Goal: Communication & Community: Answer question/provide support

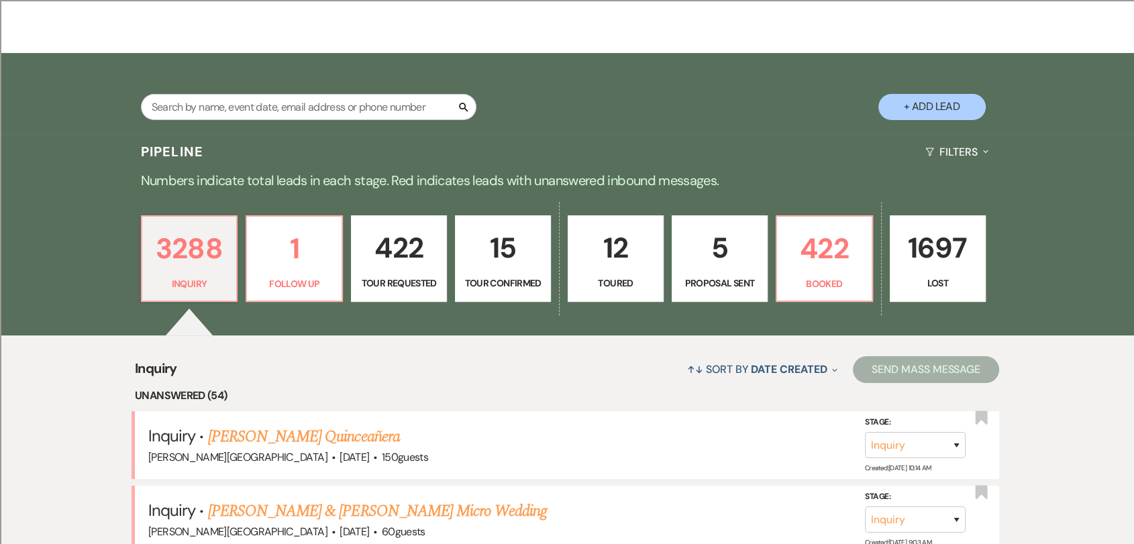
scroll to position [148, 0]
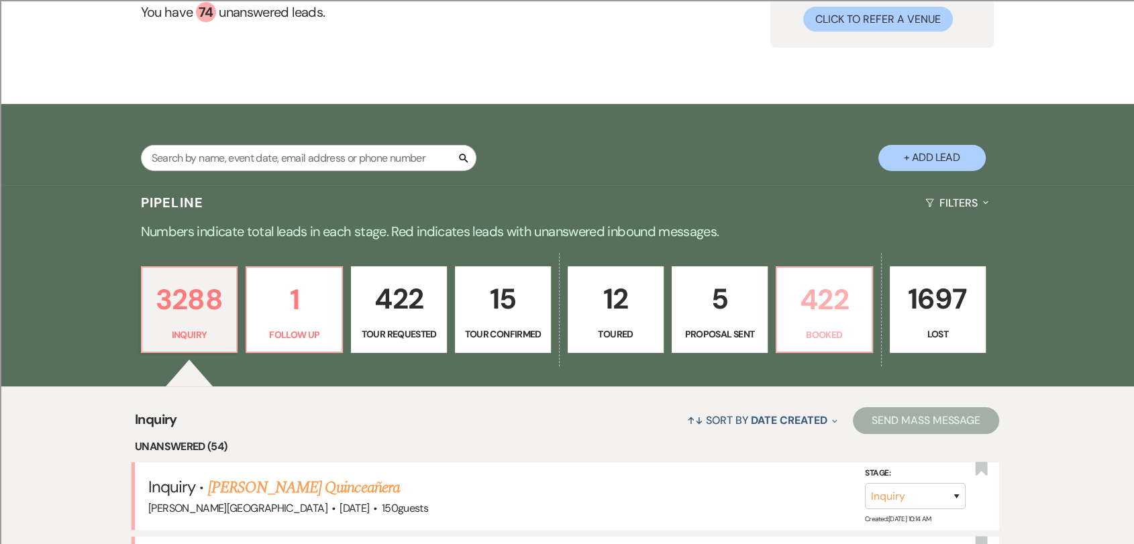
click at [837, 316] on p "422" at bounding box center [824, 299] width 79 height 45
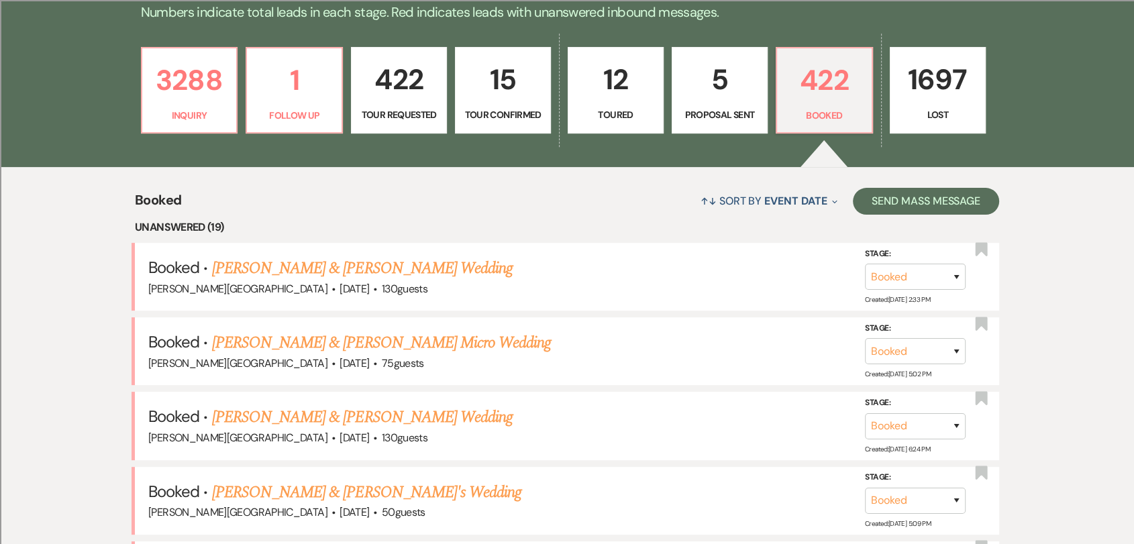
scroll to position [379, 0]
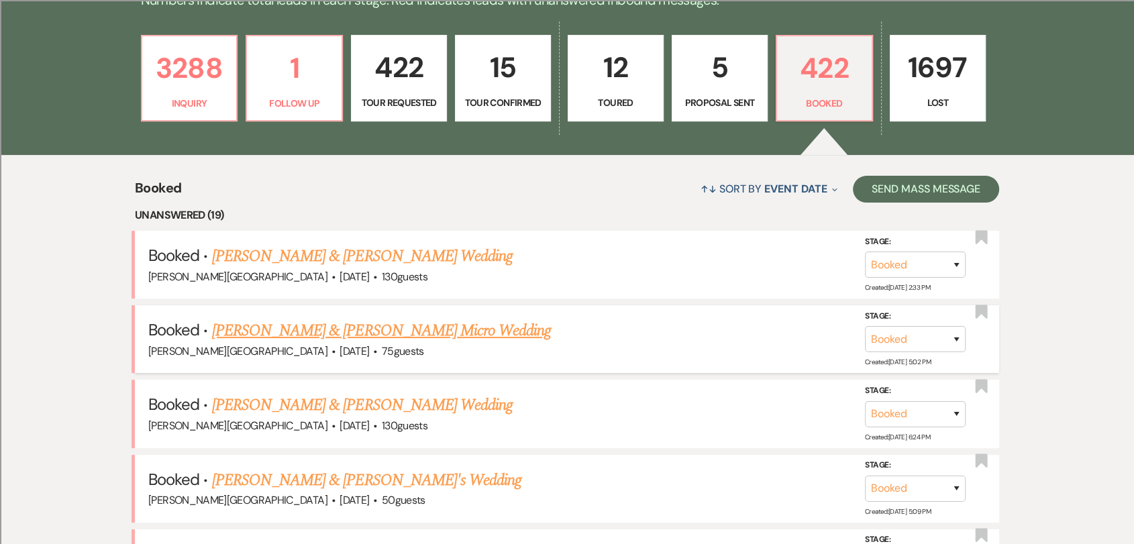
drag, startPoint x: 586, startPoint y: 352, endPoint x: 562, endPoint y: 327, distance: 35.6
drag, startPoint x: 562, startPoint y: 327, endPoint x: 66, endPoint y: 237, distance: 503.9
click at [301, 289] on li "Booked · [PERSON_NAME] & [PERSON_NAME] Wedding [PERSON_NAME][GEOGRAPHIC_DATA] ·…" at bounding box center [567, 265] width 864 height 68
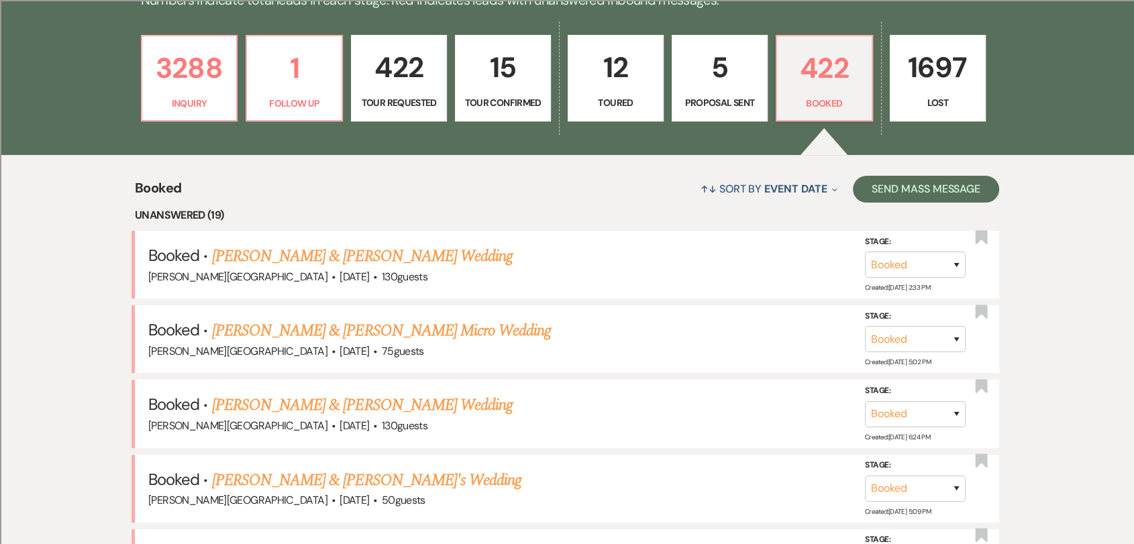
click at [321, 297] on li "Booked · [PERSON_NAME] & [PERSON_NAME] Wedding [PERSON_NAME][GEOGRAPHIC_DATA] ·…" at bounding box center [567, 265] width 864 height 68
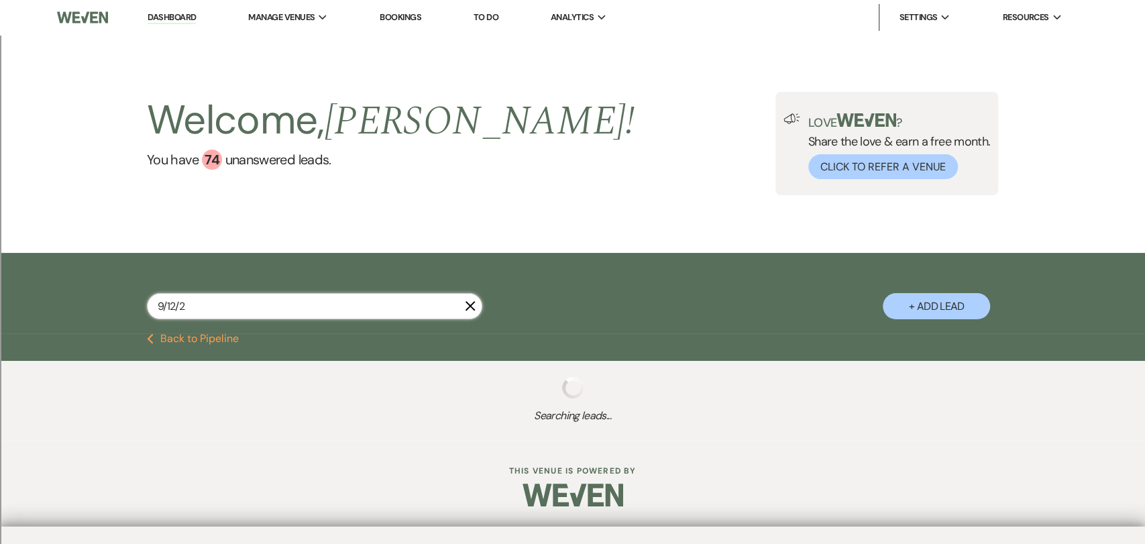
type input "[DATE]"
select select "8"
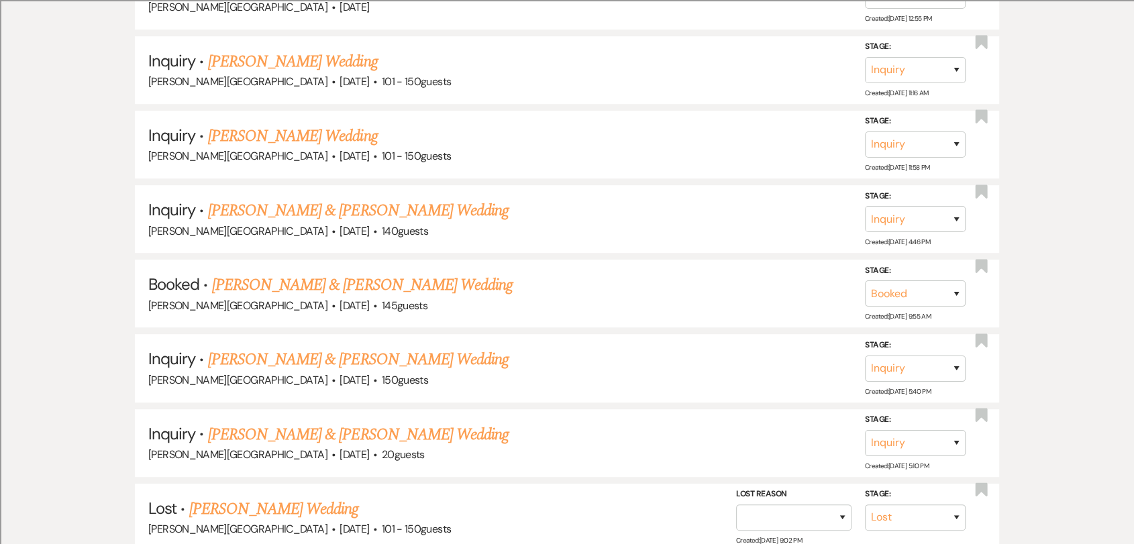
scroll to position [671, 0]
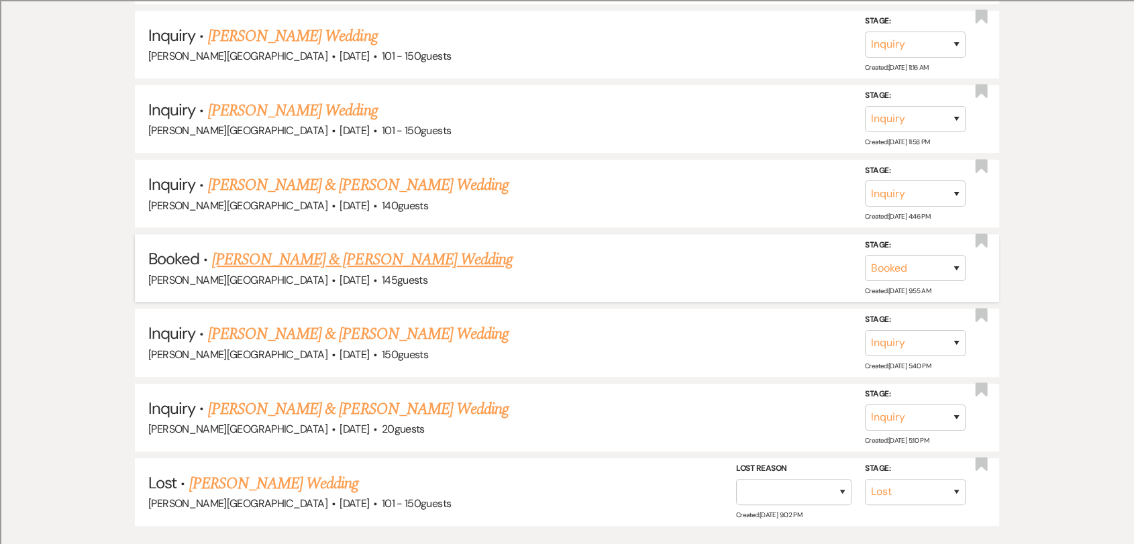
type input "[DATE]"
click at [445, 243] on li "Booked · [PERSON_NAME] & [PERSON_NAME] Wedding [PERSON_NAME][GEOGRAPHIC_DATA] ·…" at bounding box center [567, 268] width 864 height 68
click at [444, 248] on link "[PERSON_NAME] & [PERSON_NAME] Wedding" at bounding box center [362, 260] width 301 height 24
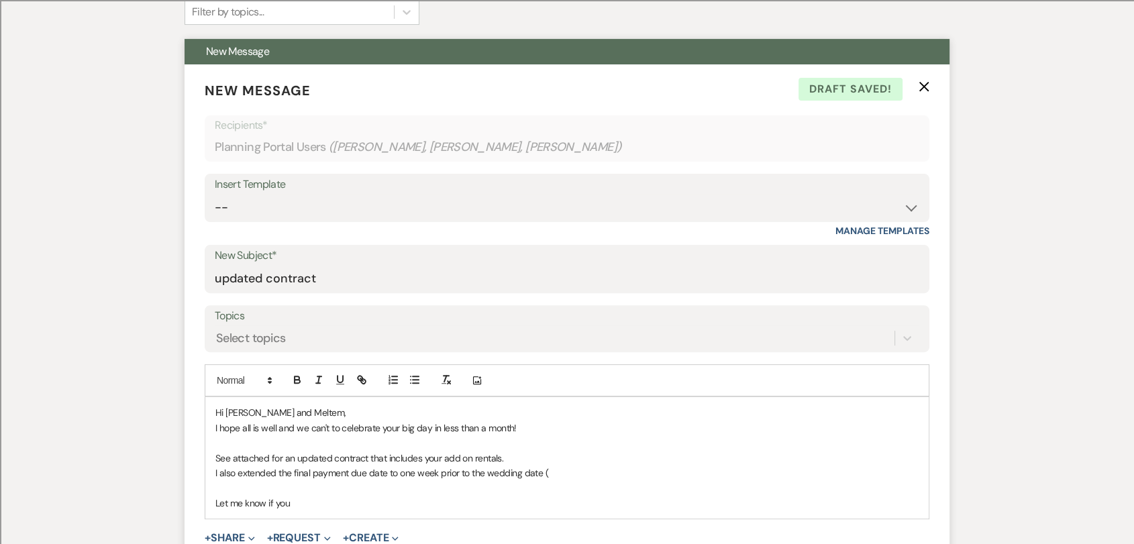
scroll to position [521, 0]
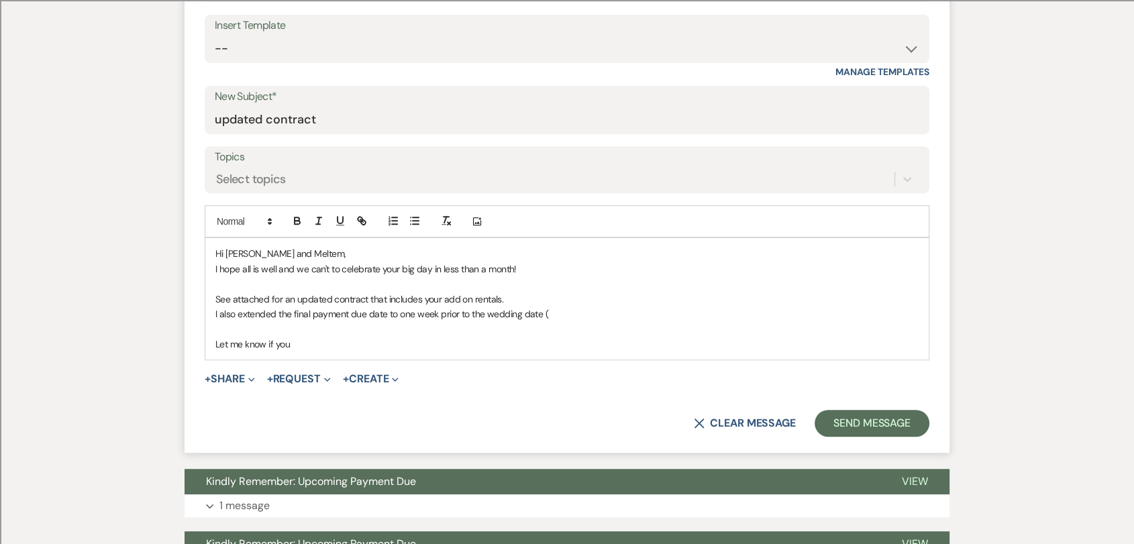
click at [348, 328] on p at bounding box center [566, 328] width 703 height 15
click at [349, 337] on p "Let me know if you" at bounding box center [566, 344] width 703 height 15
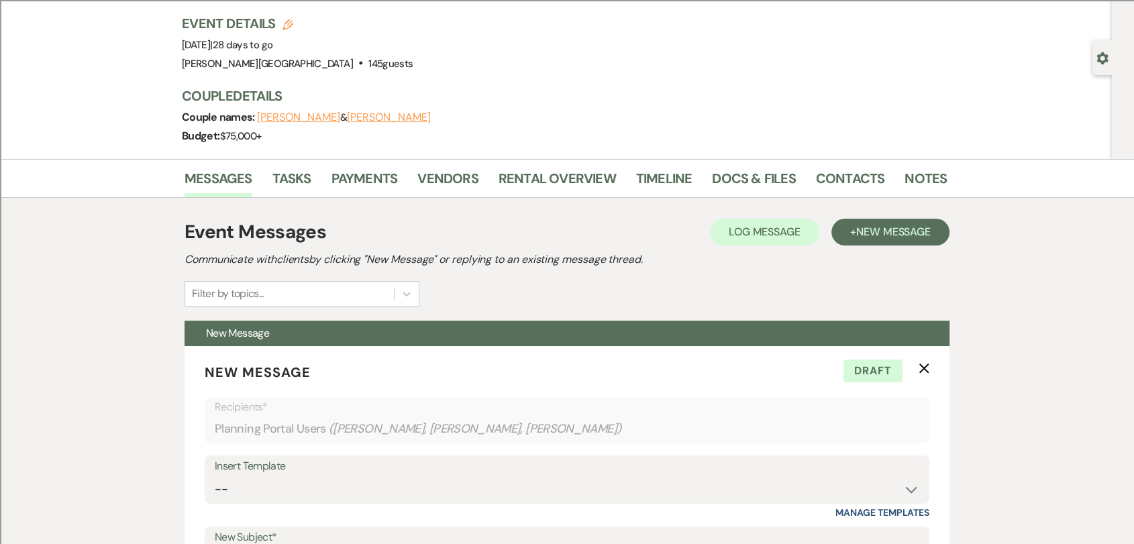
scroll to position [74, 0]
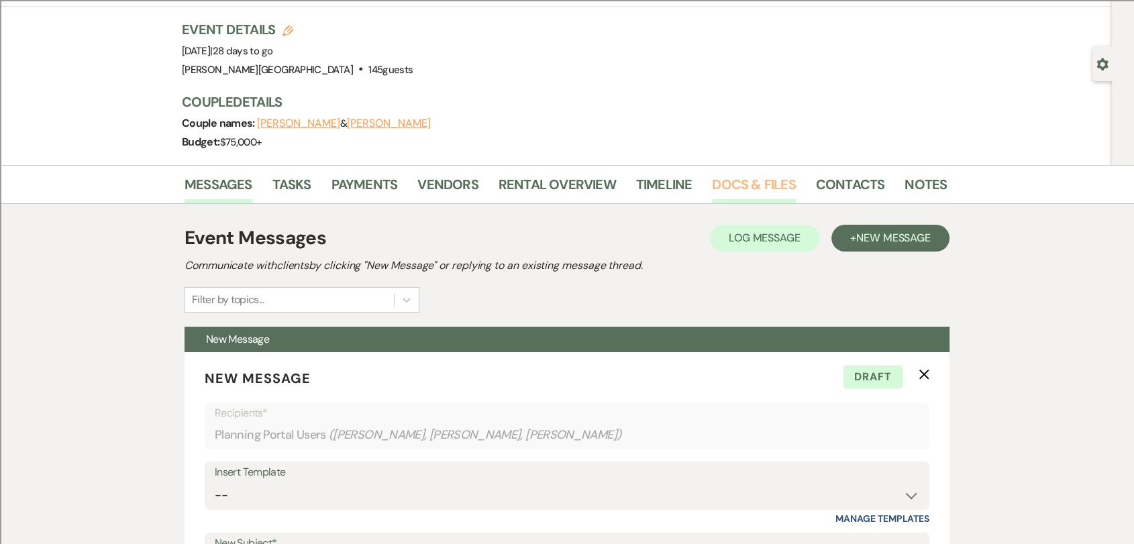
click at [745, 187] on link "Docs & Files" at bounding box center [753, 189] width 83 height 30
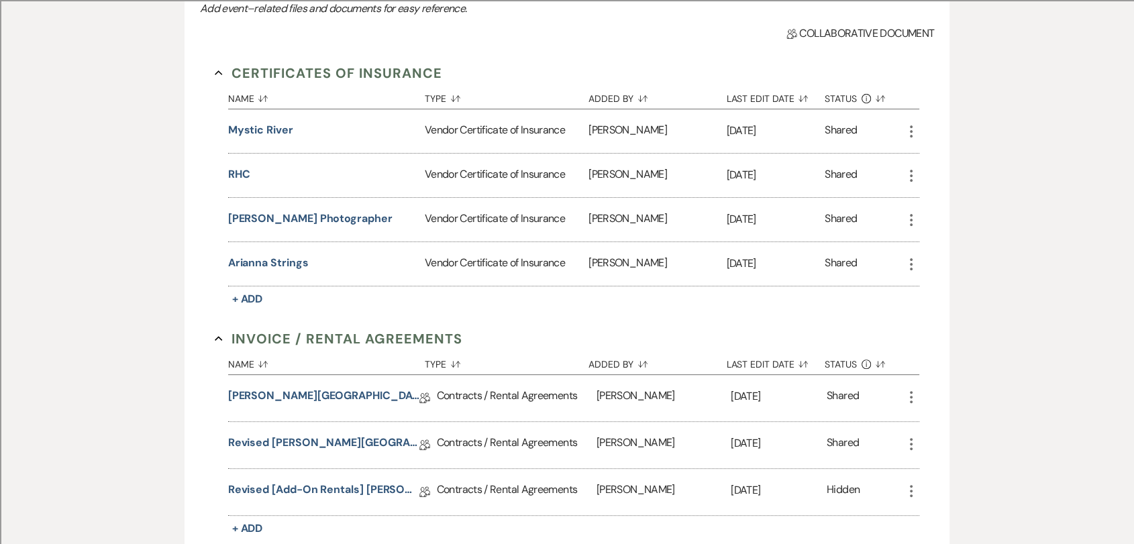
scroll to position [372, 0]
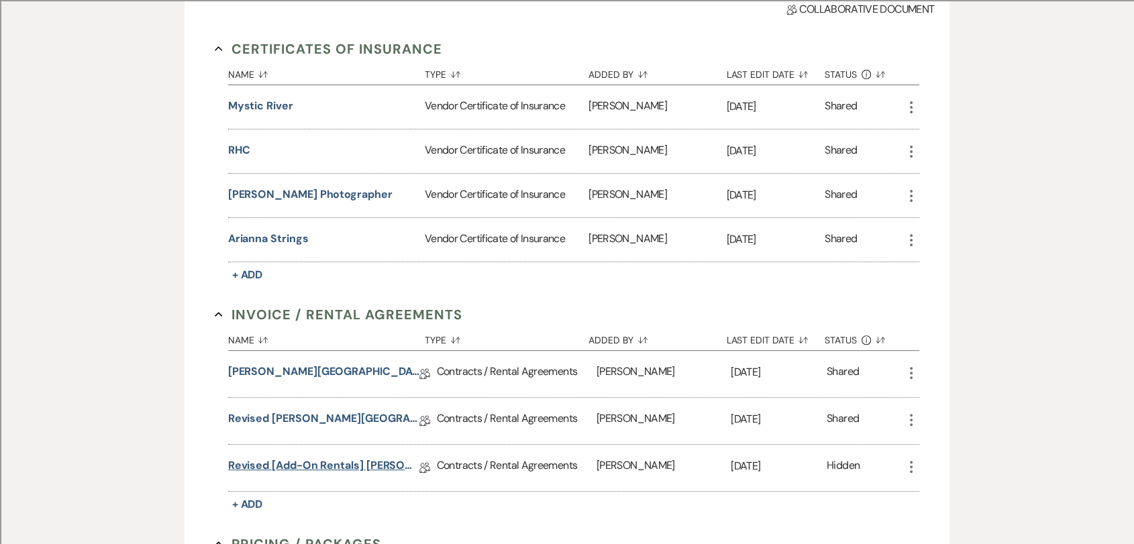
click at [393, 471] on link "Revised [Add-on Rentals] [PERSON_NAME][GEOGRAPHIC_DATA] Contract" at bounding box center [323, 468] width 191 height 21
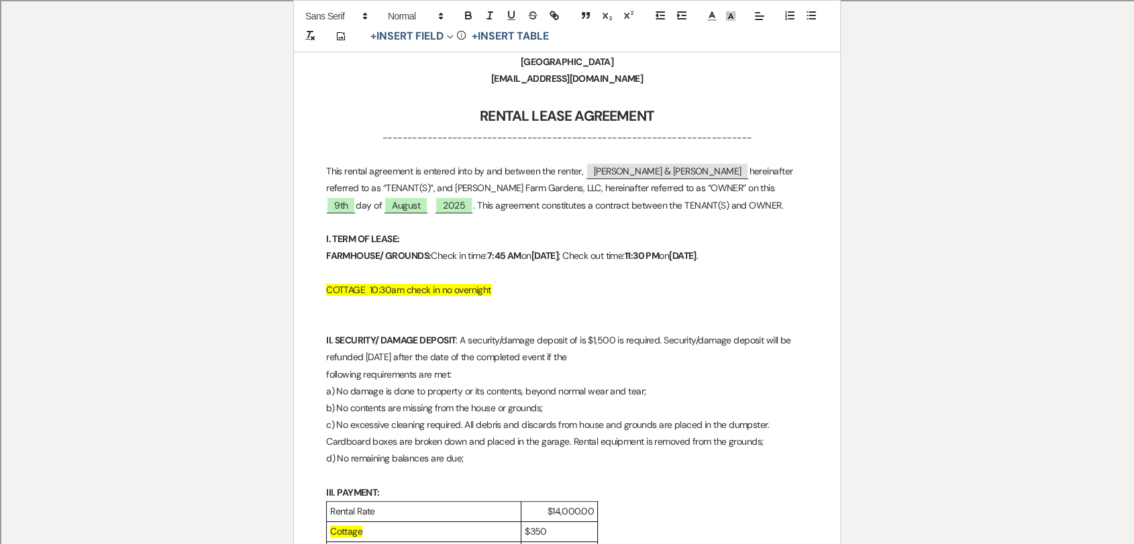
scroll to position [298, 0]
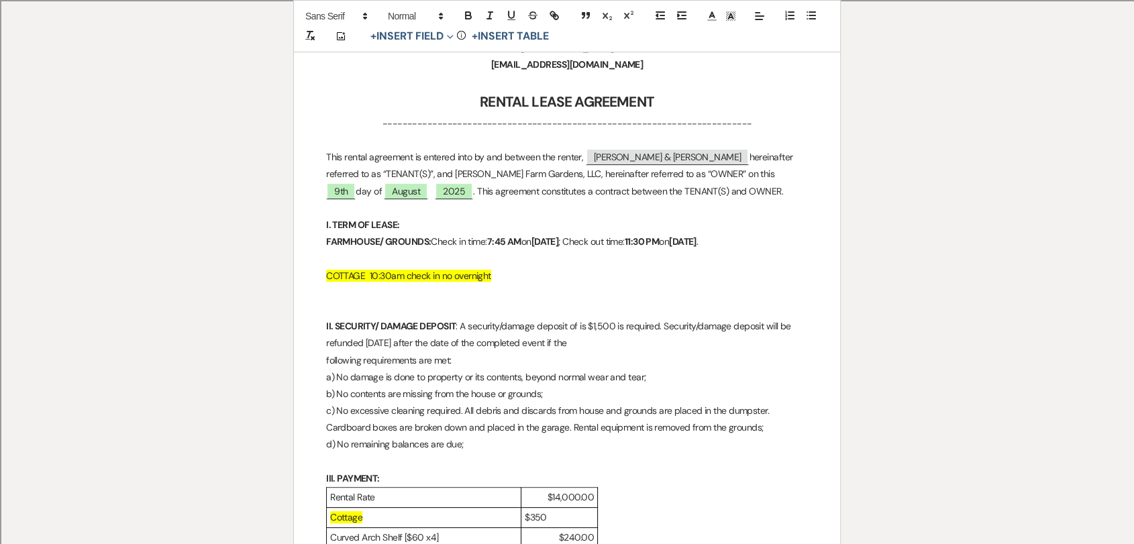
click at [373, 267] on p at bounding box center [567, 258] width 482 height 17
drag, startPoint x: 382, startPoint y: 255, endPoint x: 322, endPoint y: 243, distance: 61.6
copy p "FARMHOUSE/ GROUNDS: Check in time: 7:45 AM [DATE] ; Check out time: 11:30 PM [D…"
click at [439, 267] on p at bounding box center [567, 258] width 482 height 17
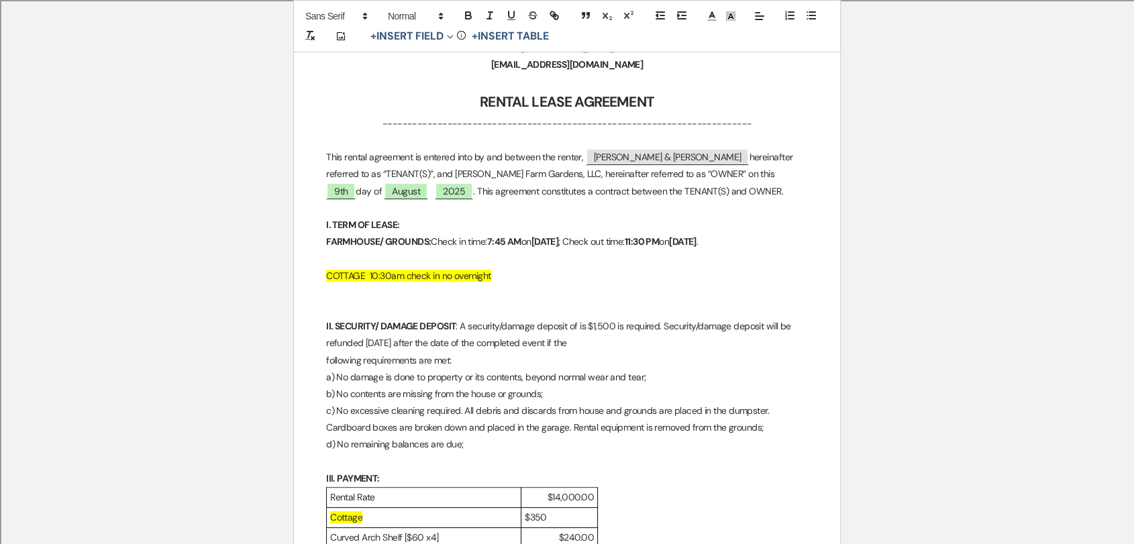
click at [352, 250] on p "FARMHOUSE/ GROUNDS: Check in time: 7:45 AM [DATE] ; Check out time: 11:30 PM [D…" at bounding box center [567, 241] width 482 height 17
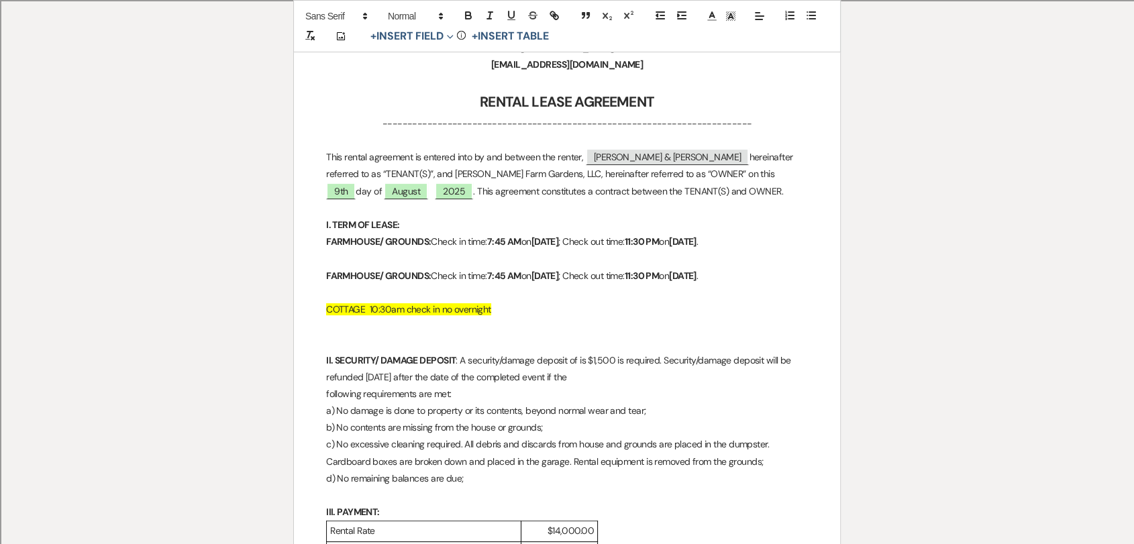
click at [429, 282] on strong "FARMHOUSE/ GROUNDS:" at bounding box center [378, 276] width 105 height 12
drag, startPoint x: 428, startPoint y: 291, endPoint x: 325, endPoint y: 292, distance: 102.7
click at [326, 282] on strong "FARMHOUSE/ GROUNDS:" at bounding box center [378, 276] width 105 height 12
drag, startPoint x: 429, startPoint y: 292, endPoint x: 448, endPoint y: 291, distance: 19.5
click at [448, 284] on p "COTTAGE: Check in time: 7:45 AM [DATE] ; Check out time: 11:30 PM [DATE] ." at bounding box center [567, 276] width 482 height 17
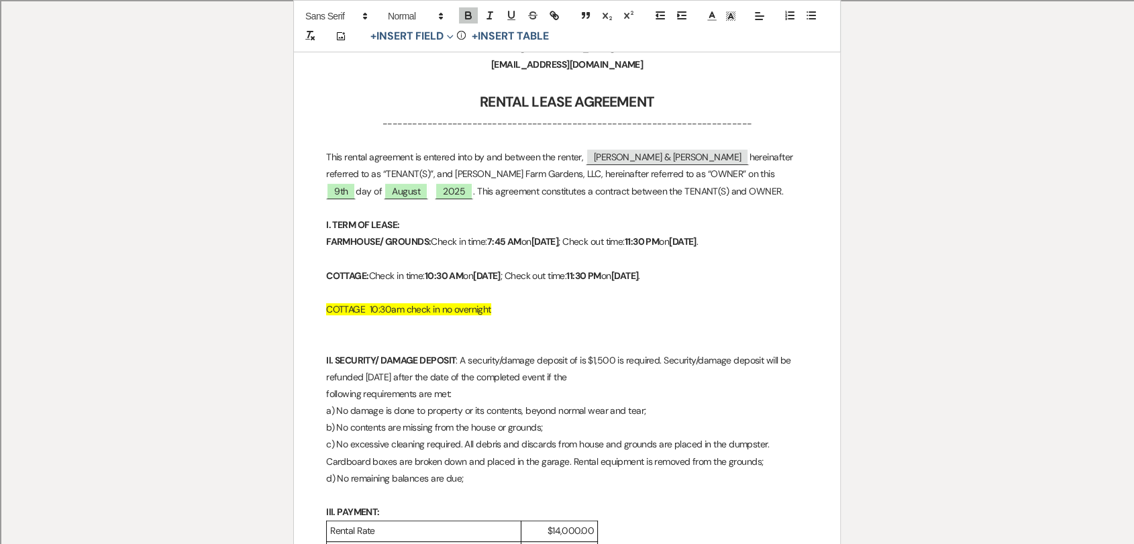
click at [778, 318] on p "COTTAGE 10:30am check in no overnight" at bounding box center [567, 309] width 482 height 17
drag, startPoint x: 511, startPoint y: 327, endPoint x: 324, endPoint y: 339, distance: 187.5
click at [499, 318] on p "COTTAGE 10:30am check in no overnight" at bounding box center [567, 309] width 482 height 17
click at [492, 318] on p "COTTAGE 10:30am check in no overnight" at bounding box center [567, 309] width 482 height 17
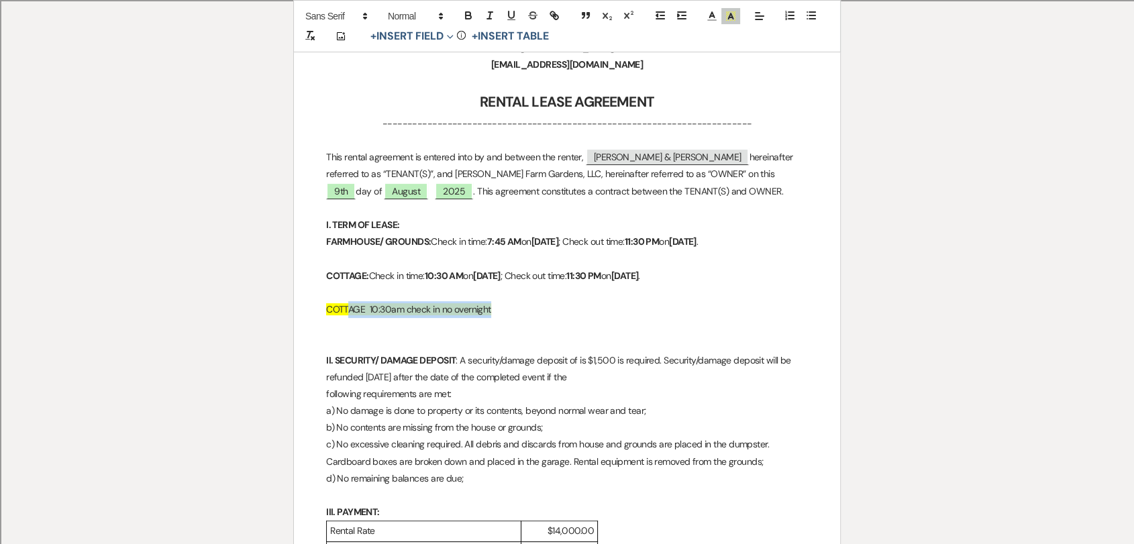
drag, startPoint x: 494, startPoint y: 325, endPoint x: 349, endPoint y: 329, distance: 145.0
click at [349, 318] on p "COTTAGE 10:30am check in no overnight" at bounding box center [567, 309] width 482 height 17
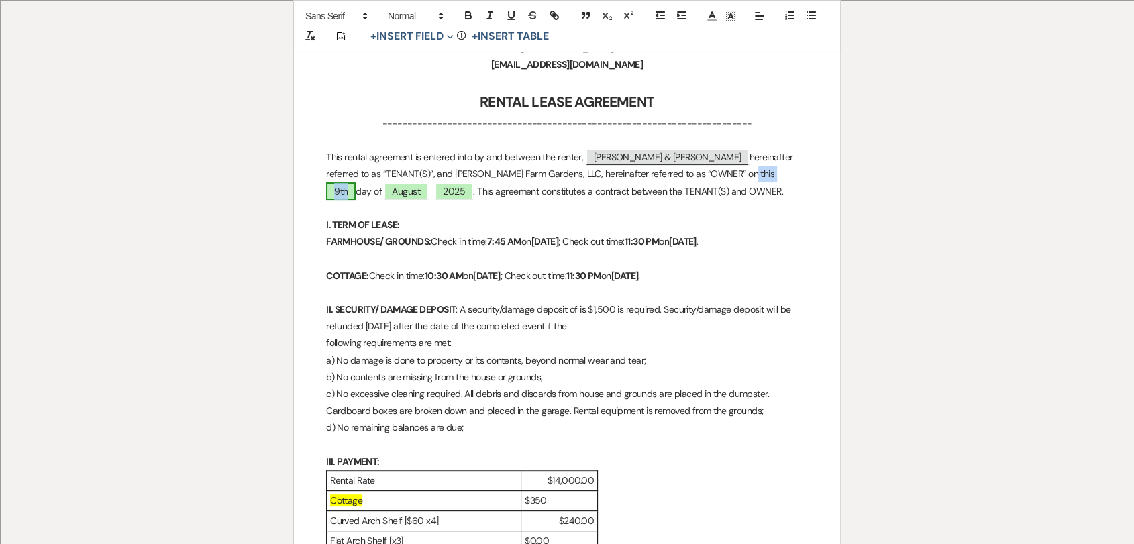
click at [356, 183] on span "9th" at bounding box center [341, 191] width 30 height 17
select select "owner"
select select "Number"
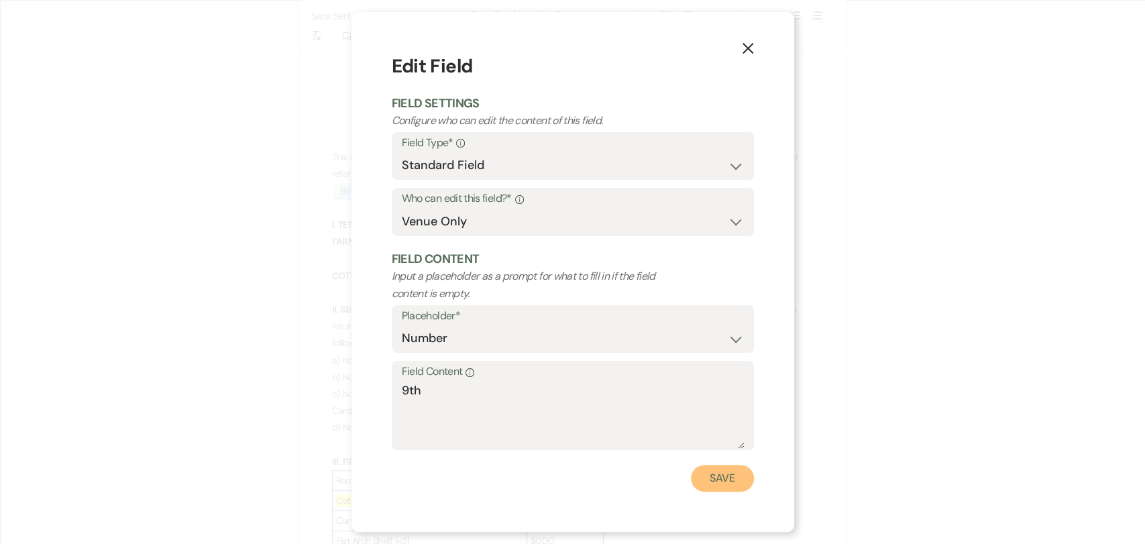
click at [708, 474] on button "Save" at bounding box center [722, 478] width 63 height 27
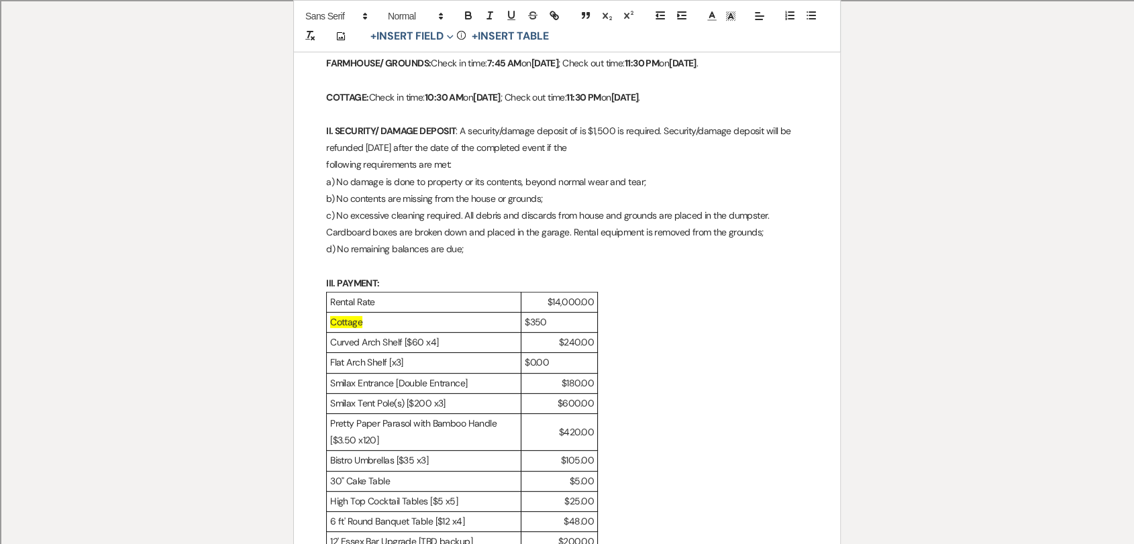
scroll to position [596, 0]
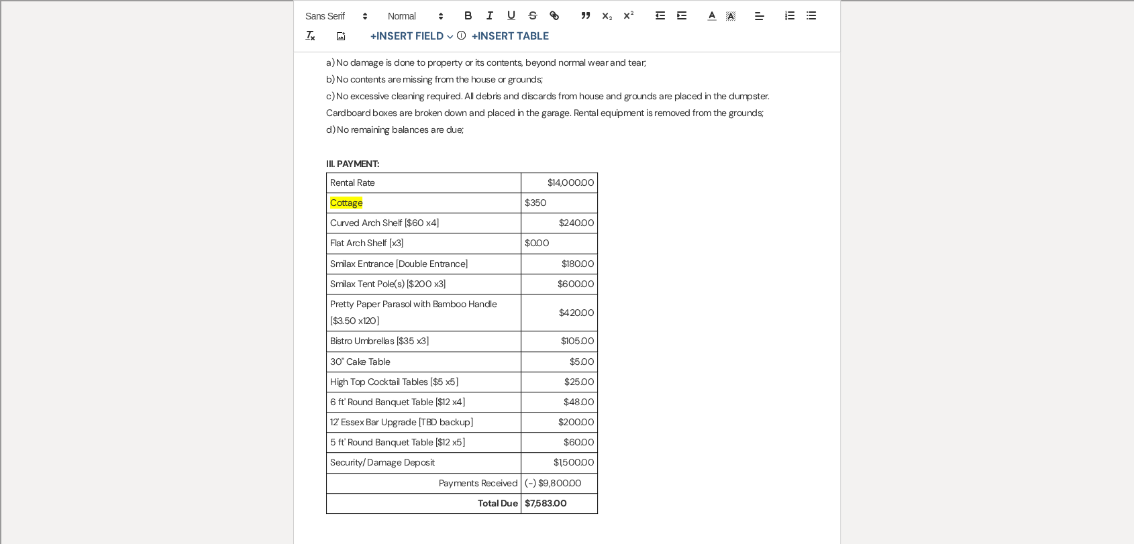
click at [421, 211] on p "Cottage" at bounding box center [423, 203] width 187 height 17
click at [548, 211] on p "$350" at bounding box center [559, 203] width 69 height 17
click at [548, 211] on p "$350.00" at bounding box center [559, 203] width 69 height 17
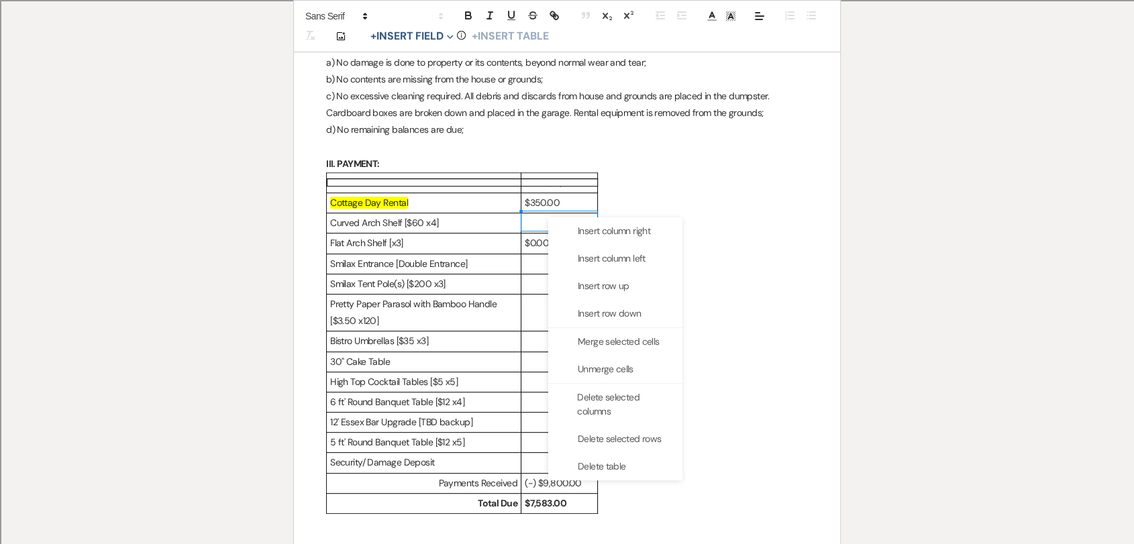
click at [769, 10] on div "Add Photo + Insert Field Expand Standard Field Smart Field Signature Field Init…" at bounding box center [567, 26] width 548 height 52
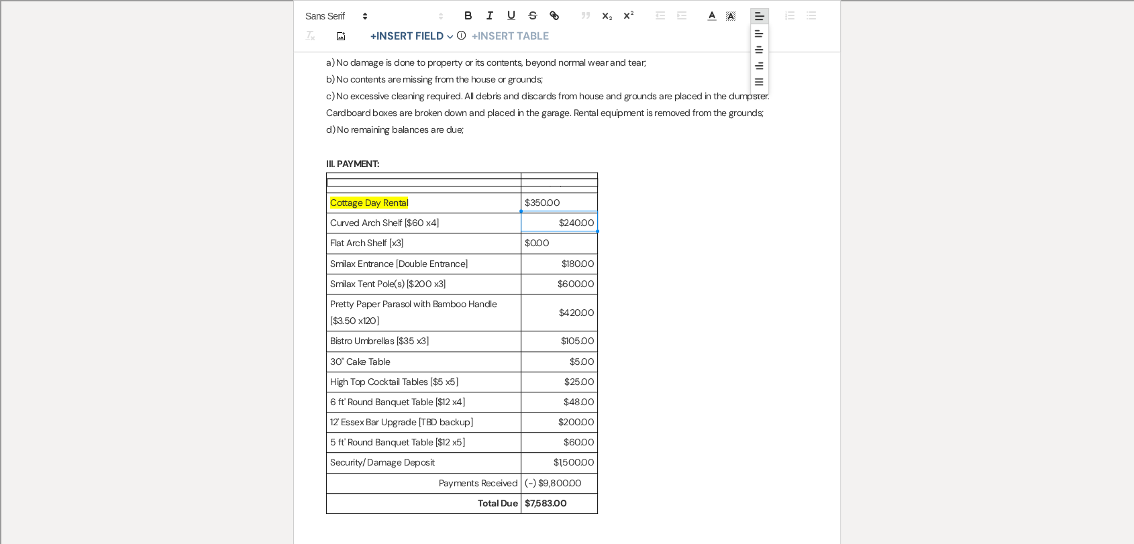
click at [759, 15] on icon at bounding box center [759, 16] width 12 height 12
click at [757, 66] on icon at bounding box center [758, 65] width 11 height 11
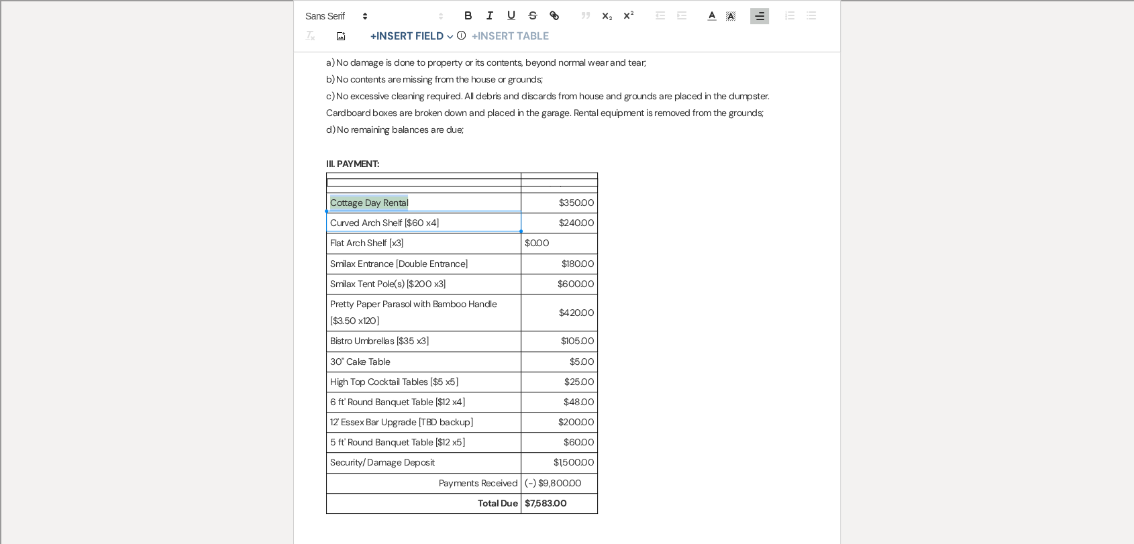
drag, startPoint x: 408, startPoint y: 220, endPoint x: 330, endPoint y: 227, distance: 78.1
click at [330, 211] on p "Cottage Day Rental" at bounding box center [423, 203] width 187 height 17
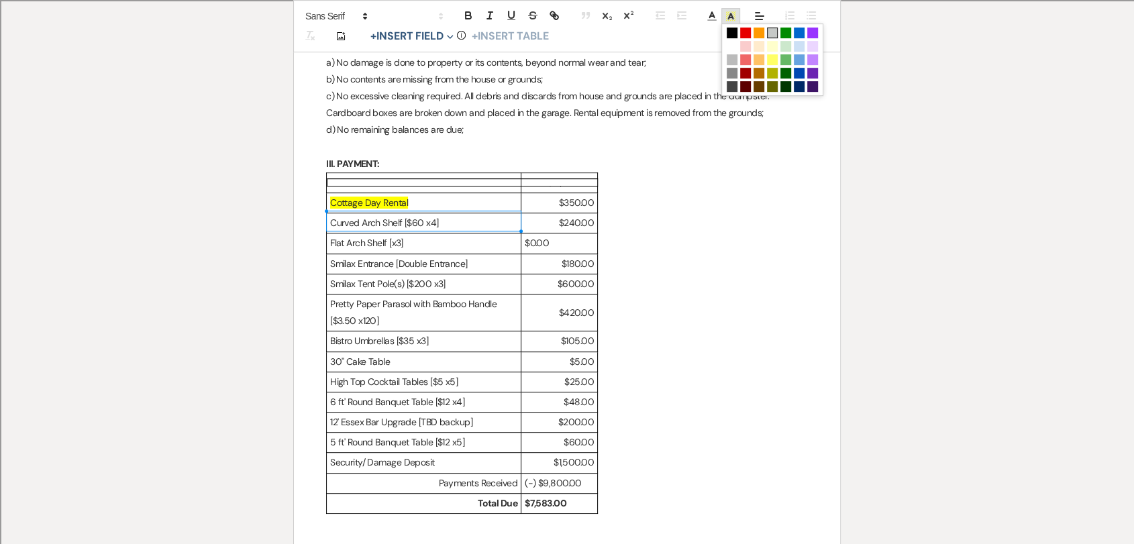
click at [735, 16] on icon at bounding box center [731, 16] width 12 height 12
click at [731, 46] on span at bounding box center [732, 46] width 11 height 11
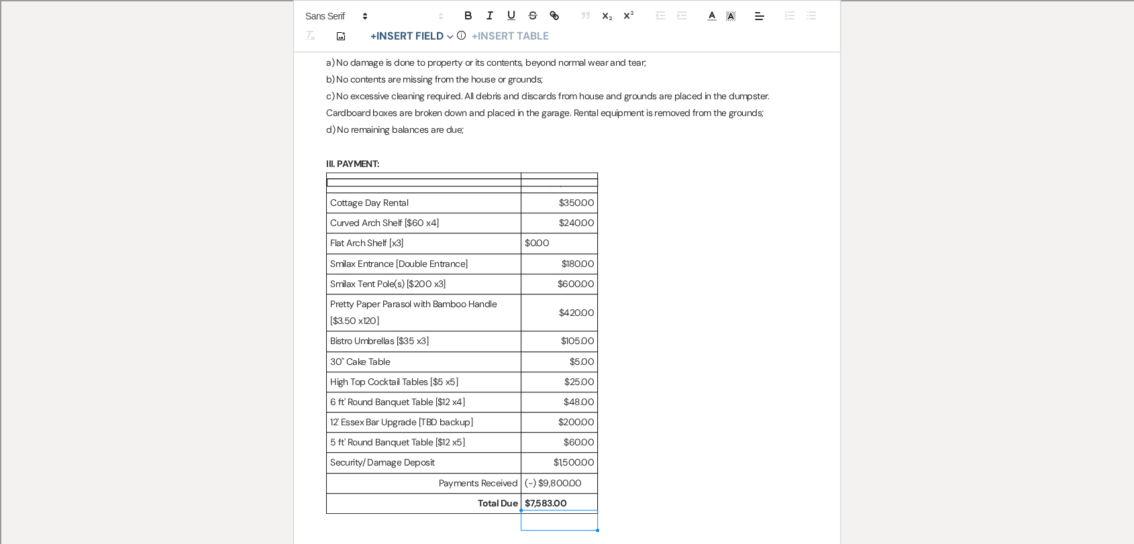
click at [558, 509] on strong "$7,583.00" at bounding box center [546, 503] width 42 height 12
click at [533, 509] on strong "$9.933.00" at bounding box center [546, 503] width 43 height 12
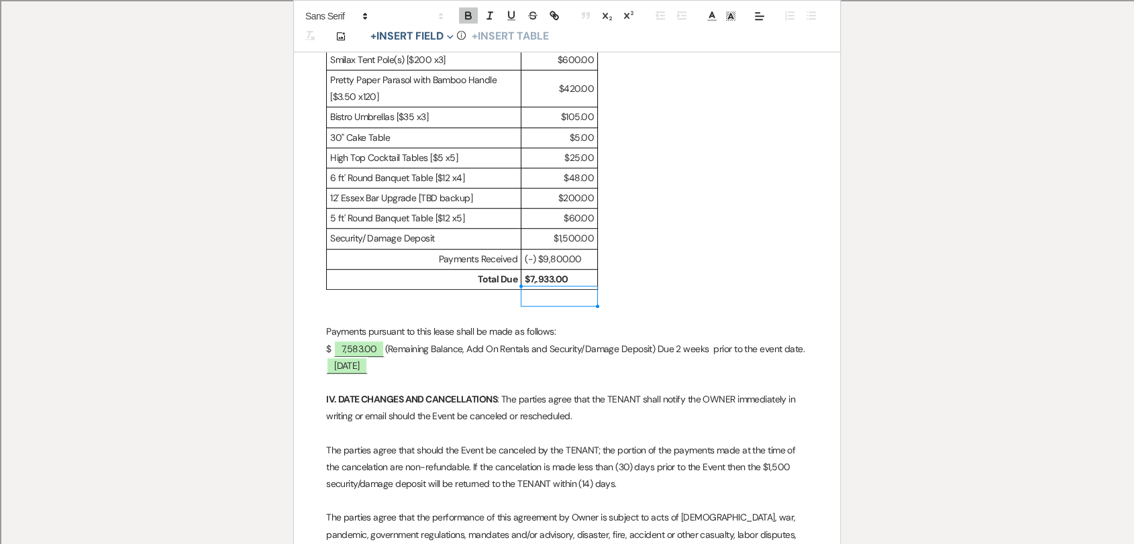
click at [564, 285] on strong "$7,.933.00" at bounding box center [546, 279] width 43 height 12
click at [576, 288] on p "$7,.933.00" at bounding box center [559, 279] width 69 height 17
drag, startPoint x: 577, startPoint y: 295, endPoint x: 526, endPoint y: 299, distance: 51.2
click at [526, 288] on p "$7,.933.00" at bounding box center [559, 279] width 69 height 17
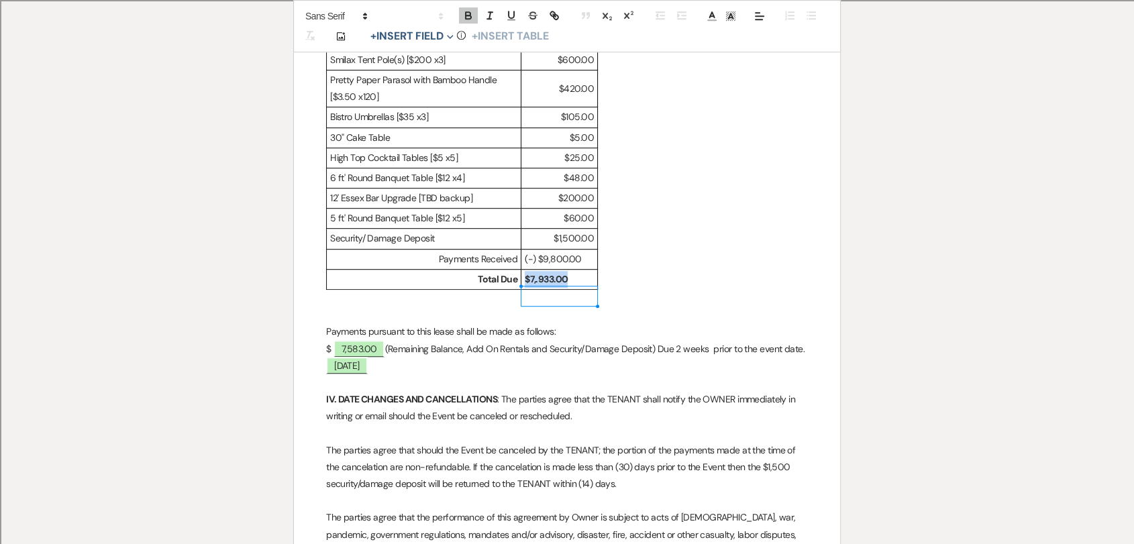
copy strong "$7,.933.00"
click at [382, 358] on span "7,583.00" at bounding box center [359, 348] width 52 height 17
select select "owner"
select select "Amount"
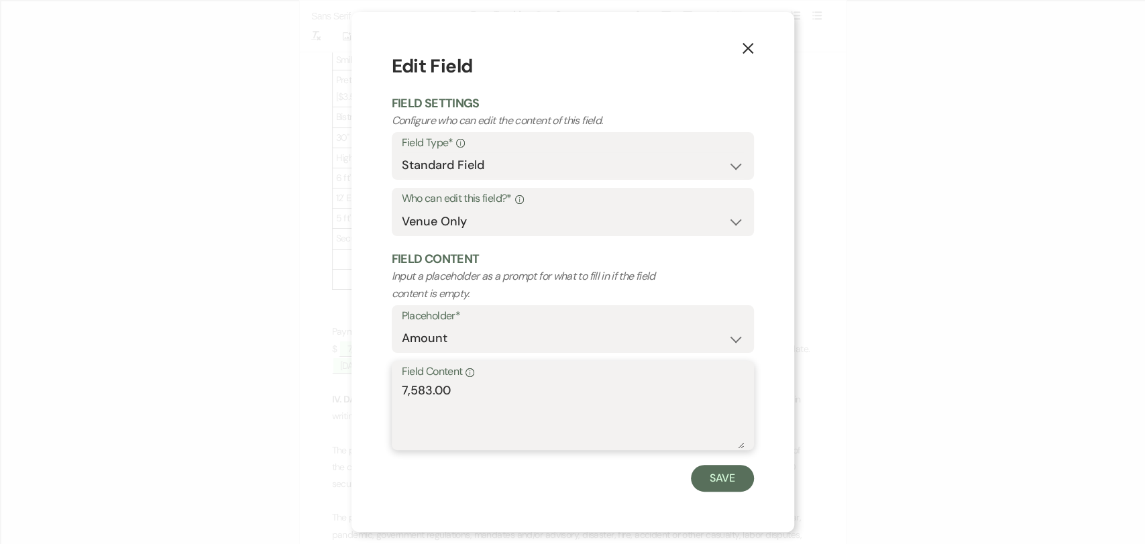
drag, startPoint x: 528, startPoint y: 403, endPoint x: 248, endPoint y: 370, distance: 281.7
click at [248, 370] on div "X Edit Field Field Settings Configure who can edit the content of this field. F…" at bounding box center [572, 272] width 1145 height 544
paste textarea "$7,.93"
click at [419, 393] on textarea "$7,.933.00" at bounding box center [573, 415] width 342 height 67
type textarea "$7,933.00"
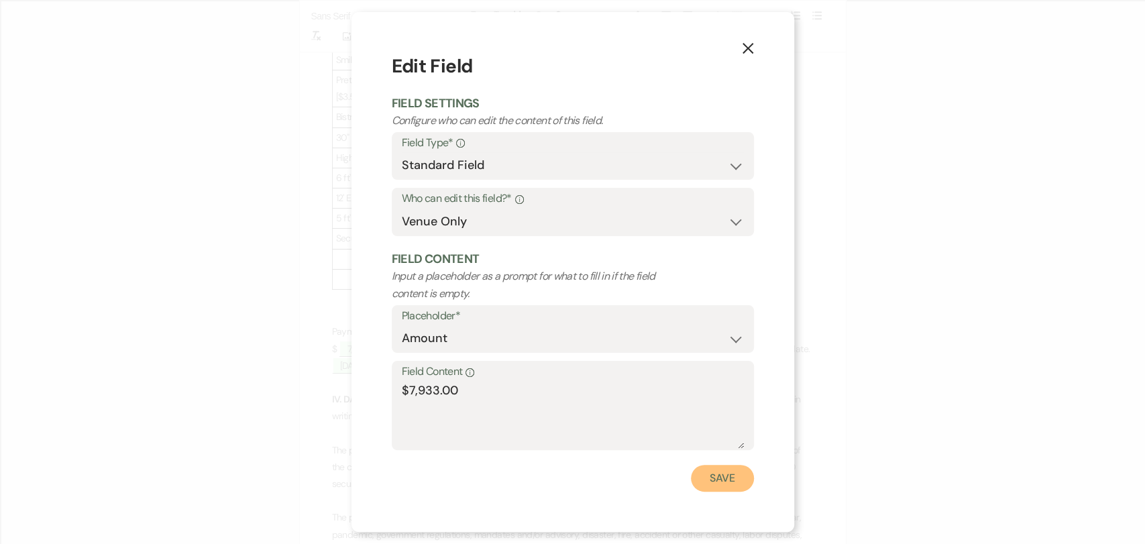
click at [716, 483] on button "Save" at bounding box center [722, 478] width 63 height 27
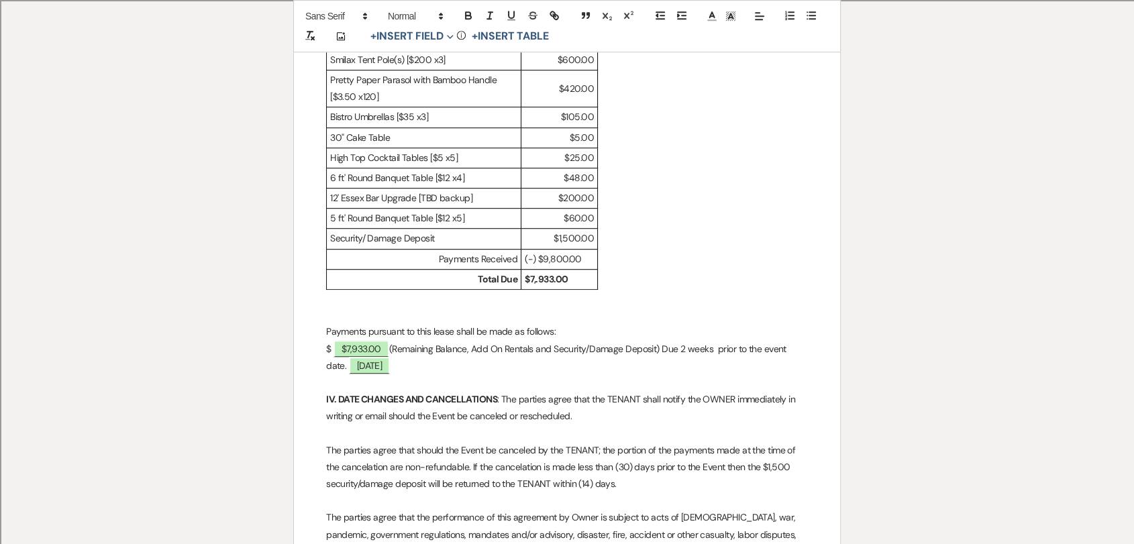
click at [537, 285] on strong "$7,.933.00" at bounding box center [546, 279] width 43 height 12
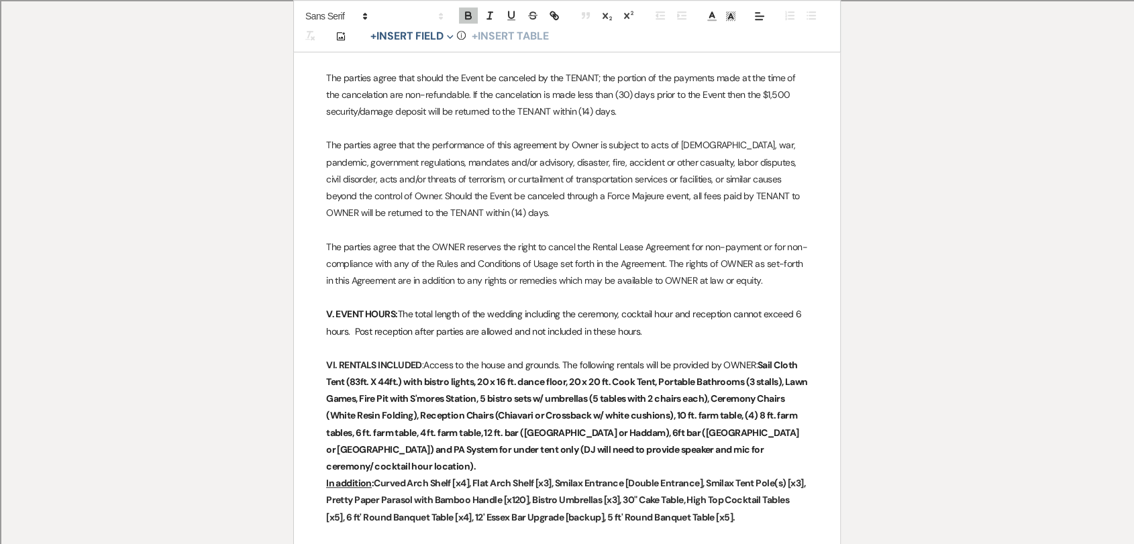
scroll to position [1267, 0]
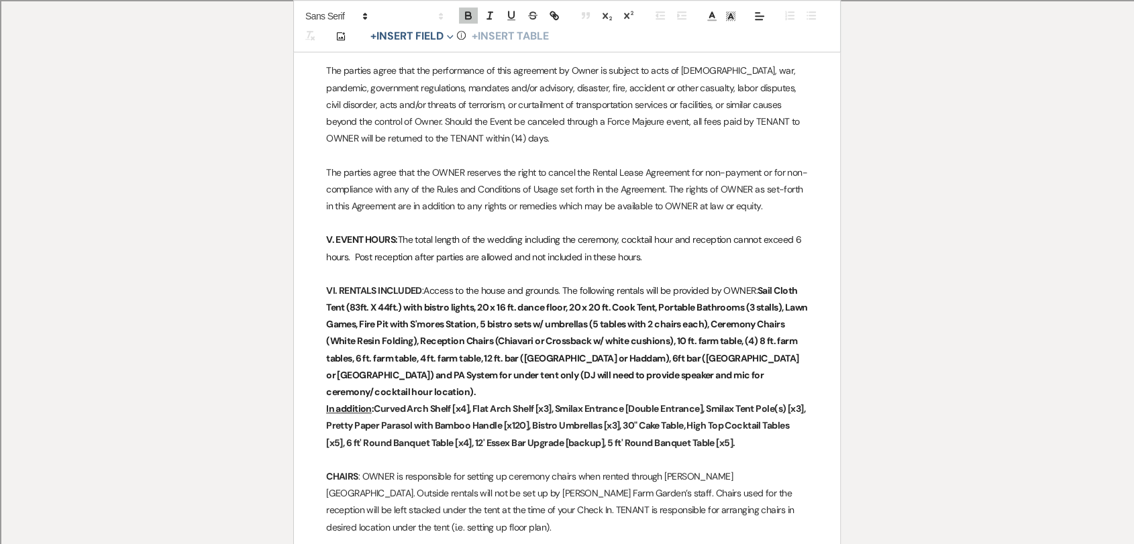
click at [769, 441] on p "In addition : Curved Arch Shelf [x4], Flat Arch Shelf [x3], Smilax Entrance [Do…" at bounding box center [567, 426] width 482 height 51
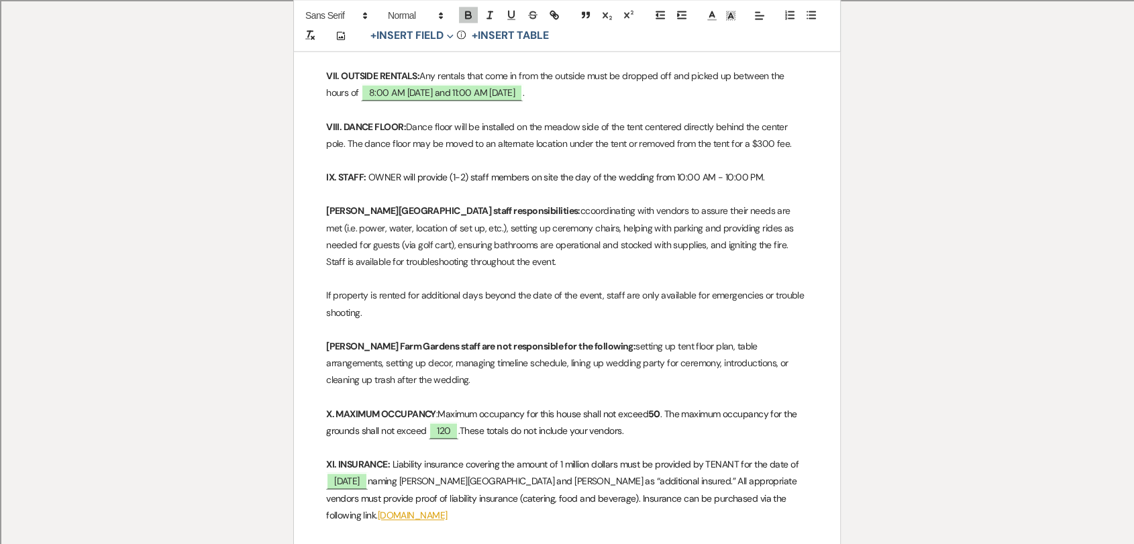
scroll to position [2013, 0]
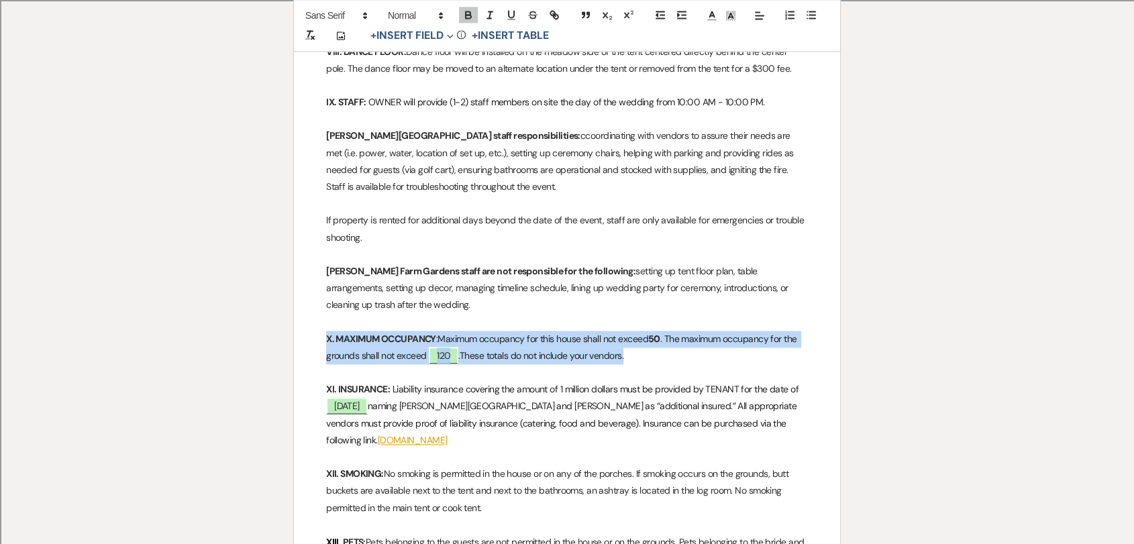
drag, startPoint x: 671, startPoint y: 354, endPoint x: 327, endPoint y: 344, distance: 343.7
click at [327, 344] on p "X. MAXIMUM OCCUPANCY : Maximum occupancy for this house shall not exceed 50 . T…" at bounding box center [567, 348] width 482 height 34
copy p "X. MAXIMUM OCCUPANCY : Maximum occupancy for this house shall not exceed 50 . T…"
click at [727, 350] on p "X. MAXIMUM OCCUPANCY : Maximum occupancy for this house shall not exceed 50 . T…" at bounding box center [567, 348] width 482 height 34
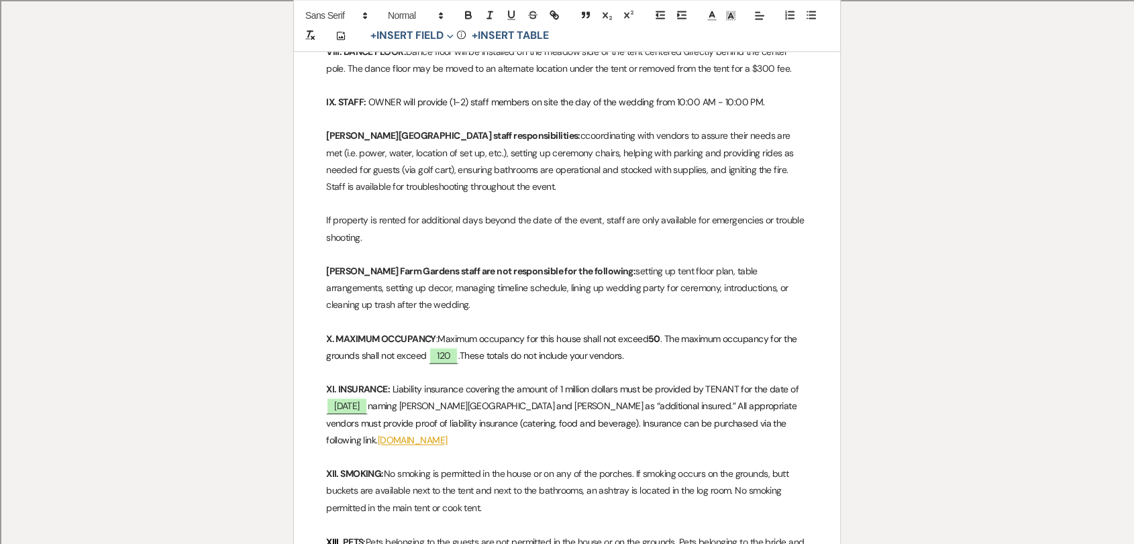
click at [662, 358] on p "X. MAXIMUM OCCUPANCY : Maximum occupancy for this house shall not exceed 50 . T…" at bounding box center [567, 348] width 482 height 34
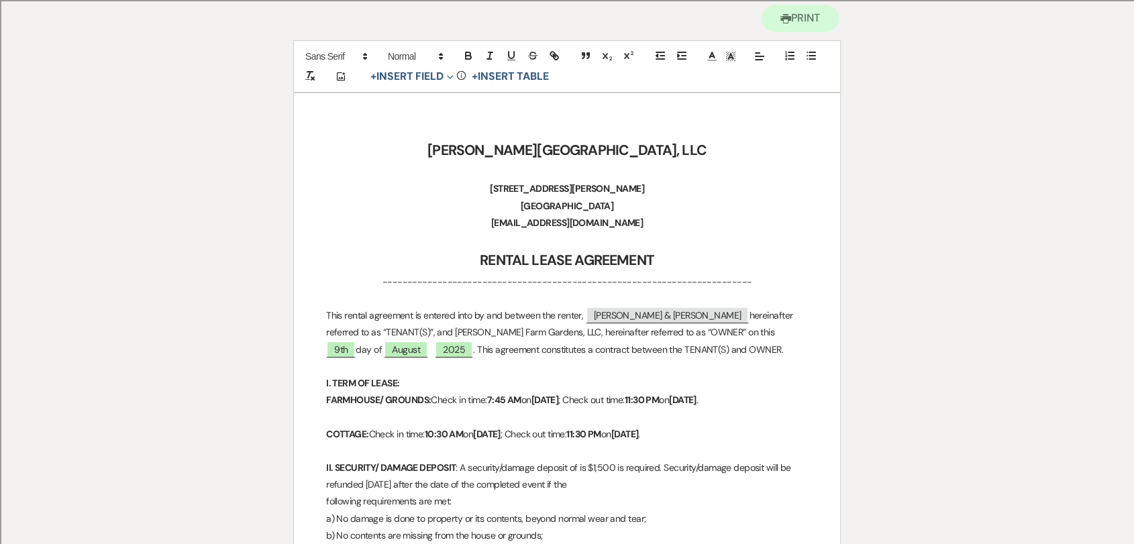
scroll to position [0, 0]
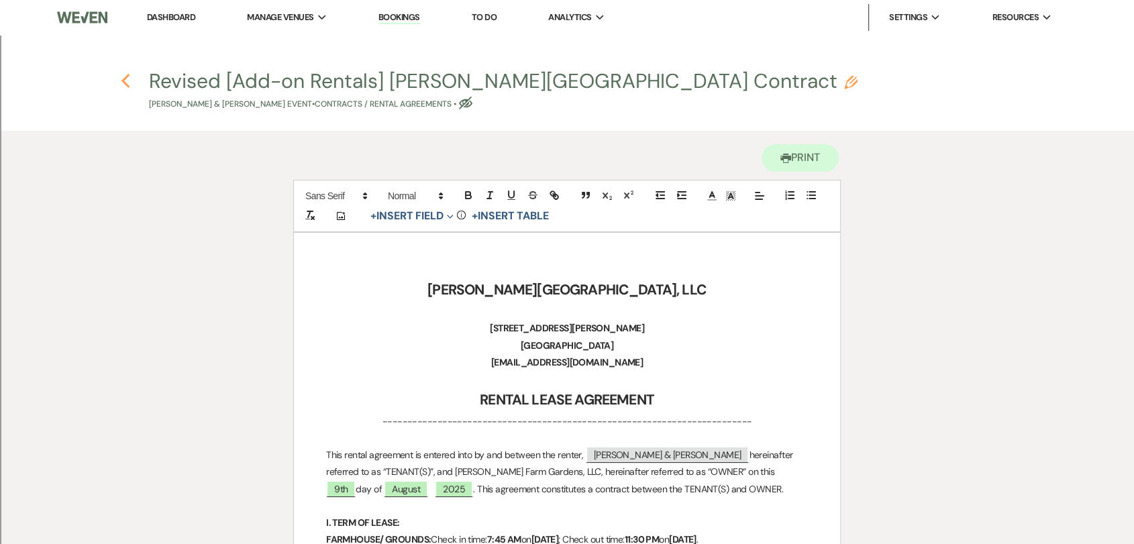
click at [123, 84] on icon "Previous" at bounding box center [126, 81] width 10 height 16
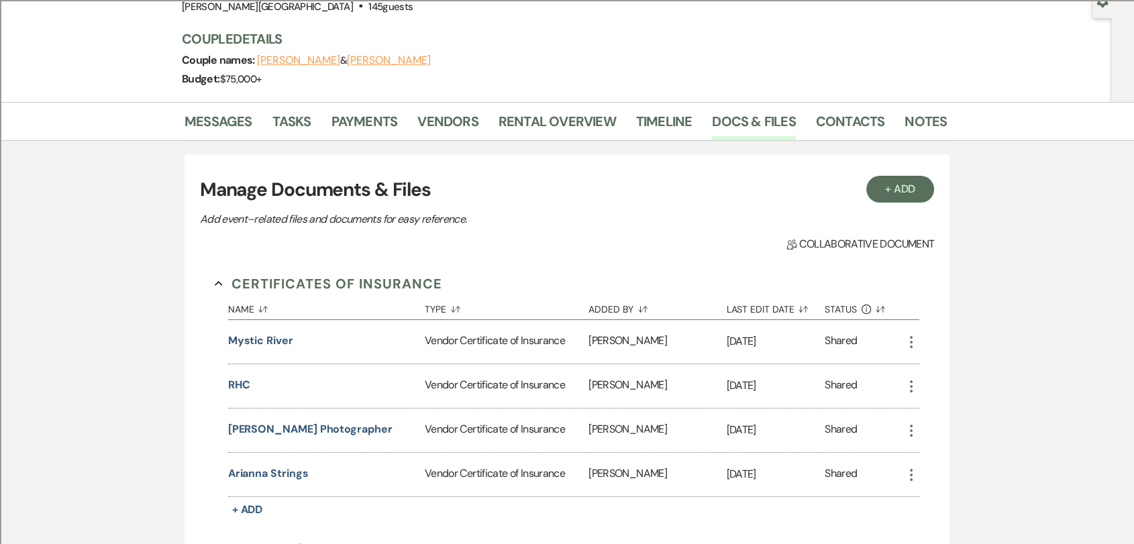
scroll to position [74, 0]
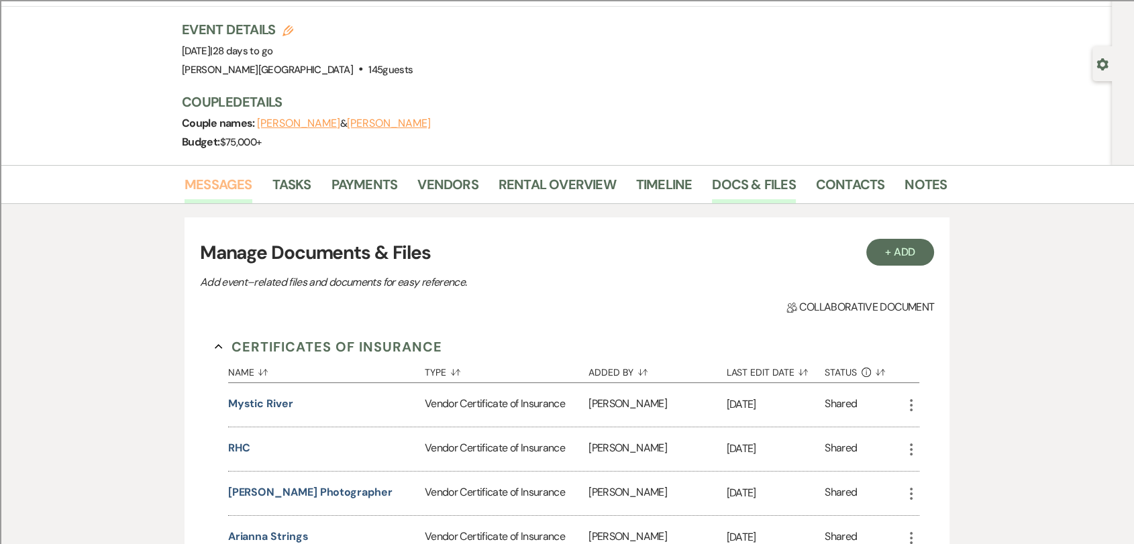
click at [225, 181] on link "Messages" at bounding box center [219, 189] width 68 height 30
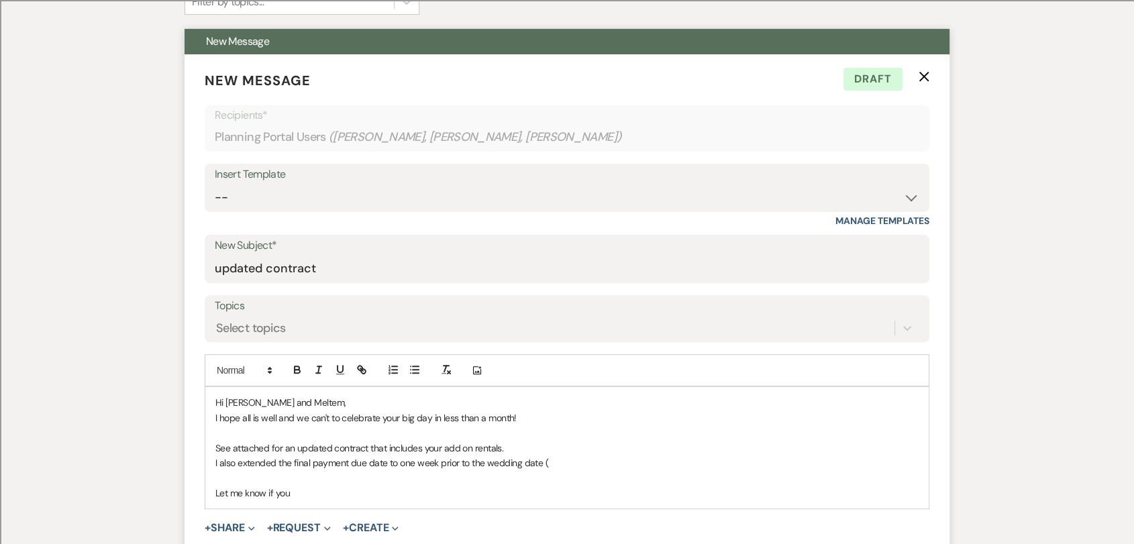
scroll to position [447, 0]
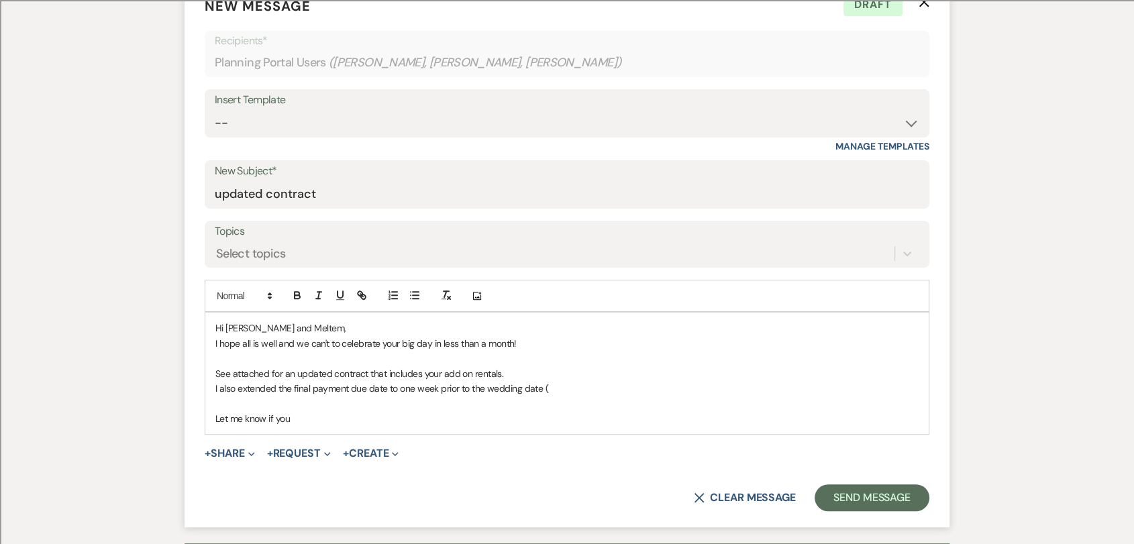
click at [291, 345] on p "I hope all is well and we can't to celebrate your big day in less than a month!" at bounding box center [566, 343] width 703 height 15
click at [315, 346] on p "I hope all is well! We can't to celebrate your big day in less than a month!" at bounding box center [566, 343] width 703 height 15
click at [275, 344] on p "I hope all is well! We can't wait to celebrate your big day in less than a mont…" at bounding box center [566, 343] width 703 height 15
click at [622, 336] on p "I hope all is well. We can't wait to celebrate your big day in less than a mont…" at bounding box center [566, 343] width 703 height 15
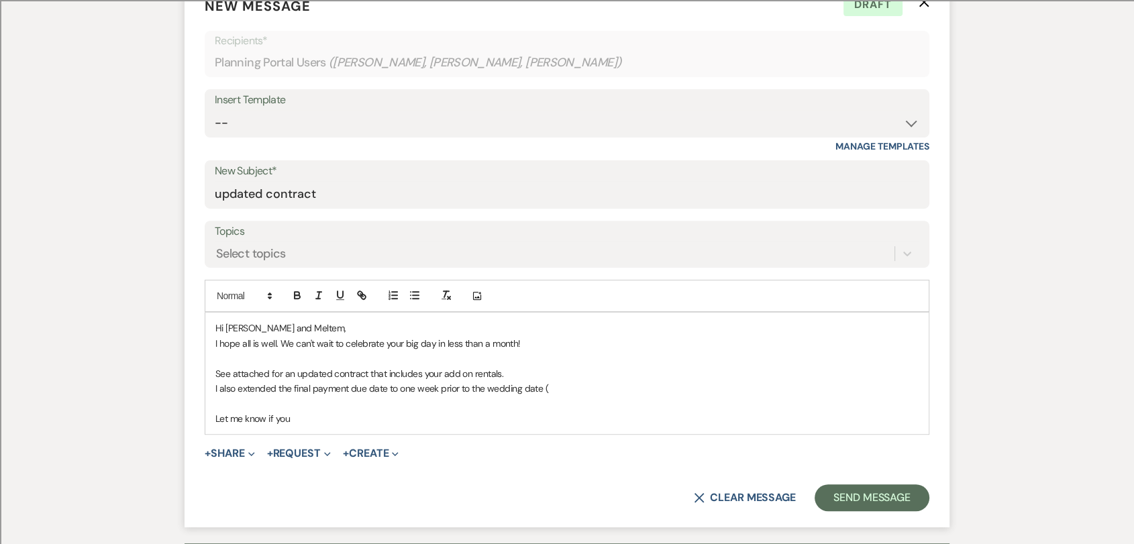
click at [218, 376] on p "See attached for an updated contract that includes your add on rentals." at bounding box center [566, 373] width 703 height 15
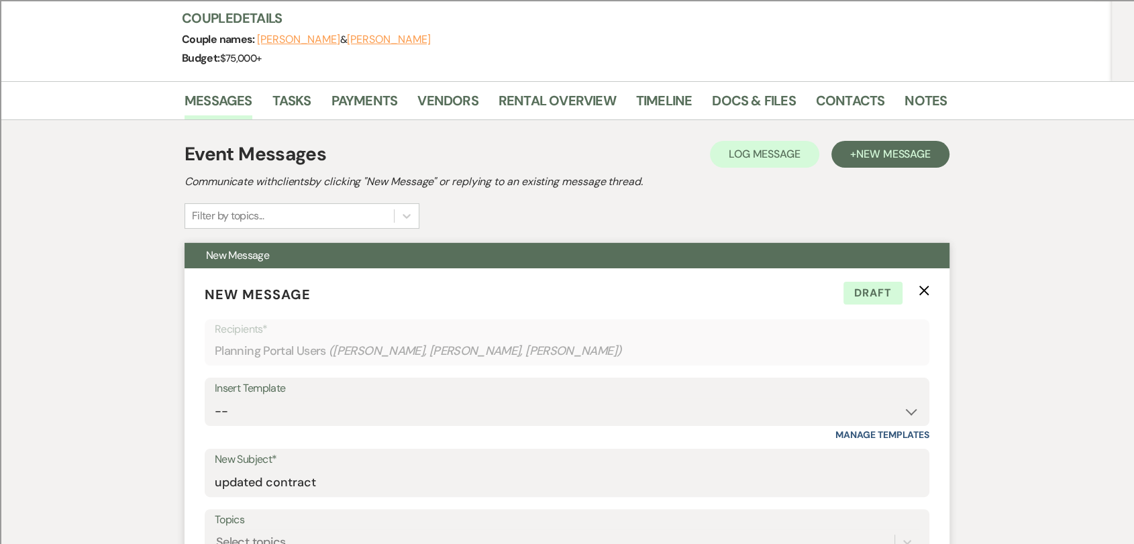
scroll to position [74, 0]
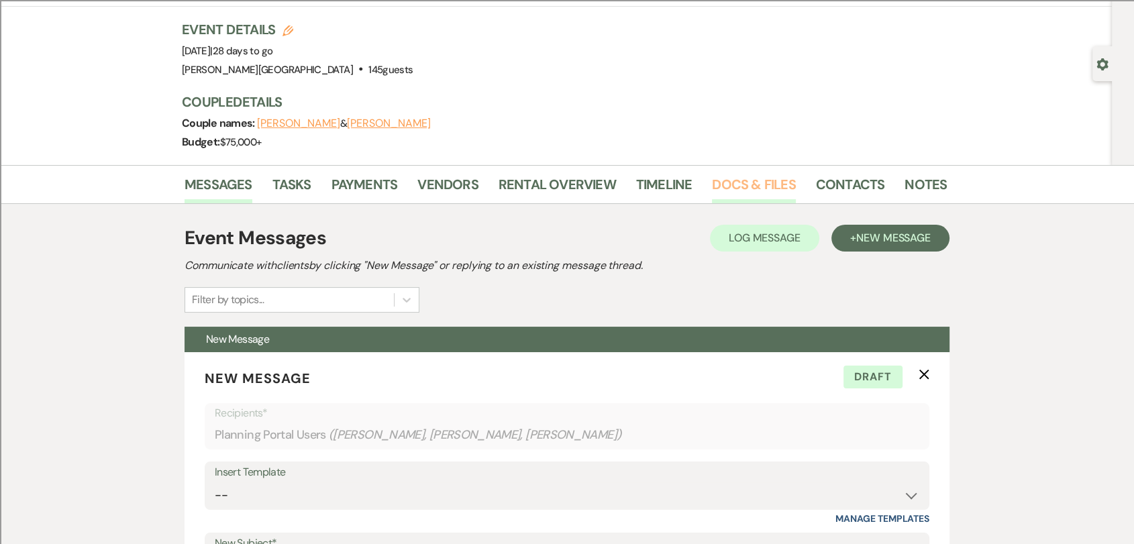
click at [731, 177] on link "Docs & Files" at bounding box center [753, 189] width 83 height 30
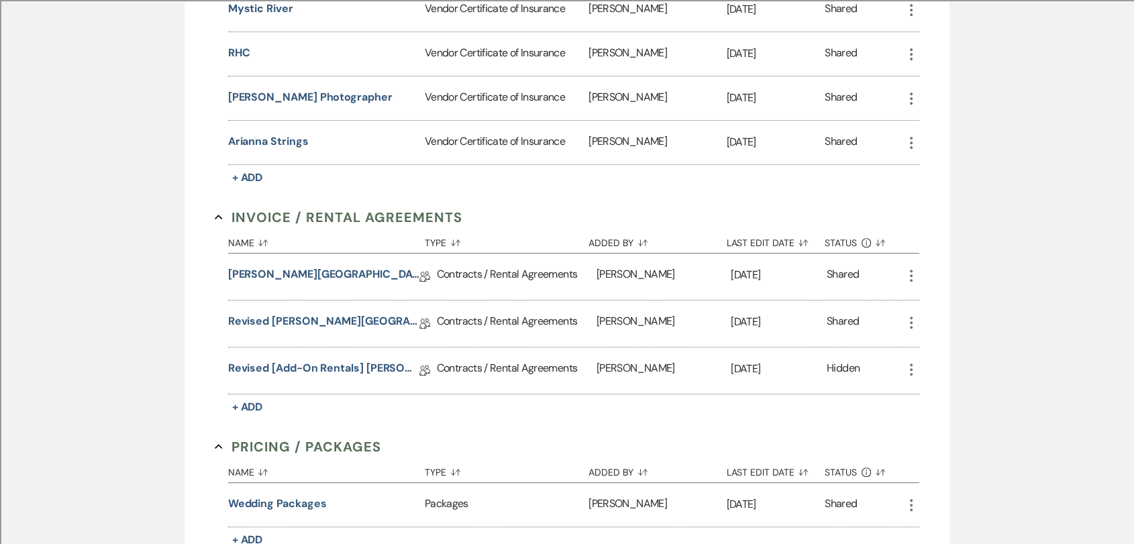
scroll to position [596, 0]
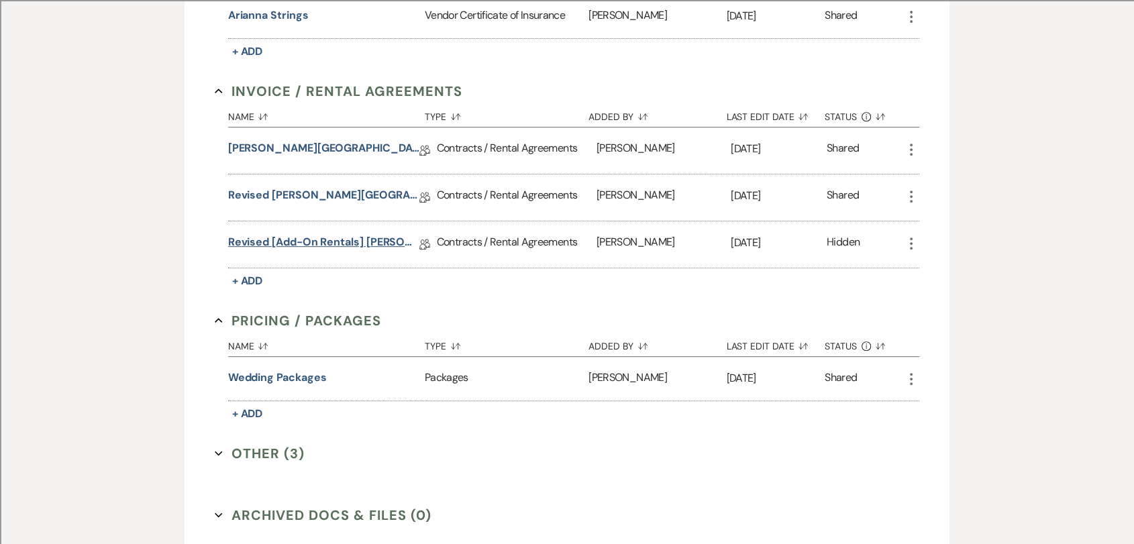
click at [335, 248] on link "Revised [Add-on Rentals] [PERSON_NAME][GEOGRAPHIC_DATA] Contract" at bounding box center [323, 244] width 191 height 21
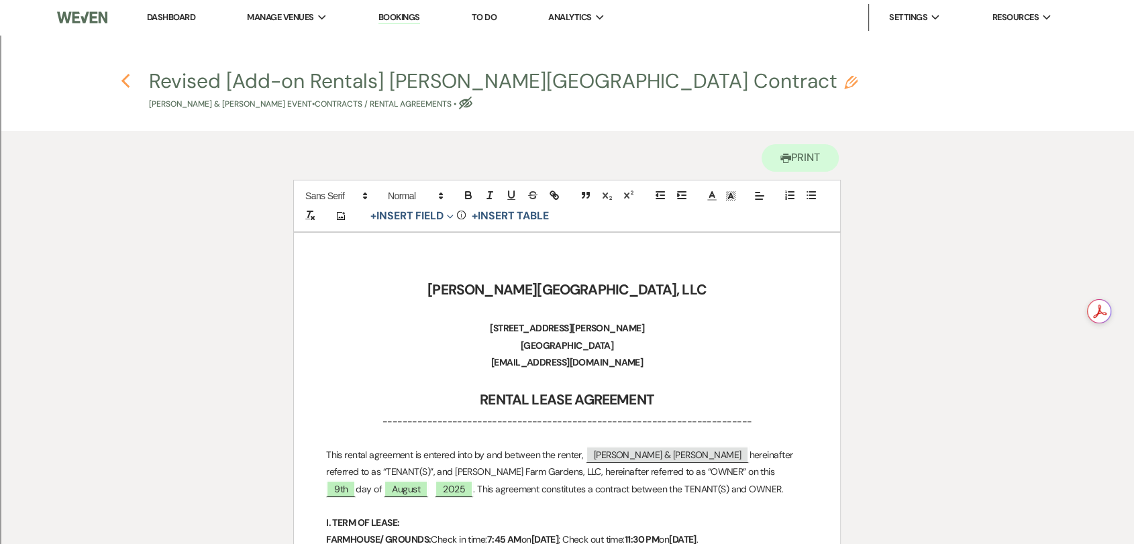
click at [123, 77] on icon "Previous" at bounding box center [126, 81] width 10 height 16
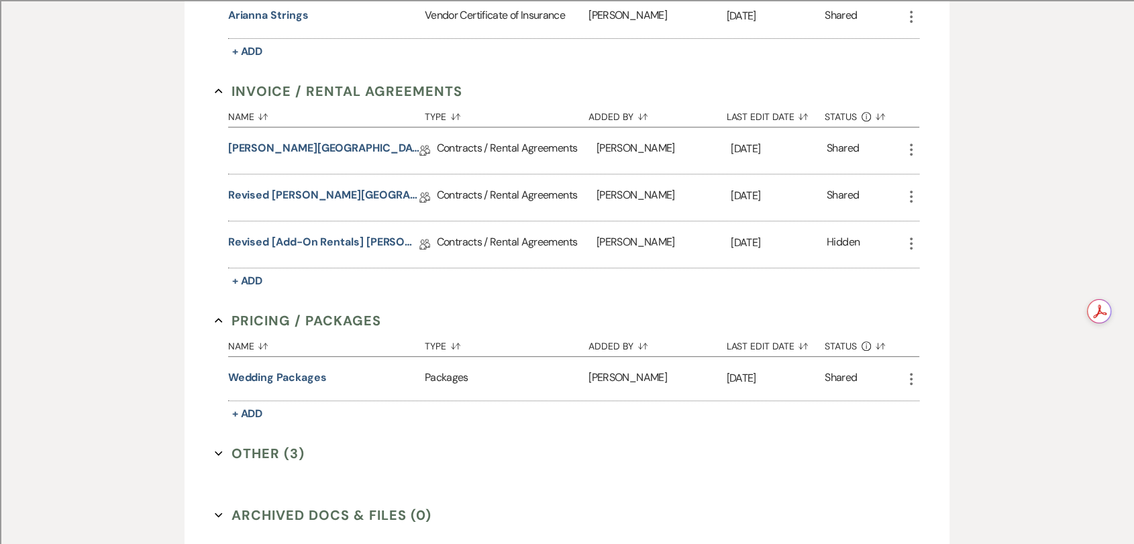
scroll to position [223, 0]
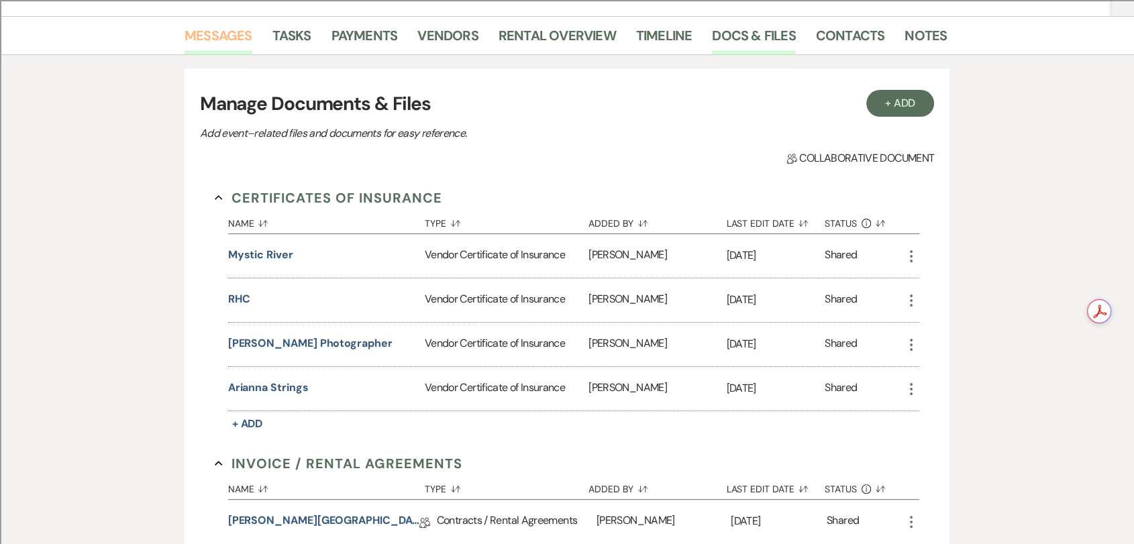
click at [223, 33] on link "Messages" at bounding box center [219, 40] width 68 height 30
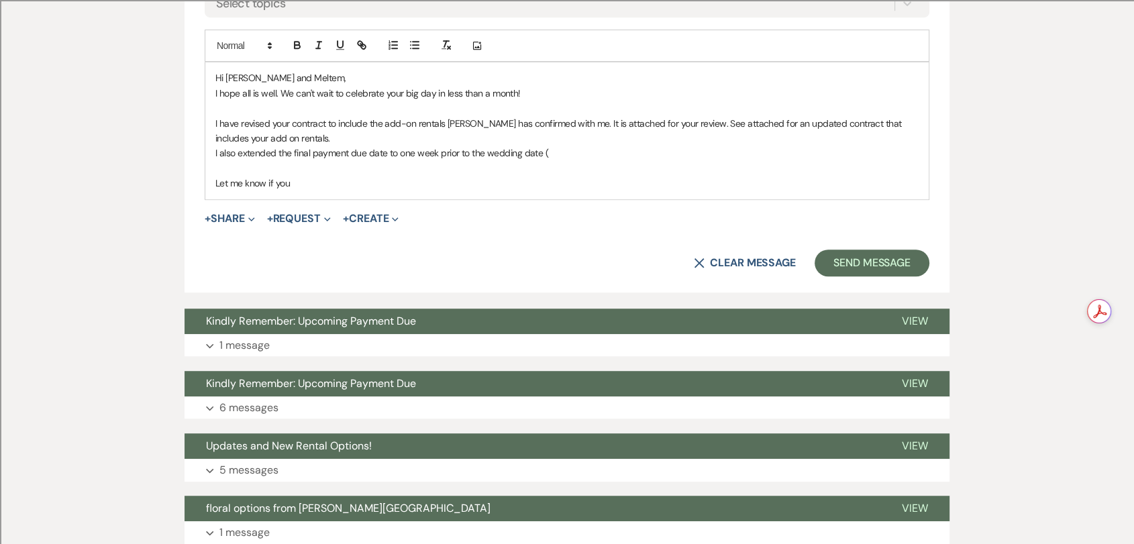
scroll to position [596, 0]
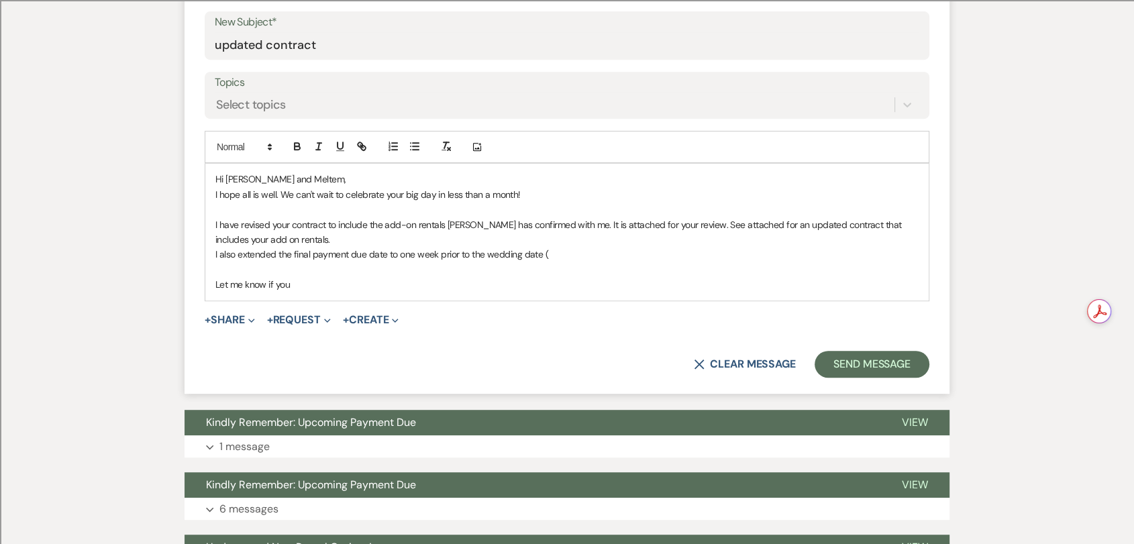
click at [401, 250] on p "I also extended the final payment due date to one week prior to the wedding dat…" at bounding box center [566, 254] width 703 height 15
click at [435, 248] on p "I also extended the final payment due date to two week prior to the wedding dat…" at bounding box center [566, 254] width 703 height 15
click at [574, 254] on p "I also extended the final payment due date to two weeks prior to the wedding da…" at bounding box center [566, 254] width 703 height 15
click at [339, 232] on p "I have revised your contract to include the add-on rentals [PERSON_NAME] has co…" at bounding box center [566, 232] width 703 height 30
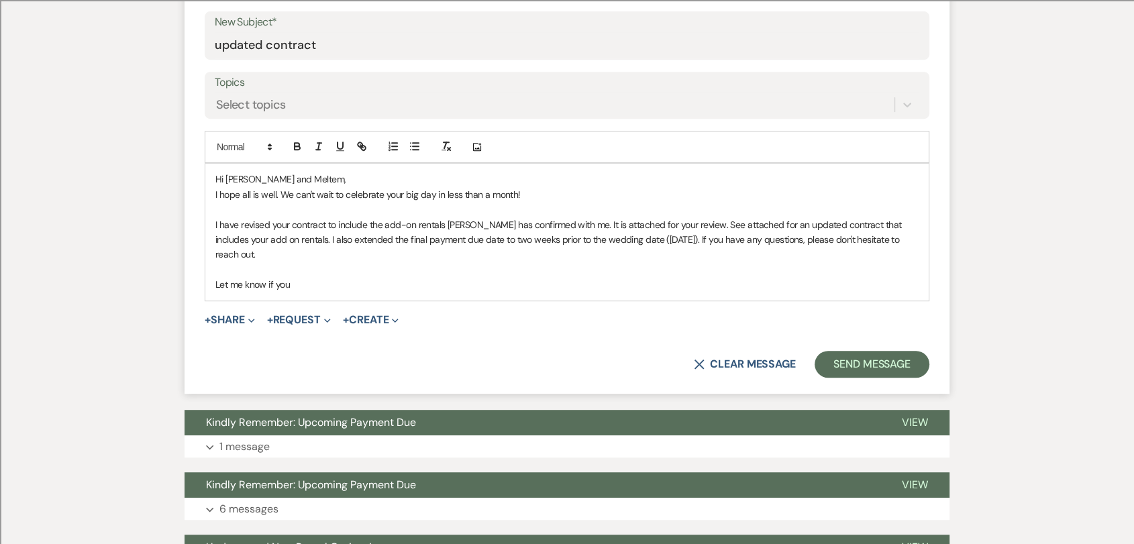
click at [539, 238] on p "I have revised your contract to include the add-on rentals [PERSON_NAME] has co…" at bounding box center [566, 239] width 703 height 45
click at [916, 238] on p "I have revised your contract to include the add-on rentals [PERSON_NAME] has co…" at bounding box center [566, 239] width 703 height 45
drag, startPoint x: 334, startPoint y: 272, endPoint x: 205, endPoint y: 274, distance: 128.9
click at [205, 274] on div "Hi [PERSON_NAME] and [PERSON_NAME], I hope all is well. We can't wait to celebr…" at bounding box center [566, 232] width 723 height 136
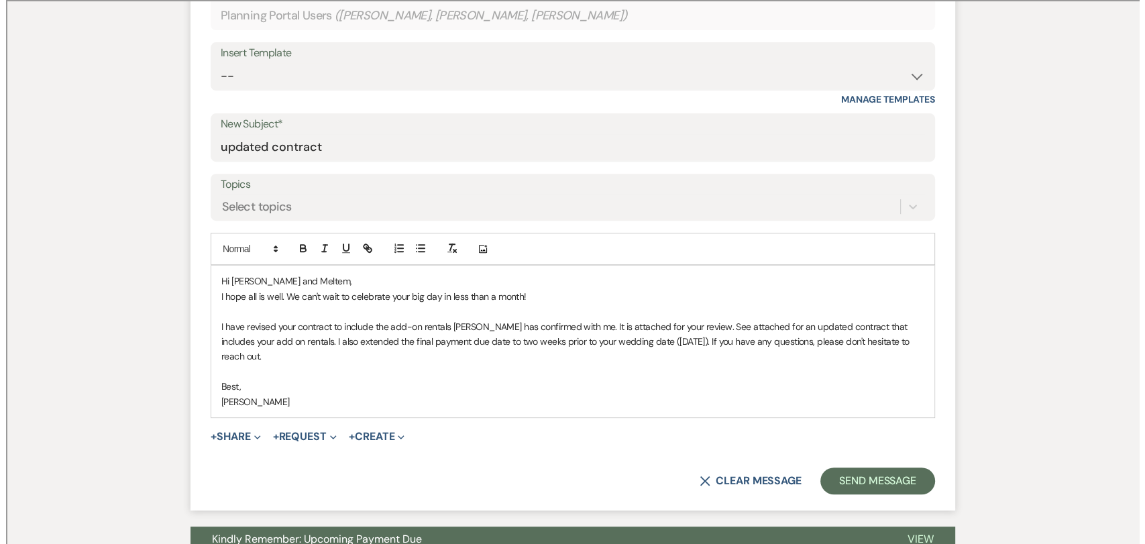
scroll to position [671, 0]
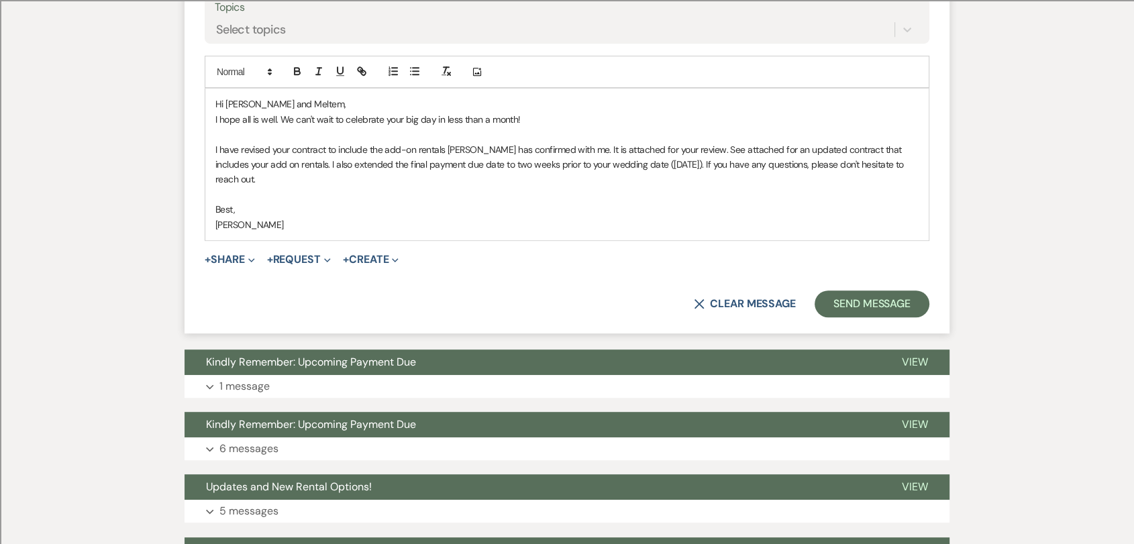
drag, startPoint x: 279, startPoint y: 243, endPoint x: 247, endPoint y: 261, distance: 37.0
click at [254, 279] on form "New Message X Saving draft... Recipients* Planning Portal Users ( [PERSON_NAME]…" at bounding box center [567, 45] width 765 height 578
click at [239, 254] on button "+ Share Expand" at bounding box center [230, 259] width 50 height 11
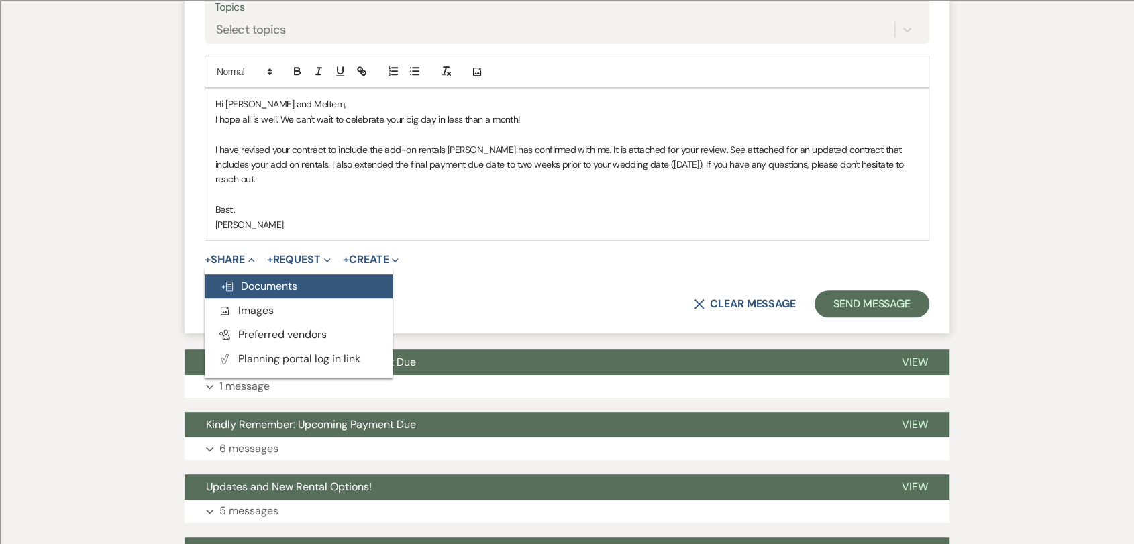
click at [269, 279] on span "Doc Upload Documents" at bounding box center [259, 286] width 76 height 14
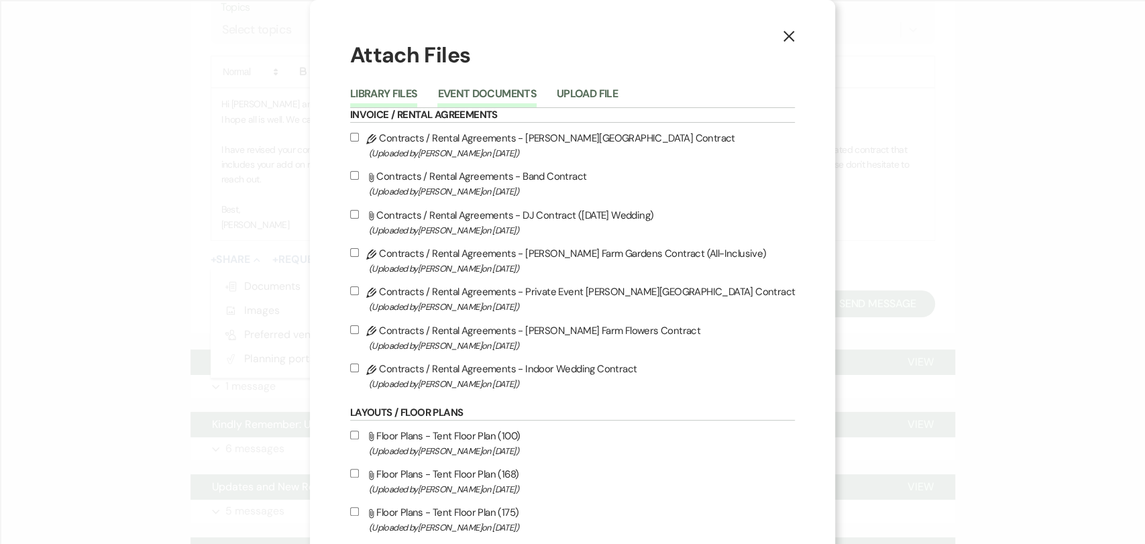
click at [527, 96] on button "Event Documents" at bounding box center [486, 98] width 99 height 19
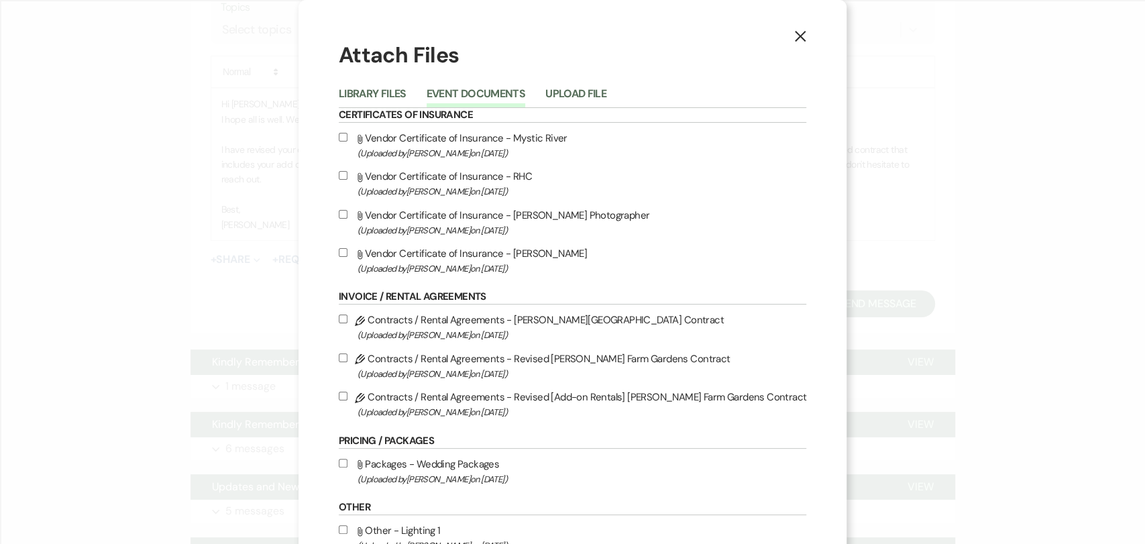
click at [464, 271] on span "(Uploaded by [PERSON_NAME] on [DATE] )" at bounding box center [582, 268] width 449 height 15
click at [348, 257] on input "Attach File Vendor Certificate of Insurance - [PERSON_NAME] (Uploaded by [PERSO…" at bounding box center [343, 252] width 9 height 9
click at [464, 262] on span "(Uploaded by [PERSON_NAME] on [DATE] )" at bounding box center [582, 268] width 449 height 15
click at [348, 257] on input "Attach File Vendor Certificate of Insurance - [PERSON_NAME] (Uploaded by [PERSO…" at bounding box center [343, 252] width 9 height 9
checkbox input "false"
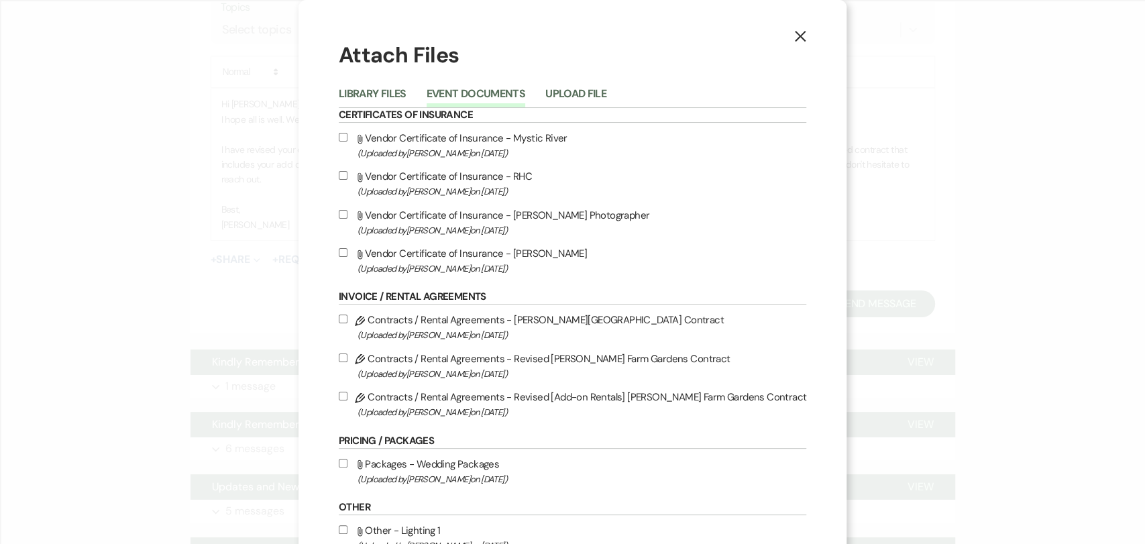
click at [435, 397] on label "Pencil Contracts / Rental Agreements - Revised [Add-on Rentals] [PERSON_NAME] F…" at bounding box center [573, 404] width 468 height 32
click at [348, 397] on input "Pencil Contracts / Rental Agreements - Revised [Add-on Rentals] [PERSON_NAME] F…" at bounding box center [343, 396] width 9 height 9
checkbox input "true"
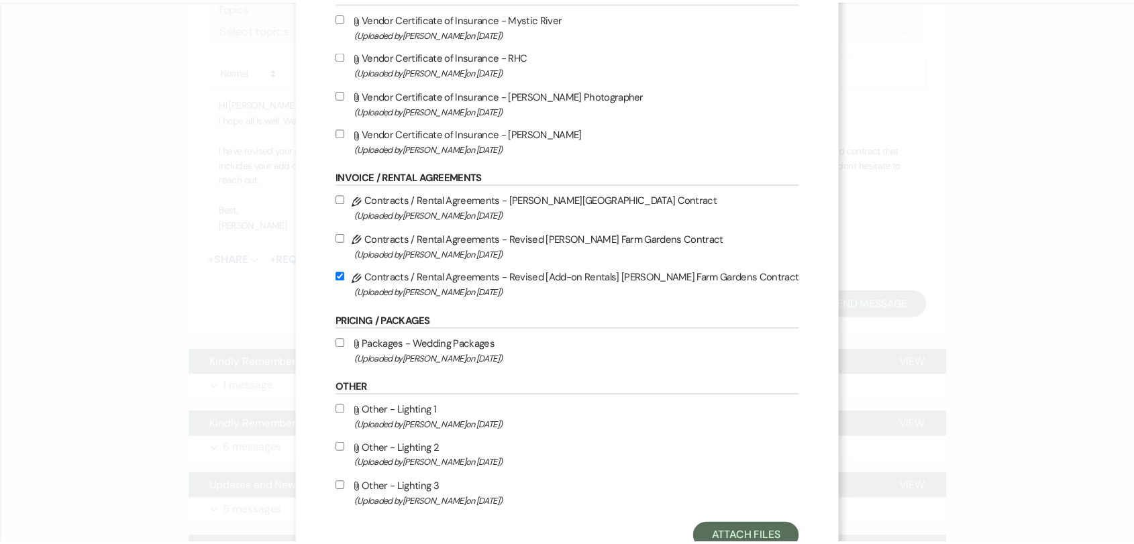
scroll to position [171, 0]
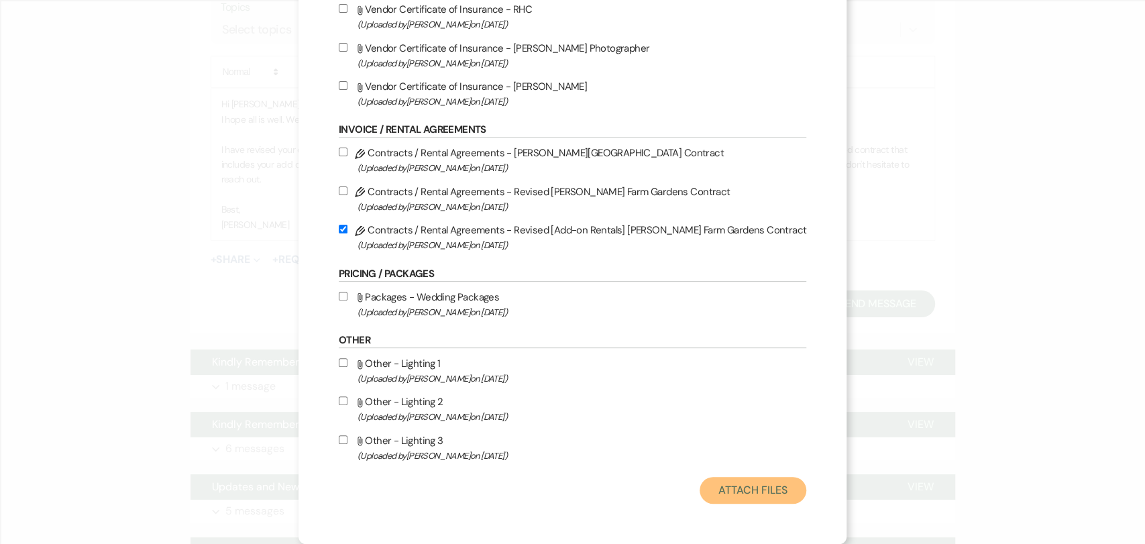
click at [731, 491] on button "Attach Files" at bounding box center [753, 490] width 107 height 27
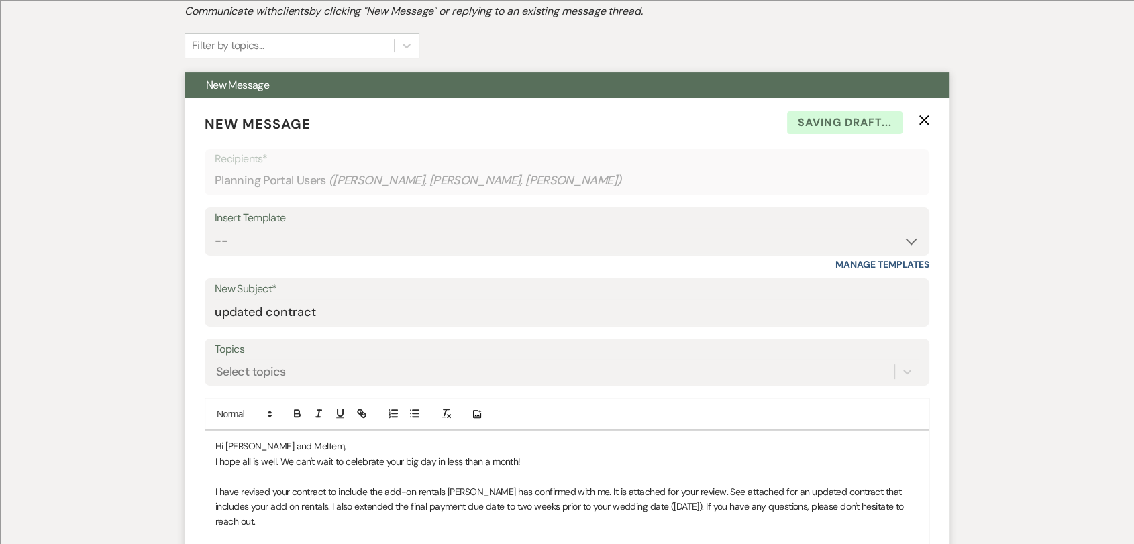
scroll to position [223, 0]
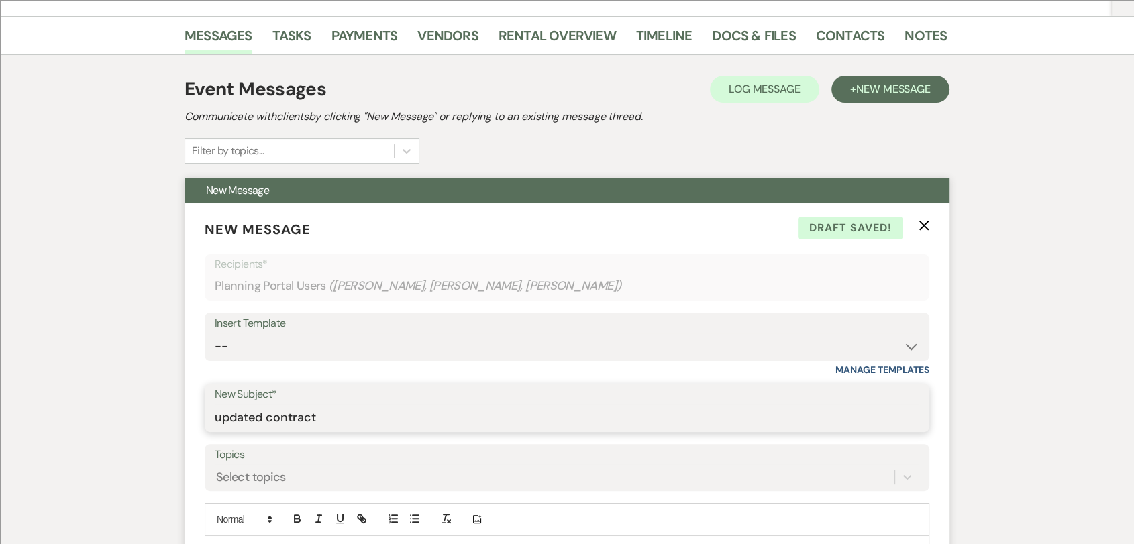
click at [224, 419] on input "updated contract" at bounding box center [567, 418] width 705 height 26
click at [274, 421] on input "Updated contract" at bounding box center [567, 418] width 705 height 26
type input "Updated Contract"
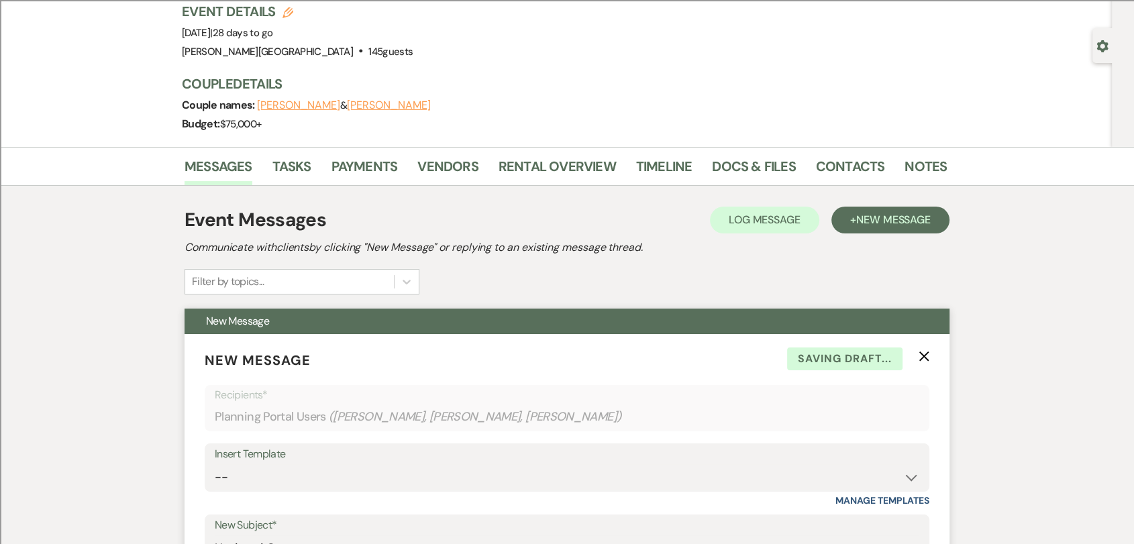
scroll to position [0, 0]
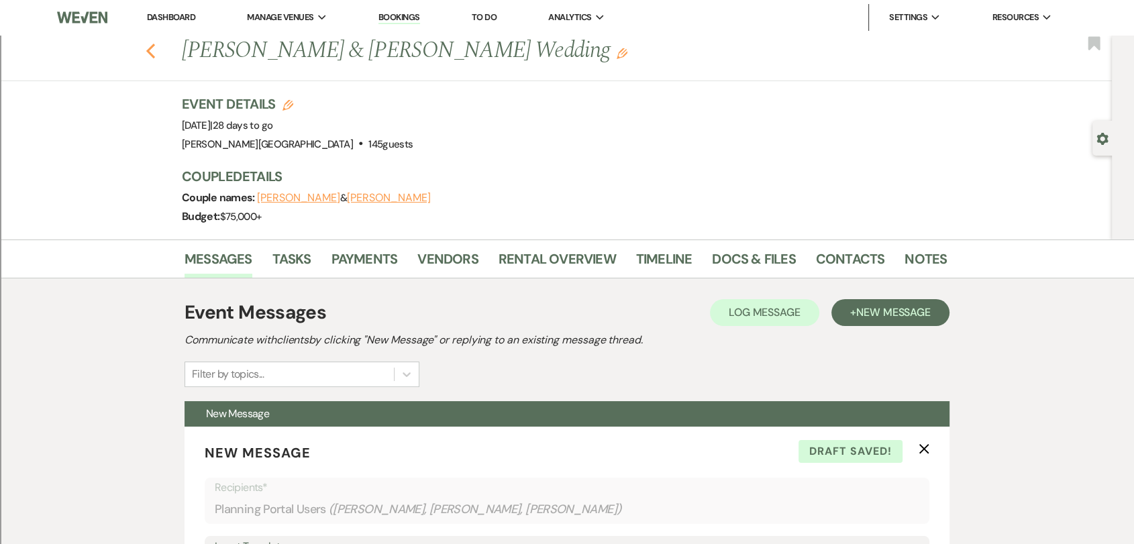
click at [155, 55] on use "button" at bounding box center [150, 51] width 9 height 15
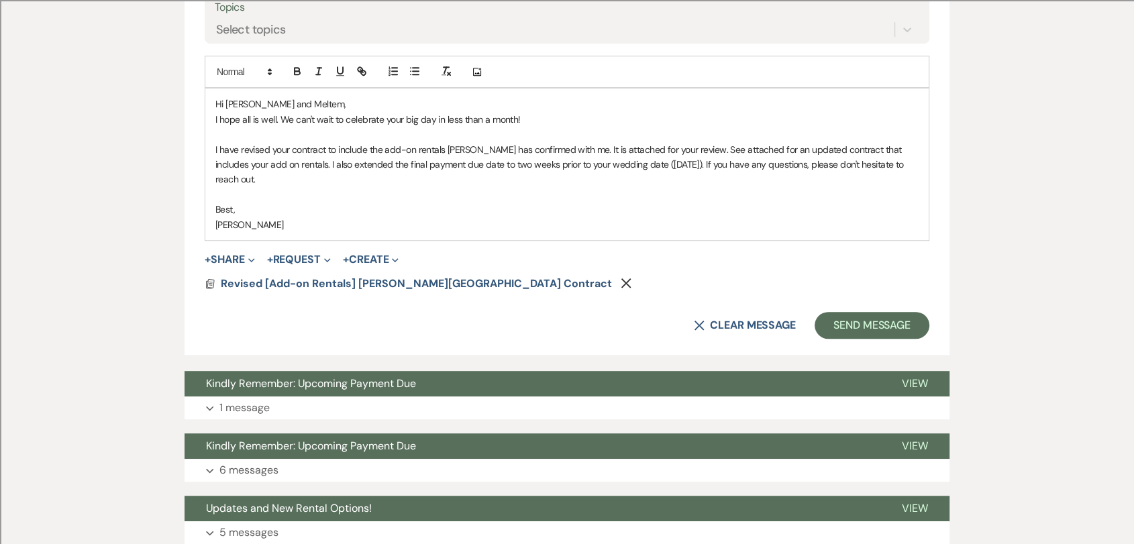
select select "8"
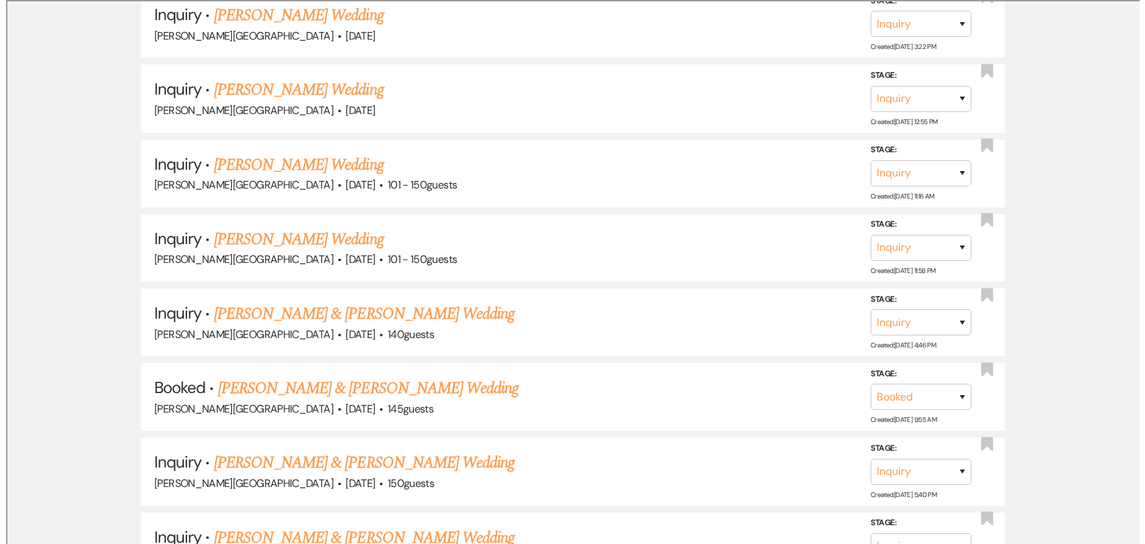
scroll to position [521, 0]
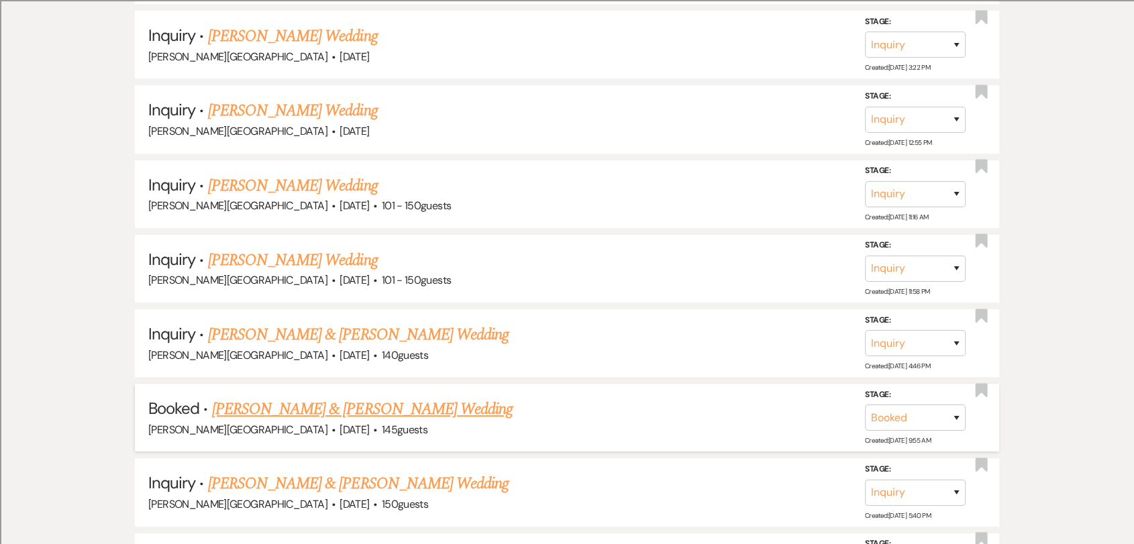
click at [394, 406] on link "[PERSON_NAME] & [PERSON_NAME] Wedding" at bounding box center [362, 409] width 301 height 24
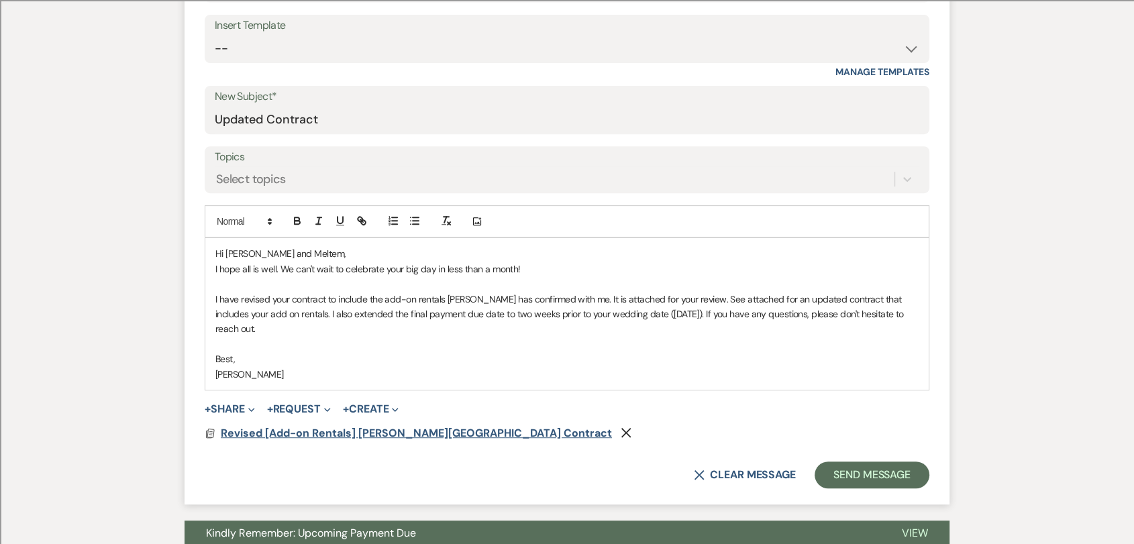
click at [448, 426] on span "Revised [Add-on Rentals] [PERSON_NAME][GEOGRAPHIC_DATA] Contract" at bounding box center [416, 433] width 391 height 14
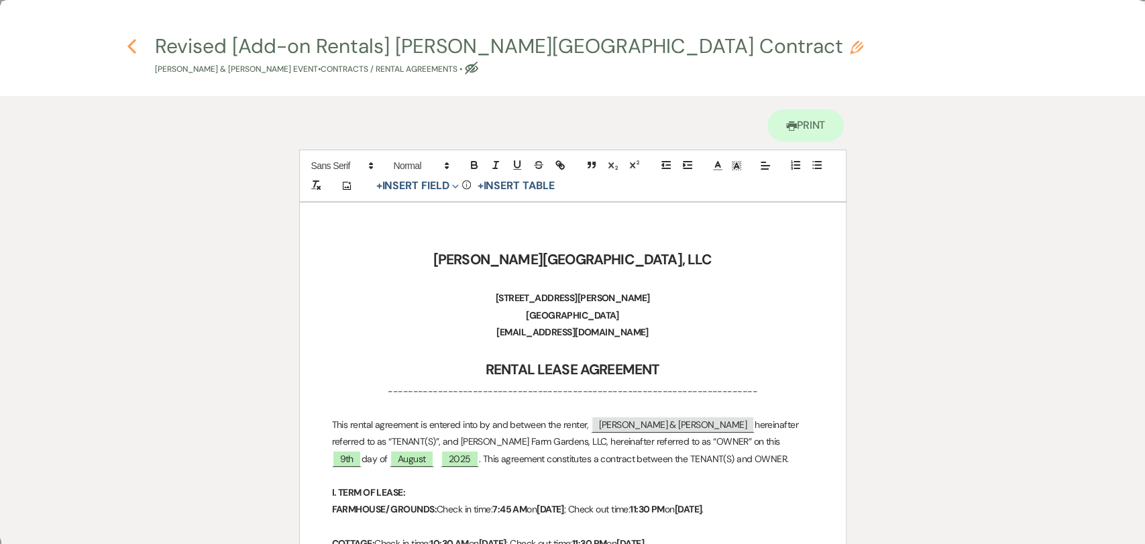
click at [132, 46] on icon "Previous" at bounding box center [132, 46] width 10 height 16
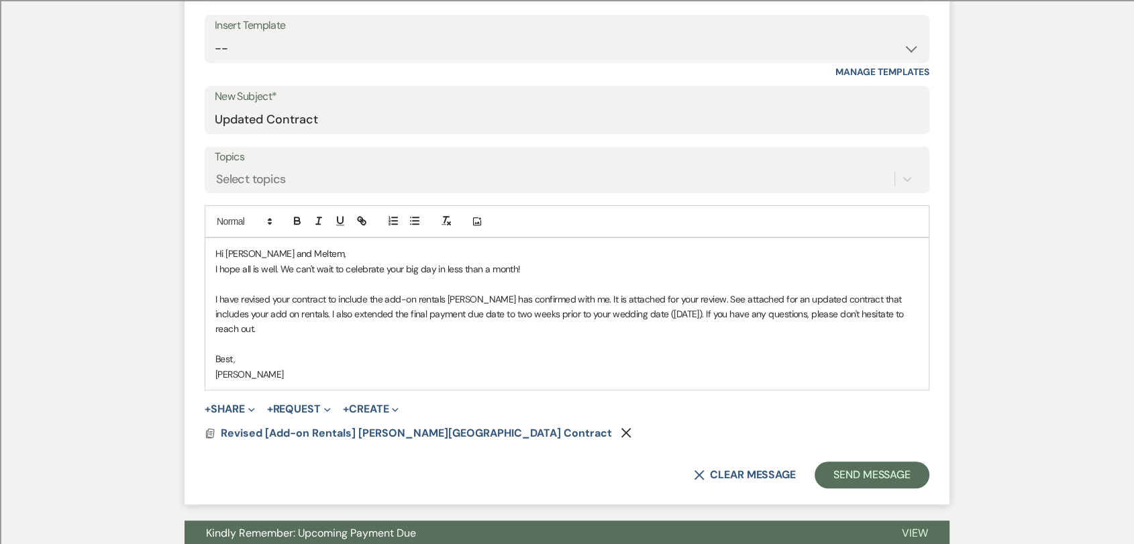
click at [321, 252] on p "Hi [PERSON_NAME] and Meltem," at bounding box center [566, 253] width 703 height 15
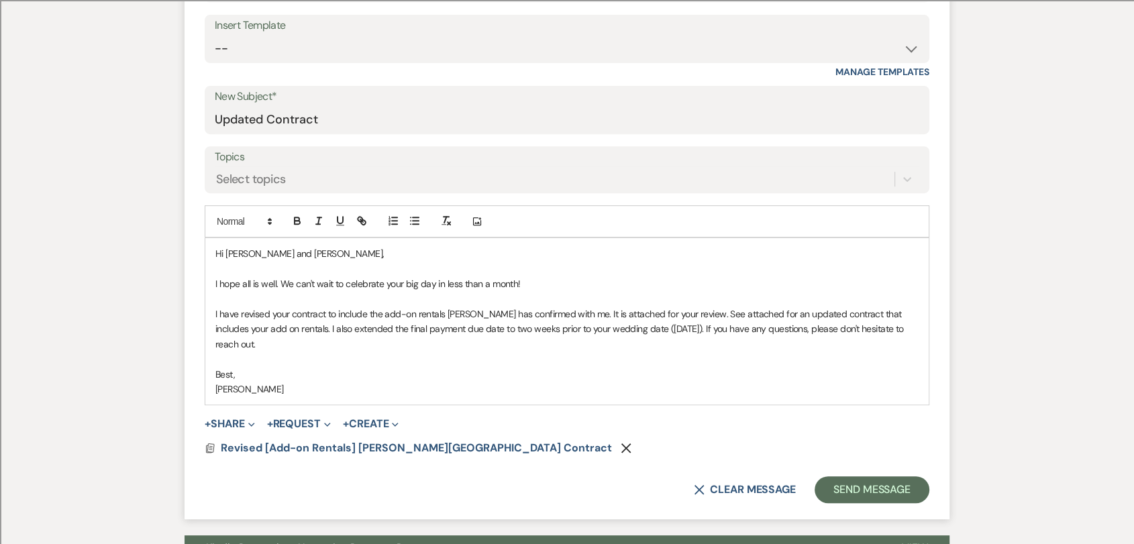
click at [523, 367] on p "Best," at bounding box center [566, 374] width 703 height 15
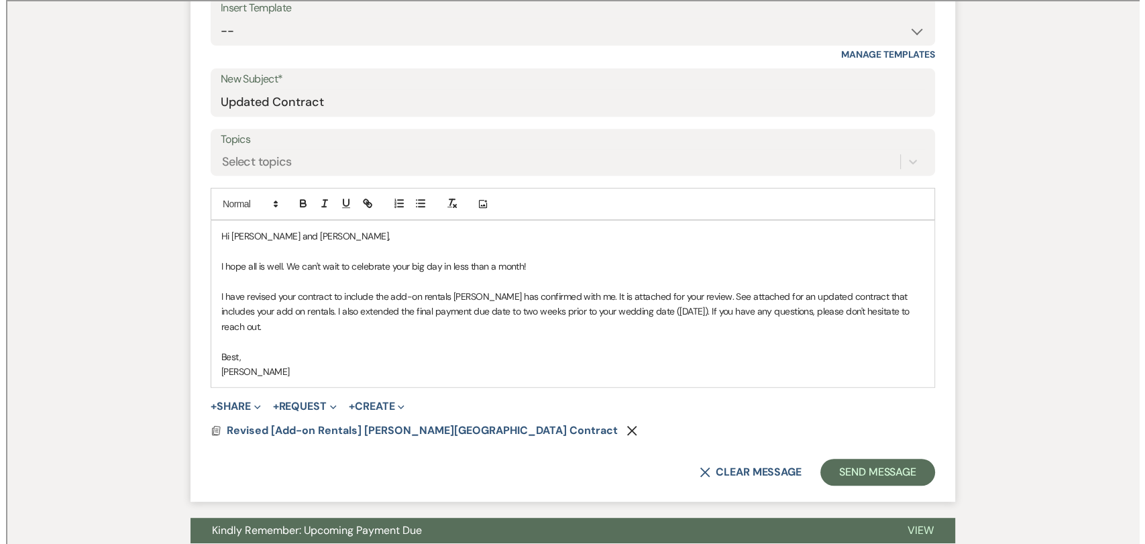
scroll to position [671, 0]
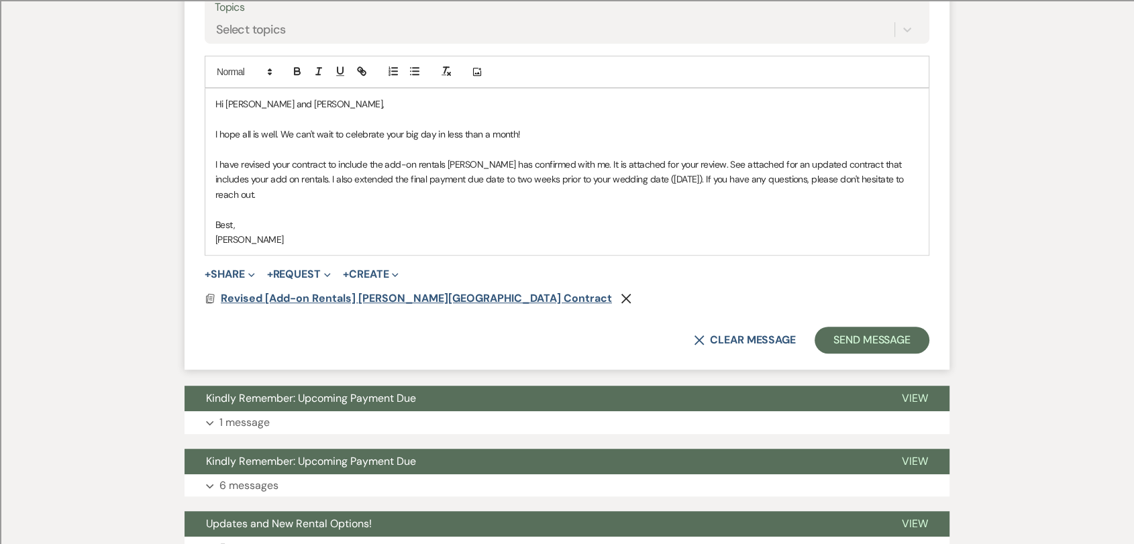
click at [345, 291] on span "Revised [Add-on Rentals] [PERSON_NAME][GEOGRAPHIC_DATA] Contract" at bounding box center [416, 298] width 391 height 14
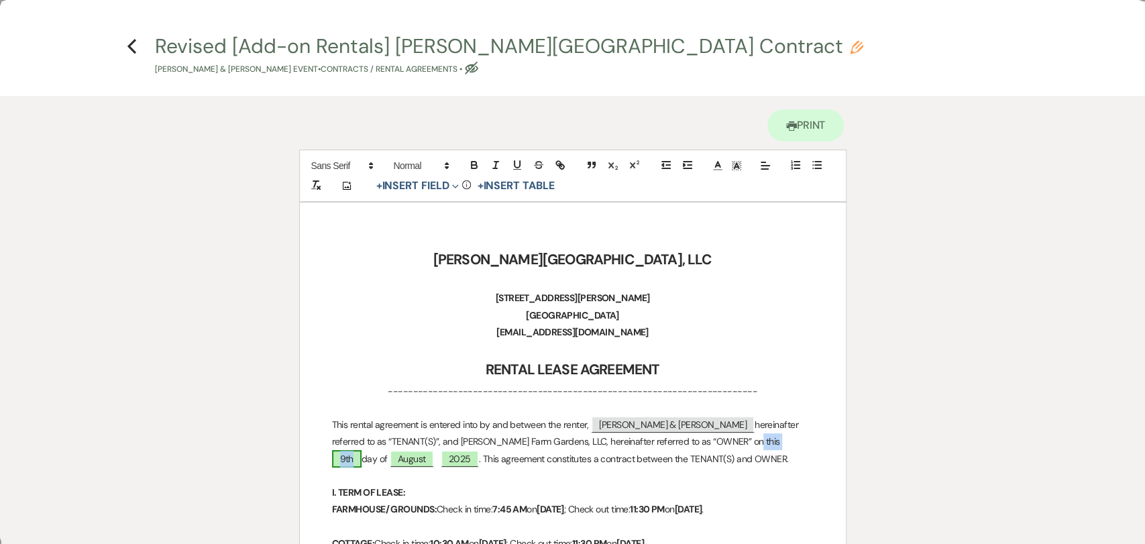
click at [362, 450] on span "9th" at bounding box center [347, 458] width 30 height 17
select select "owner"
select select "Number"
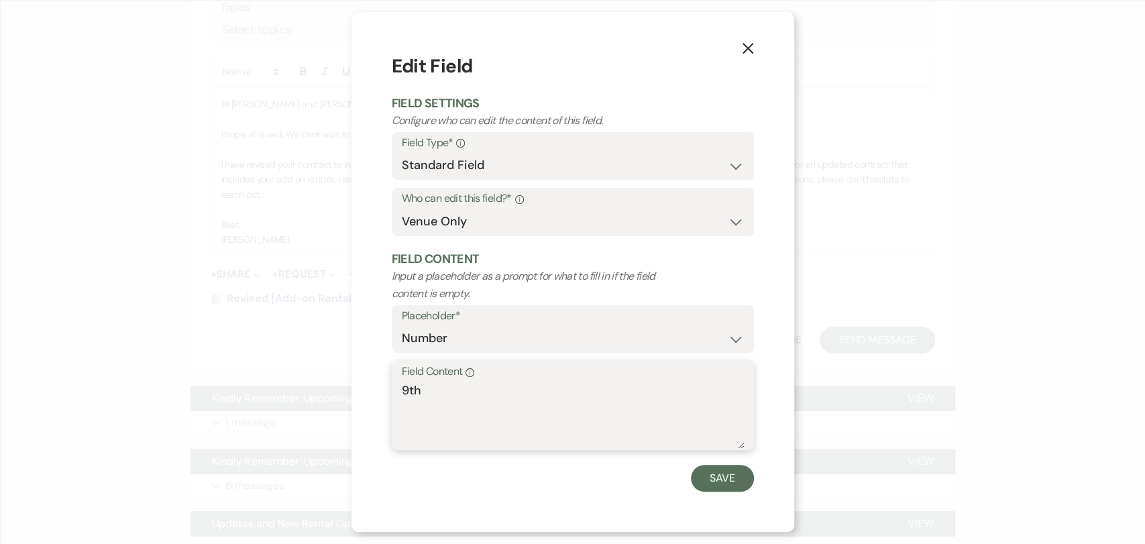
click at [405, 388] on textarea "9th" at bounding box center [573, 415] width 342 height 67
type textarea "14th"
click at [733, 482] on button "Save" at bounding box center [722, 478] width 63 height 27
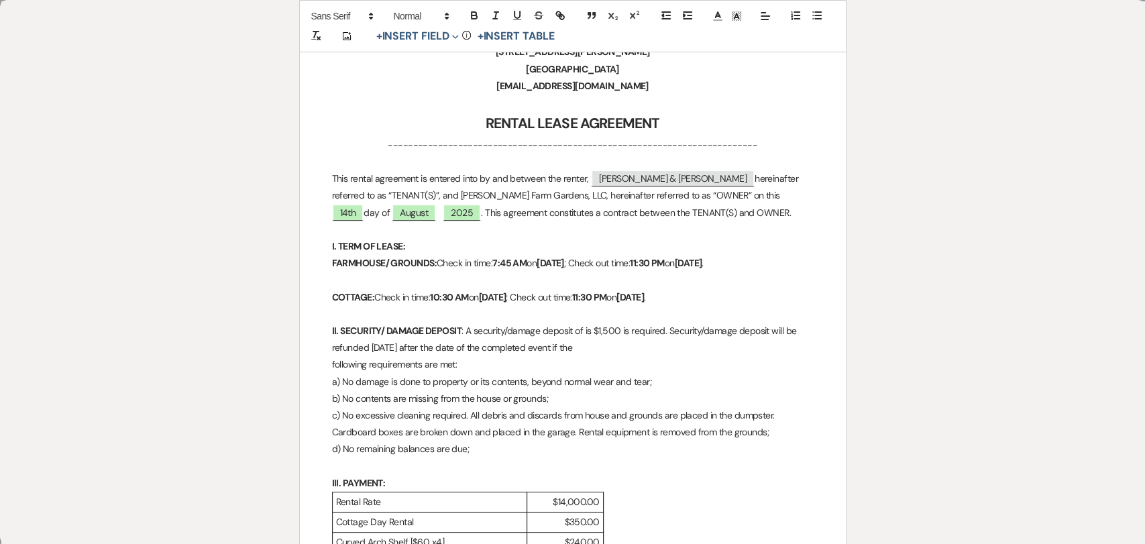
scroll to position [0, 0]
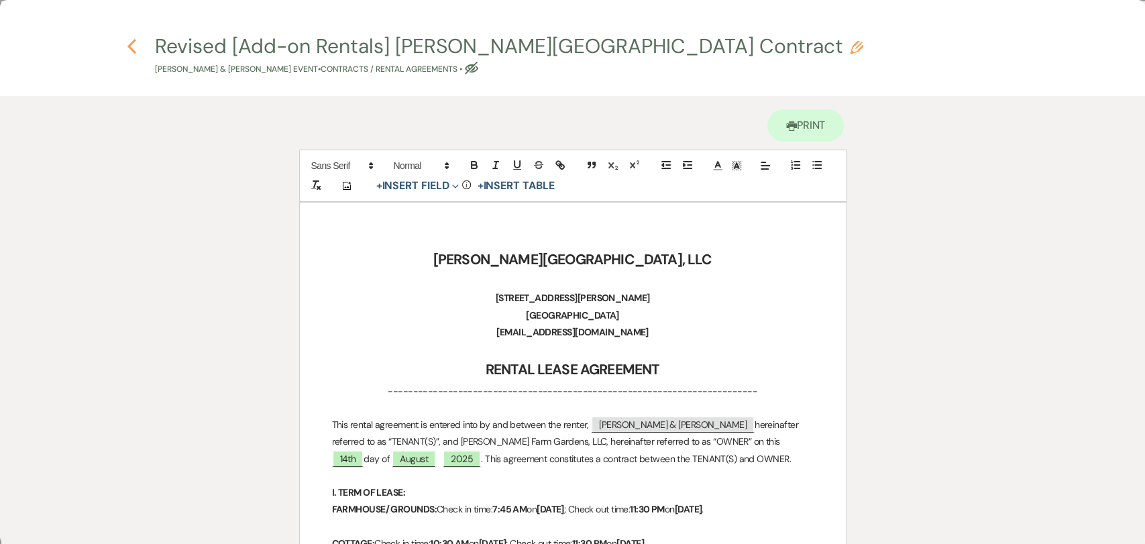
click at [134, 40] on use "button" at bounding box center [131, 46] width 9 height 15
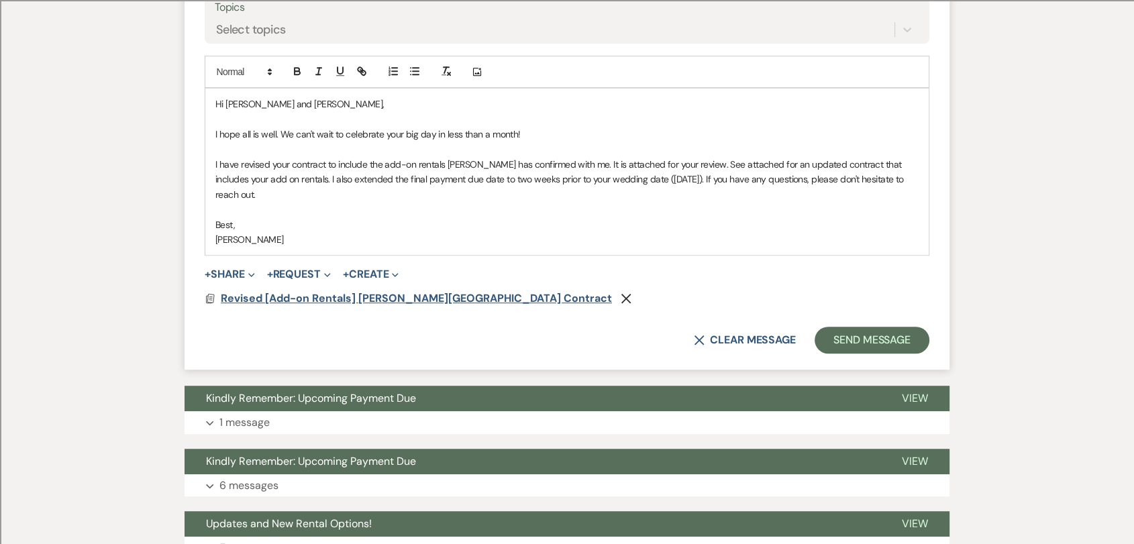
click at [345, 291] on span "Revised [Add-on Rentals] [PERSON_NAME][GEOGRAPHIC_DATA] Contract" at bounding box center [416, 298] width 391 height 14
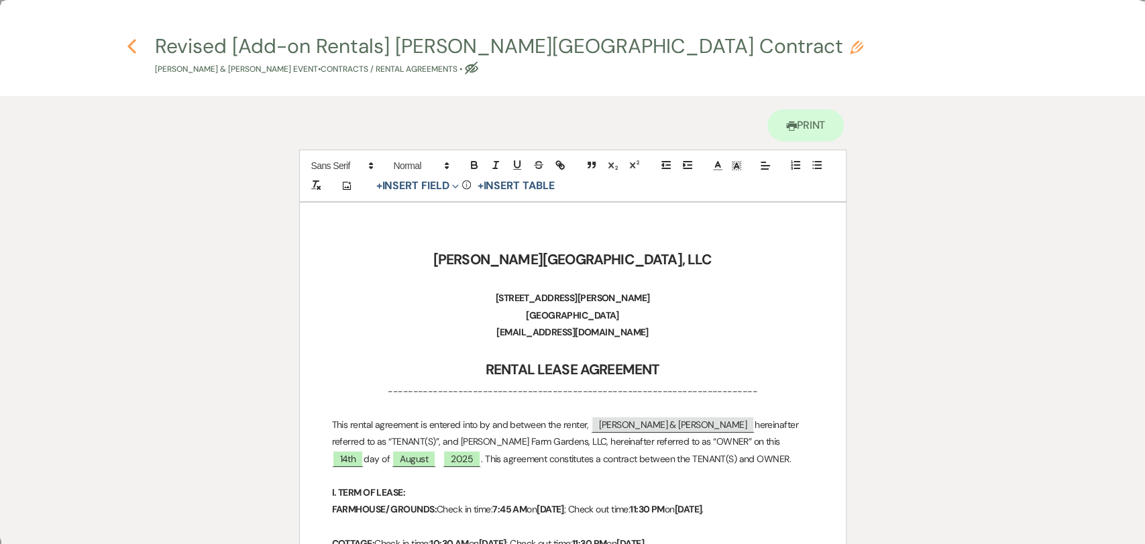
click at [132, 42] on use "button" at bounding box center [131, 46] width 9 height 15
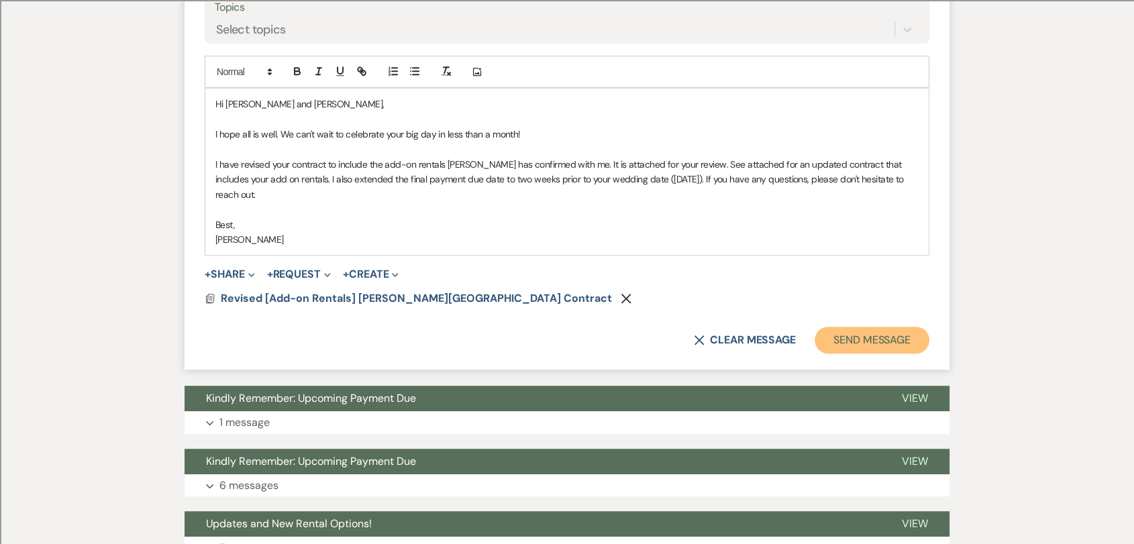
click at [847, 327] on button "Send Message" at bounding box center [872, 340] width 115 height 27
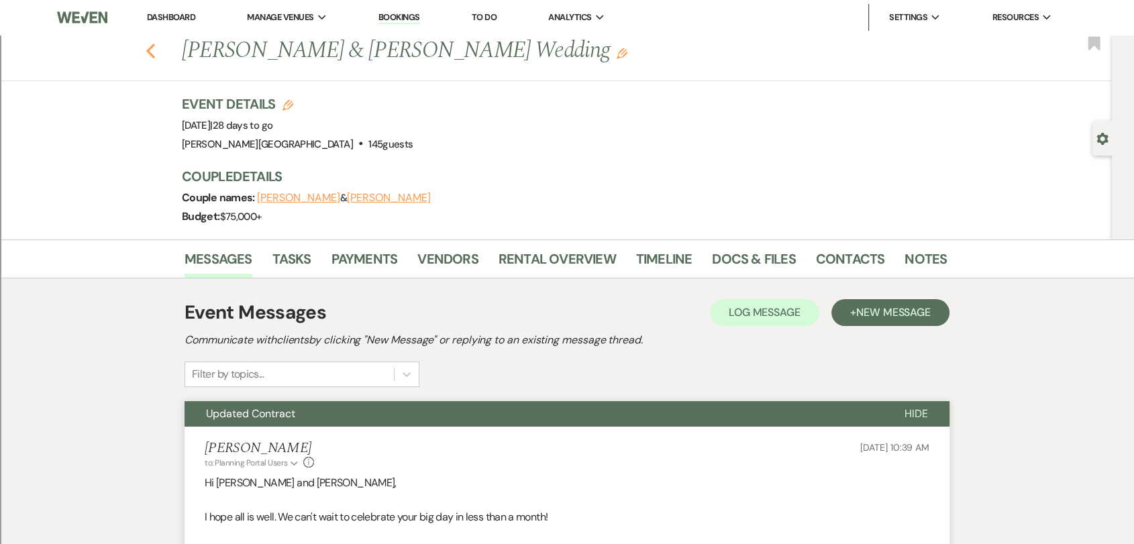
click at [154, 50] on use "button" at bounding box center [150, 51] width 9 height 15
select select "8"
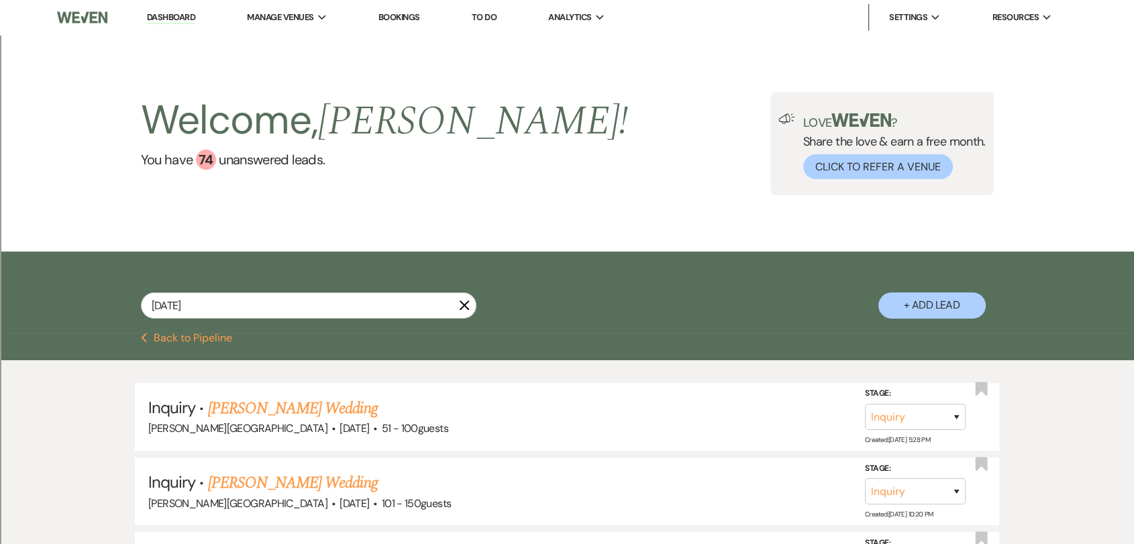
drag, startPoint x: 160, startPoint y: 20, endPoint x: 633, endPoint y: 123, distance: 484.8
click at [160, 20] on link "Dashboard" at bounding box center [171, 17] width 48 height 13
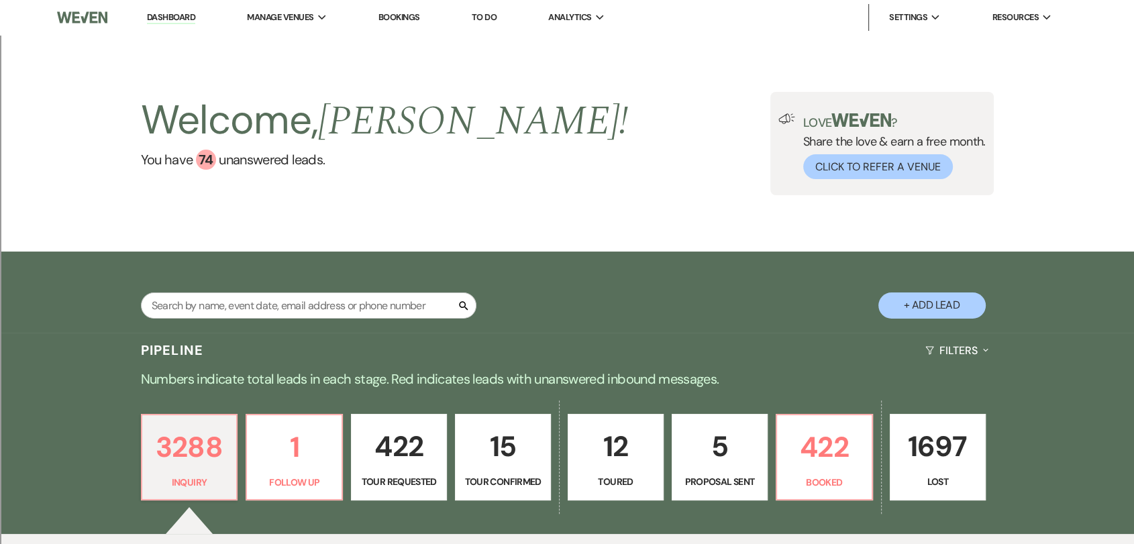
scroll to position [223, 0]
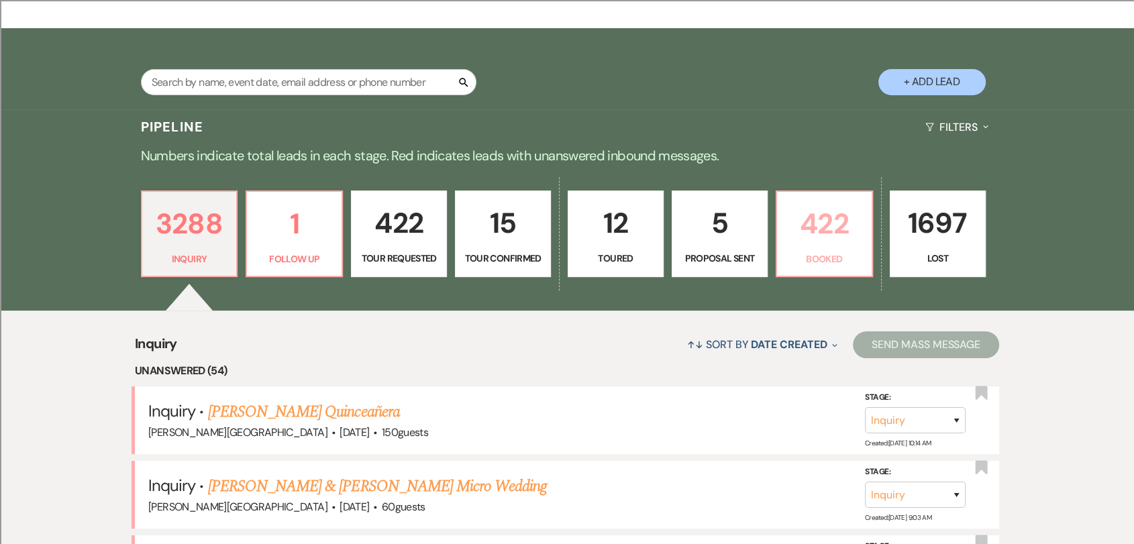
click at [821, 216] on p "422" at bounding box center [824, 223] width 79 height 45
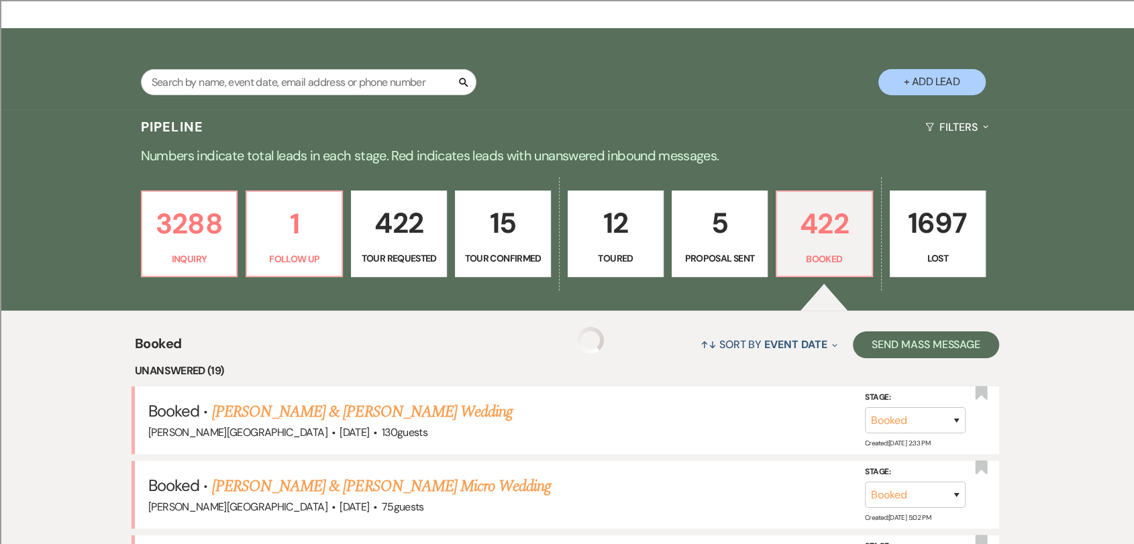
scroll to position [447, 0]
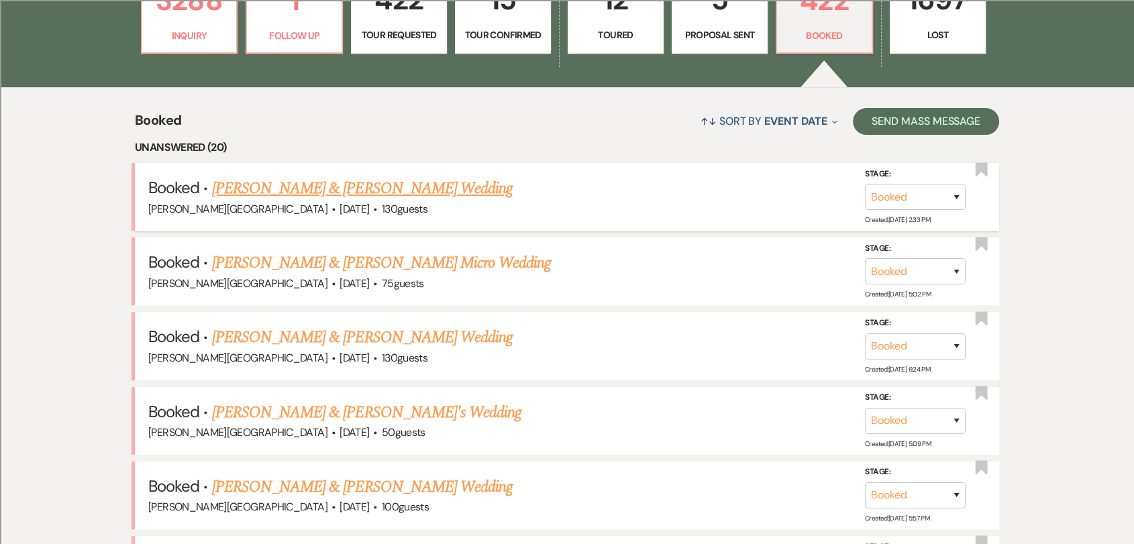
click at [433, 193] on link "[PERSON_NAME] & [PERSON_NAME] Wedding" at bounding box center [362, 188] width 301 height 24
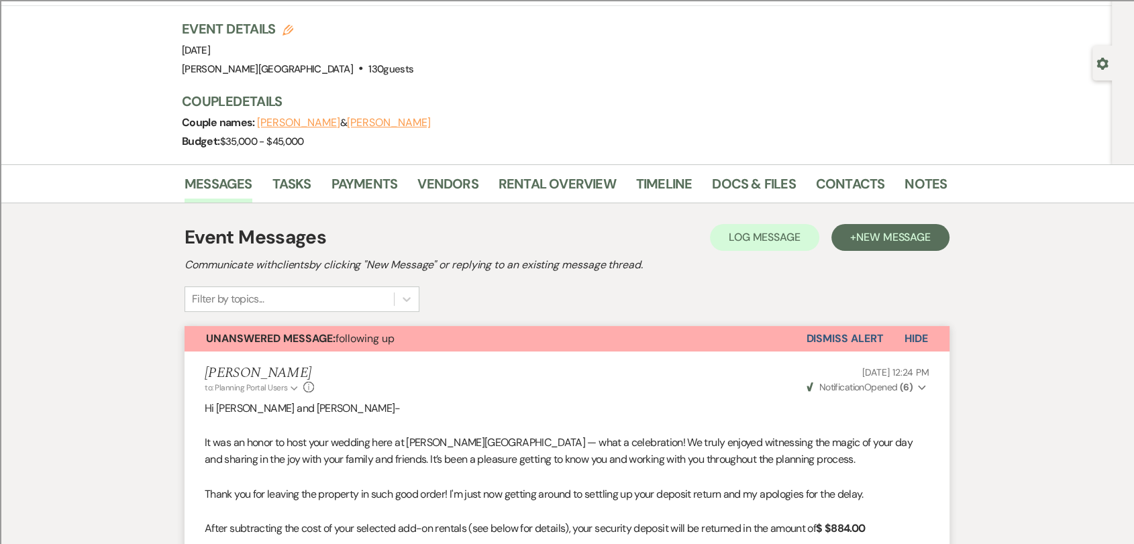
scroll to position [74, 0]
click at [376, 187] on link "Payments" at bounding box center [364, 189] width 66 height 30
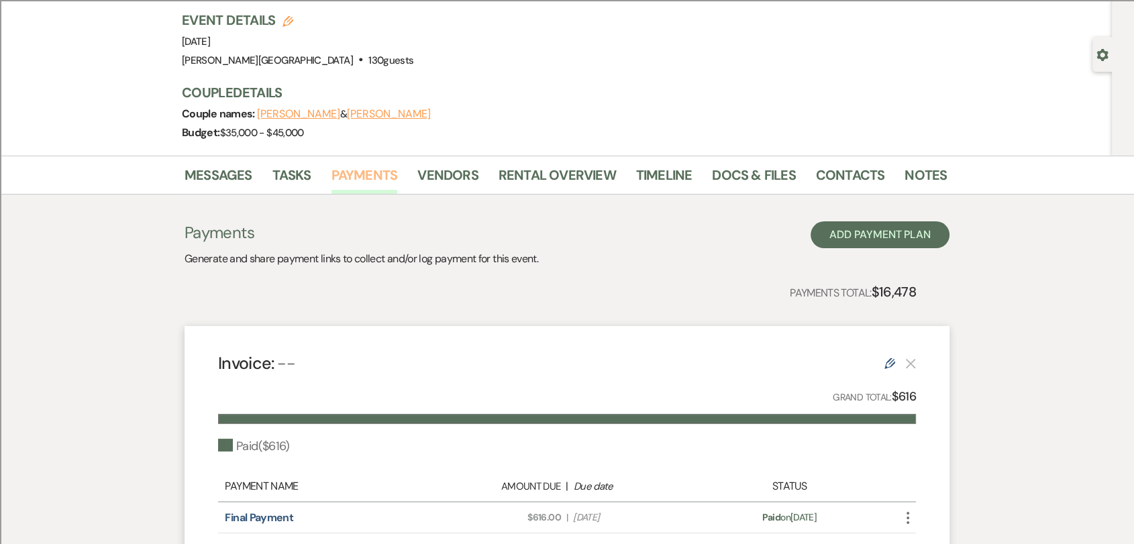
scroll to position [223, 0]
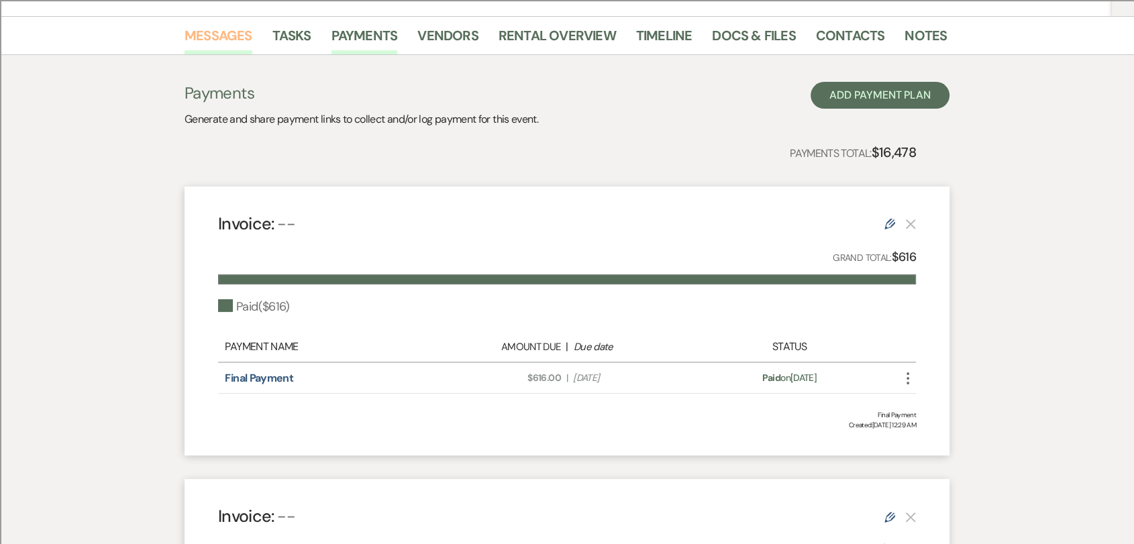
click at [228, 33] on link "Messages" at bounding box center [219, 40] width 68 height 30
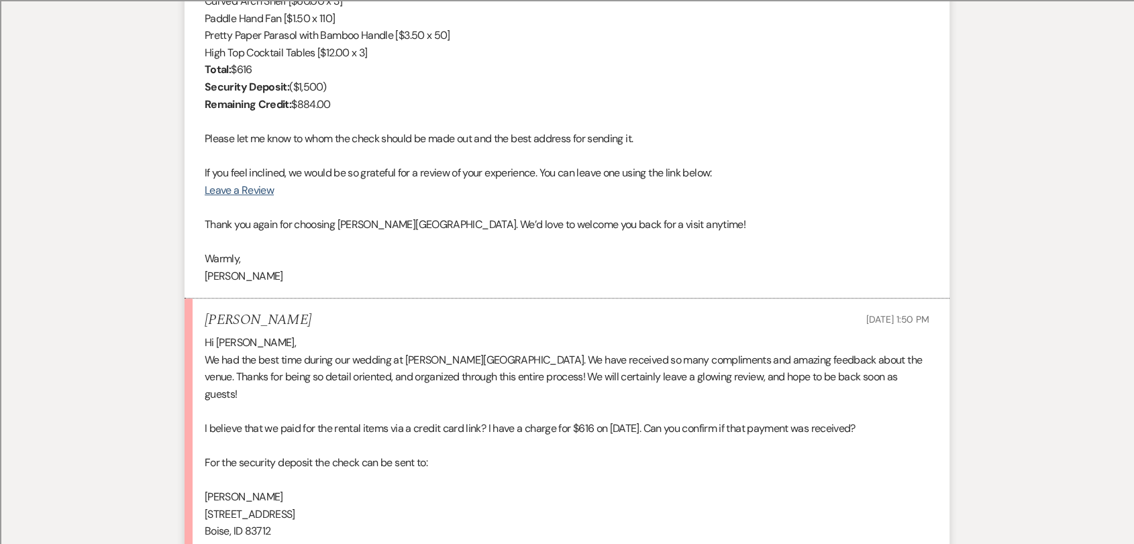
scroll to position [820, 0]
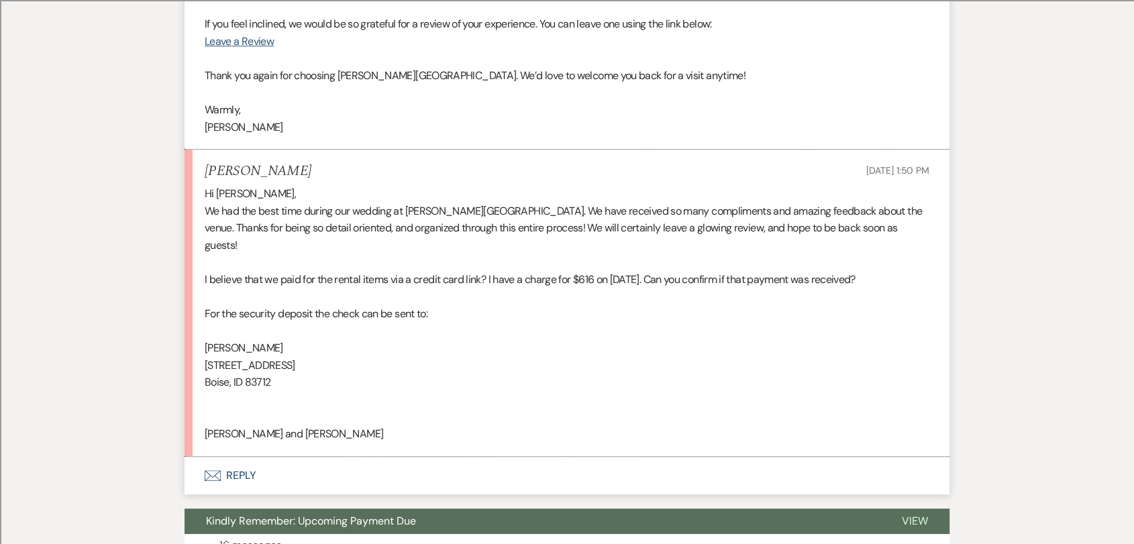
click at [236, 457] on button "Envelope Reply" at bounding box center [567, 476] width 765 height 38
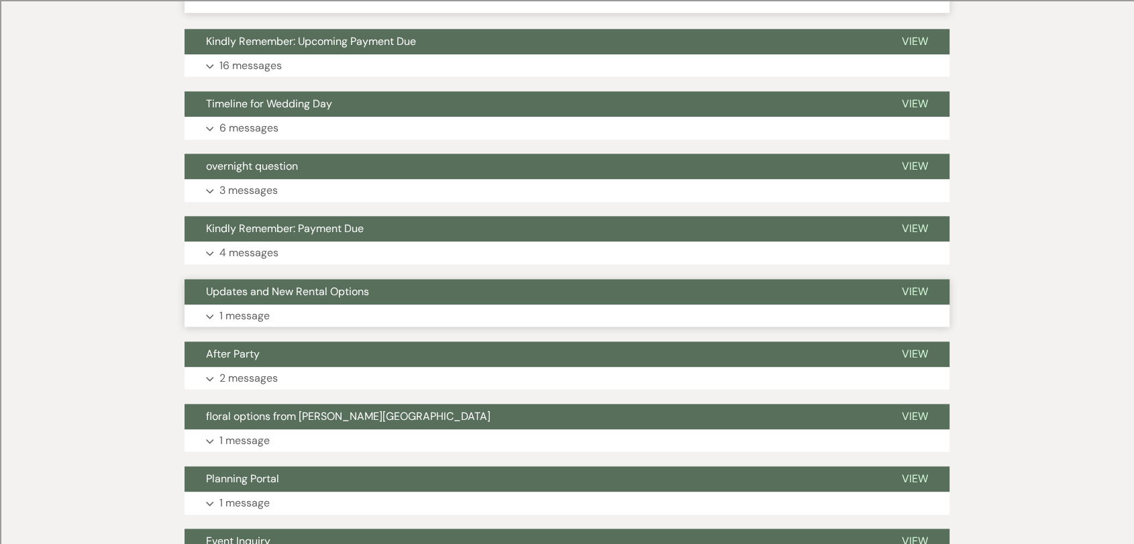
scroll to position [1331, 0]
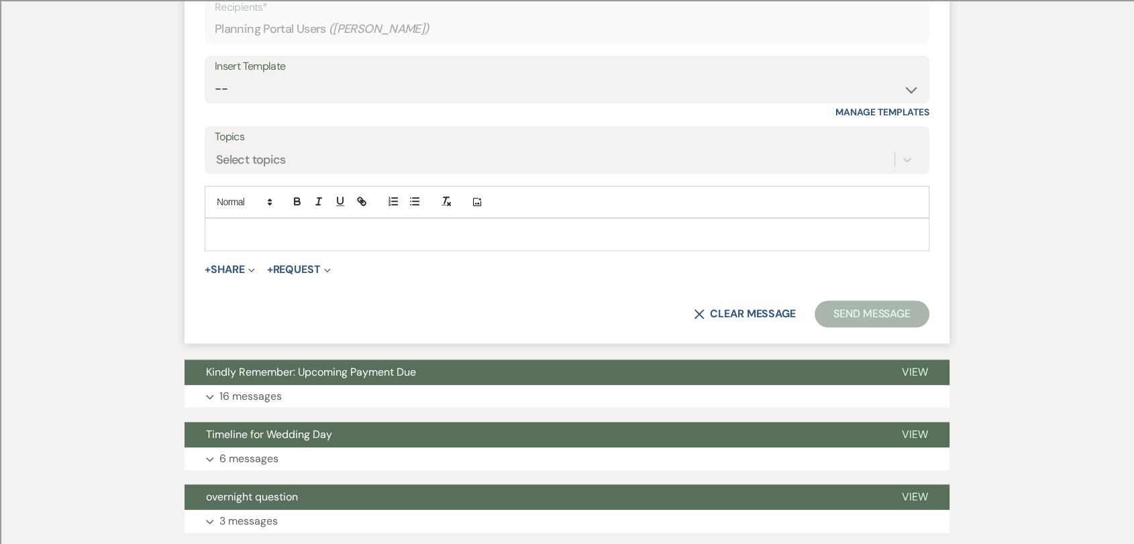
click at [265, 219] on div at bounding box center [566, 234] width 723 height 31
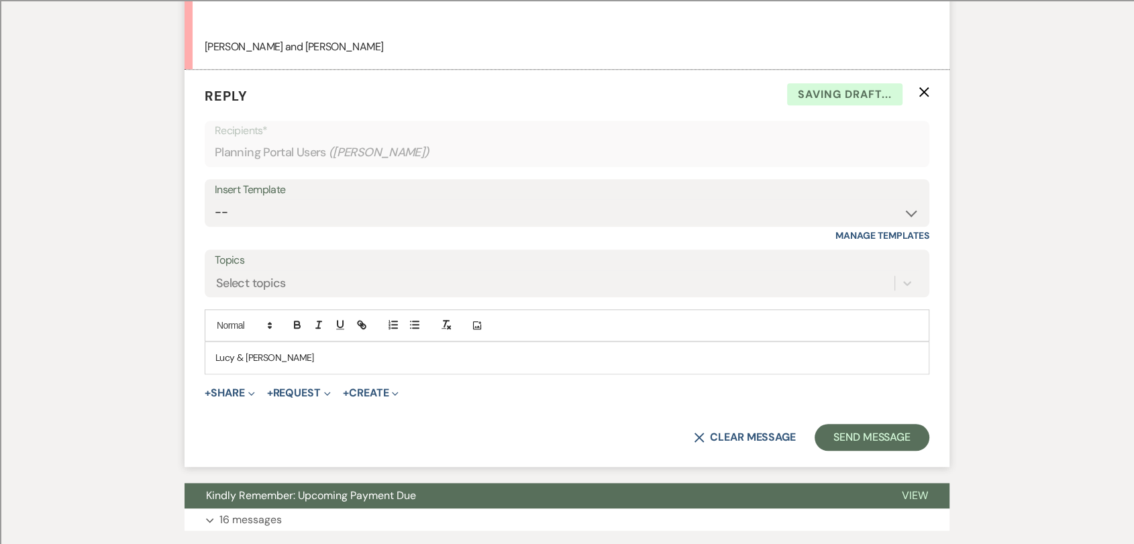
scroll to position [1177, 0]
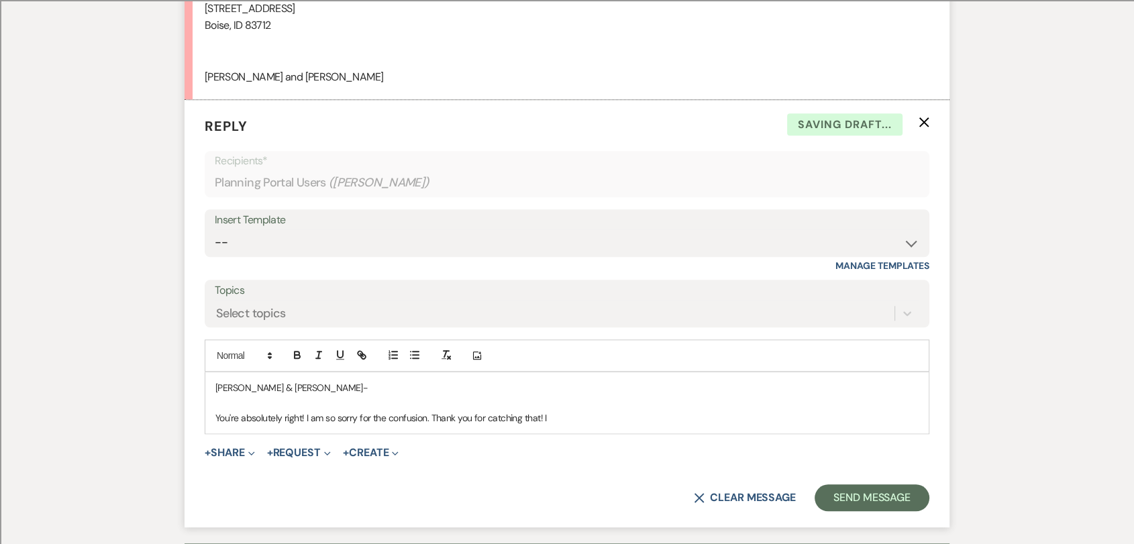
click at [429, 411] on p "You're absolutely right! I am so sorry for the confusion. Thank you for catchin…" at bounding box center [566, 418] width 703 height 15
click at [0, 423] on div "Messages Tasks Payments Vendors Rental Overview Timeline Docs & Files Contacts …" at bounding box center [567, 87] width 1134 height 2049
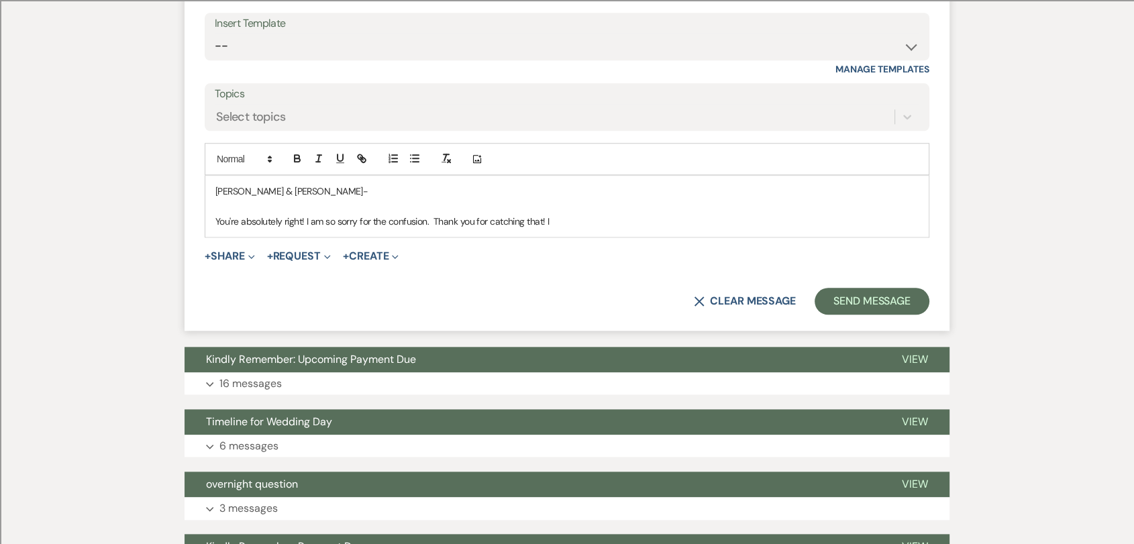
scroll to position [1371, 0]
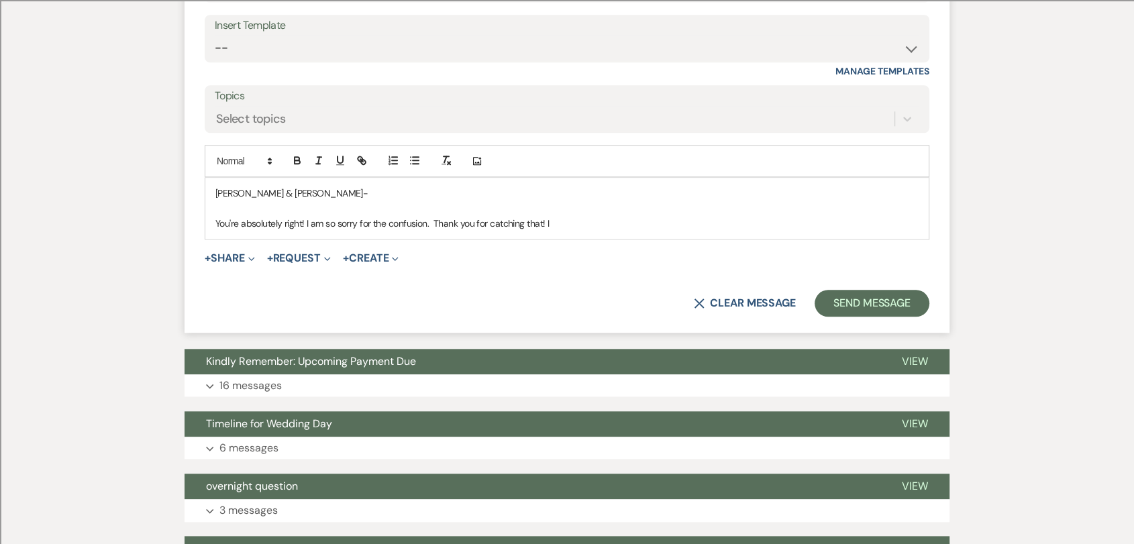
click at [427, 216] on p "You're absolutely right! I am so sorry for the confusion. Thank you for catchin…" at bounding box center [566, 223] width 703 height 15
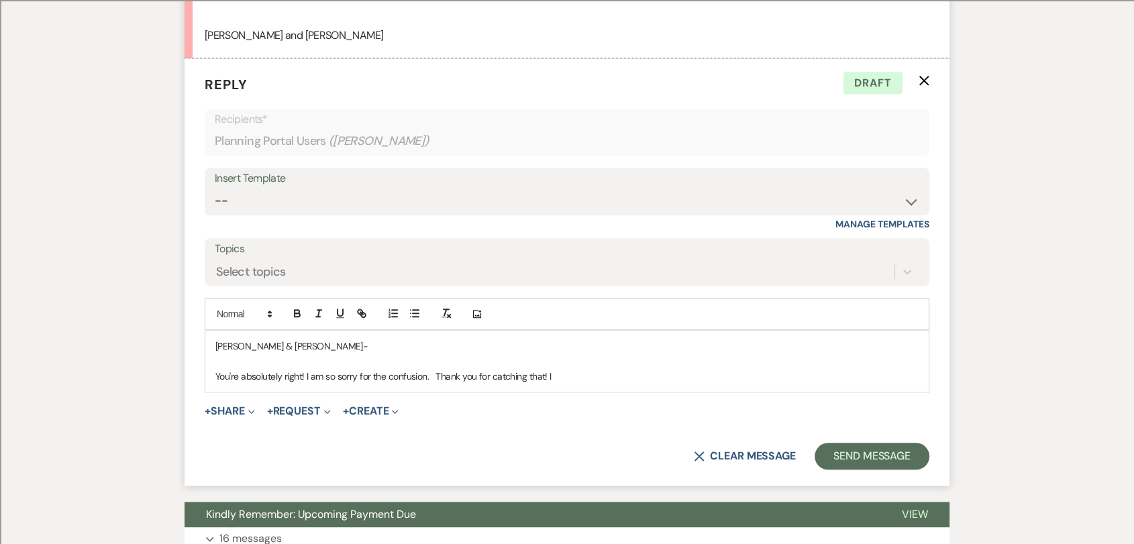
scroll to position [1219, 0]
click at [555, 368] on p "You're absolutely right! I am so sorry for the confusion. The 'Payments' sectio…" at bounding box center [566, 375] width 703 height 15
click at [625, 368] on p "You're absolutely right! I am so sorry for the confusion. The 'Payments' sectio…" at bounding box center [566, 375] width 703 height 15
click at [621, 368] on p "You're absolutely right! I am so sorry for the confusion. The 'Payments' sectio…" at bounding box center [566, 375] width 703 height 15
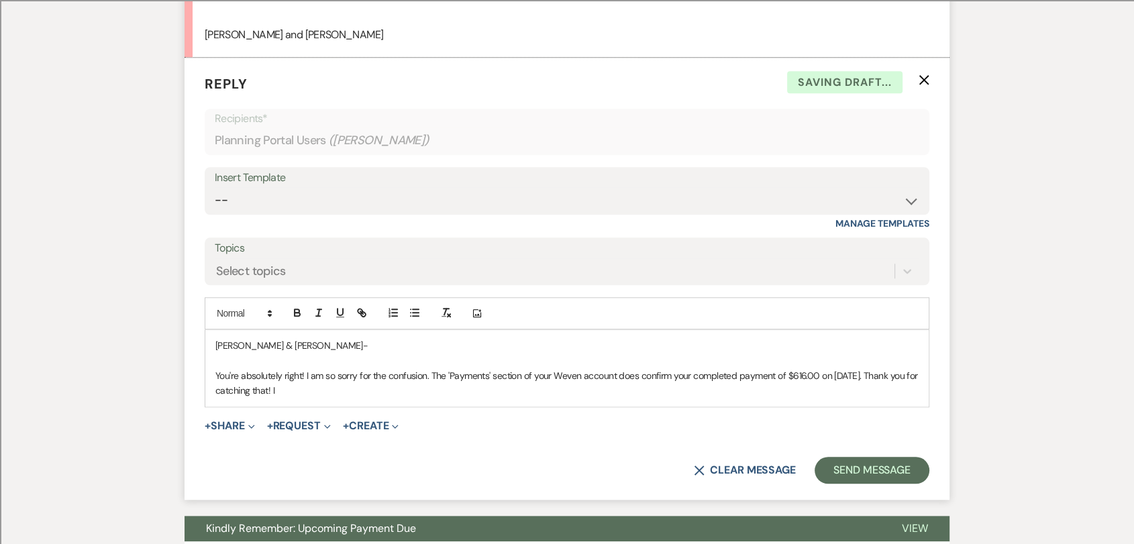
click at [314, 371] on p "You're absolutely right! I am so sorry for the confusion. The 'Payments' sectio…" at bounding box center [566, 383] width 703 height 30
click at [572, 373] on p "You're absolutely right! I am so sorry for the confusion. The 'Payments' sectio…" at bounding box center [566, 383] width 703 height 30
click at [700, 372] on p "You're absolutely right! I am so sorry for the confusion. The 'Payments' sectio…" at bounding box center [566, 383] width 703 height 30
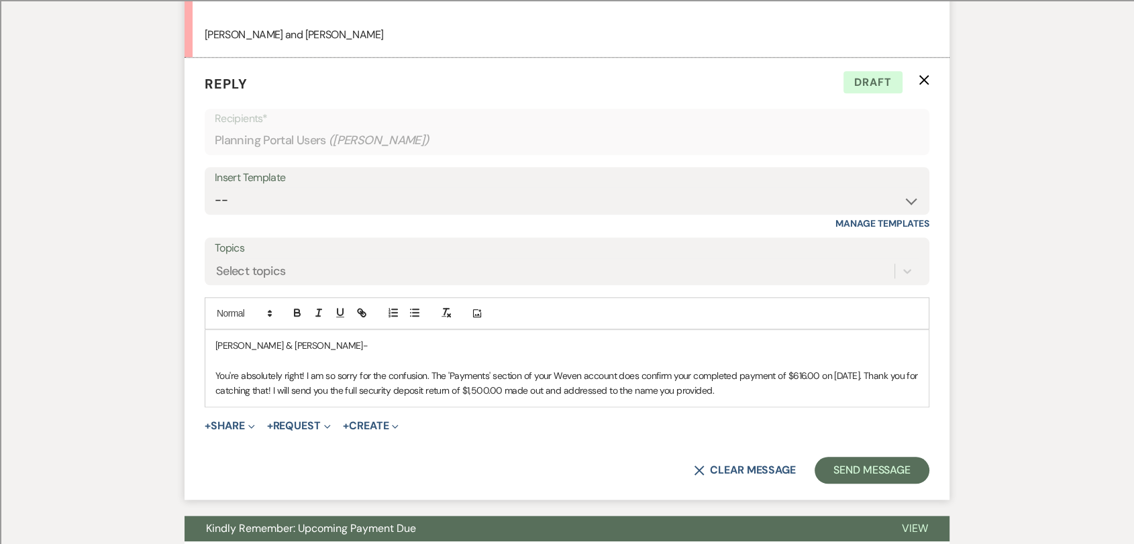
click at [349, 377] on p "You're absolutely right! I am so sorry for the confusion. The 'Payments' sectio…" at bounding box center [566, 383] width 703 height 30
click at [474, 374] on p "You're absolutely right! I am so sorry for the confusion. The 'Payments' sectio…" at bounding box center [566, 383] width 703 height 30
click at [688, 376] on p "You're absolutely right! I am so sorry for the confusion. The 'Payments' sectio…" at bounding box center [566, 383] width 703 height 30
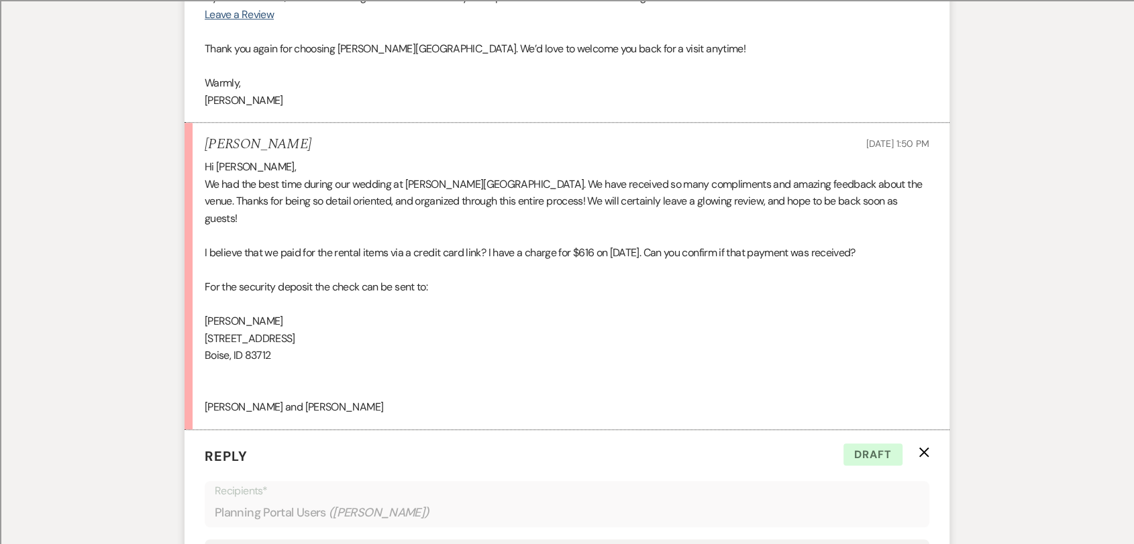
scroll to position [1145, 0]
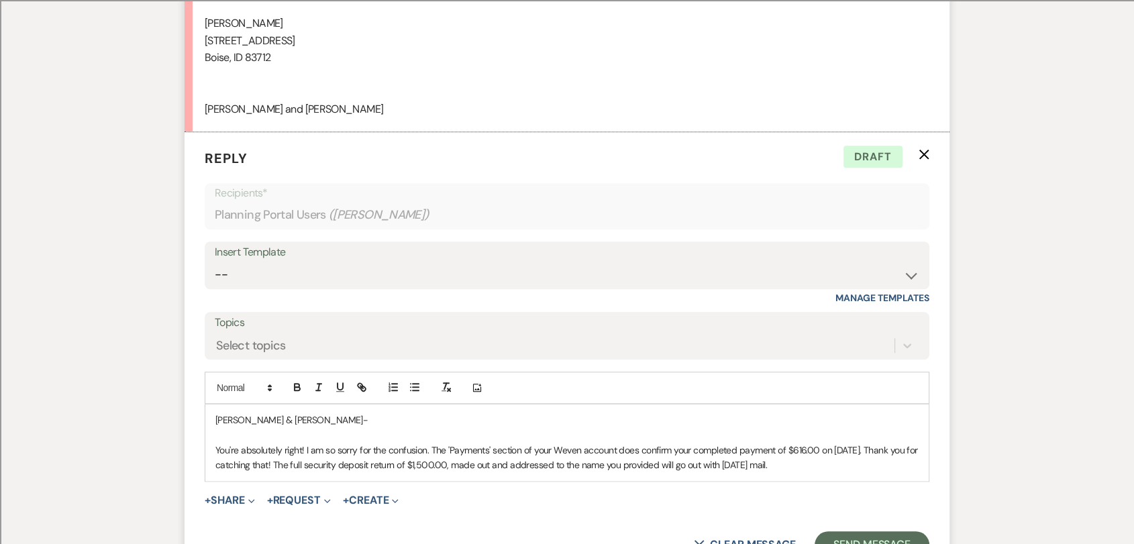
click at [843, 453] on p "You're absolutely right! I am so sorry for the confusion. The 'Payments' sectio…" at bounding box center [566, 458] width 703 height 30
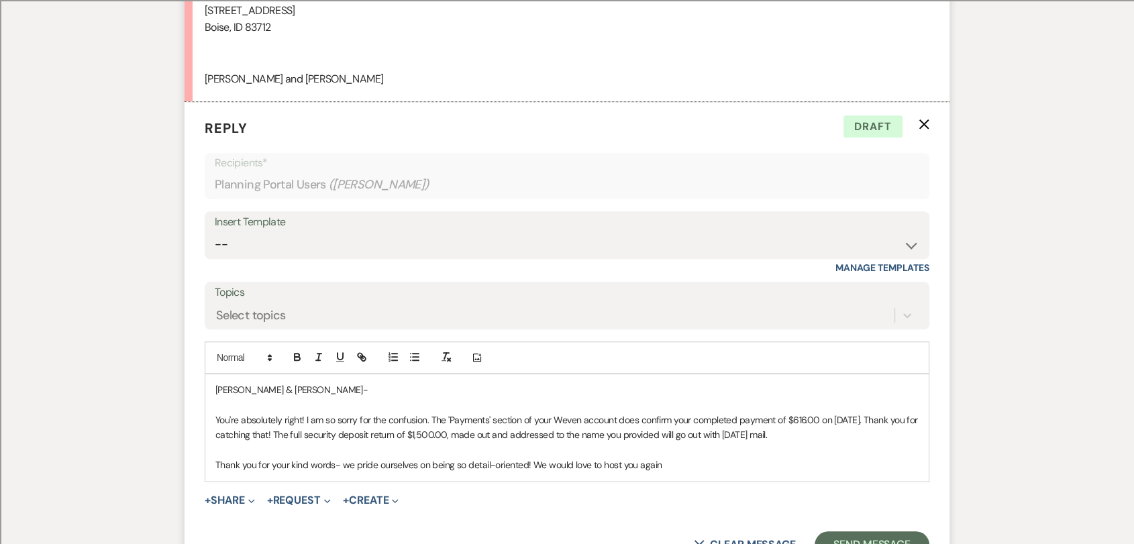
scroll to position [1175, 0]
click at [671, 458] on p "Thank you for your kind words- we pride ourselves on being so detail-oriented! …" at bounding box center [566, 465] width 703 height 15
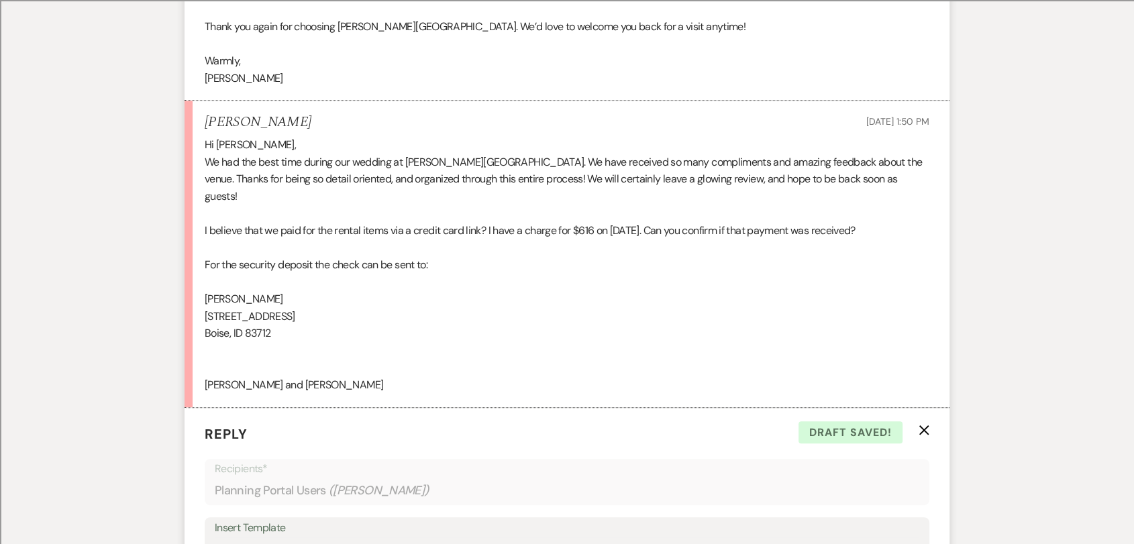
scroll to position [783, 0]
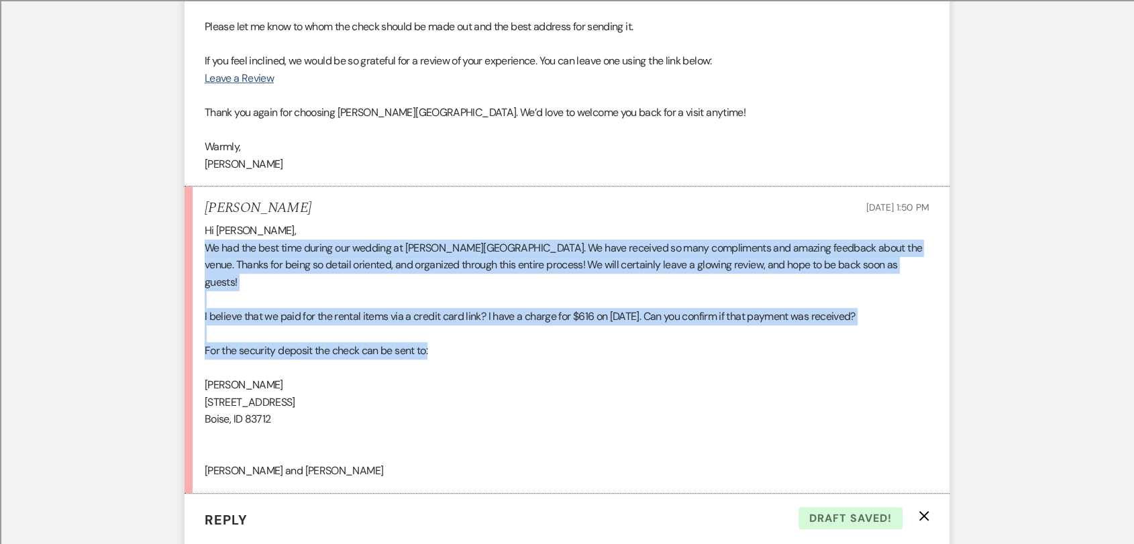
drag, startPoint x: 446, startPoint y: 334, endPoint x: 180, endPoint y: 248, distance: 279.4
click at [180, 248] on div "Messages Tasks Payments Vendors Rental Overview Timeline Docs & Files Contacts …" at bounding box center [567, 504] width 1134 height 2094
copy div "We had the best time during our wedding at [PERSON_NAME][GEOGRAPHIC_DATA]. We h…"
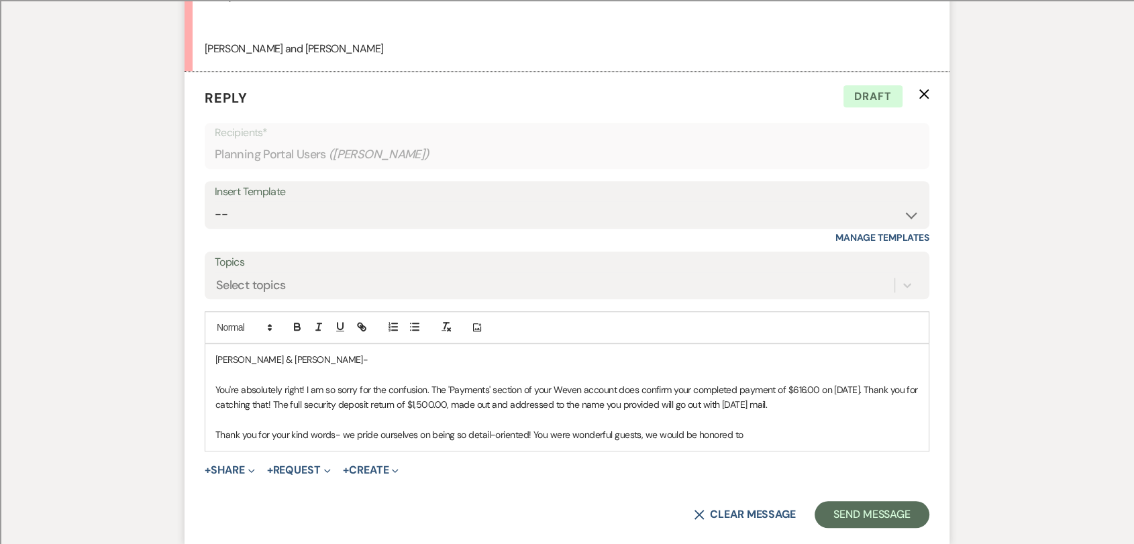
scroll to position [1230, 0]
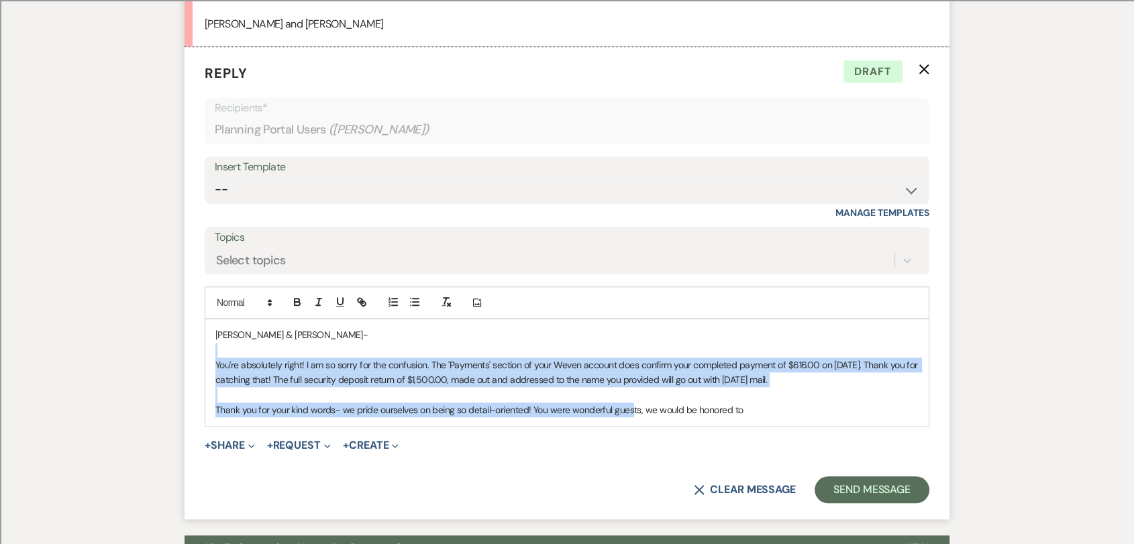
drag, startPoint x: 631, startPoint y: 391, endPoint x: 199, endPoint y: 329, distance: 437.2
click at [199, 329] on form "Reply X Draft Recipients* Planning Portal Users ( [PERSON_NAME] ) Insert Templa…" at bounding box center [567, 283] width 765 height 472
copy div "You're absolutely right! I am so sorry for the confusion. The 'Payments' sectio…"
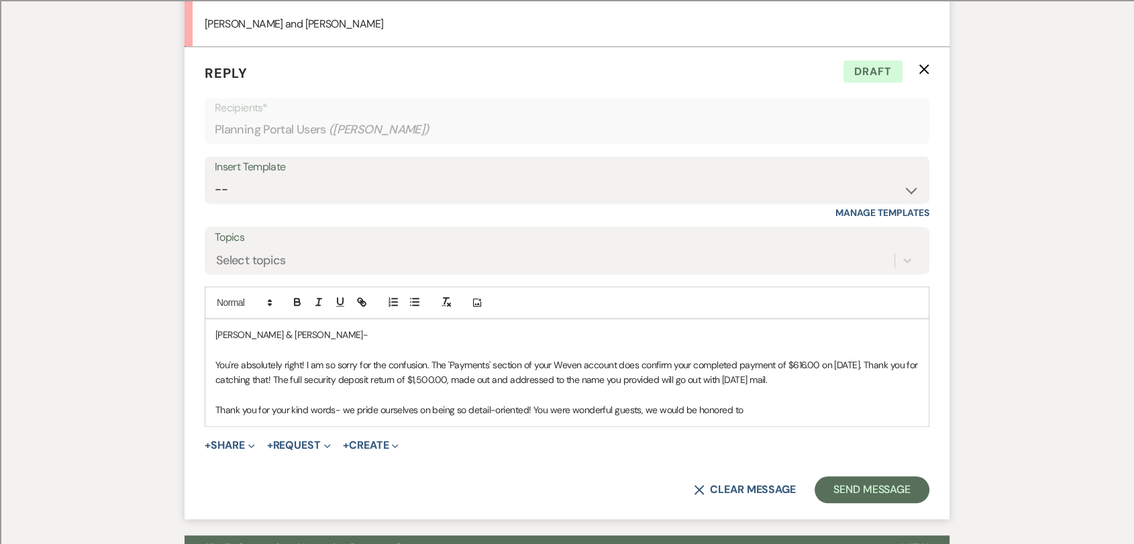
click at [757, 403] on div "[PERSON_NAME] & [PERSON_NAME]- You're absolutely right! I am so sorry for the c…" at bounding box center [566, 372] width 723 height 106
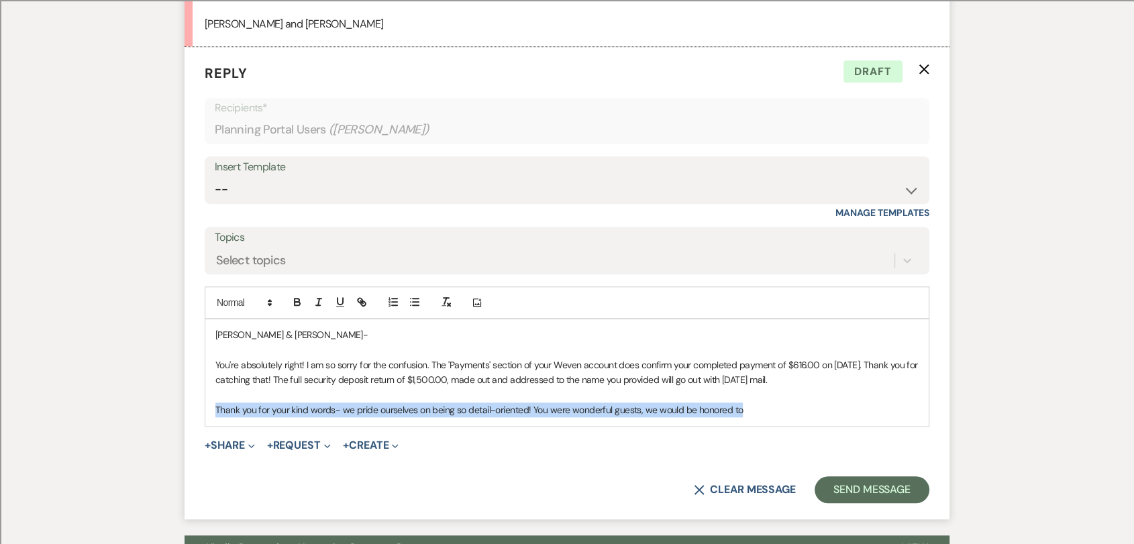
drag, startPoint x: 746, startPoint y: 393, endPoint x: 205, endPoint y: 400, distance: 541.5
click at [206, 402] on div "[PERSON_NAME] & [PERSON_NAME]- You're absolutely right! I am so sorry for the c…" at bounding box center [566, 372] width 723 height 106
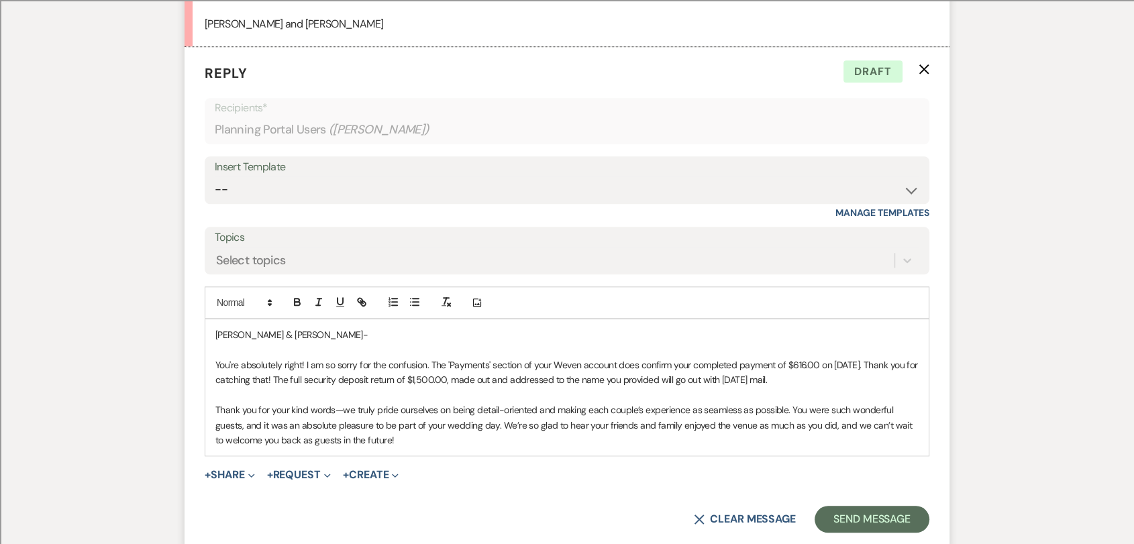
click at [478, 366] on p "You're absolutely right! I am so sorry for the confusion. The 'Payments' sectio…" at bounding box center [566, 373] width 703 height 30
drag, startPoint x: 827, startPoint y: 368, endPoint x: 303, endPoint y: 361, distance: 524.1
click at [303, 361] on p "You're absolutely right! I am so sorry for the confusion. The 'Payments' sectio…" at bounding box center [566, 373] width 703 height 30
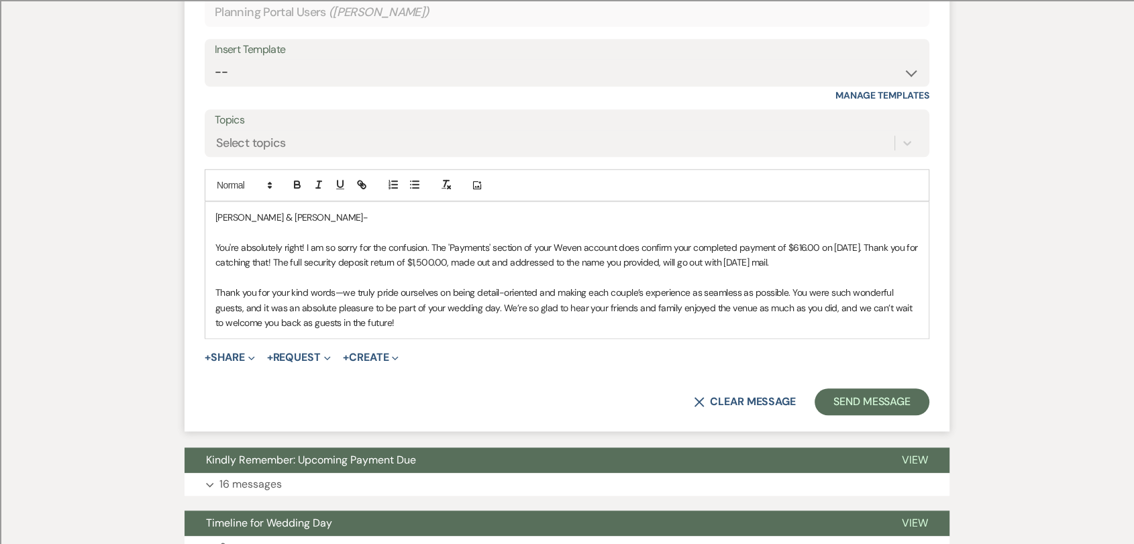
scroll to position [1380, 0]
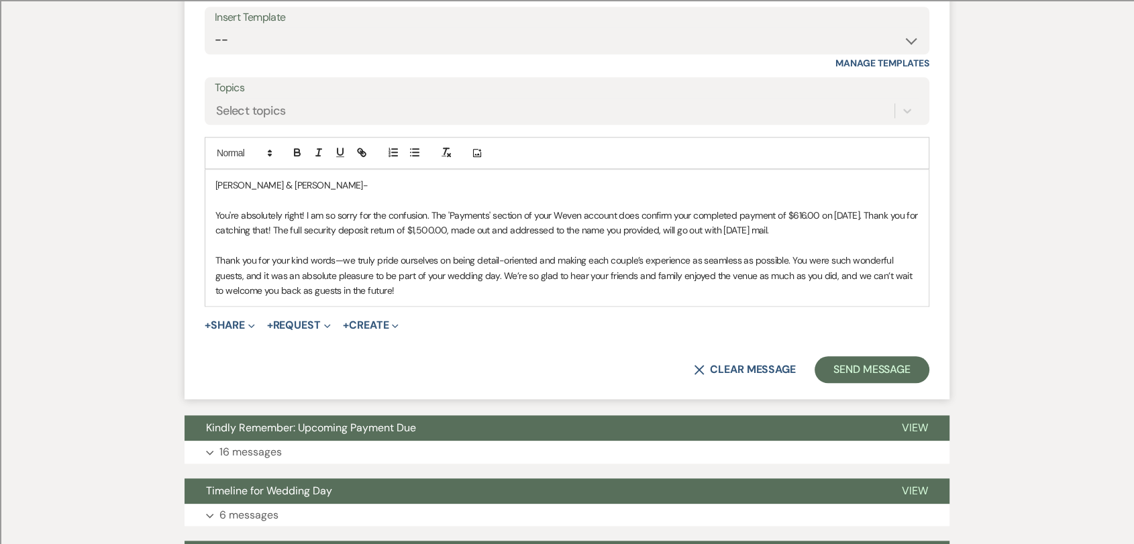
click at [446, 273] on p "Thank you for your kind words—we truly pride ourselves on being detail-oriented…" at bounding box center [566, 275] width 703 height 45
click at [866, 256] on p "Thank you for your kind words—we truly pride ourselves on being detail-oriented…" at bounding box center [566, 275] width 703 height 45
click at [397, 274] on p "Thank you for your kind words—we truly pride ourselves on being detail-oriented…" at bounding box center [566, 275] width 703 height 45
drag, startPoint x: 386, startPoint y: 274, endPoint x: 332, endPoint y: 276, distance: 54.4
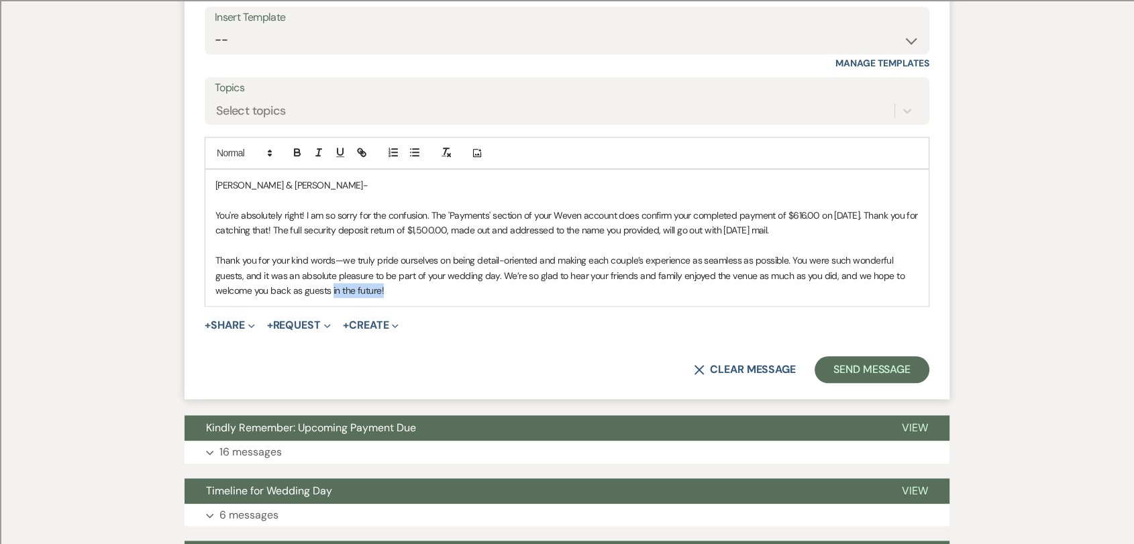
click at [332, 276] on p "Thank you for your kind words—we truly pride ourselves on being detail-oriented…" at bounding box center [566, 275] width 703 height 45
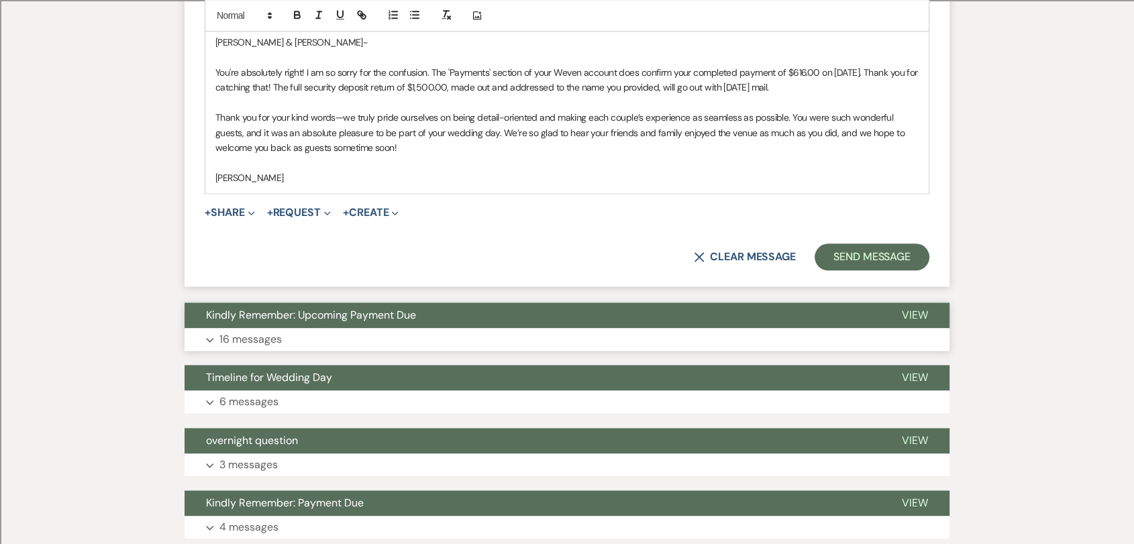
scroll to position [1528, 0]
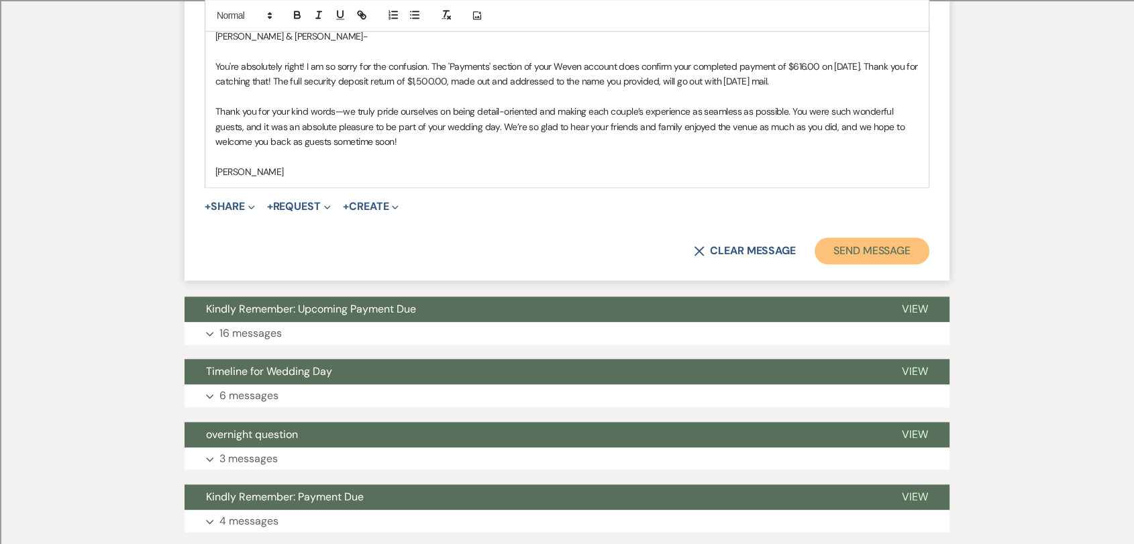
click at [833, 238] on button "Send Message" at bounding box center [872, 251] width 115 height 27
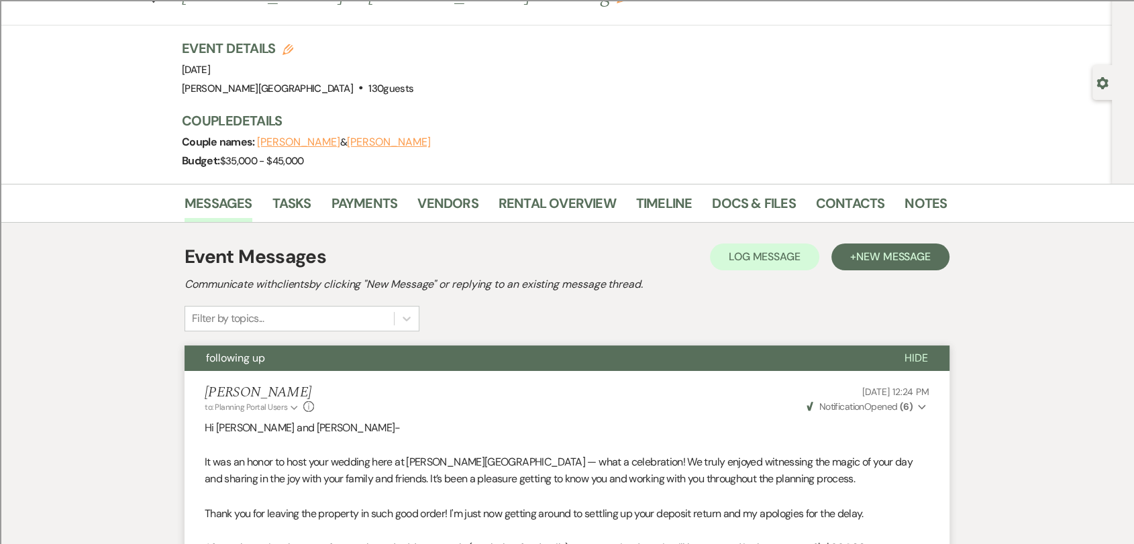
scroll to position [0, 0]
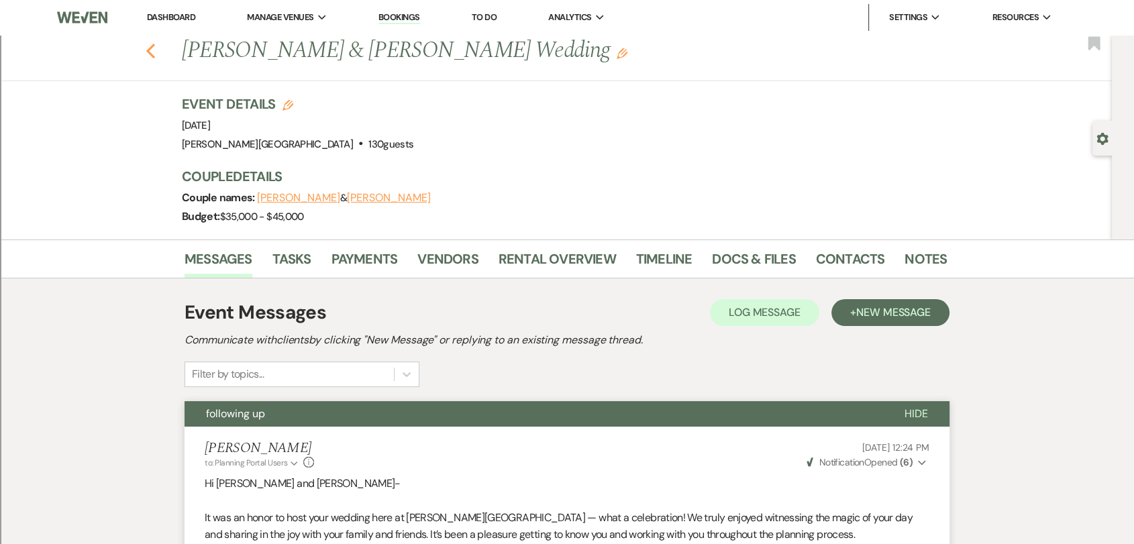
click at [155, 52] on use "button" at bounding box center [150, 51] width 9 height 15
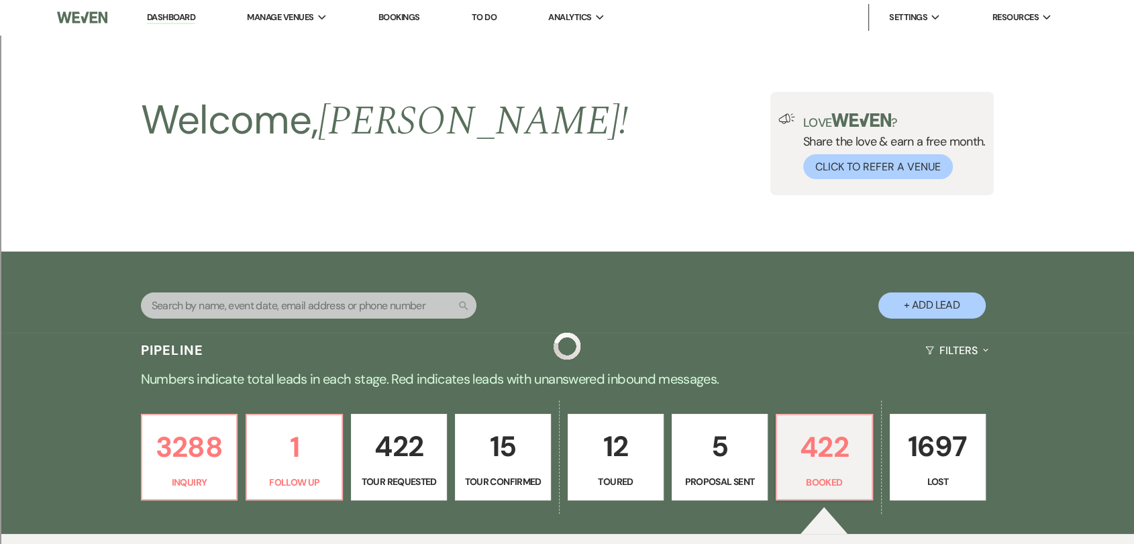
scroll to position [447, 0]
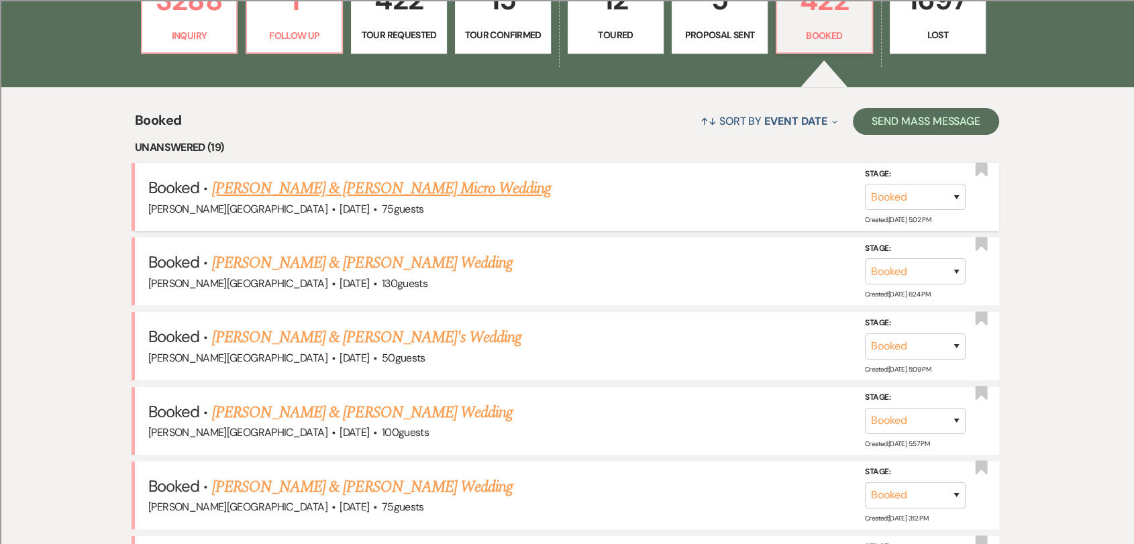
click at [409, 195] on link "[PERSON_NAME] & [PERSON_NAME] Micro Wedding" at bounding box center [382, 188] width 340 height 24
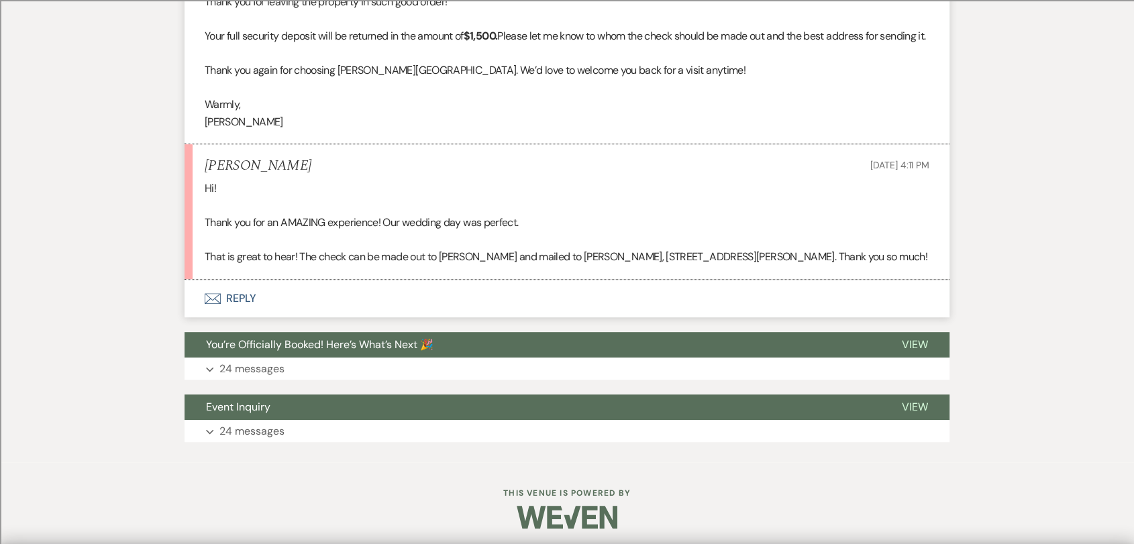
scroll to position [596, 0]
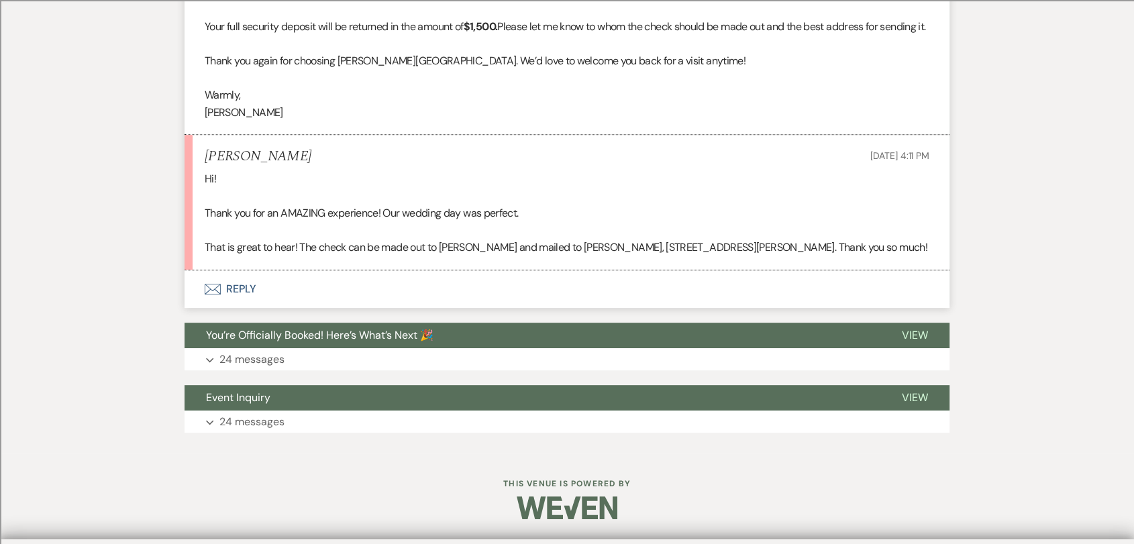
click at [253, 308] on button "Envelope Reply" at bounding box center [567, 289] width 765 height 38
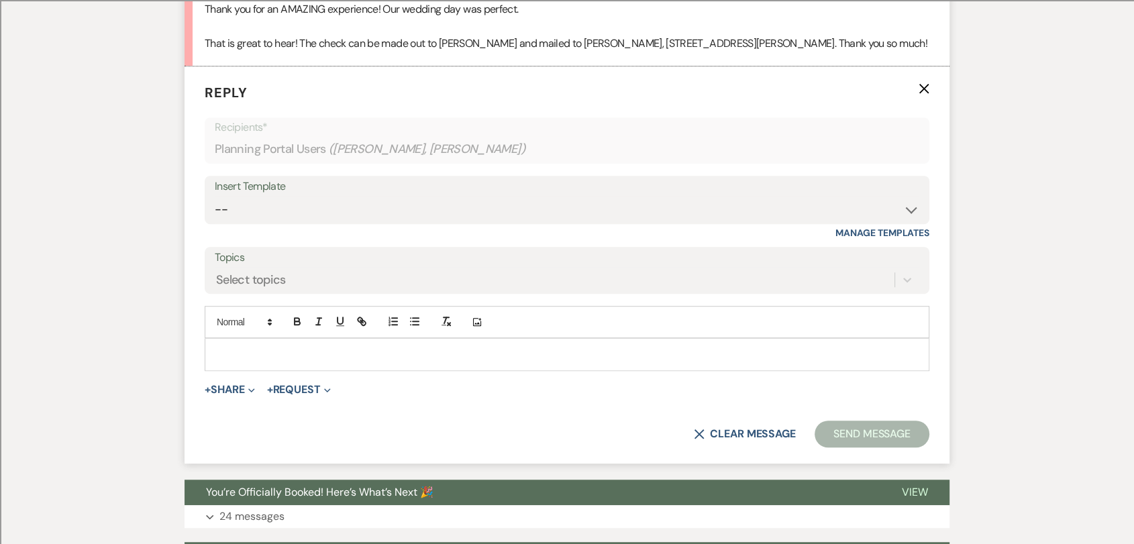
scroll to position [810, 0]
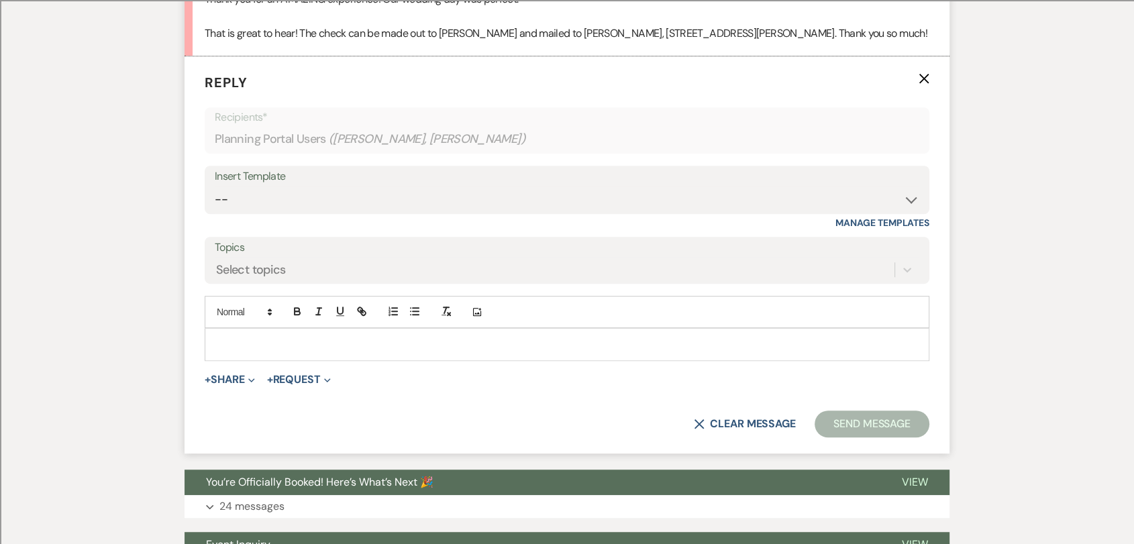
click at [271, 352] on p at bounding box center [566, 344] width 703 height 15
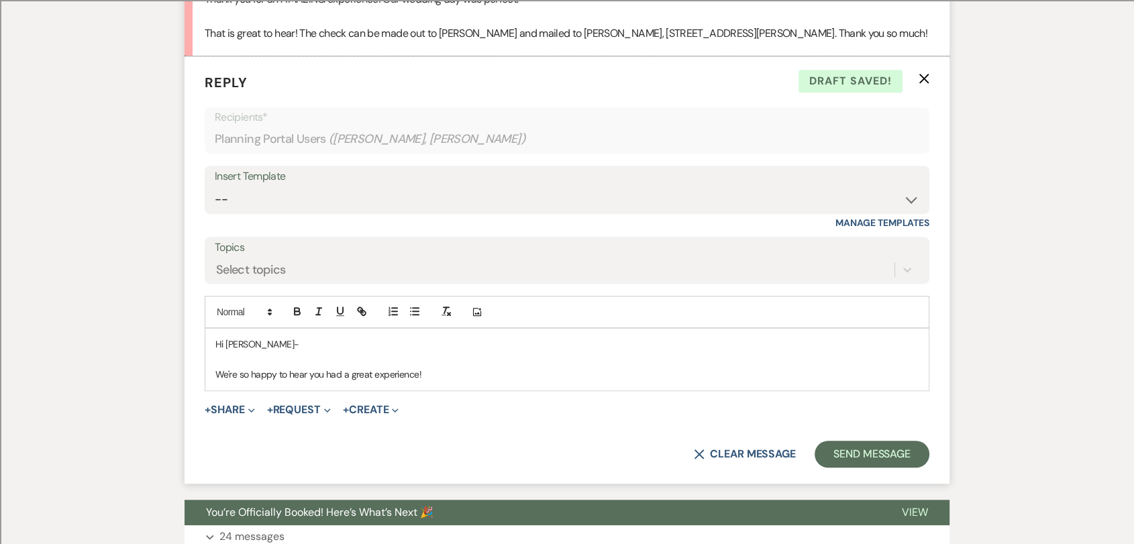
click at [215, 382] on p "We're so happy to hear you had a great experience!" at bounding box center [566, 374] width 703 height 15
click at [574, 382] on p "Thank you for getting back to me. We're so happy to hear you had a great experi…" at bounding box center [566, 374] width 703 height 15
click at [666, 382] on p "Thank you for getting back to me. We're so happy to hear you had a great experi…" at bounding box center [566, 374] width 703 height 15
click at [778, 382] on p "Thank you for getting back to me. We're so happy to hear you had a great experi…" at bounding box center [566, 374] width 703 height 15
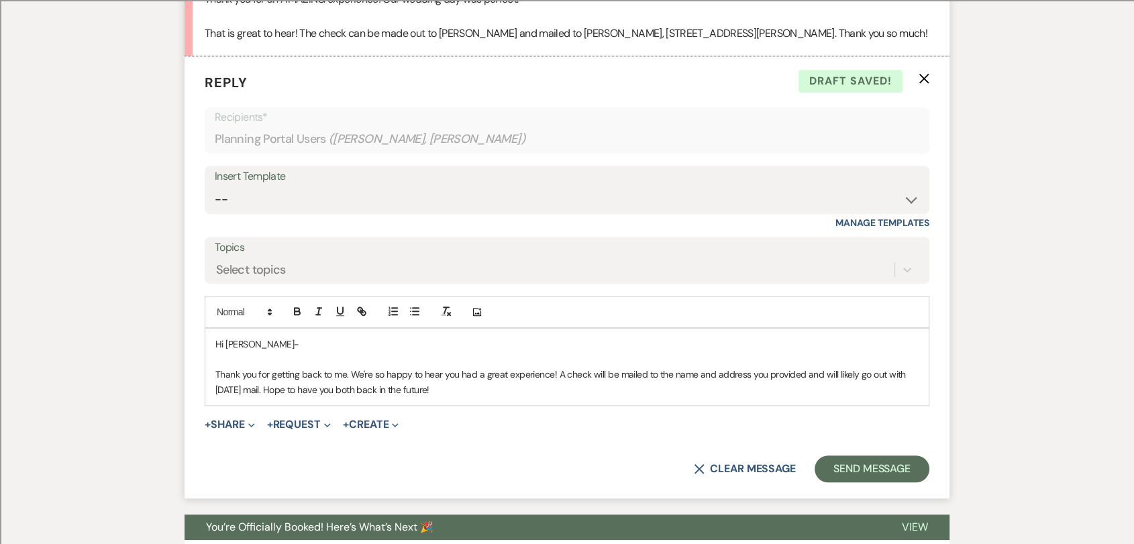
click at [394, 397] on p "Thank you for getting back to me. We're so happy to hear you had a great experi…" at bounding box center [566, 382] width 703 height 30
click at [505, 397] on p "Thank you for getting back to me. We're so happy to hear you had a great experi…" at bounding box center [566, 382] width 703 height 30
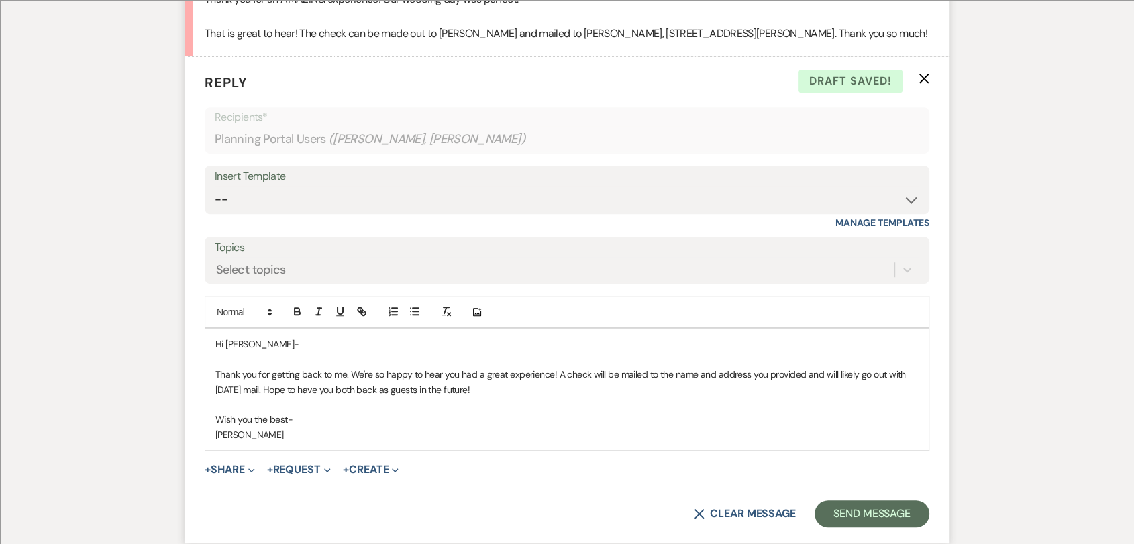
click at [256, 427] on p "Wish you the best-" at bounding box center [566, 419] width 703 height 15
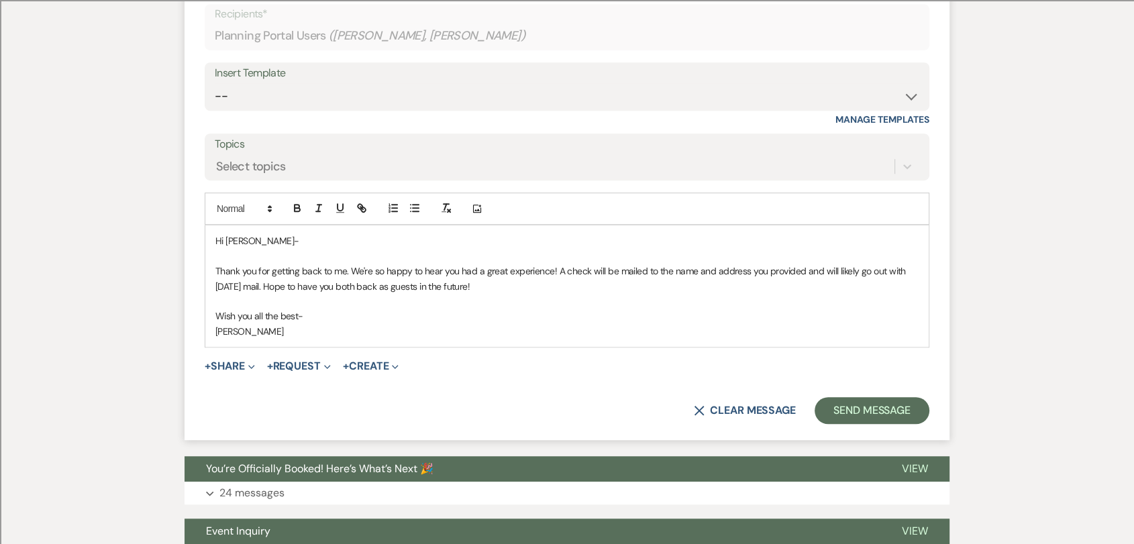
scroll to position [959, 0]
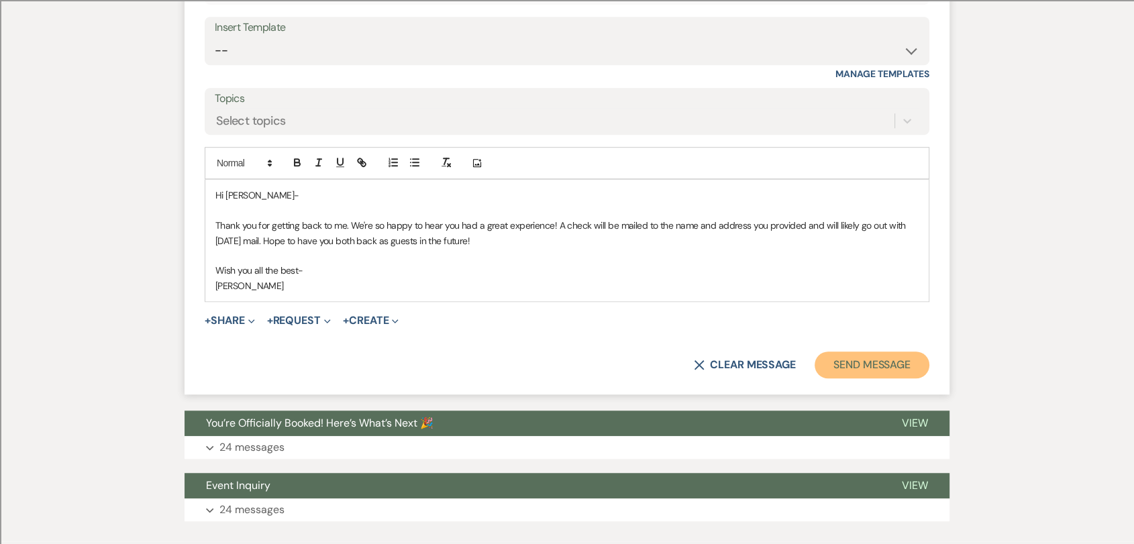
click at [833, 378] on button "Send Message" at bounding box center [872, 365] width 115 height 27
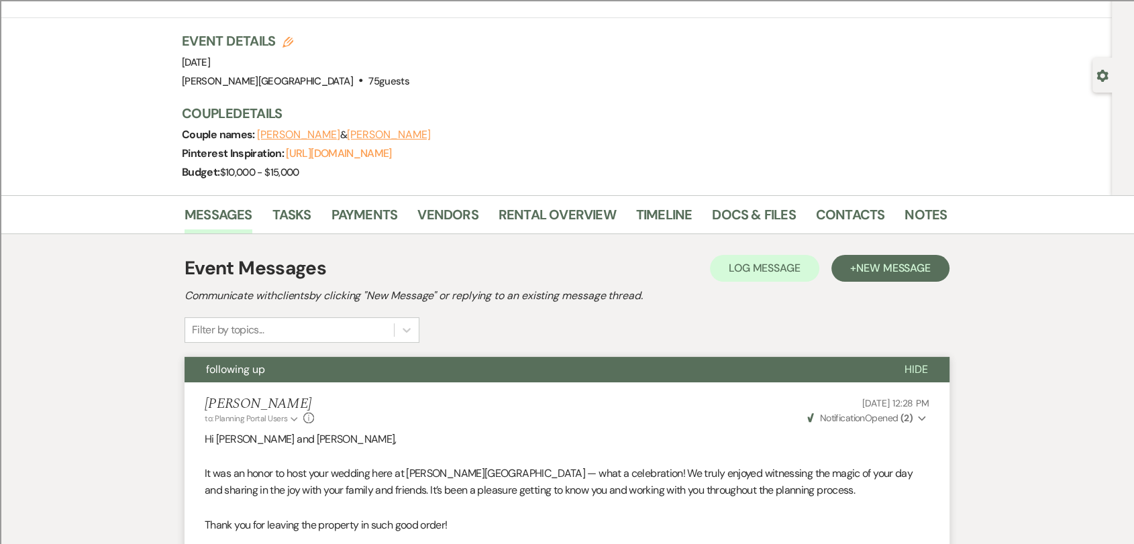
scroll to position [0, 0]
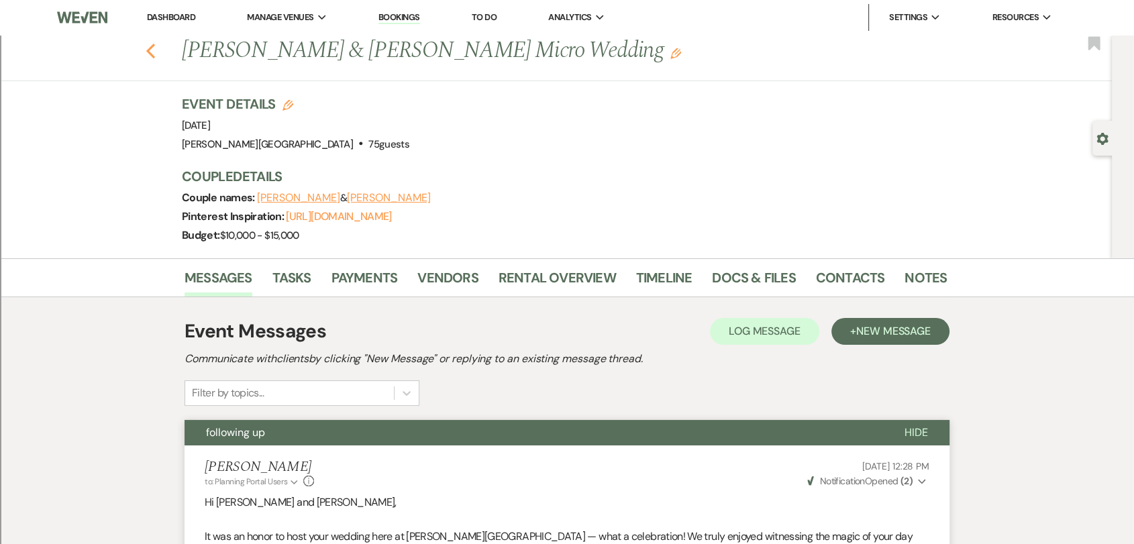
click at [155, 48] on use "button" at bounding box center [150, 51] width 9 height 15
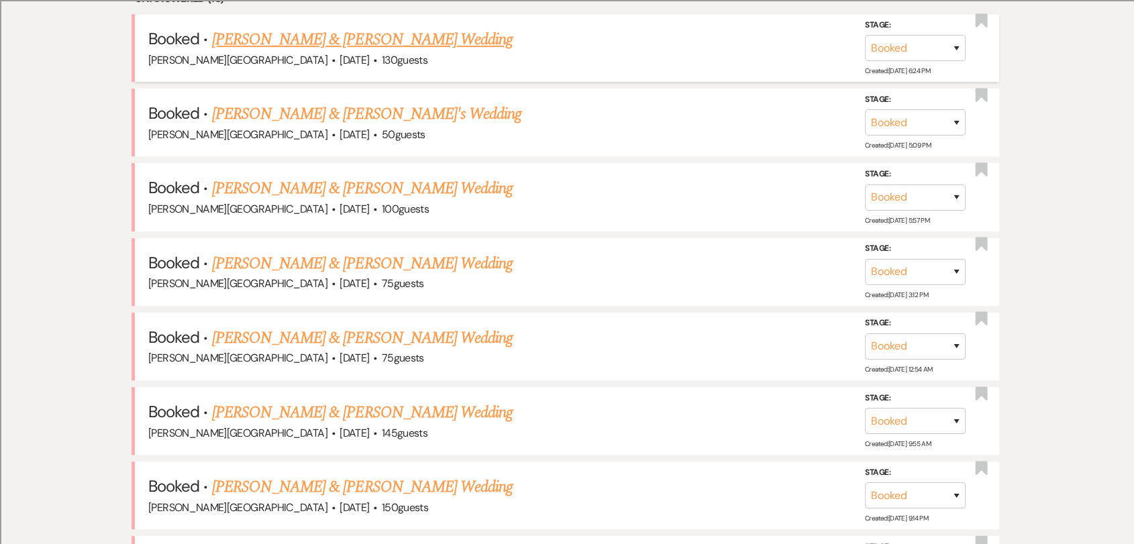
scroll to position [447, 0]
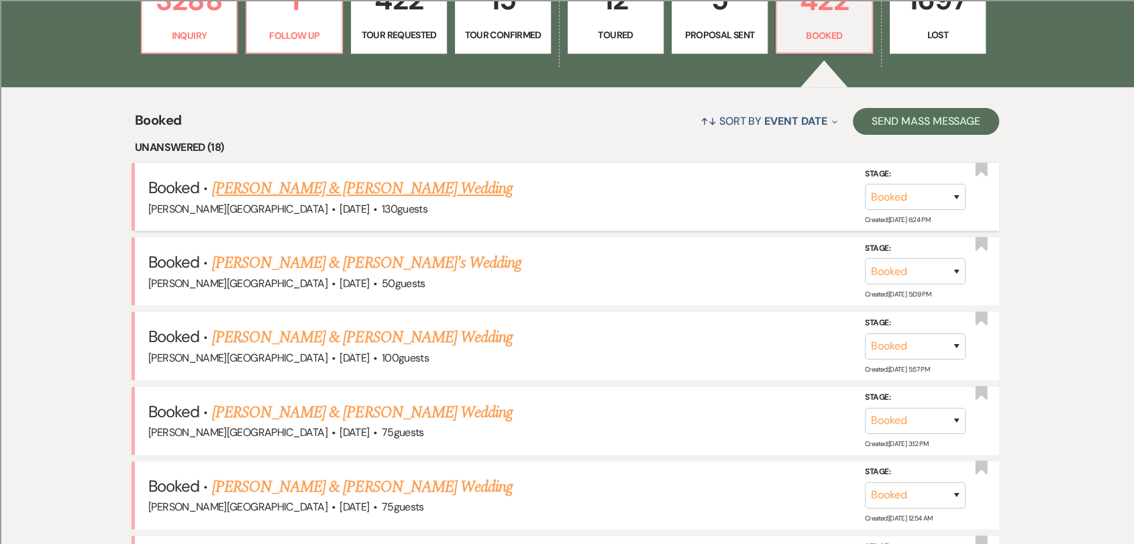
click at [307, 182] on link "[PERSON_NAME] & [PERSON_NAME] Wedding" at bounding box center [362, 188] width 301 height 24
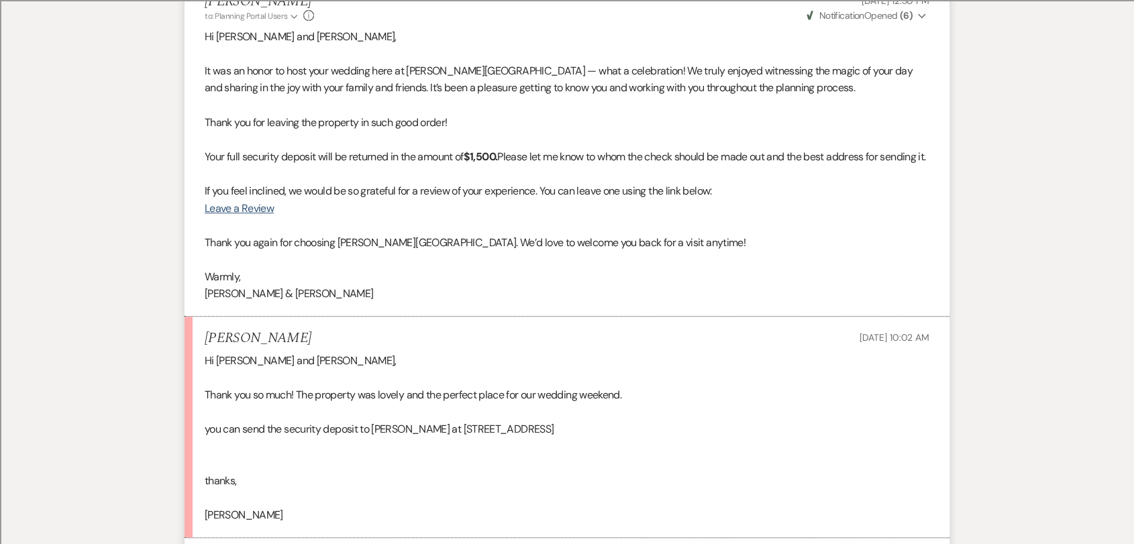
scroll to position [745, 0]
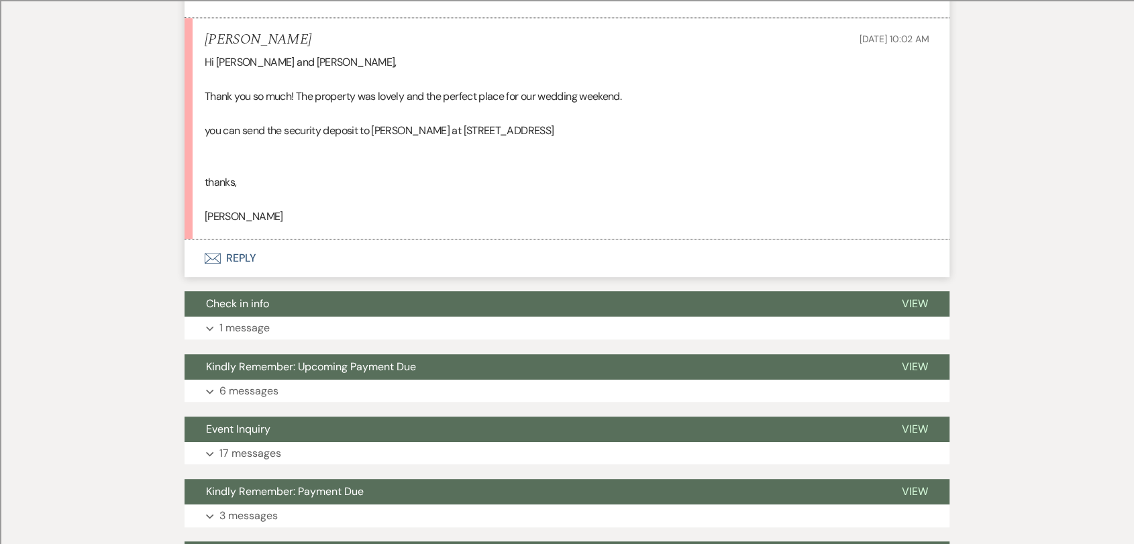
click at [249, 277] on button "Envelope Reply" at bounding box center [567, 259] width 765 height 38
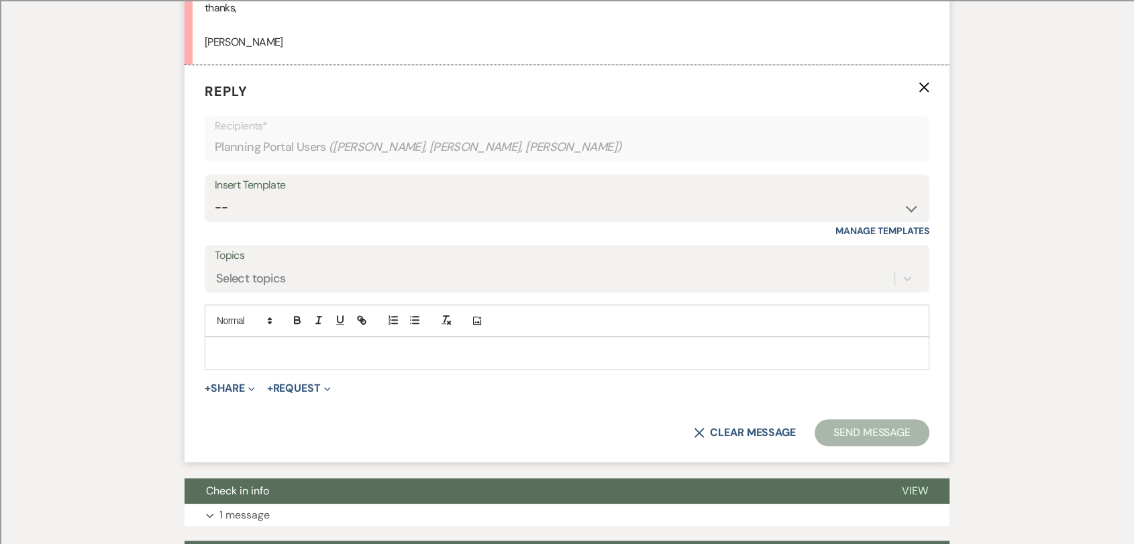
scroll to position [928, 0]
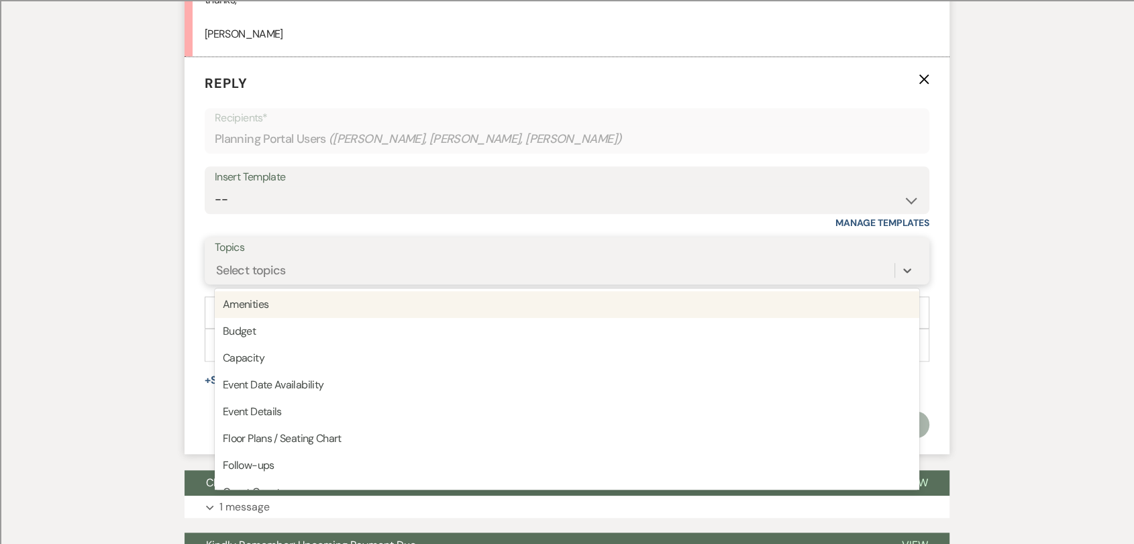
click at [307, 276] on div "Select topics" at bounding box center [555, 270] width 680 height 23
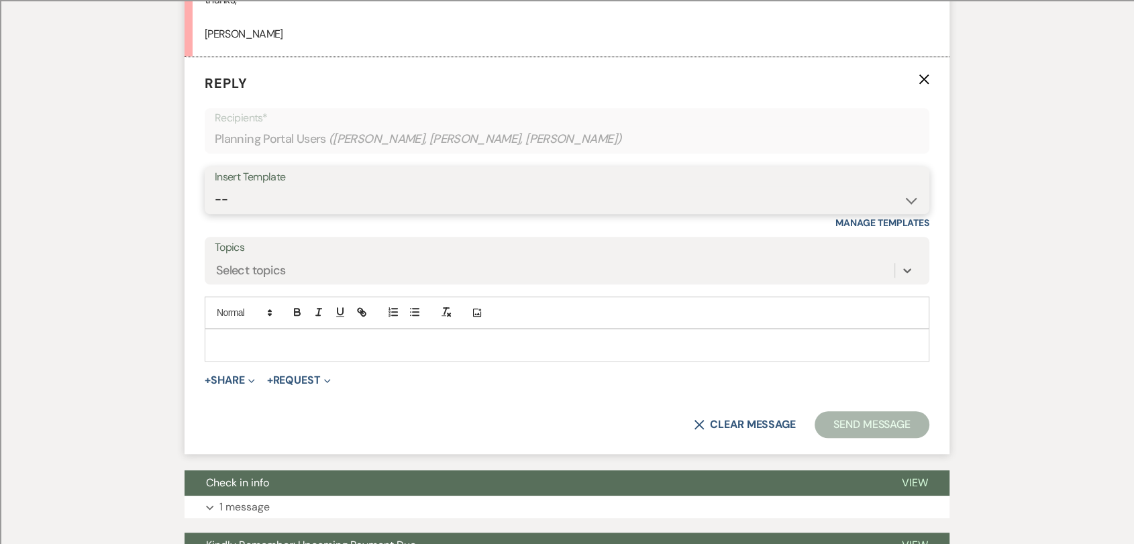
click at [321, 212] on select "-- Weven Planning Portal Introduction (Booked Events) Wedding Packages Booking …" at bounding box center [567, 200] width 705 height 26
select select "4199"
click at [215, 203] on select "-- Weven Planning Portal Introduction (Booked Events) Wedding Packages Booking …" at bounding box center [567, 200] width 705 height 26
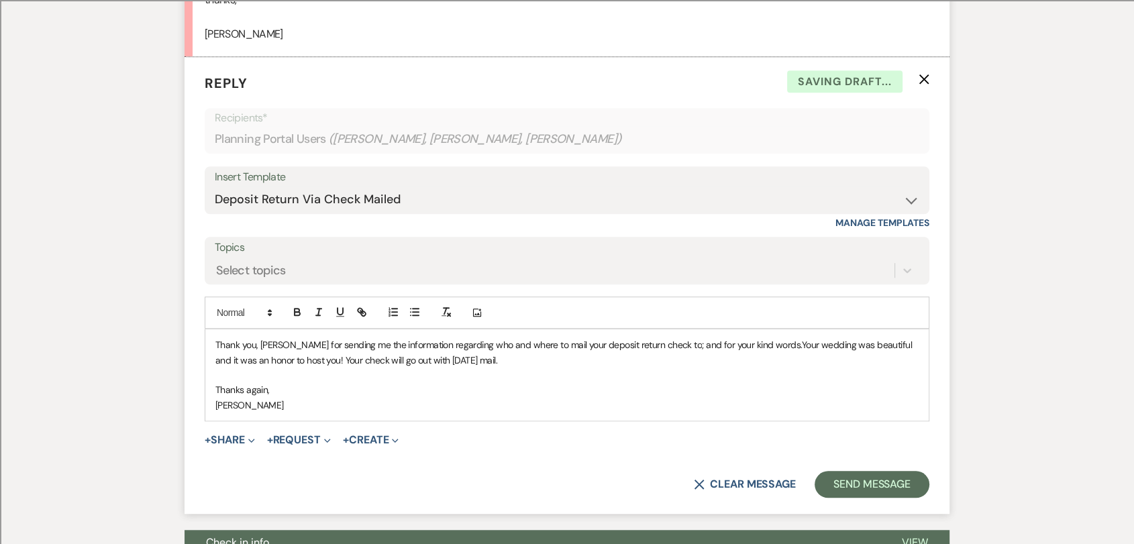
click at [268, 351] on span "Thank you, [PERSON_NAME] for sending me the information regarding who and where…" at bounding box center [458, 345] width 486 height 12
click at [467, 382] on p at bounding box center [566, 375] width 703 height 15
click at [911, 492] on button "Send Message" at bounding box center [872, 484] width 115 height 27
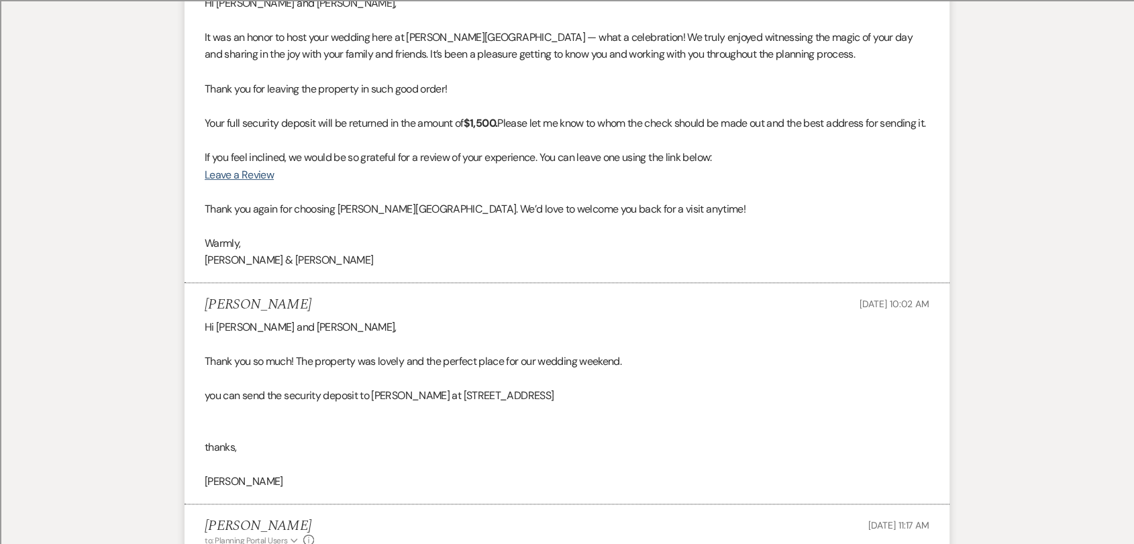
scroll to position [0, 0]
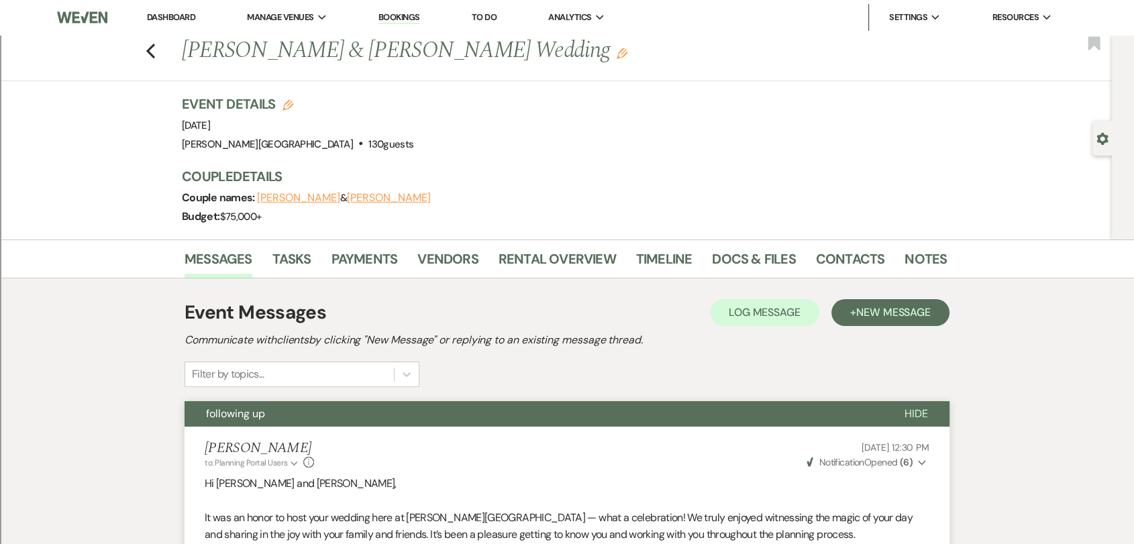
click at [162, 58] on div "Previous [PERSON_NAME] & [PERSON_NAME] Wedding Edit Bookmark" at bounding box center [552, 58] width 1118 height 46
click at [156, 58] on icon "Previous" at bounding box center [151, 51] width 10 height 16
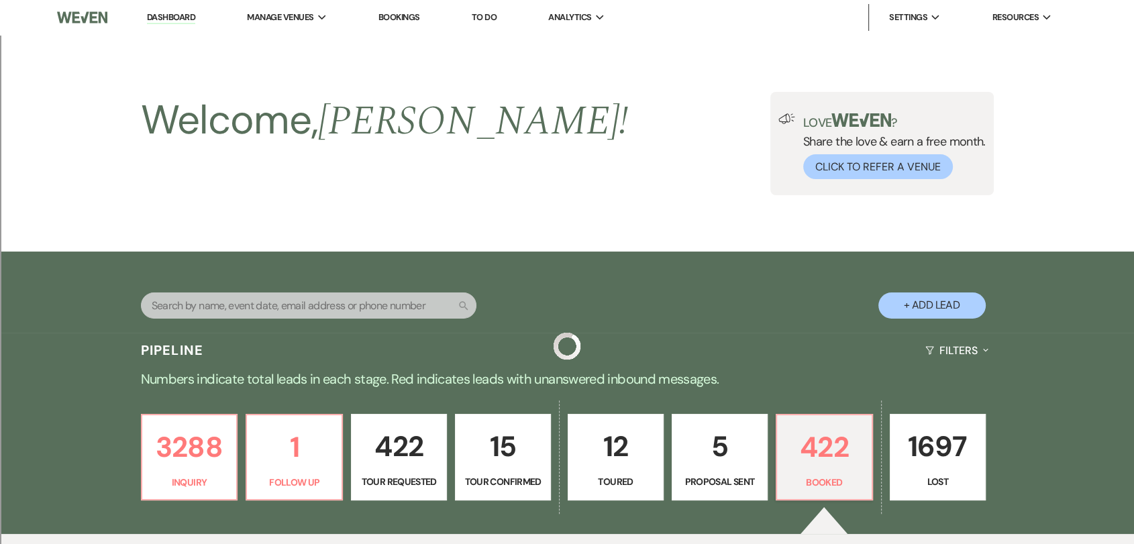
scroll to position [447, 0]
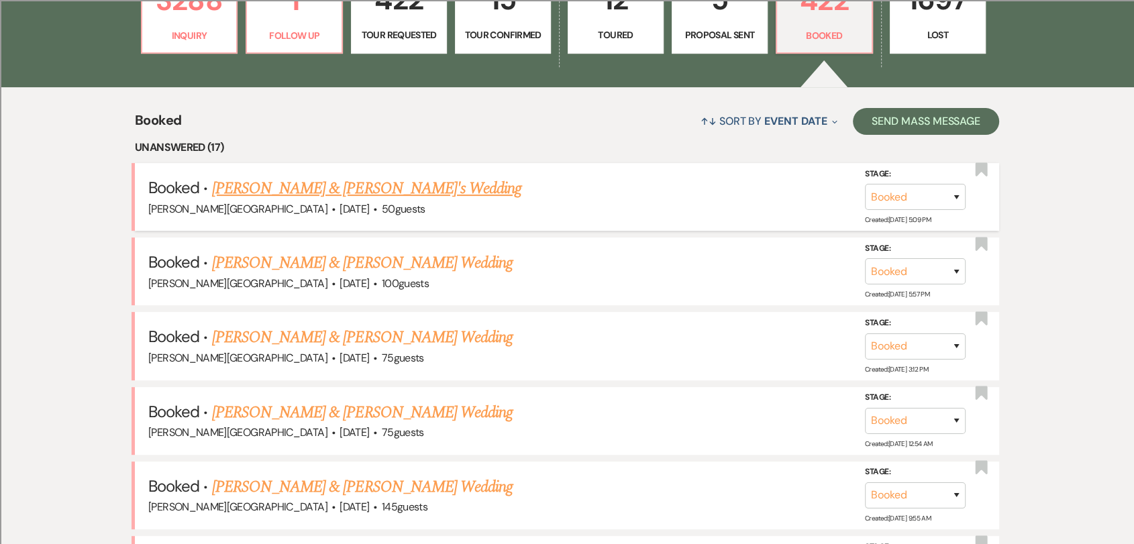
click at [392, 186] on link "[PERSON_NAME] & [PERSON_NAME]'s Wedding" at bounding box center [367, 188] width 310 height 24
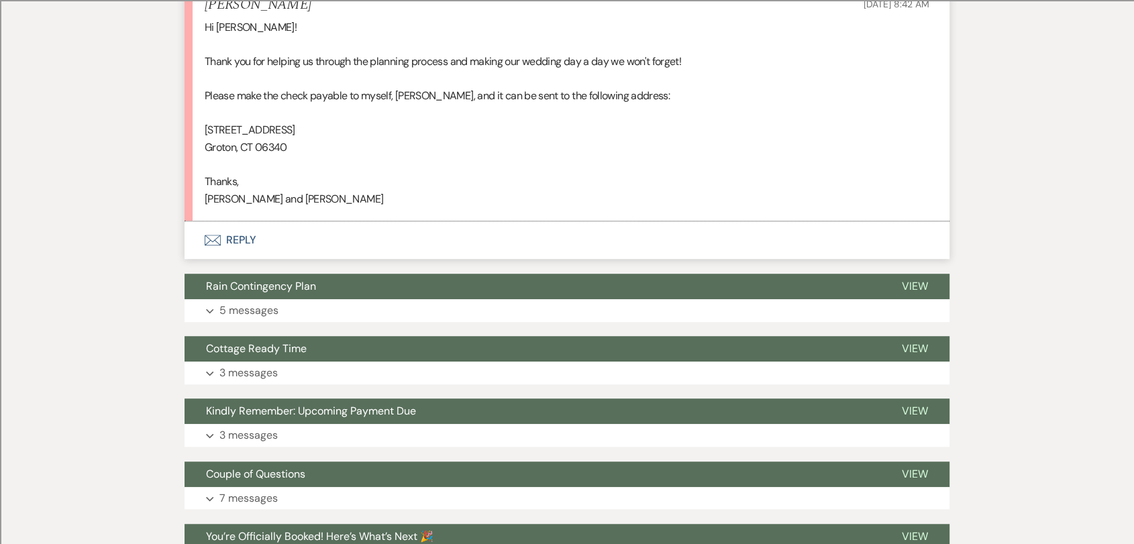
scroll to position [758, 0]
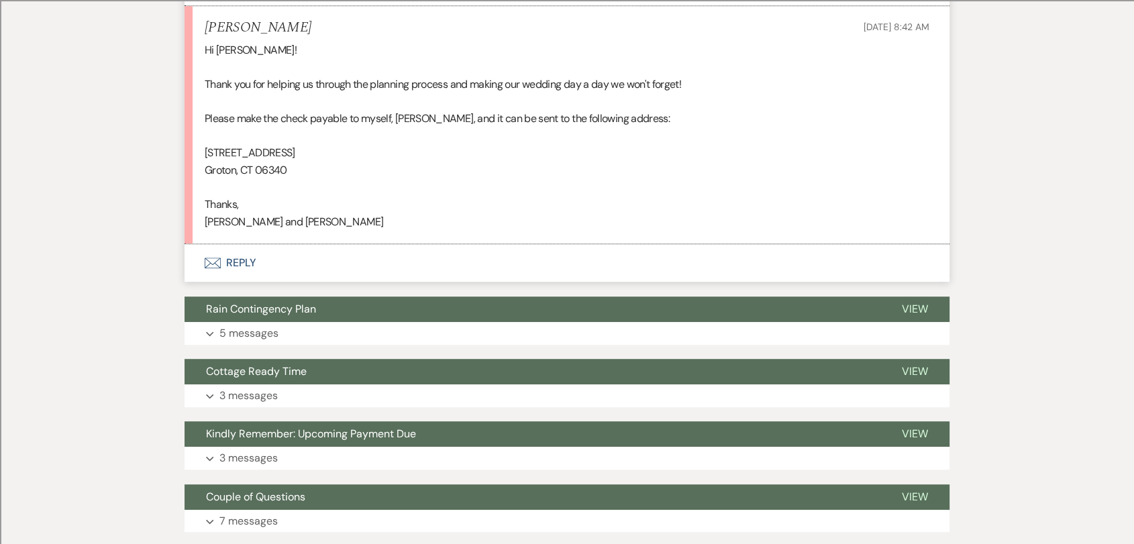
click at [251, 282] on button "Envelope Reply" at bounding box center [567, 263] width 765 height 38
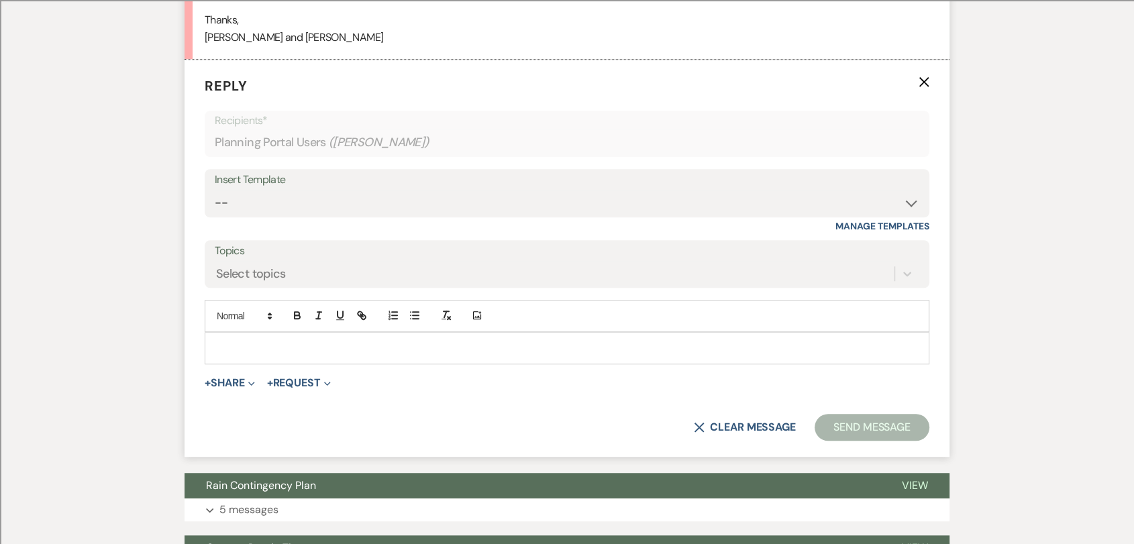
scroll to position [945, 0]
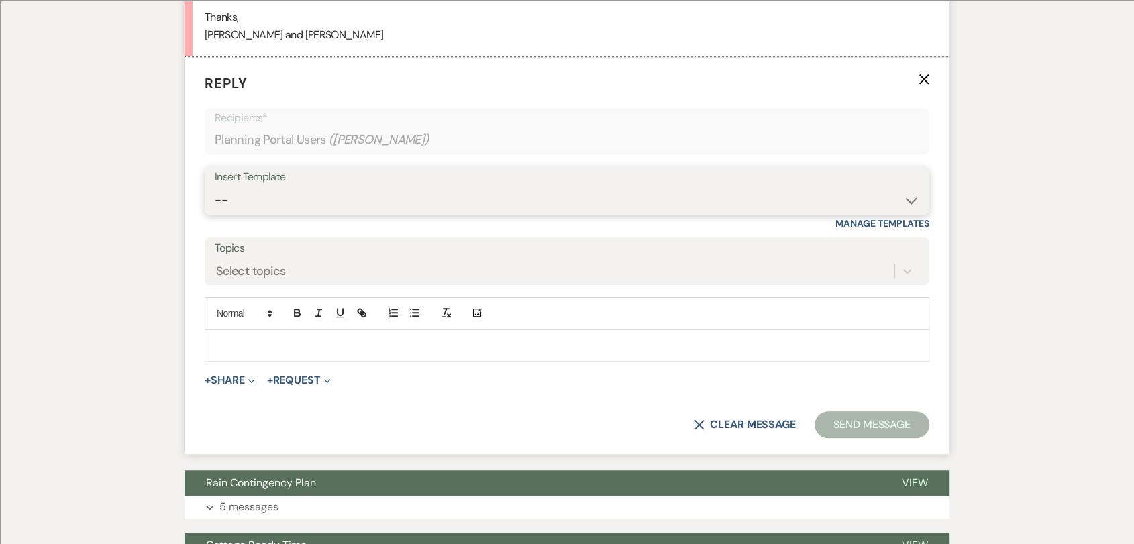
click at [295, 213] on select "-- Weven Planning Portal Introduction (Booked Events) Wedding Packages Booking …" at bounding box center [567, 200] width 705 height 26
select select "4199"
click at [215, 203] on select "-- Weven Planning Portal Introduction (Booked Events) Wedding Packages Booking …" at bounding box center [567, 200] width 705 height 26
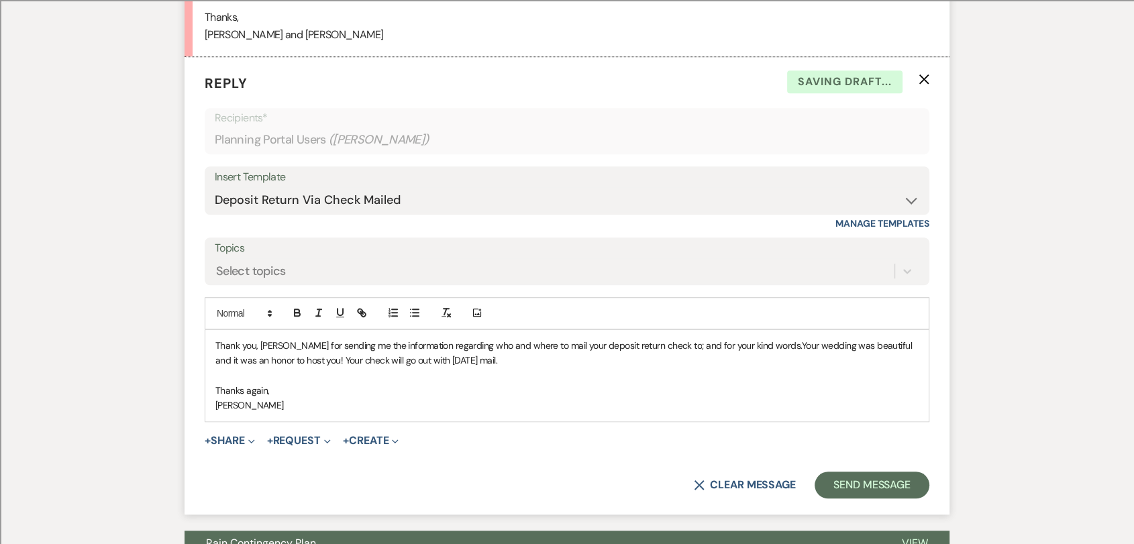
click at [273, 352] on span "Thank you, [PERSON_NAME] for sending me the information regarding who and where…" at bounding box center [458, 346] width 486 height 12
click at [494, 366] on span "Your wedding was beautiful and it was an honor to host you! Your check will go …" at bounding box center [562, 353] width 694 height 27
click at [859, 499] on button "Send Message" at bounding box center [872, 485] width 115 height 27
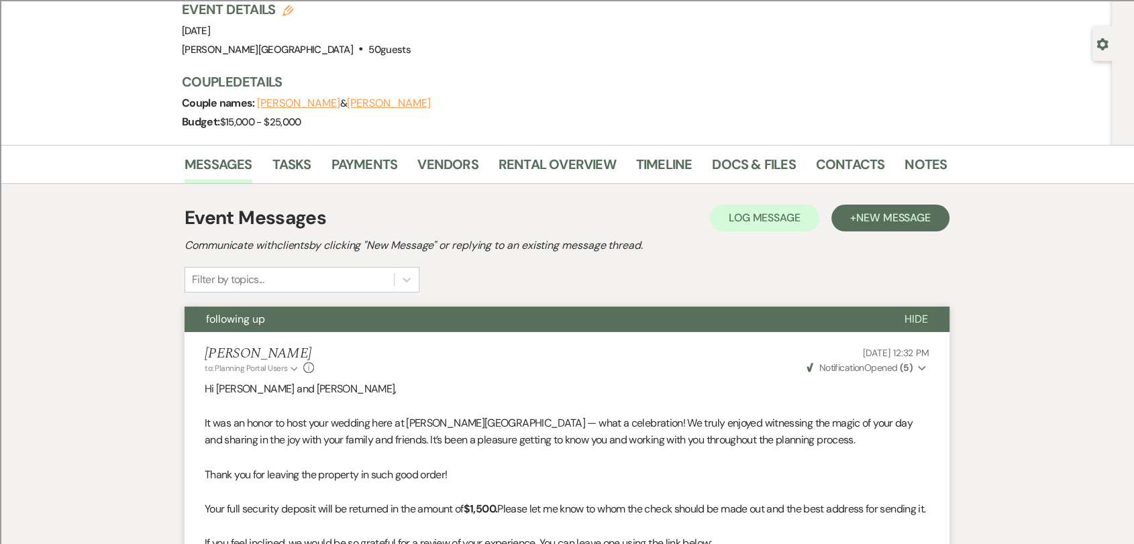
scroll to position [0, 0]
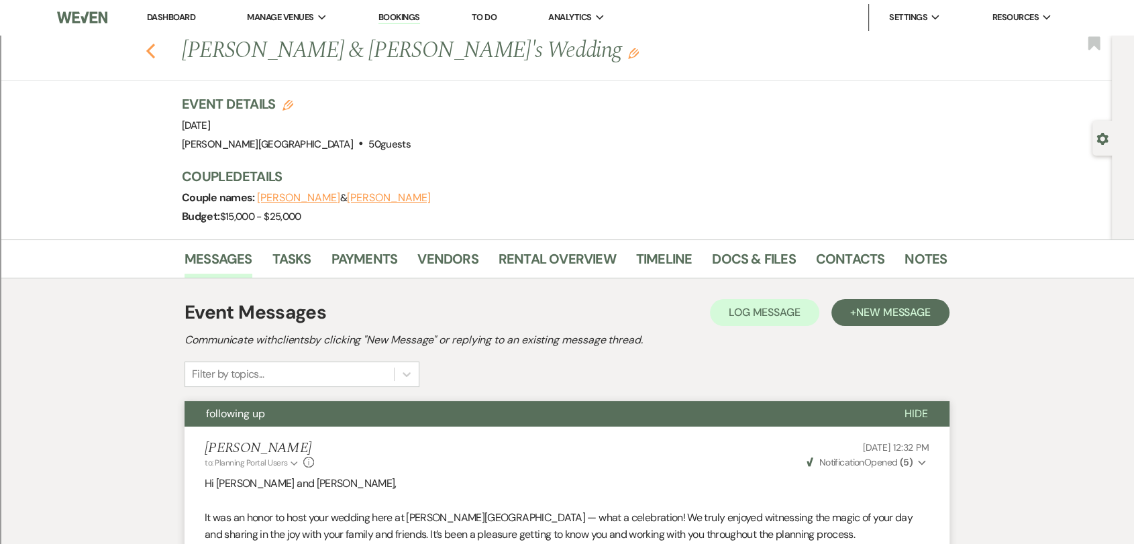
click at [156, 50] on icon "Previous" at bounding box center [151, 51] width 10 height 16
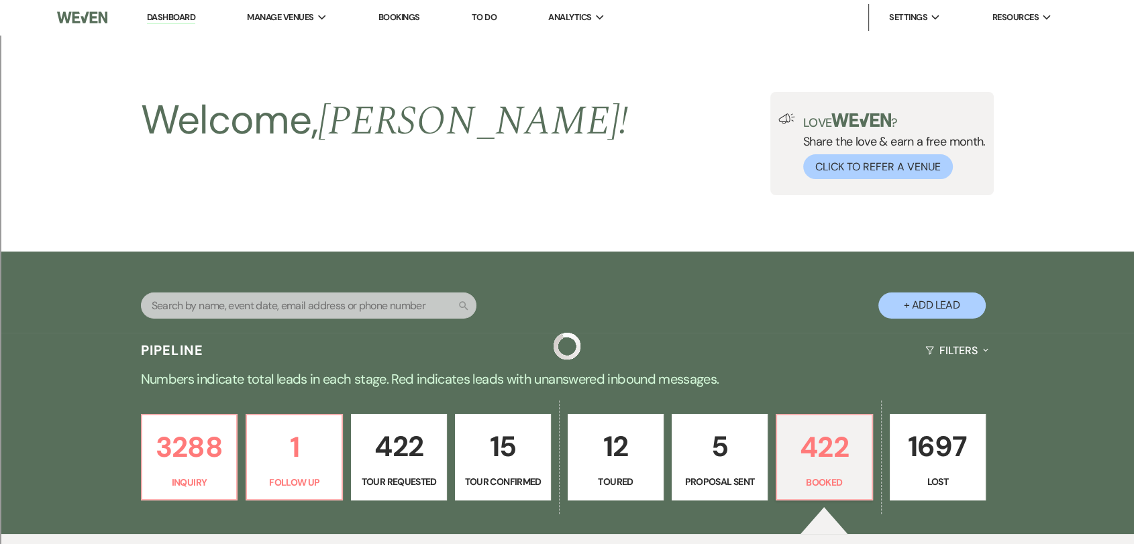
scroll to position [447, 0]
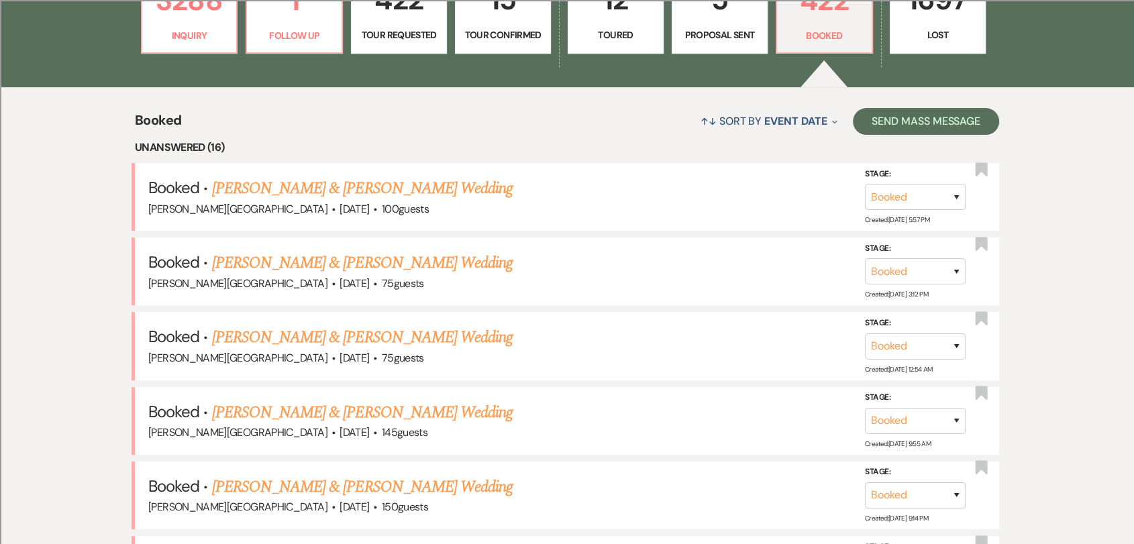
click at [384, 195] on link "[PERSON_NAME] & [PERSON_NAME] Wedding" at bounding box center [362, 188] width 301 height 24
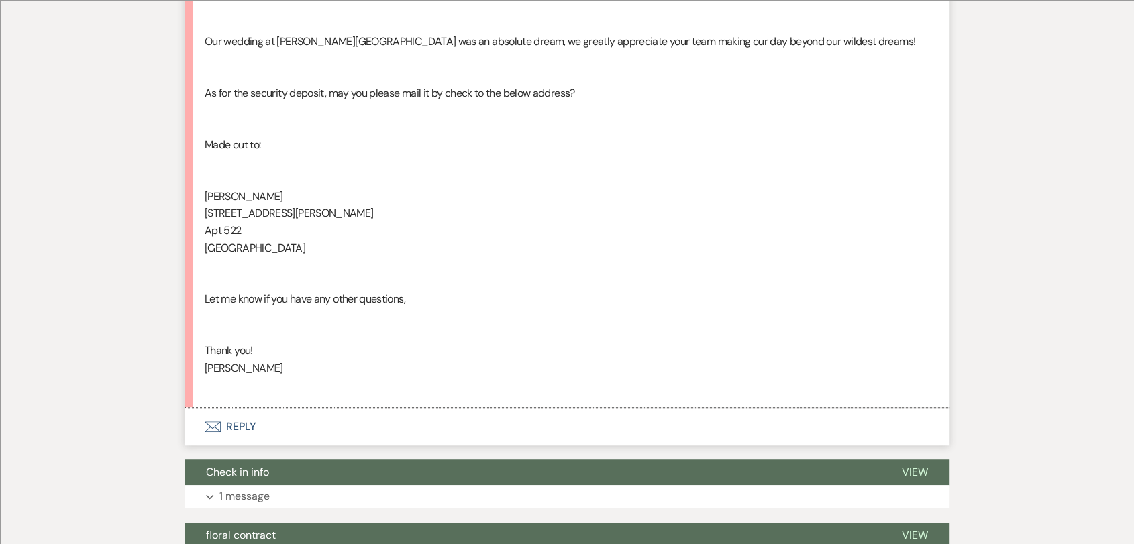
scroll to position [793, 0]
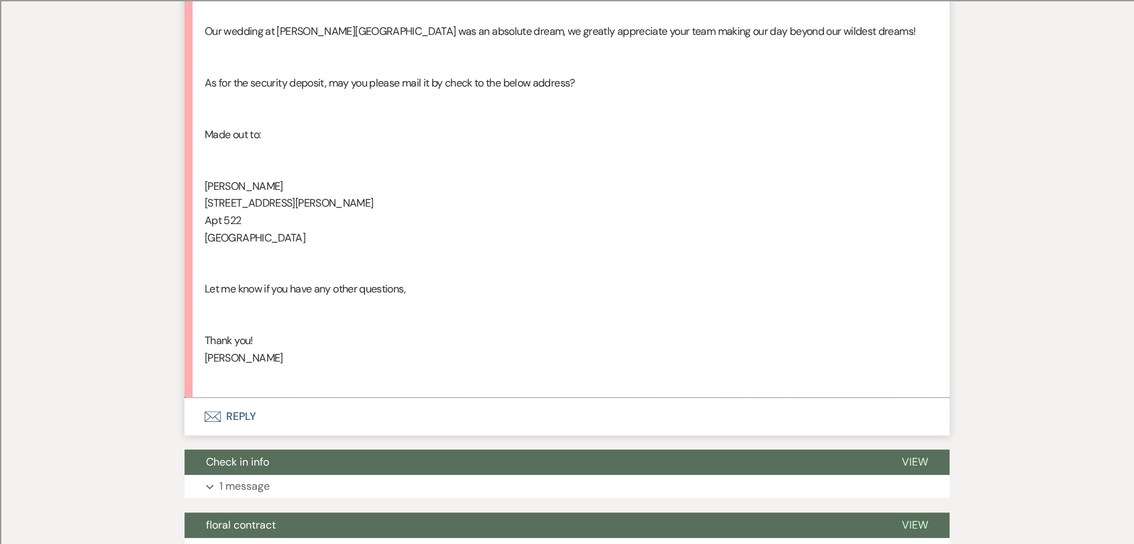
click at [246, 414] on button "Envelope Reply" at bounding box center [567, 417] width 765 height 38
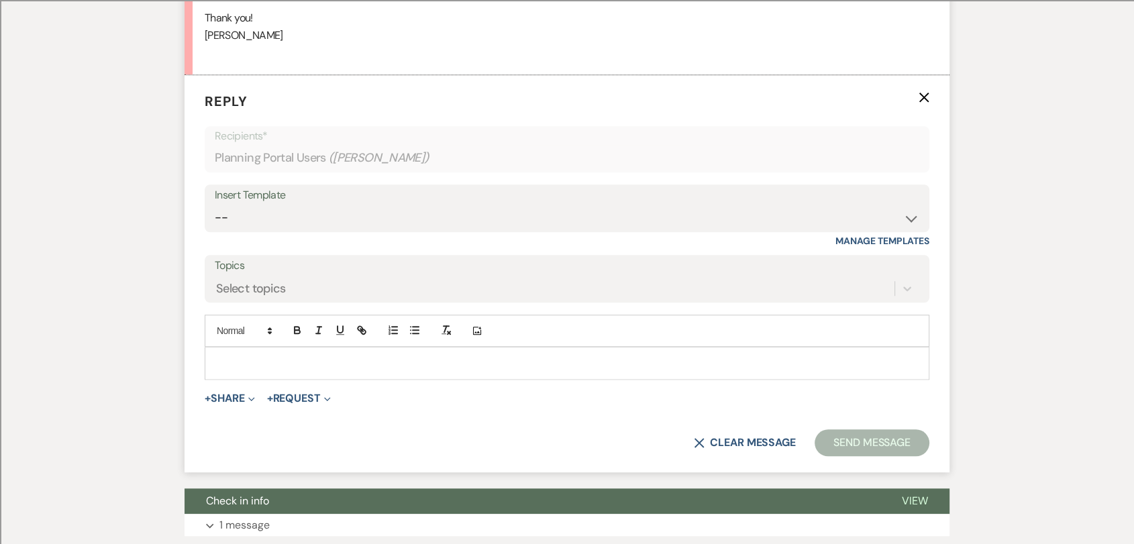
scroll to position [1116, 0]
click at [306, 264] on label "Topics" at bounding box center [567, 265] width 705 height 19
click at [217, 279] on input "Topics" at bounding box center [216, 288] width 1 height 18
click at [325, 216] on select "-- Weven Planning Portal Introduction (Booked Events) Wedding Packages Booking …" at bounding box center [567, 217] width 705 height 26
select select "4199"
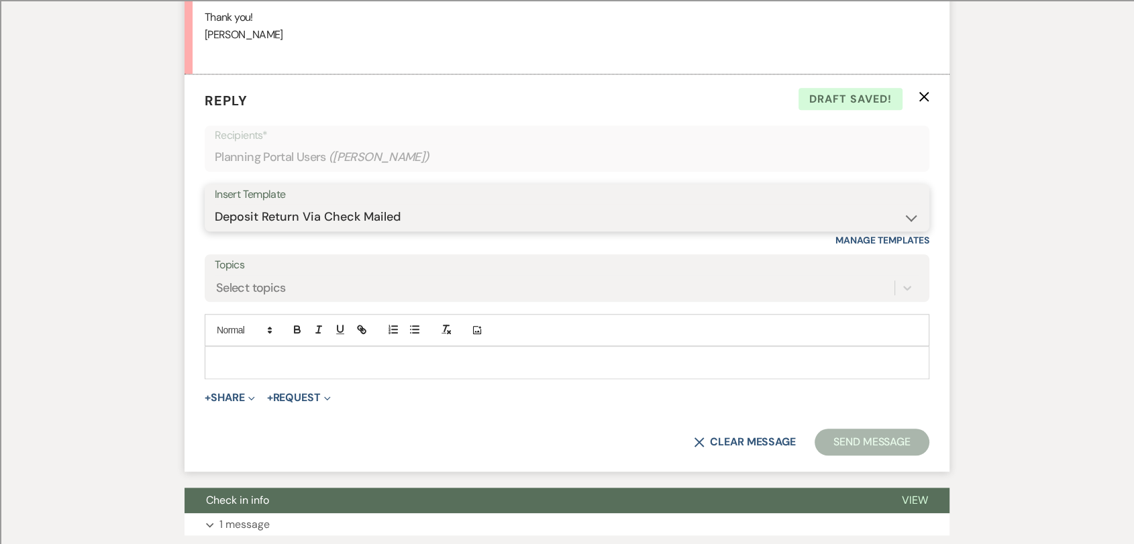
click at [215, 204] on select "-- Weven Planning Portal Introduction (Booked Events) Wedding Packages Booking …" at bounding box center [567, 217] width 705 height 26
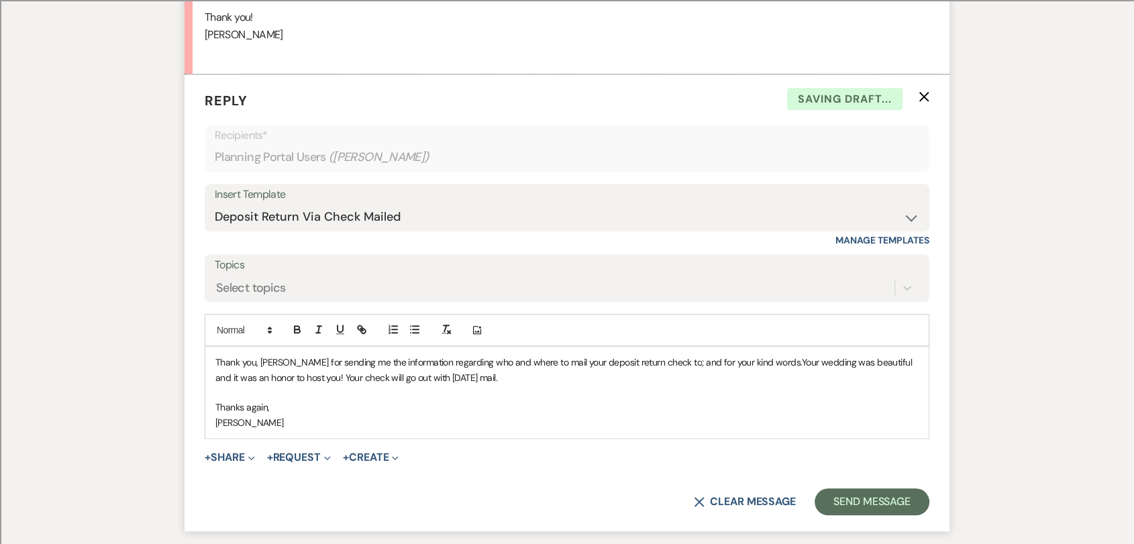
click at [265, 356] on span "Thank you, [PERSON_NAME] for sending me the information regarding who and where…" at bounding box center [458, 362] width 486 height 12
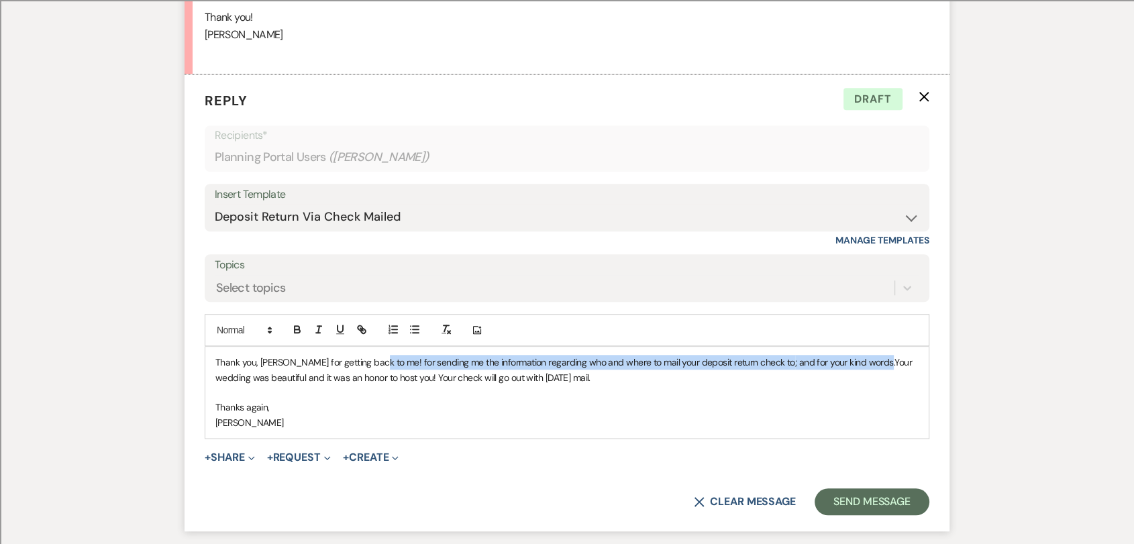
drag, startPoint x: 842, startPoint y: 364, endPoint x: 370, endPoint y: 362, distance: 472.4
click at [370, 362] on p "Thank you, [PERSON_NAME] for getting back to me! for sending me the information…" at bounding box center [566, 370] width 703 height 30
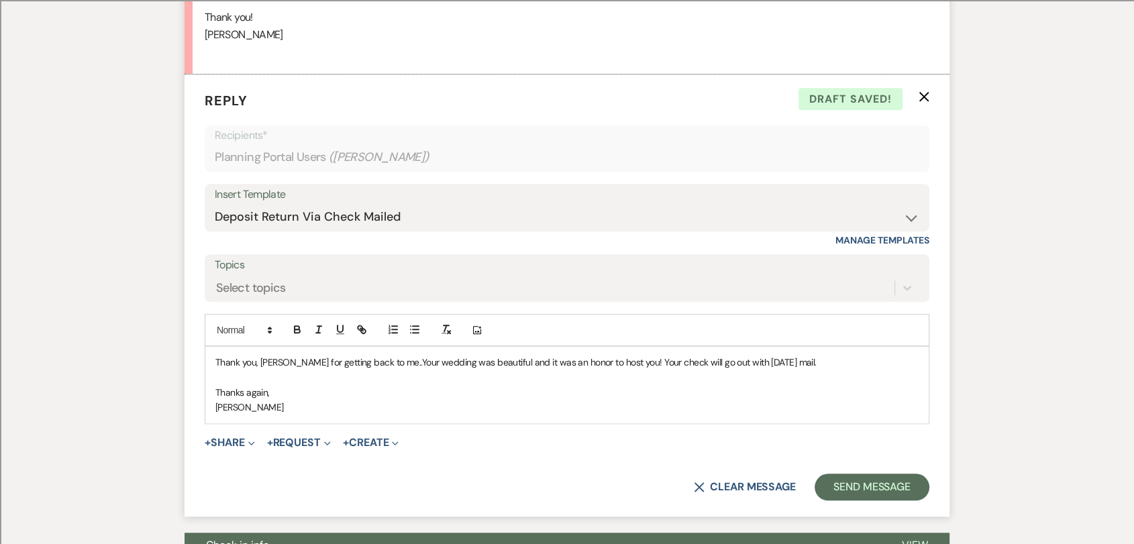
click at [213, 360] on div "Thank you, [PERSON_NAME] for getting back to me. . Your wedding was beautiful a…" at bounding box center [566, 385] width 723 height 76
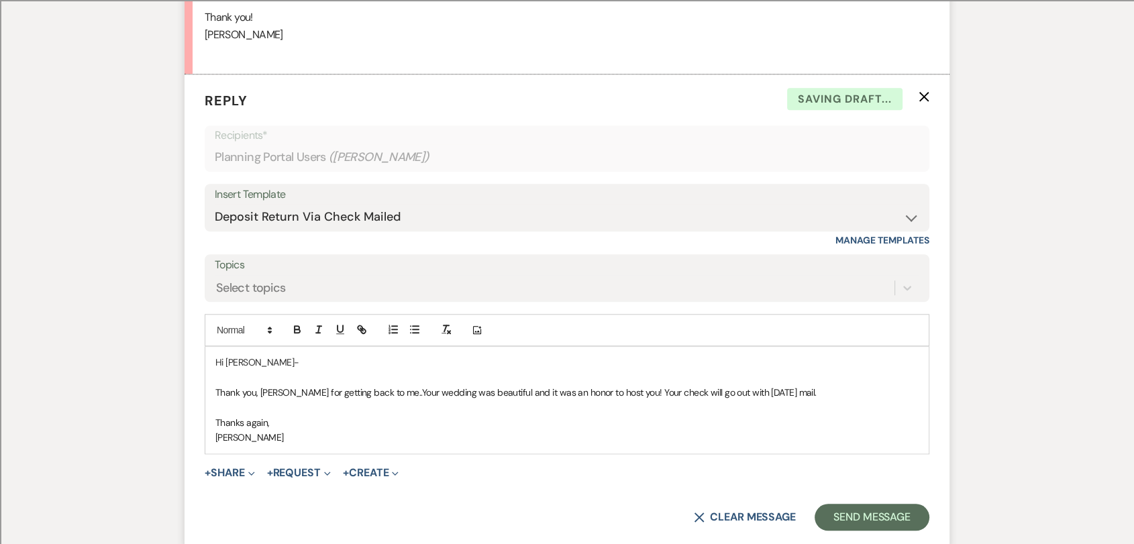
click at [277, 395] on span "Thank you, [PERSON_NAME] for getting back to me." at bounding box center [317, 392] width 205 height 12
click at [352, 392] on span "Your wedding was beautiful and it was an honor to host you! Your check will go …" at bounding box center [547, 392] width 395 height 12
click at [711, 392] on span "Thank you for getting back to me. Your wedding was beautiful and it was an hono…" at bounding box center [480, 392] width 530 height 12
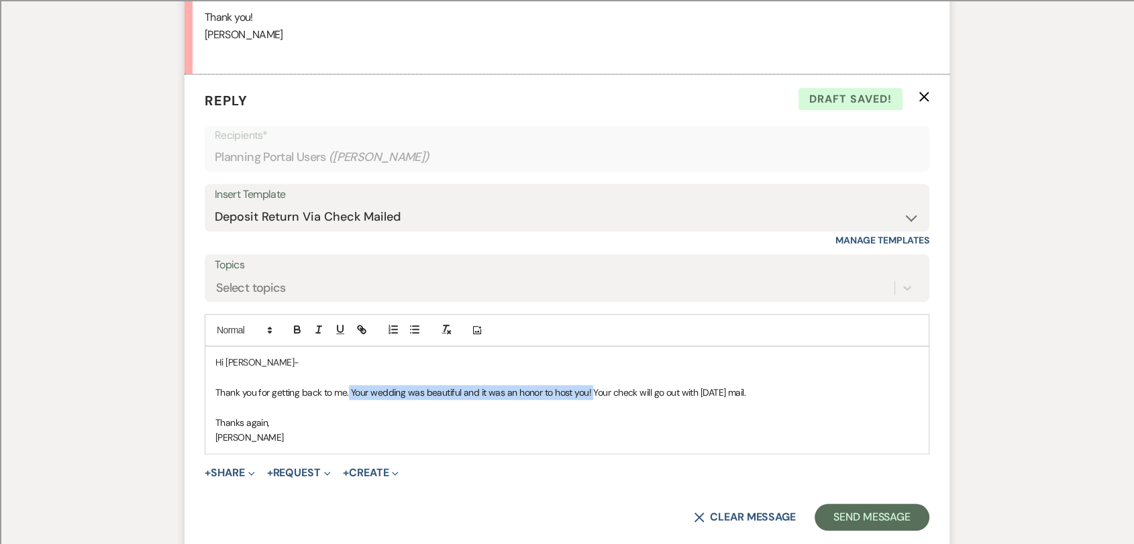
drag, startPoint x: 590, startPoint y: 391, endPoint x: 348, endPoint y: 391, distance: 242.2
click at [348, 391] on span "Thank you for getting back to me. Your wedding was beautiful and it was an hono…" at bounding box center [480, 392] width 530 height 12
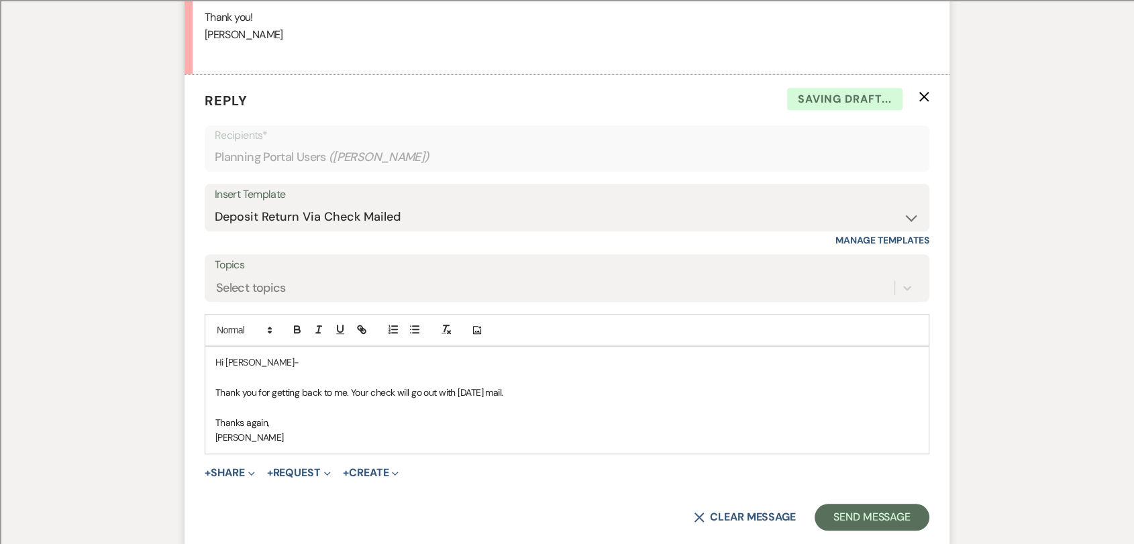
click at [578, 388] on p "Thank you for getting back to me. Your check will go out with [DATE] mail." at bounding box center [566, 392] width 703 height 15
click at [354, 391] on span "Thank you for getting back to me. Your check will go out with [DATE] mail." at bounding box center [359, 392] width 288 height 12
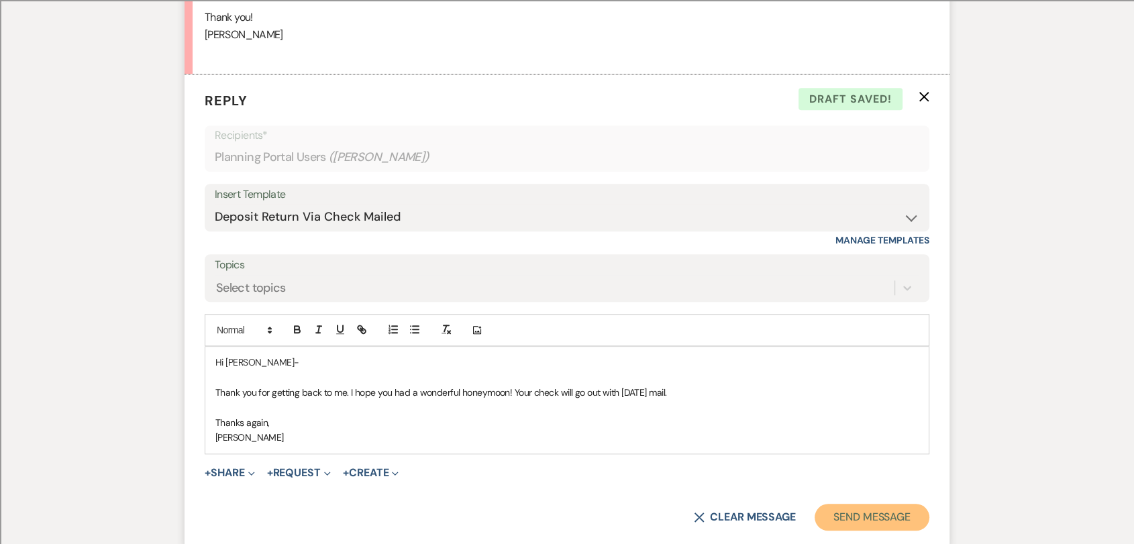
click at [893, 515] on button "Send Message" at bounding box center [872, 517] width 115 height 27
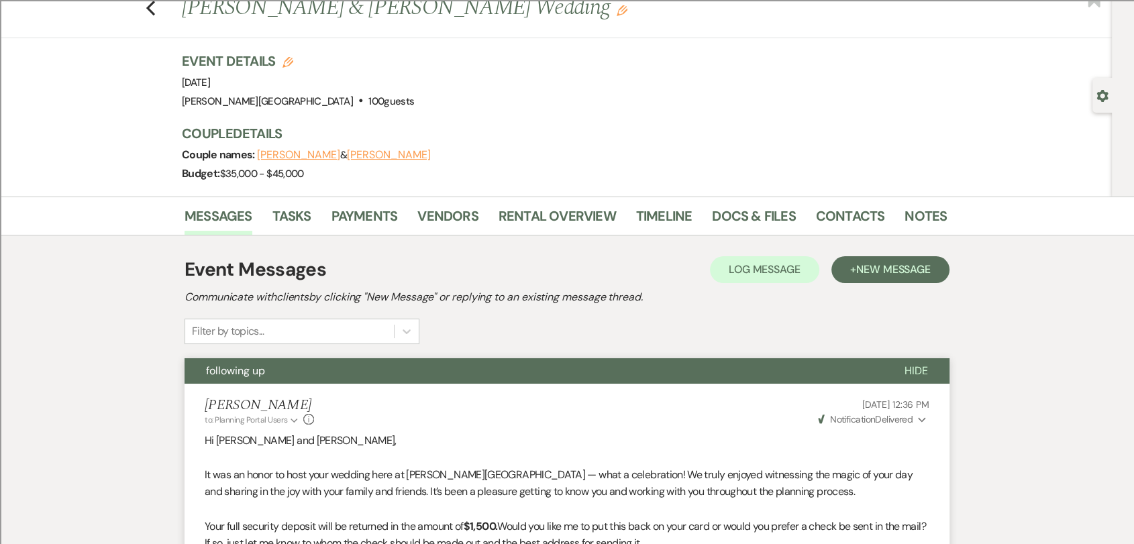
scroll to position [0, 0]
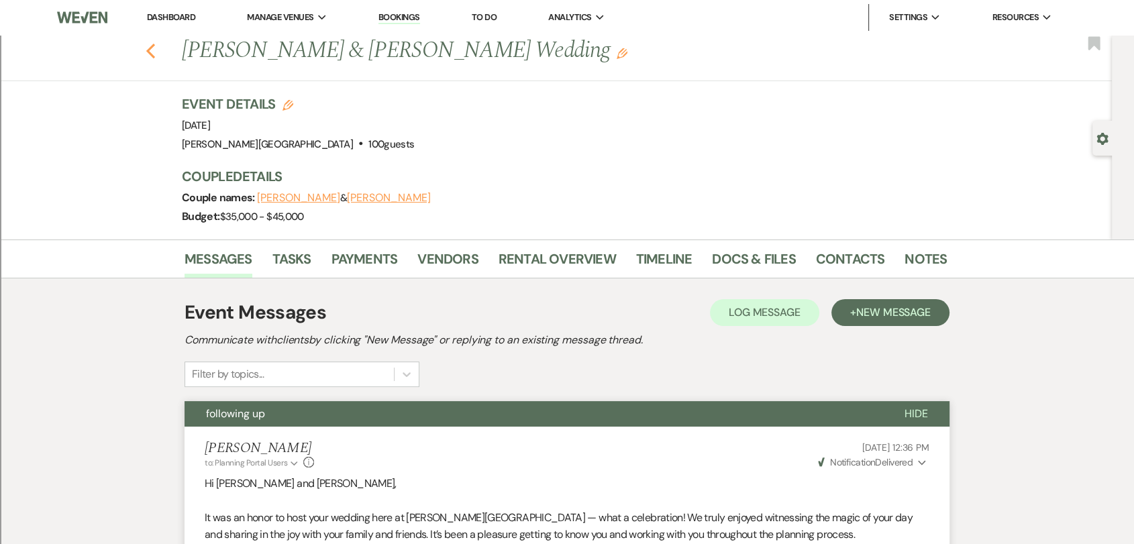
click at [155, 55] on use "button" at bounding box center [150, 51] width 9 height 15
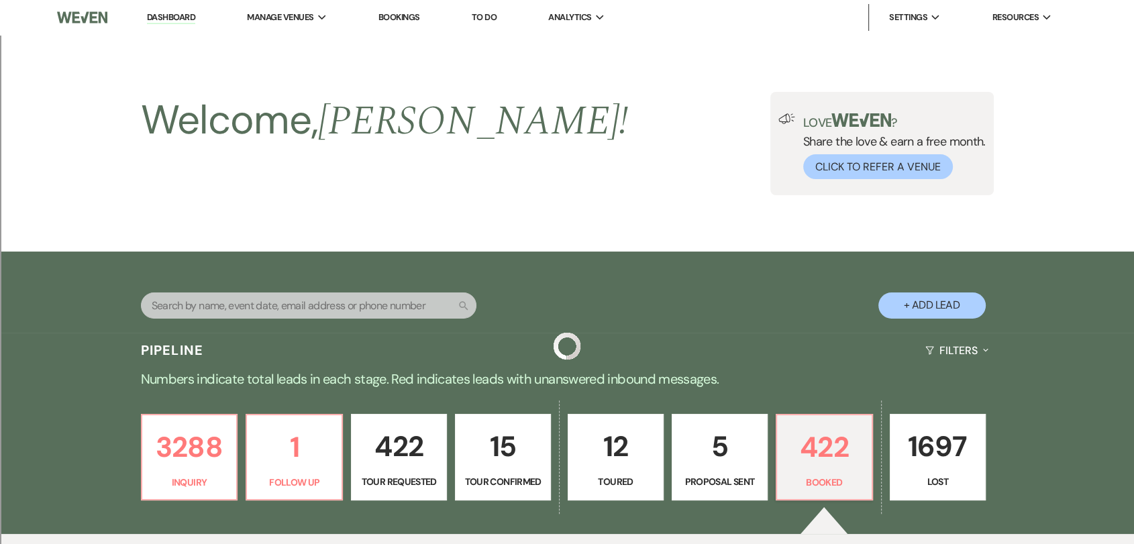
scroll to position [447, 0]
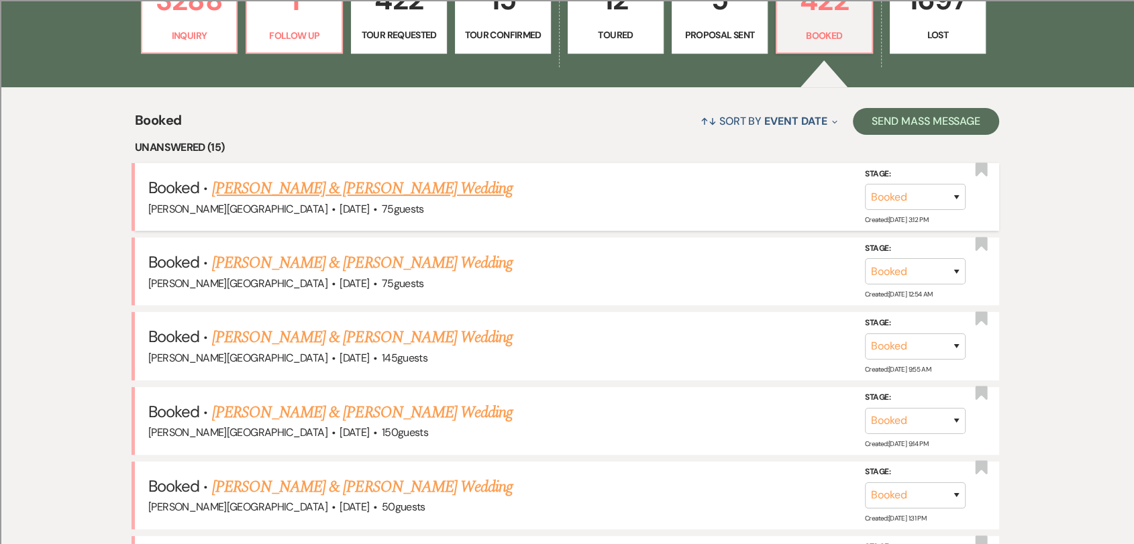
click at [409, 176] on link "[PERSON_NAME] & [PERSON_NAME] Wedding" at bounding box center [362, 188] width 301 height 24
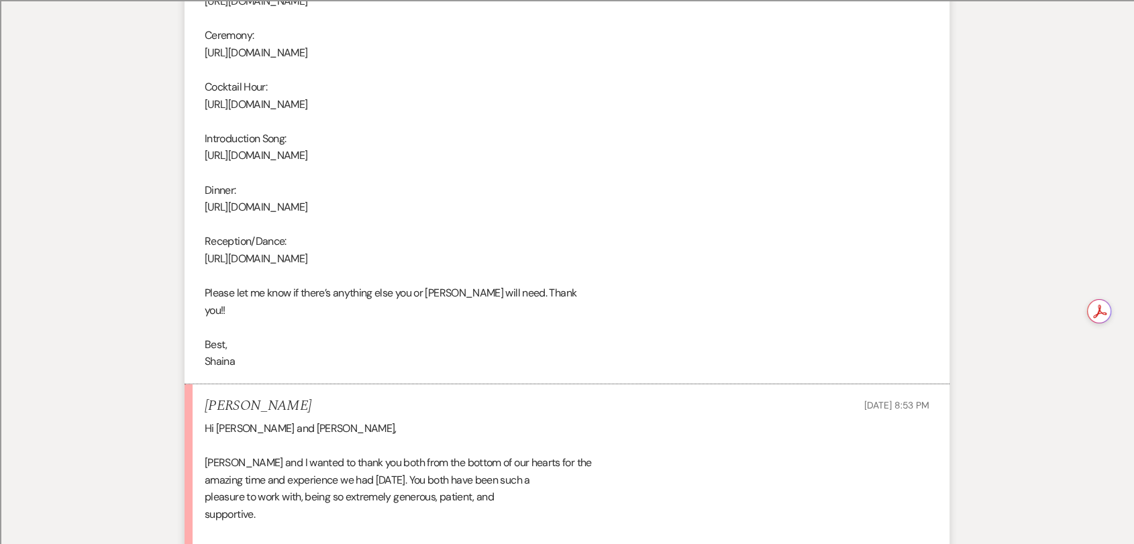
scroll to position [3727, 0]
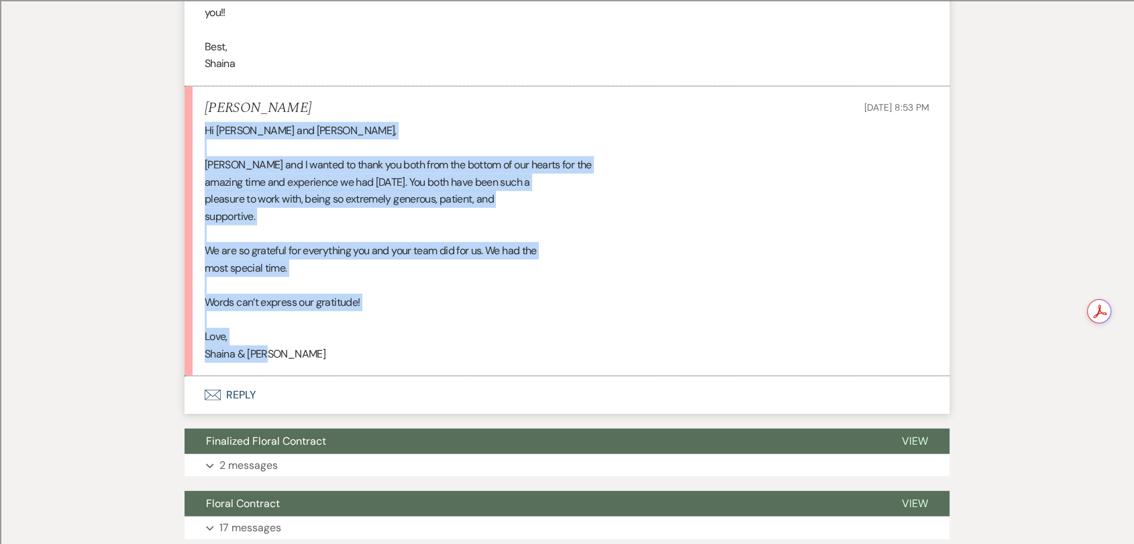
drag, startPoint x: 288, startPoint y: 344, endPoint x: 199, endPoint y: 119, distance: 241.6
click at [199, 119] on li "[PERSON_NAME] [DATE] 8:53 PM Hi [PERSON_NAME] and [PERSON_NAME], [PERSON_NAME] …" at bounding box center [567, 232] width 765 height 290
copy div "Hi [PERSON_NAME] and [PERSON_NAME], [PERSON_NAME] and I wanted to thank you bot…"
click at [245, 376] on button "Envelope Reply" at bounding box center [567, 395] width 765 height 38
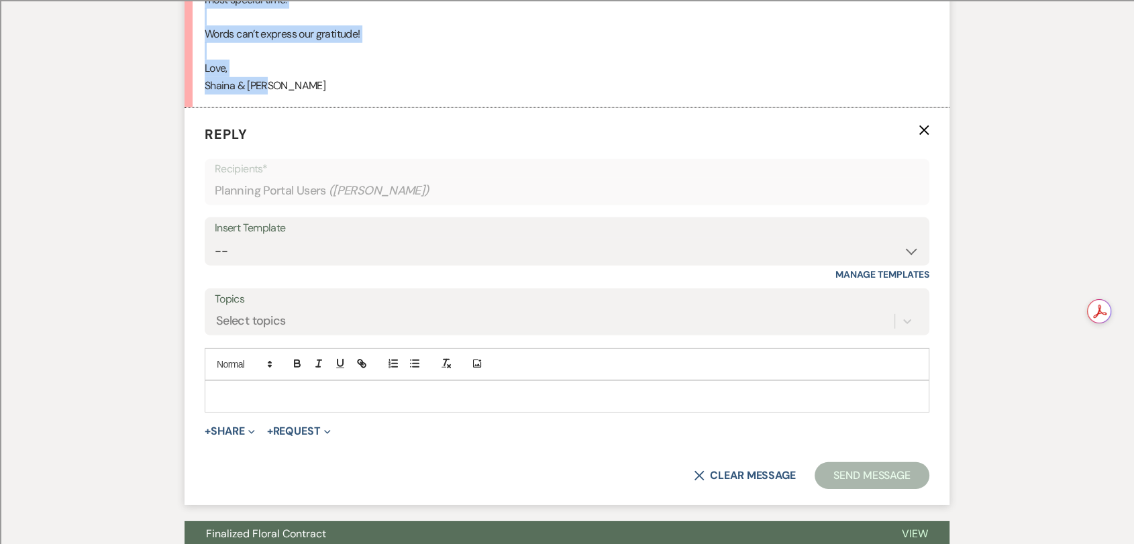
scroll to position [4012, 0]
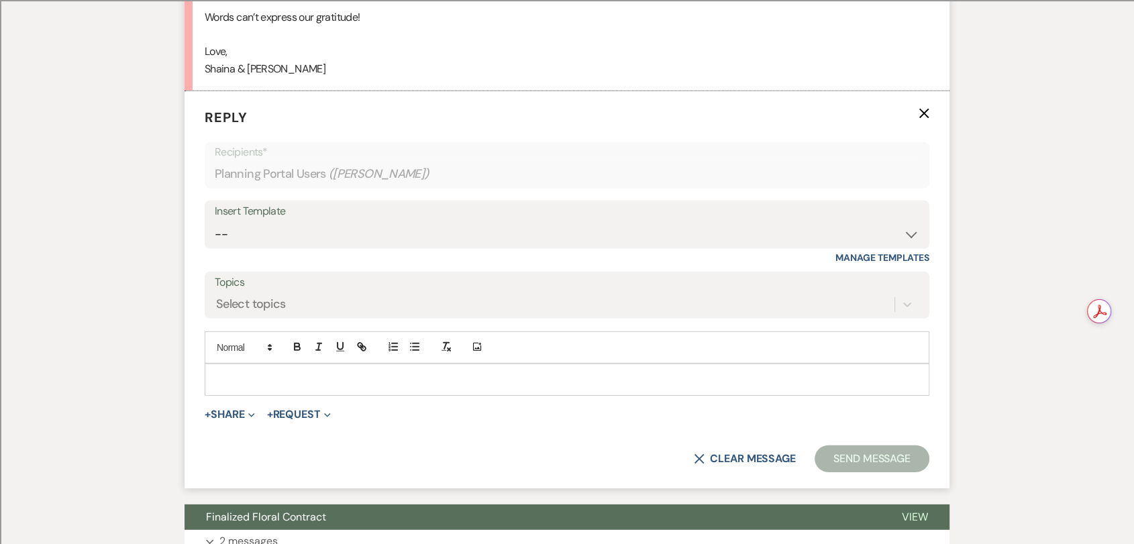
click at [354, 372] on p at bounding box center [566, 379] width 703 height 15
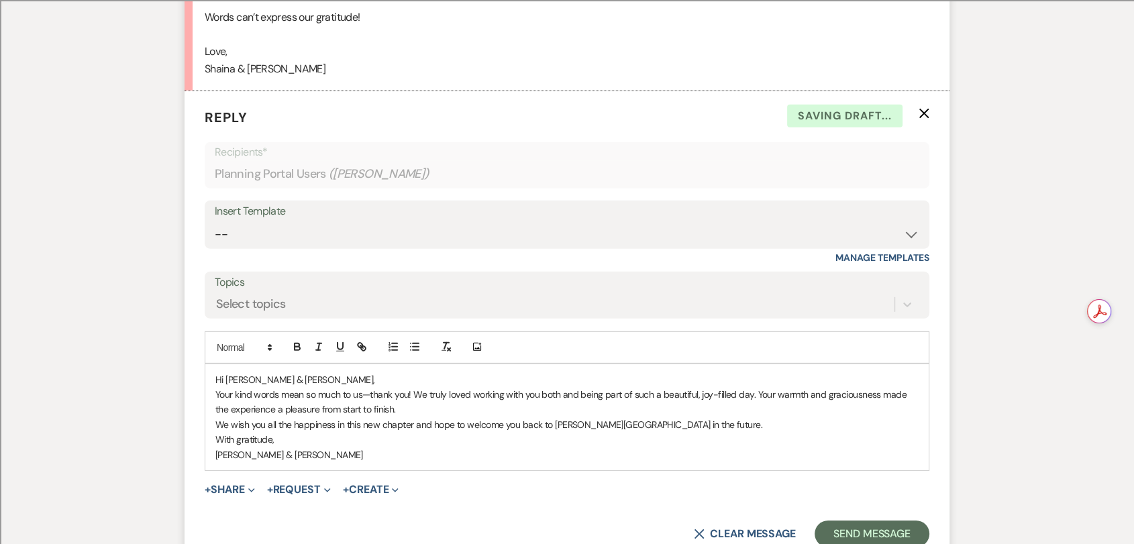
click at [319, 387] on p "Your kind words mean so much to us—thank you! We truly loved working with you b…" at bounding box center [566, 402] width 703 height 30
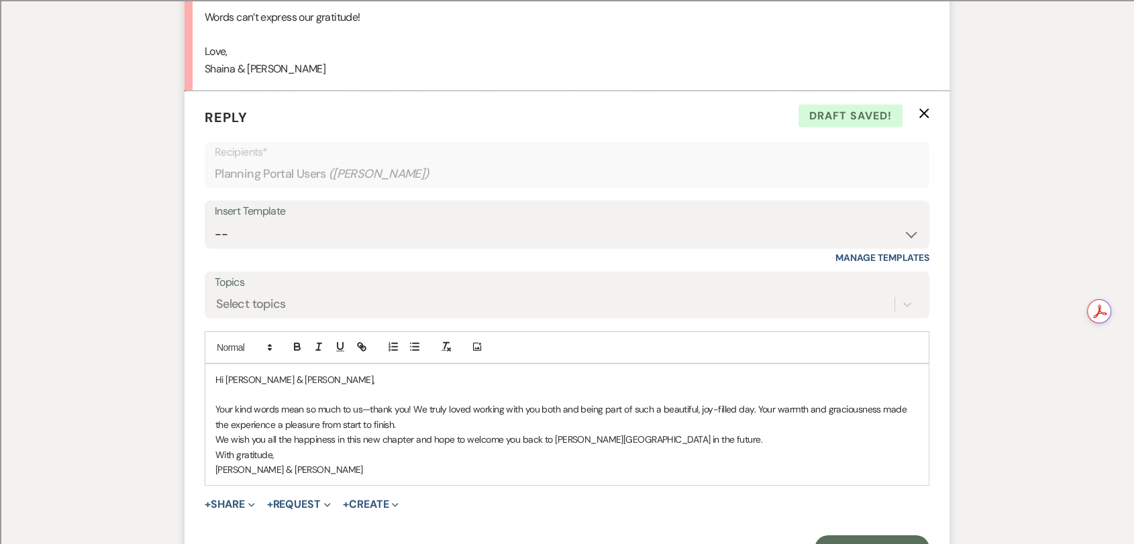
click at [412, 409] on p "Your kind words mean so much to us—thank you! We truly loved working with you b…" at bounding box center [566, 417] width 703 height 30
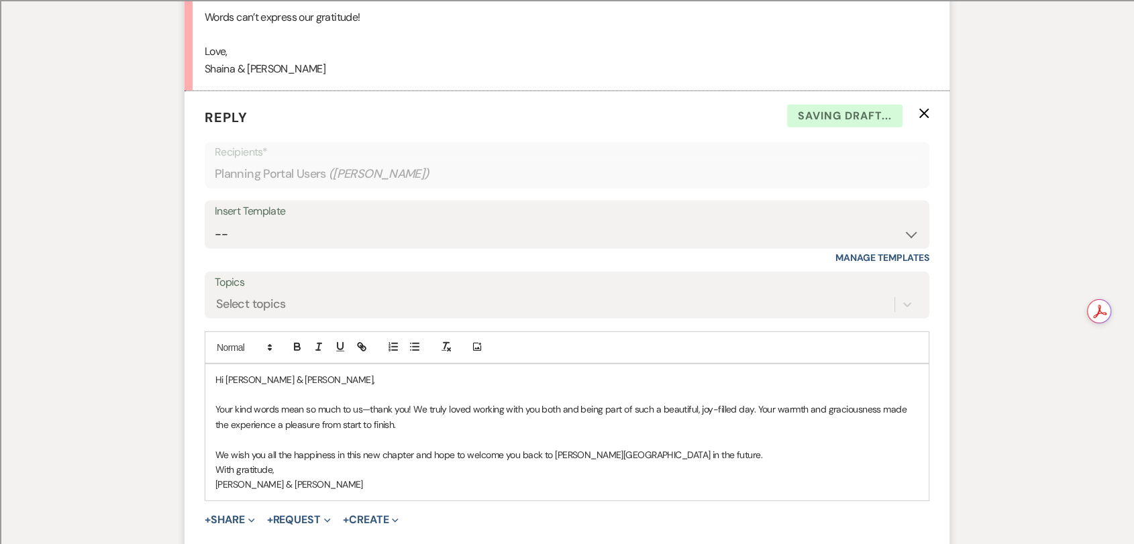
click at [719, 462] on p "With gratitude," at bounding box center [566, 469] width 703 height 15
click at [723, 448] on p "We wish you all the happiness in this new chapter and hope to welcome you back …" at bounding box center [566, 455] width 703 height 15
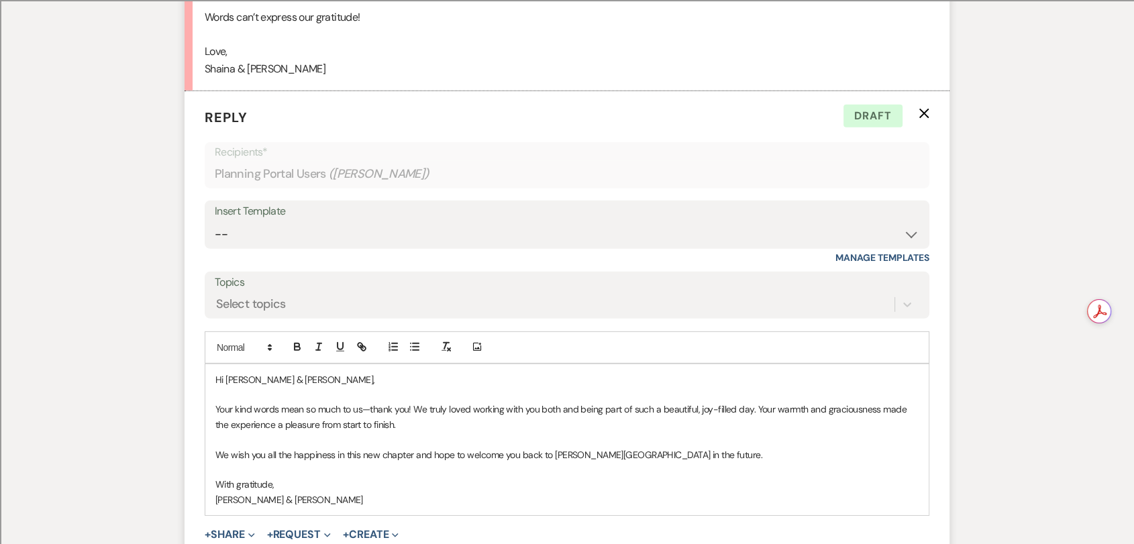
click at [311, 477] on p "With gratitude," at bounding box center [566, 484] width 703 height 15
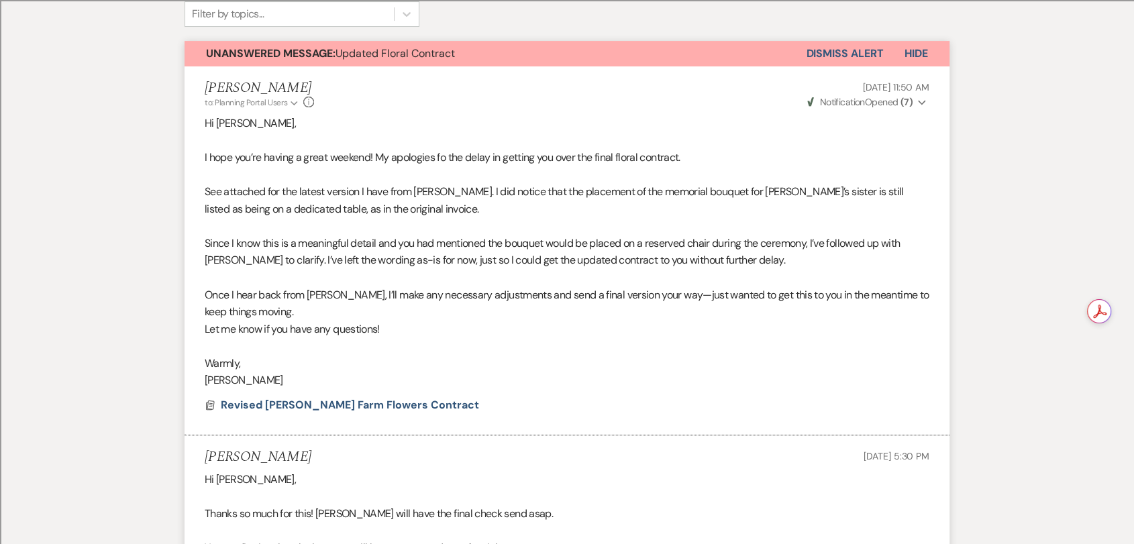
scroll to position [210, 0]
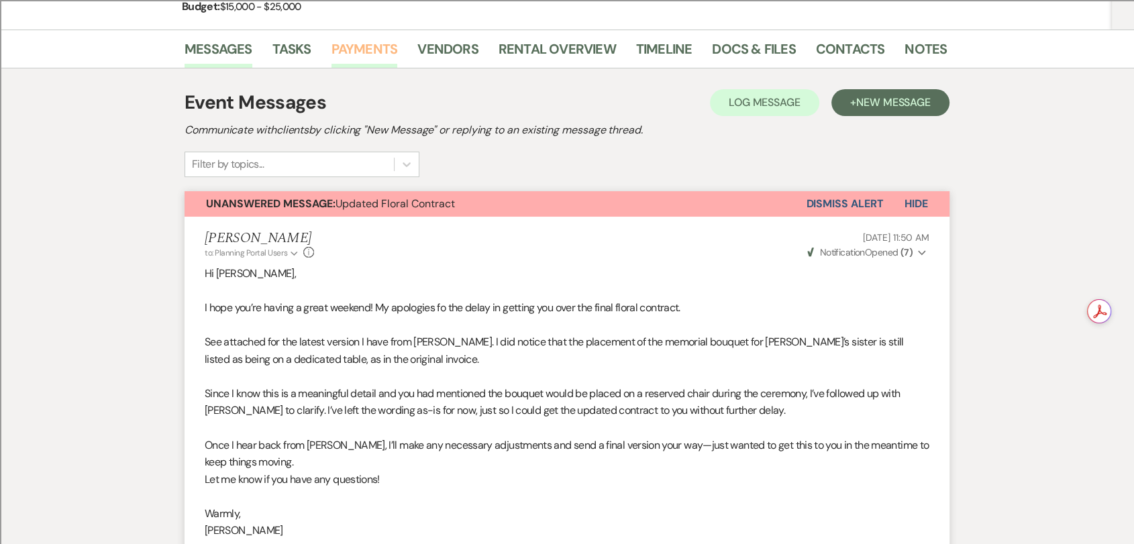
click at [386, 49] on link "Payments" at bounding box center [364, 53] width 66 height 30
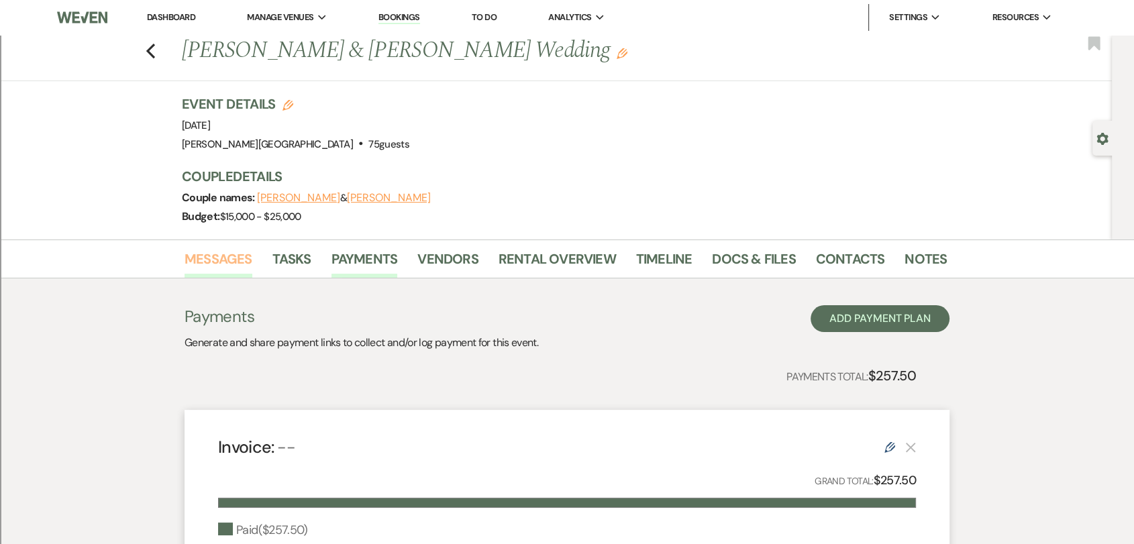
click at [212, 267] on link "Messages" at bounding box center [219, 263] width 68 height 30
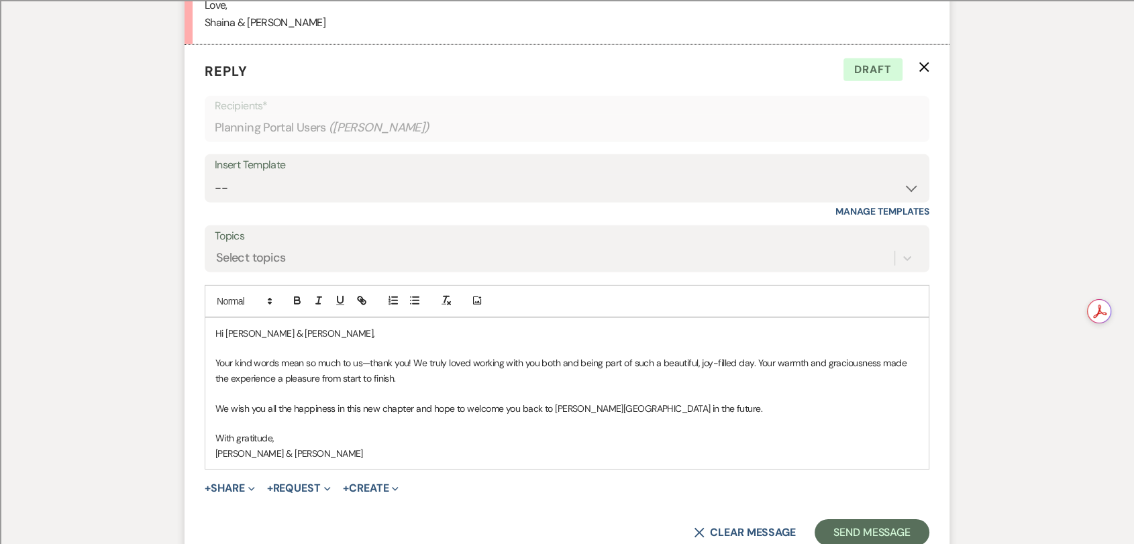
scroll to position [4071, 0]
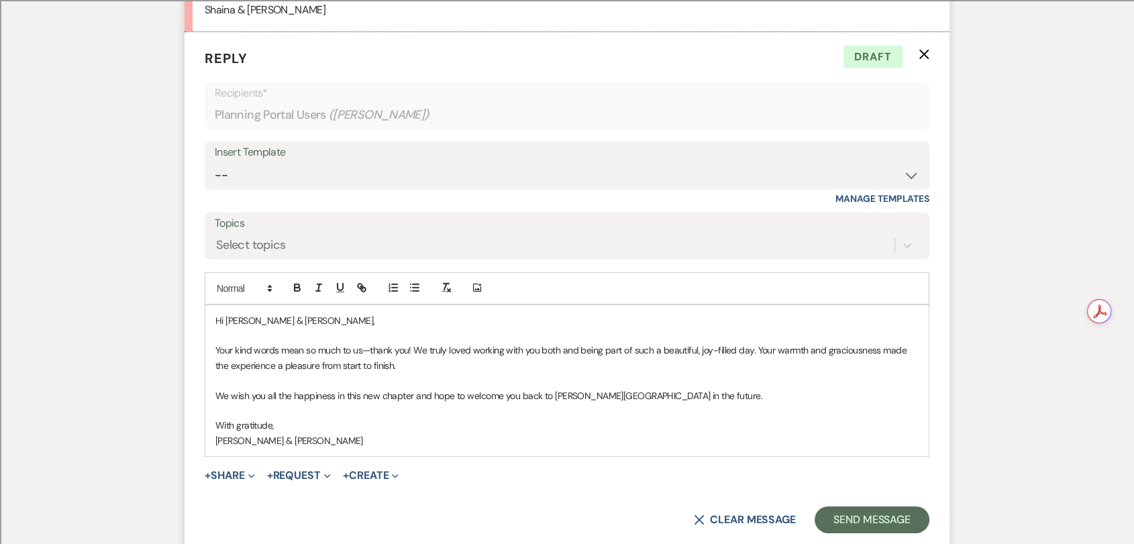
click at [734, 388] on p "We wish you all the happiness in this new chapter and hope to welcome you back …" at bounding box center [566, 395] width 703 height 15
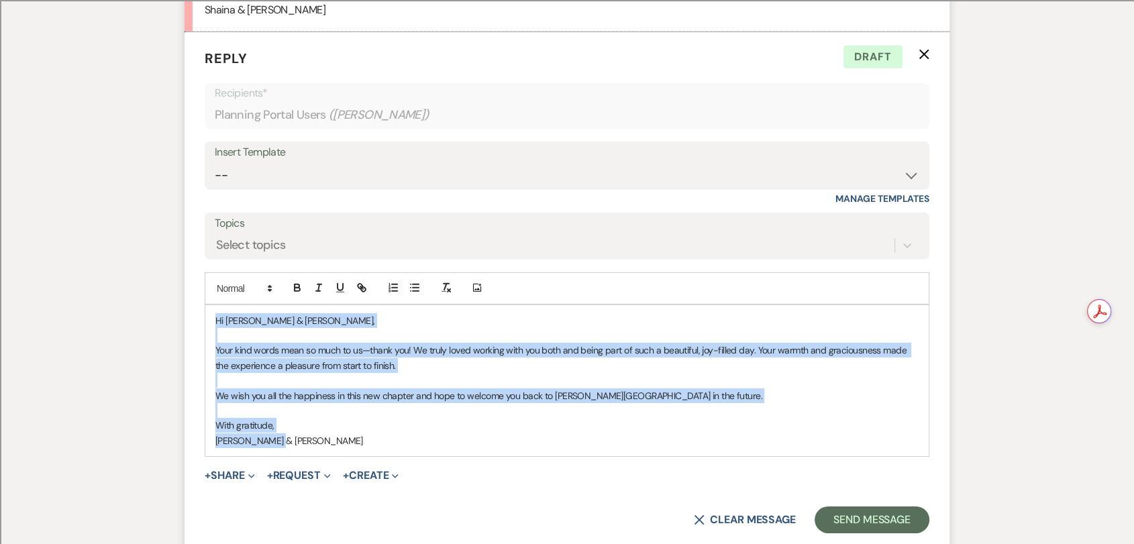
drag, startPoint x: 305, startPoint y: 429, endPoint x: 158, endPoint y: 232, distance: 246.0
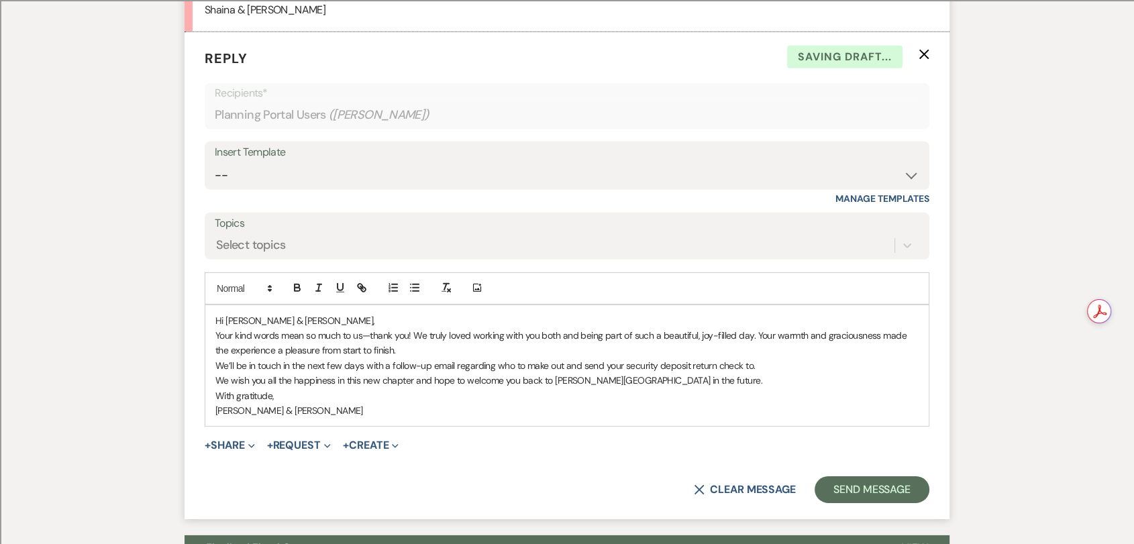
click at [344, 313] on p "Hi [PERSON_NAME] & [PERSON_NAME]," at bounding box center [566, 320] width 703 height 15
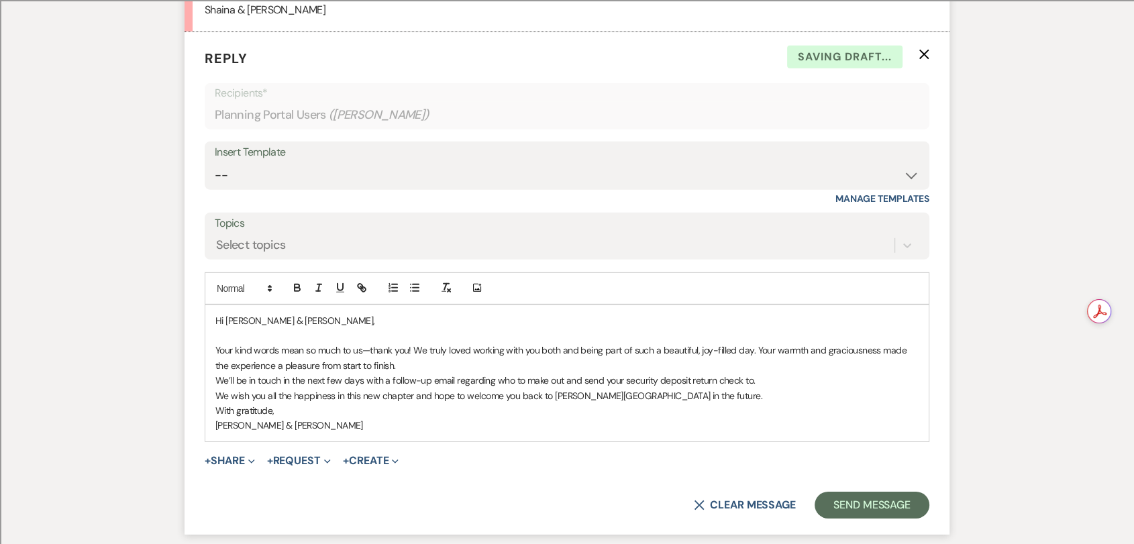
click at [412, 354] on p "Your kind words mean so much to us—thank you! We truly loved working with you b…" at bounding box center [566, 358] width 703 height 30
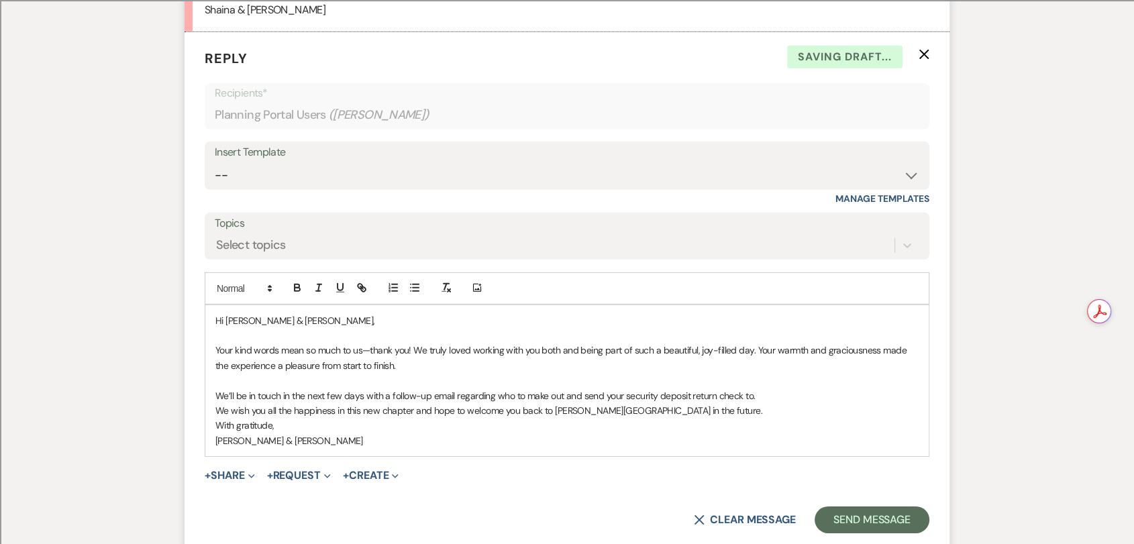
click at [768, 388] on p "We’ll be in touch in the next few days with a follow-up email regarding who to …" at bounding box center [566, 395] width 703 height 15
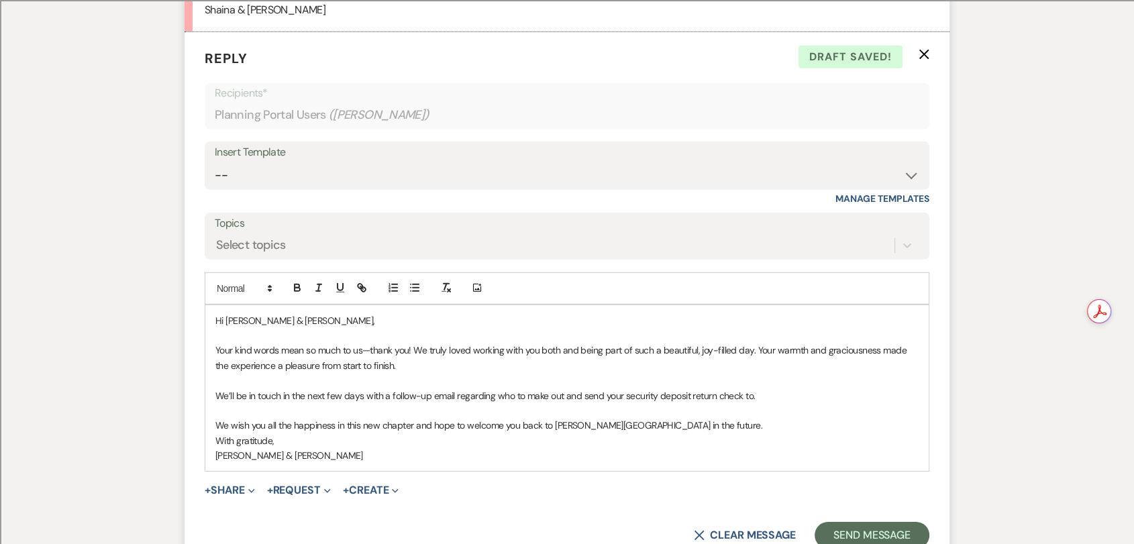
click at [738, 403] on p at bounding box center [566, 410] width 703 height 15
click at [733, 403] on p at bounding box center [566, 410] width 703 height 15
click at [729, 418] on p "We wish you all the happiness in this new chapter and hope to welcome you back …" at bounding box center [566, 425] width 703 height 15
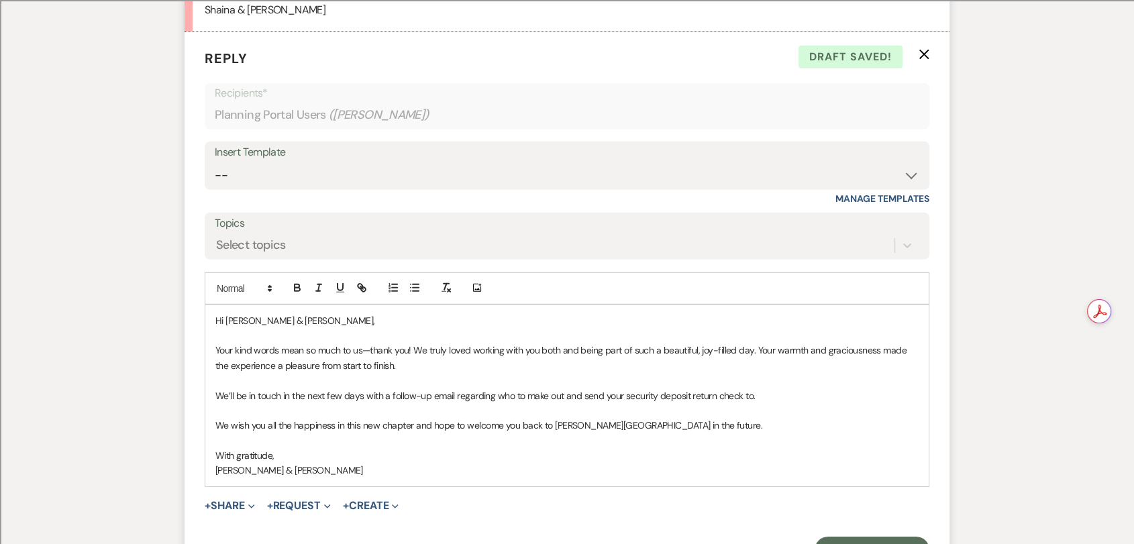
click at [219, 463] on p "[PERSON_NAME] & [PERSON_NAME]" at bounding box center [566, 470] width 703 height 15
click at [882, 537] on button "Send Message" at bounding box center [872, 550] width 115 height 27
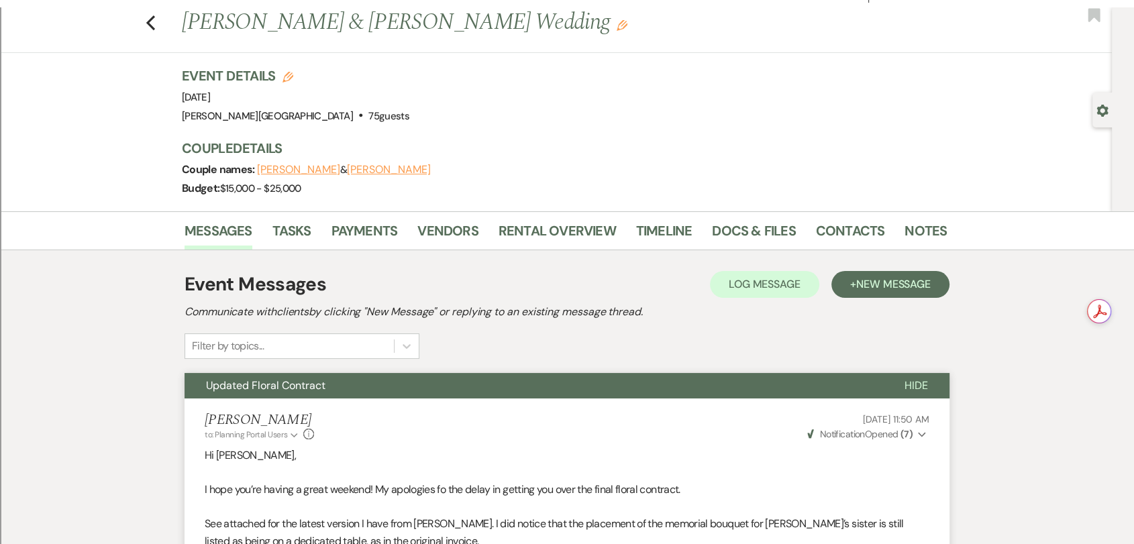
scroll to position [0, 0]
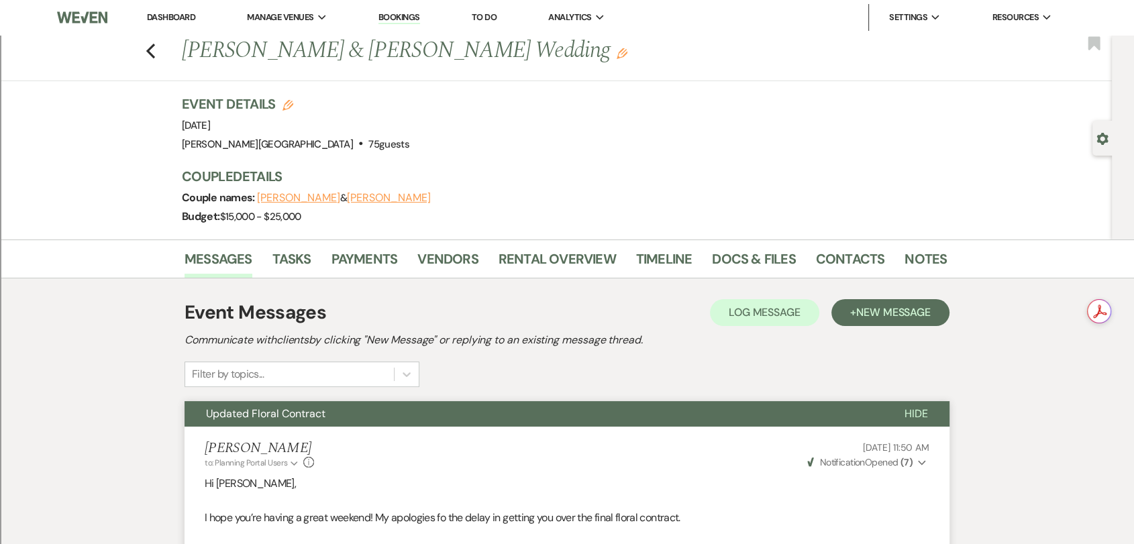
click at [161, 52] on div "Previous [PERSON_NAME] & [PERSON_NAME] Wedding Edit Bookmark" at bounding box center [552, 58] width 1118 height 46
click at [155, 46] on use "button" at bounding box center [150, 51] width 9 height 15
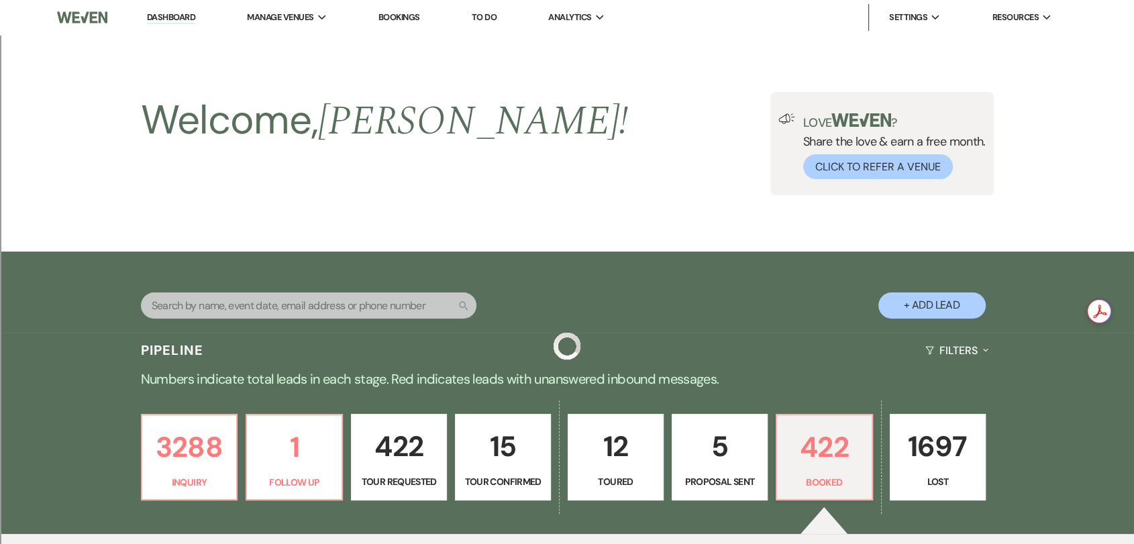
scroll to position [447, 0]
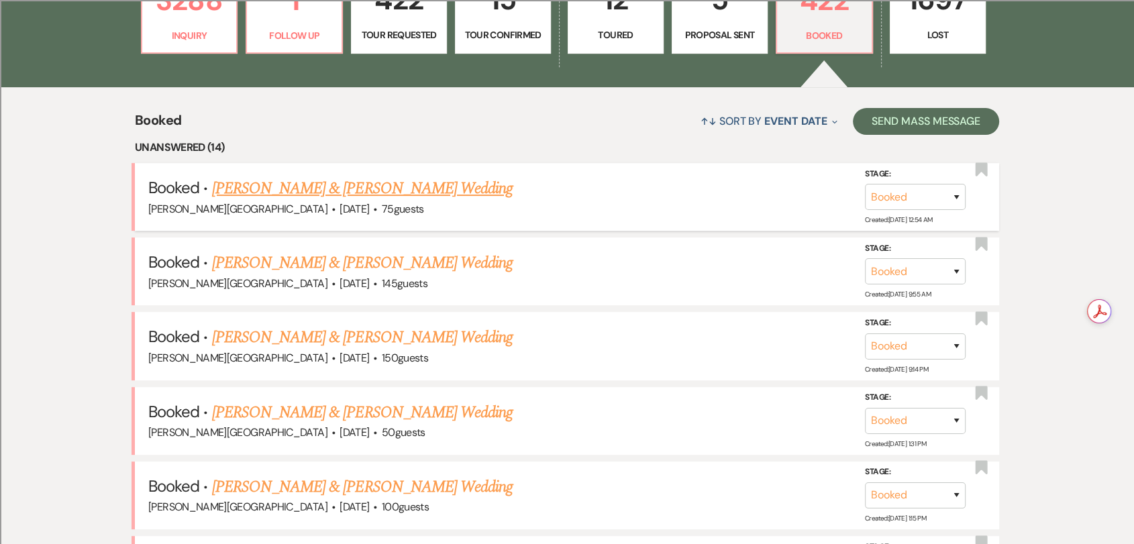
click at [405, 183] on link "[PERSON_NAME] & [PERSON_NAME] Wedding" at bounding box center [362, 188] width 301 height 24
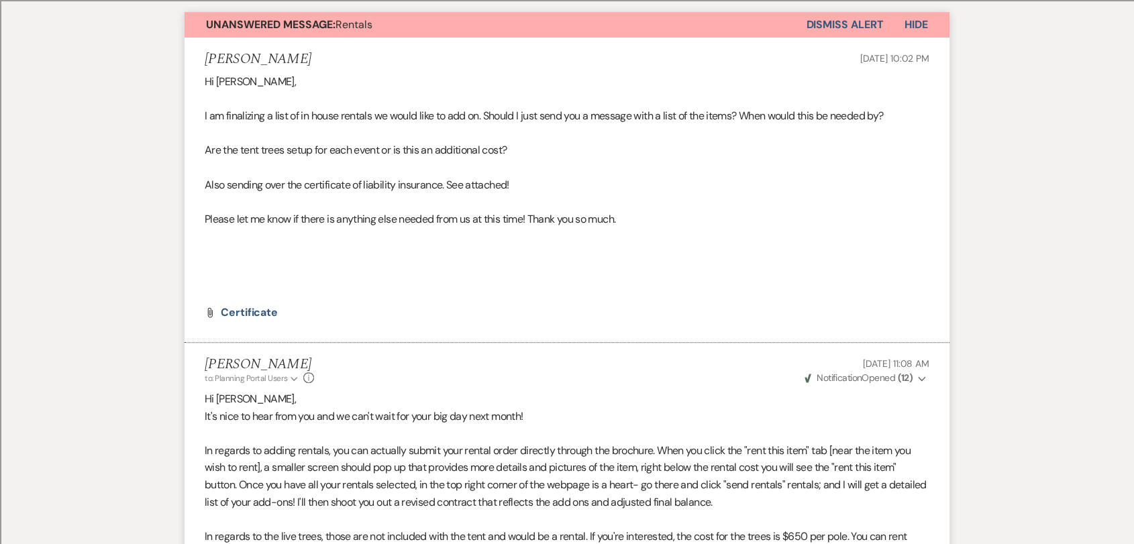
scroll to position [223, 0]
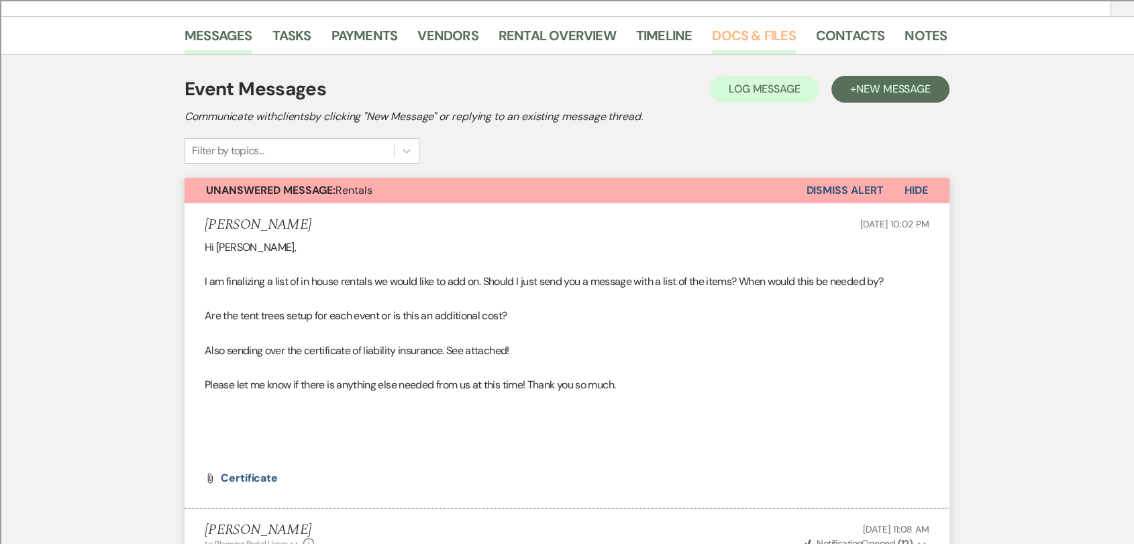
click at [713, 38] on link "Docs & Files" at bounding box center [753, 40] width 83 height 30
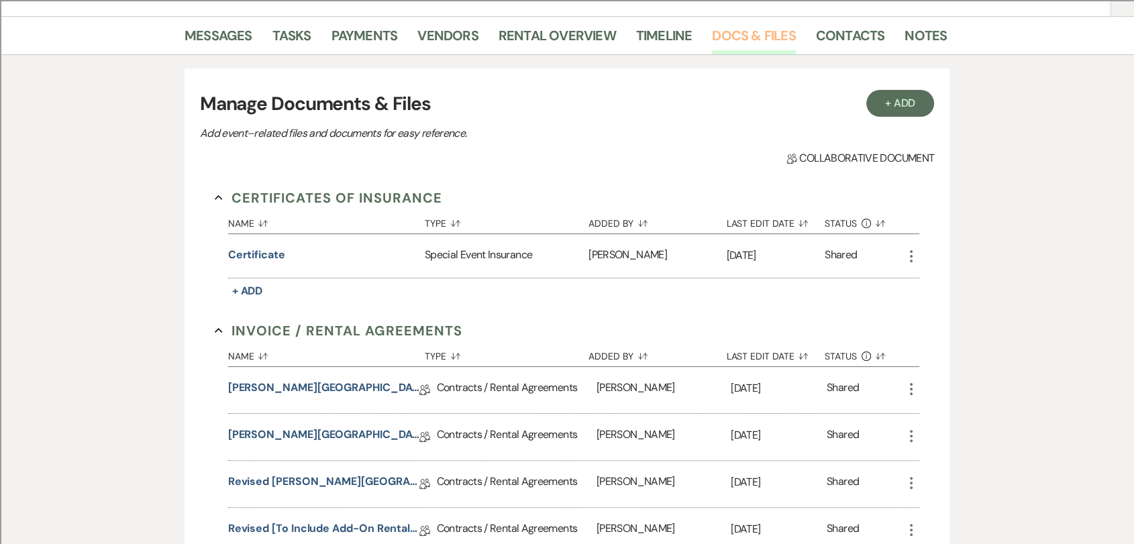
scroll to position [521, 0]
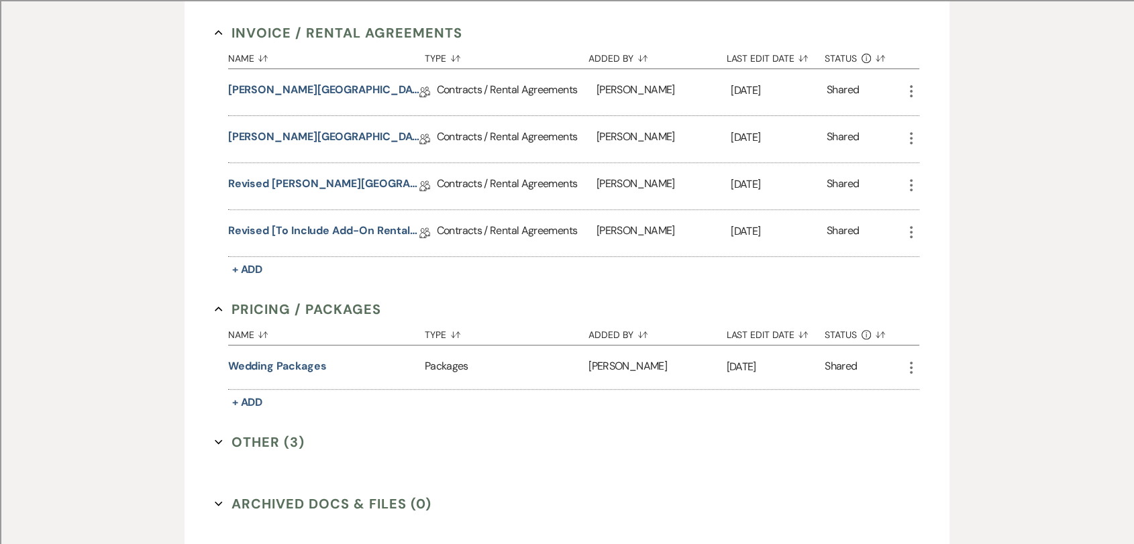
click at [909, 225] on icon "More" at bounding box center [911, 232] width 16 height 16
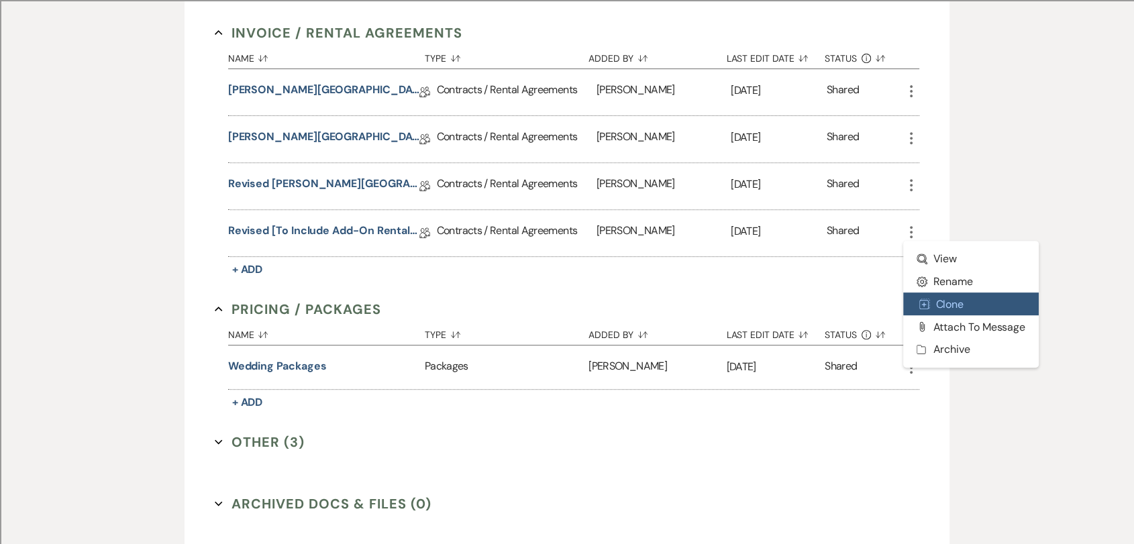
click at [947, 301] on button "Duplicate Clone" at bounding box center [971, 304] width 136 height 23
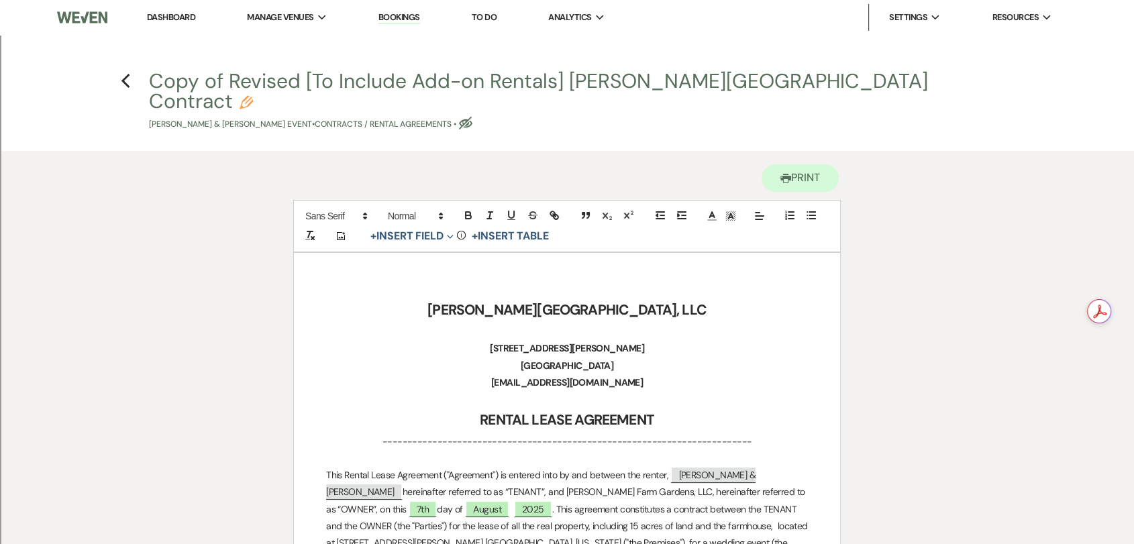
click at [180, 87] on button "Copy of Revised [To Include Add-on Rentals] [PERSON_NAME][GEOGRAPHIC_DATA] Cont…" at bounding box center [571, 101] width 845 height 60
select select "10"
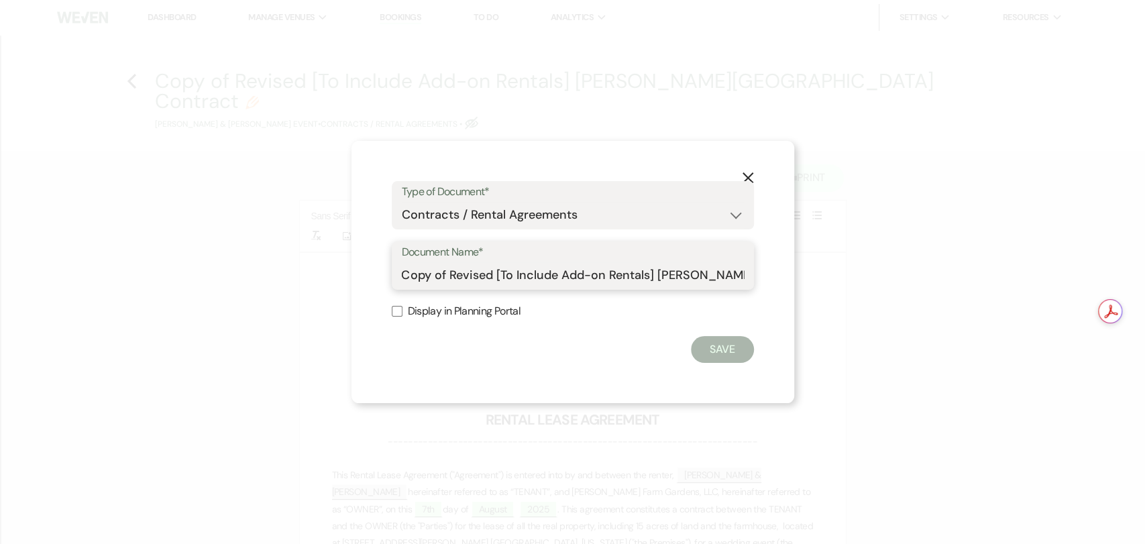
drag, startPoint x: 499, startPoint y: 272, endPoint x: 559, endPoint y: 280, distance: 60.3
click at [559, 280] on input "Copy of Revised [To Include Add-on Rentals] [PERSON_NAME][GEOGRAPHIC_DATA] Cont…" at bounding box center [573, 275] width 342 height 26
drag, startPoint x: 447, startPoint y: 274, endPoint x: 401, endPoint y: 278, distance: 46.5
click at [401, 278] on div "Document Name* Copy of Revised [Amended Add-on Rentals] [PERSON_NAME] Farm Gard…" at bounding box center [573, 266] width 362 height 48
type input "Revised [Amended Add-on Rentals] [PERSON_NAME][GEOGRAPHIC_DATA] Contract"
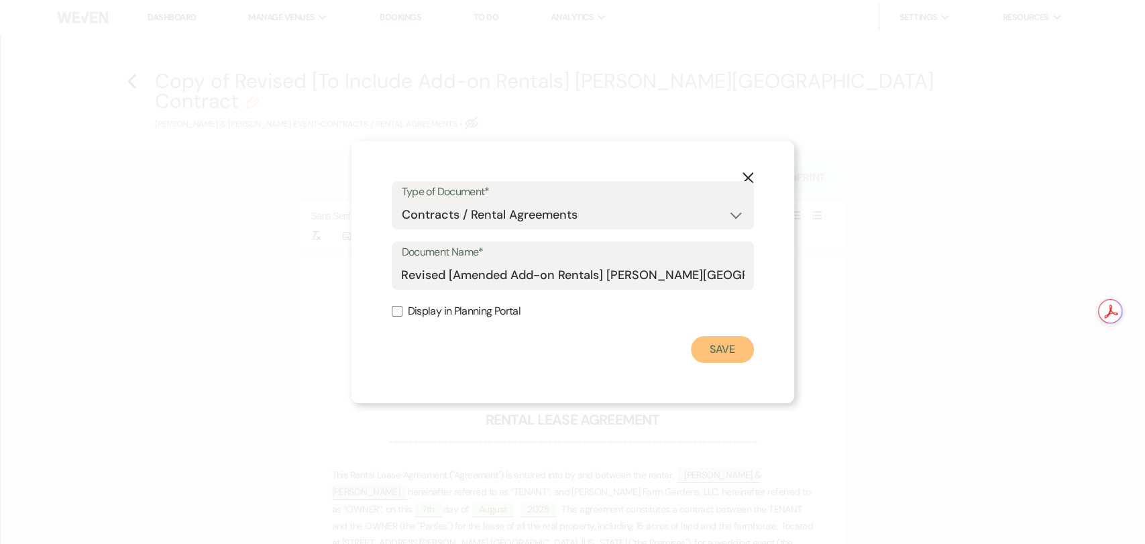
click at [704, 353] on button "Save" at bounding box center [722, 349] width 63 height 27
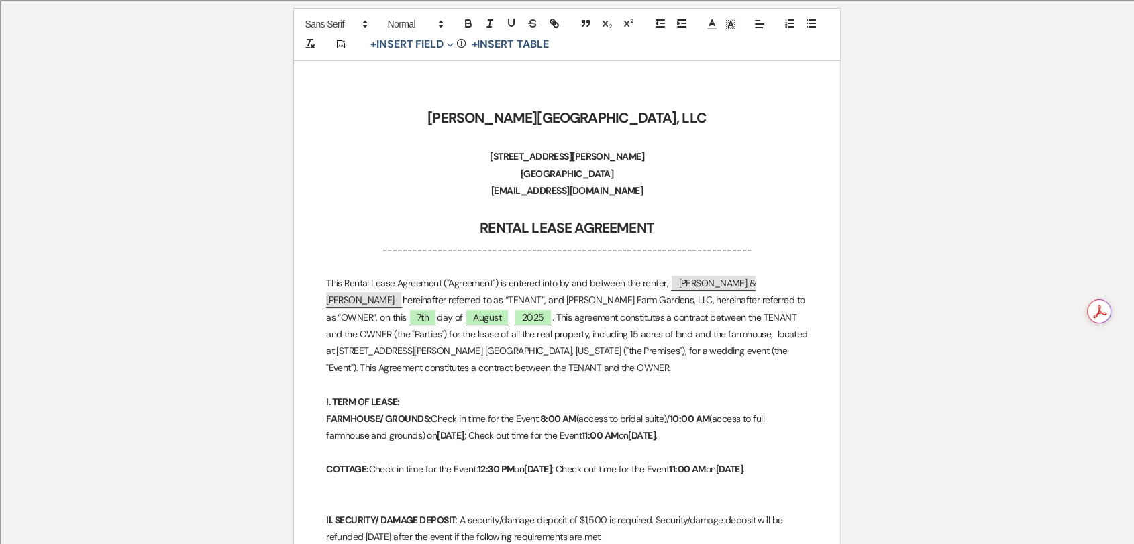
scroll to position [223, 0]
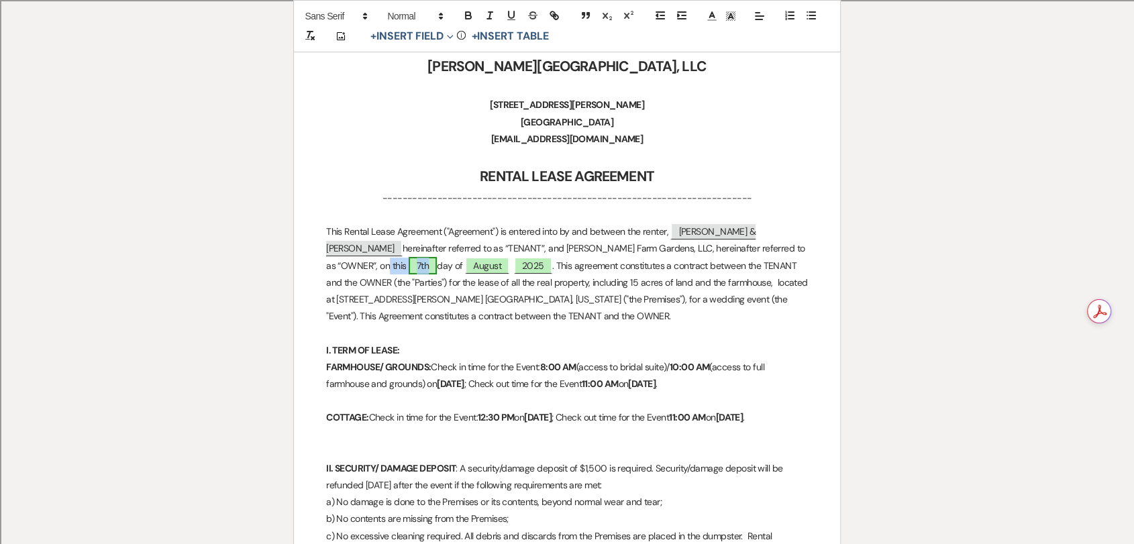
click at [437, 257] on span "7th" at bounding box center [423, 265] width 28 height 17
select select "owner"
select select "Number"
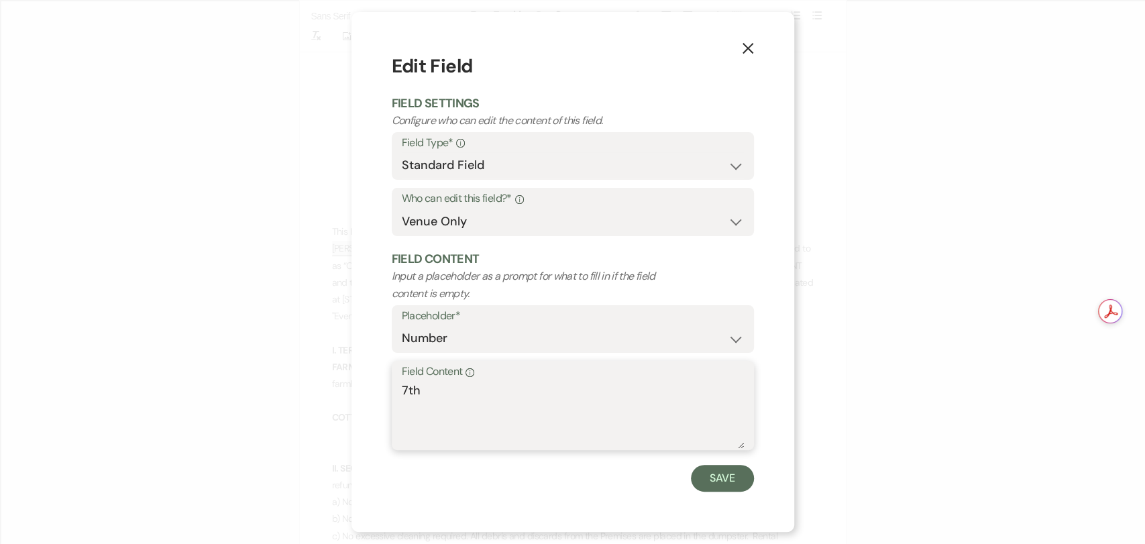
click at [408, 394] on textarea "7th" at bounding box center [573, 415] width 342 height 67
type textarea "14th"
click at [725, 484] on button "Save" at bounding box center [722, 478] width 63 height 27
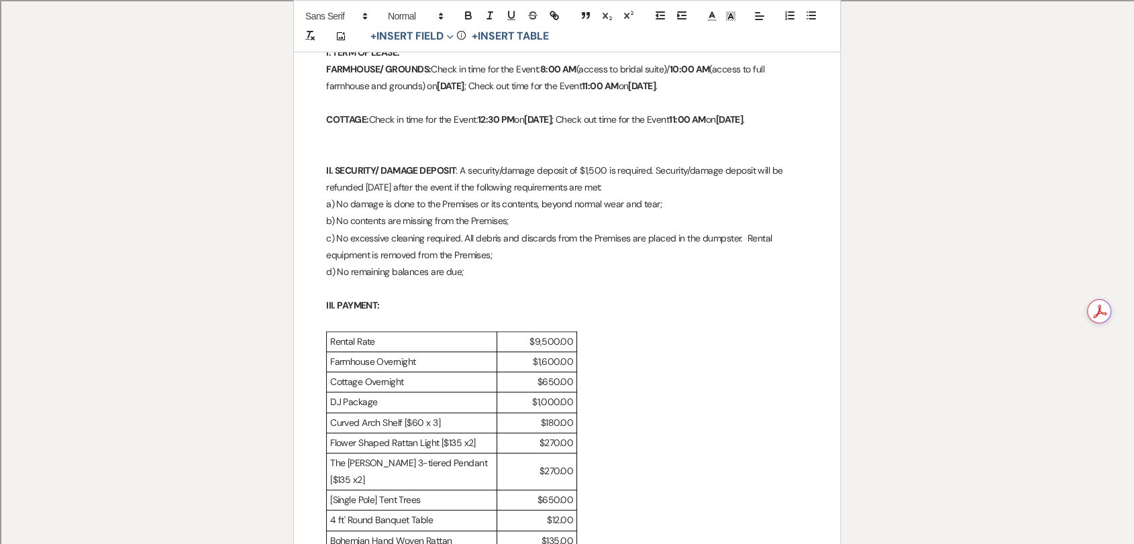
scroll to position [671, 0]
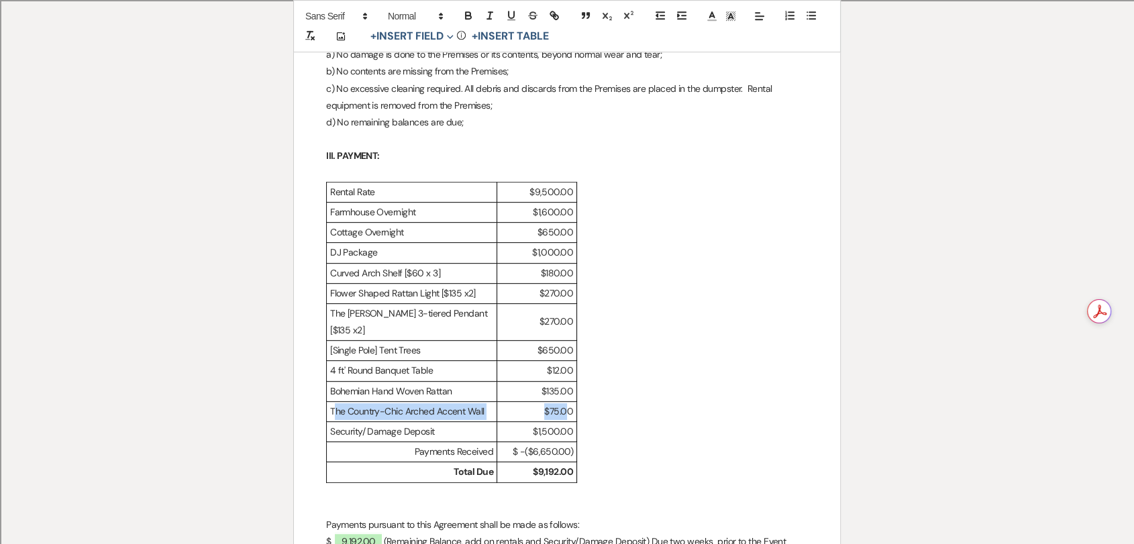
drag, startPoint x: 333, startPoint y: 411, endPoint x: 569, endPoint y: 411, distance: 236.2
click at [569, 411] on tr "The Country-Chic Arched Accent Wall $75.00" at bounding box center [622, 411] width 590 height 20
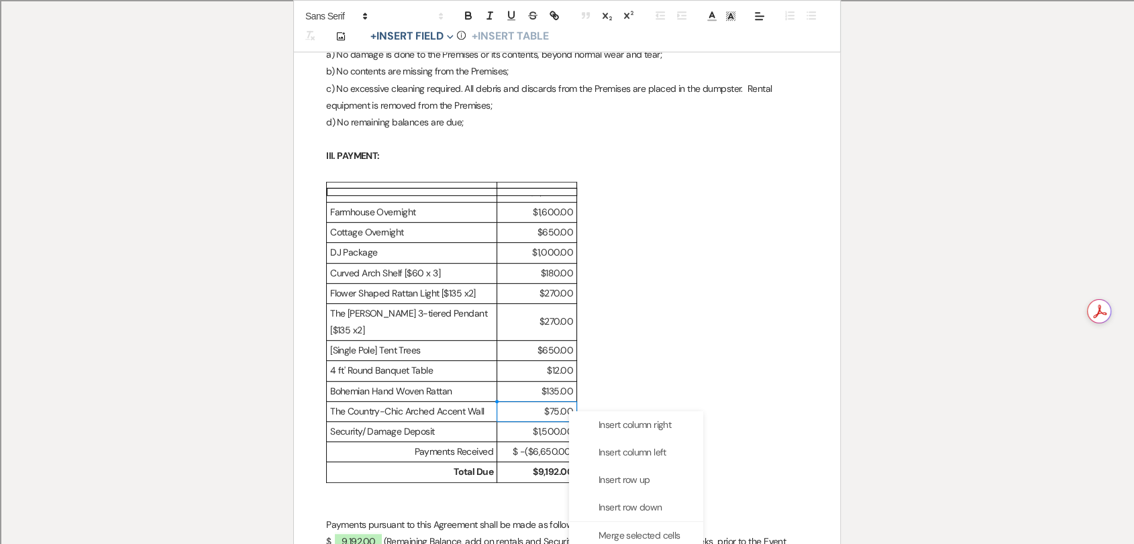
click at [405, 364] on p "4 ft' Round Banquet Table" at bounding box center [411, 370] width 163 height 17
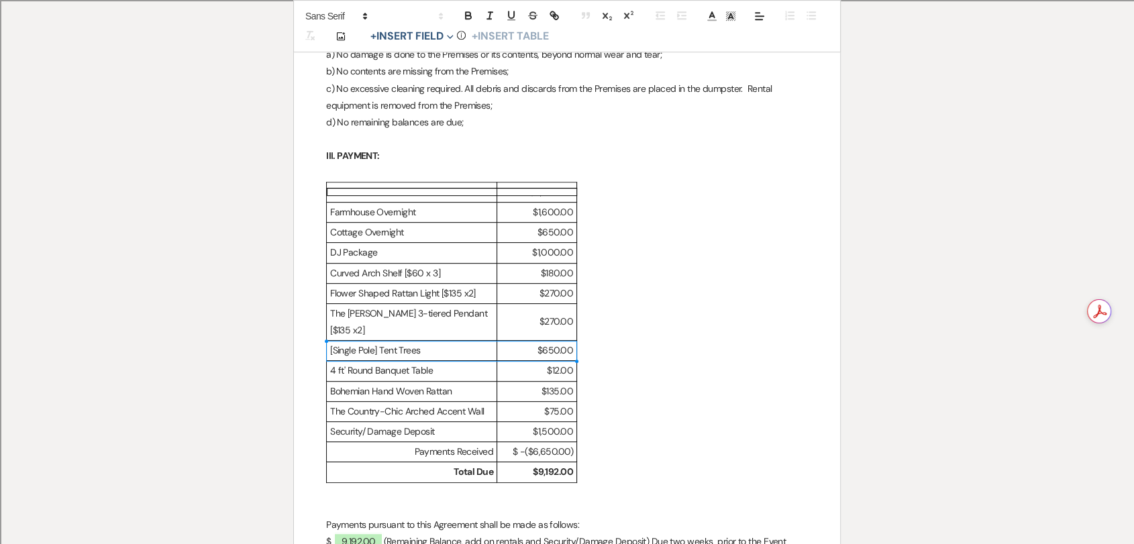
drag, startPoint x: 330, startPoint y: 350, endPoint x: 547, endPoint y: 357, distance: 216.8
click at [547, 357] on tr "[Single Pole] Tent Trees $650.00" at bounding box center [622, 351] width 590 height 20
drag, startPoint x: 556, startPoint y: 350, endPoint x: 431, endPoint y: 342, distance: 125.1
click at [431, 342] on tr "[Single Pole] Tent Trees $650.00" at bounding box center [622, 351] width 590 height 20
drag, startPoint x: 328, startPoint y: 344, endPoint x: 397, endPoint y: 356, distance: 70.3
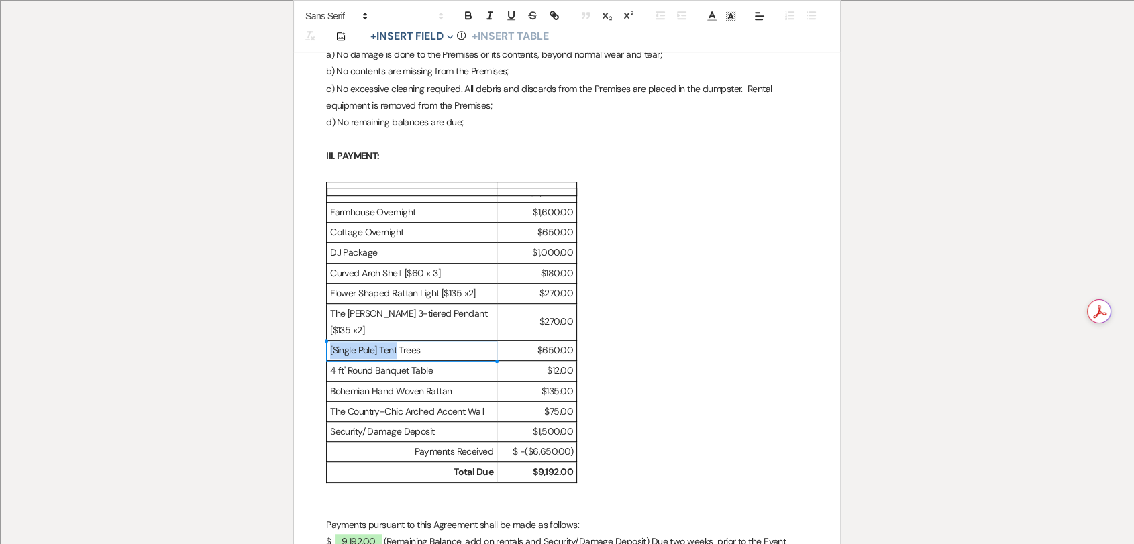
click at [397, 356] on td "[Single Pole] Tent Trees" at bounding box center [412, 351] width 170 height 20
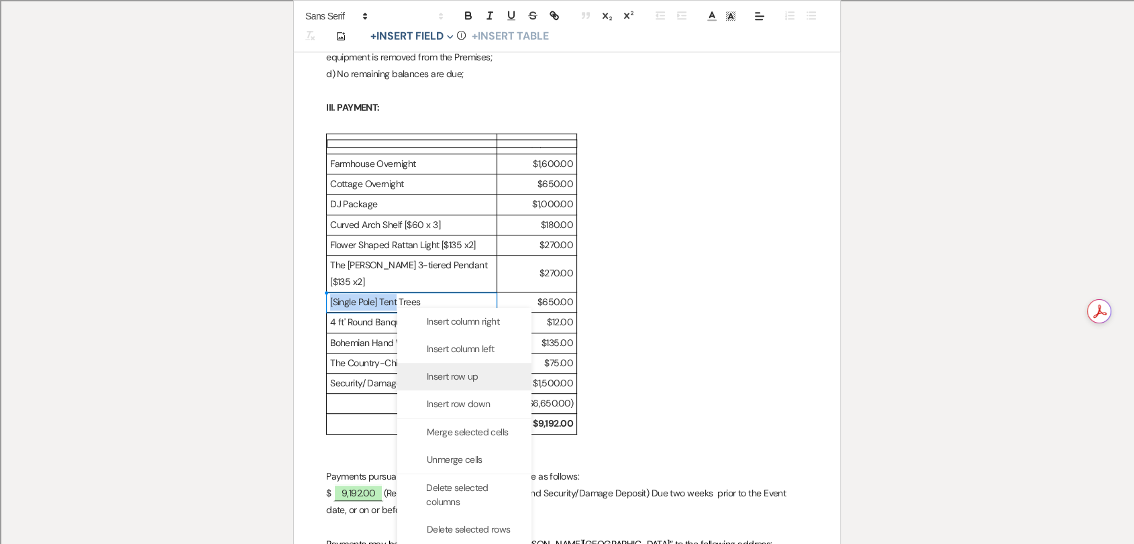
scroll to position [745, 0]
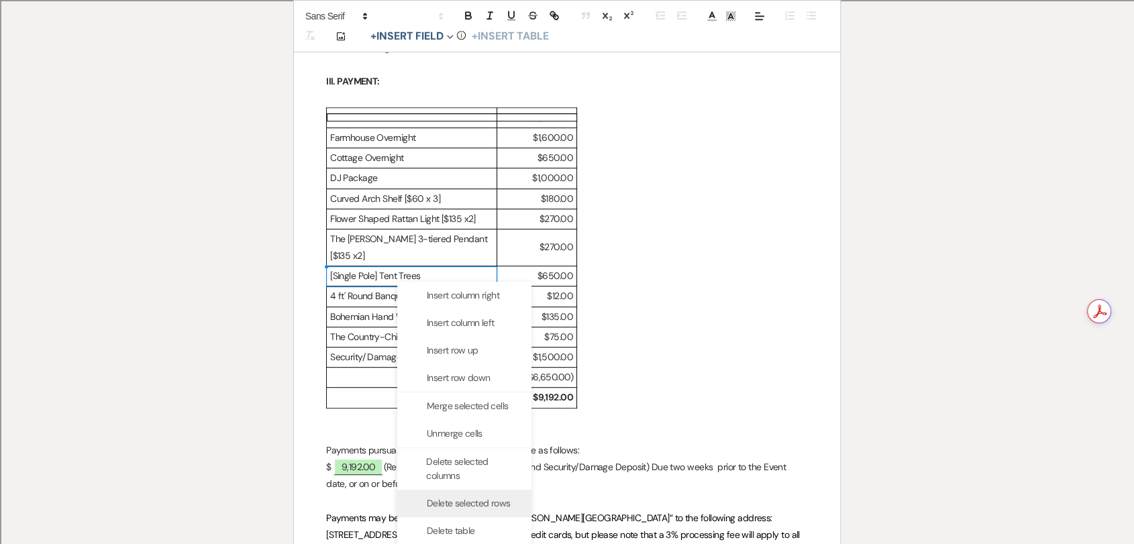
click at [464, 505] on span "Delete selected rows" at bounding box center [468, 504] width 83 height 14
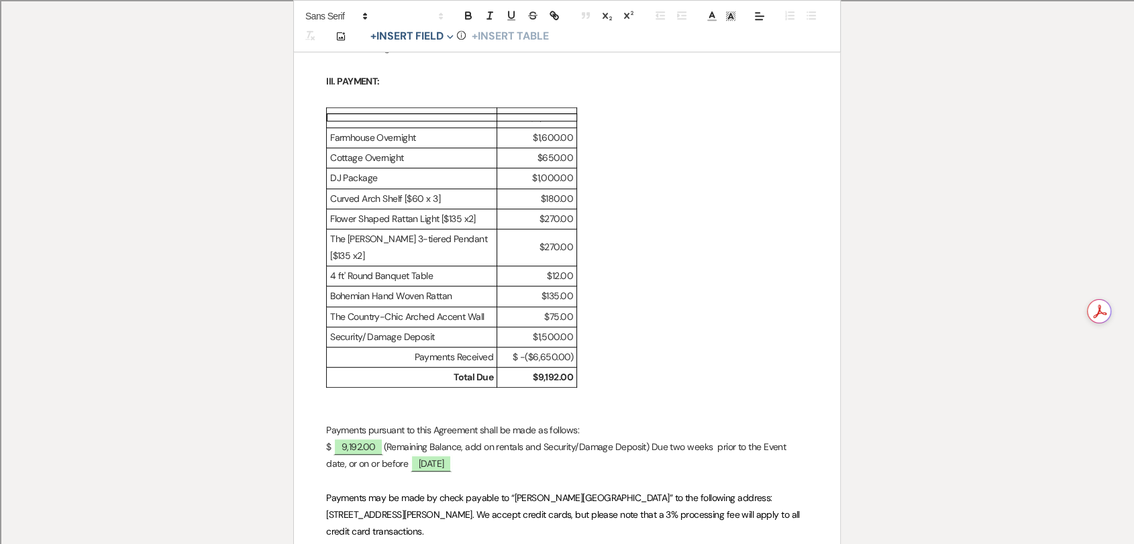
click at [402, 321] on p "The Country-Chic Arched Accent Wall" at bounding box center [411, 317] width 163 height 17
click at [556, 320] on p "$75.00" at bounding box center [537, 317] width 72 height 17
click at [564, 378] on strong "$9,192.00" at bounding box center [553, 377] width 40 height 12
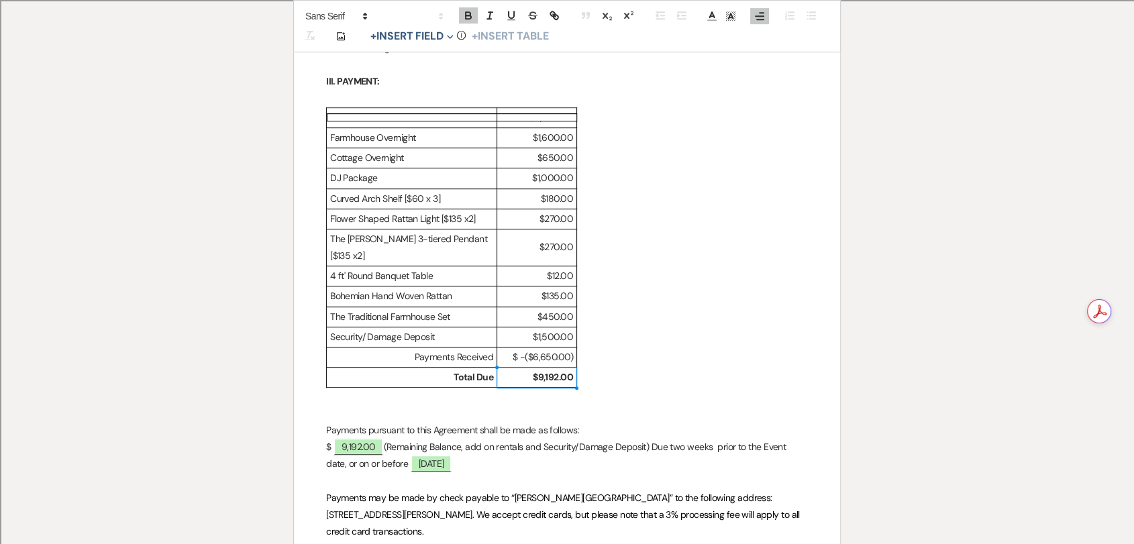
click at [564, 378] on strong "$9,192.00" at bounding box center [553, 377] width 40 height 12
click at [564, 377] on strong "$8,917.00" at bounding box center [553, 377] width 40 height 12
copy strong "8,917.00"
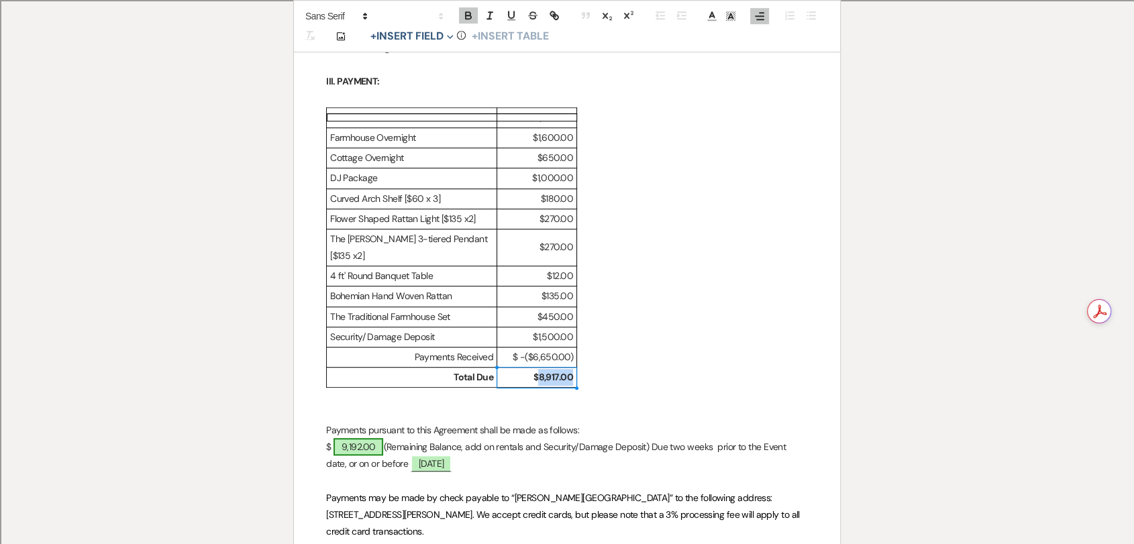
click at [365, 452] on span "9,192.00" at bounding box center [358, 446] width 50 height 17
select select "owner"
select select "Amount"
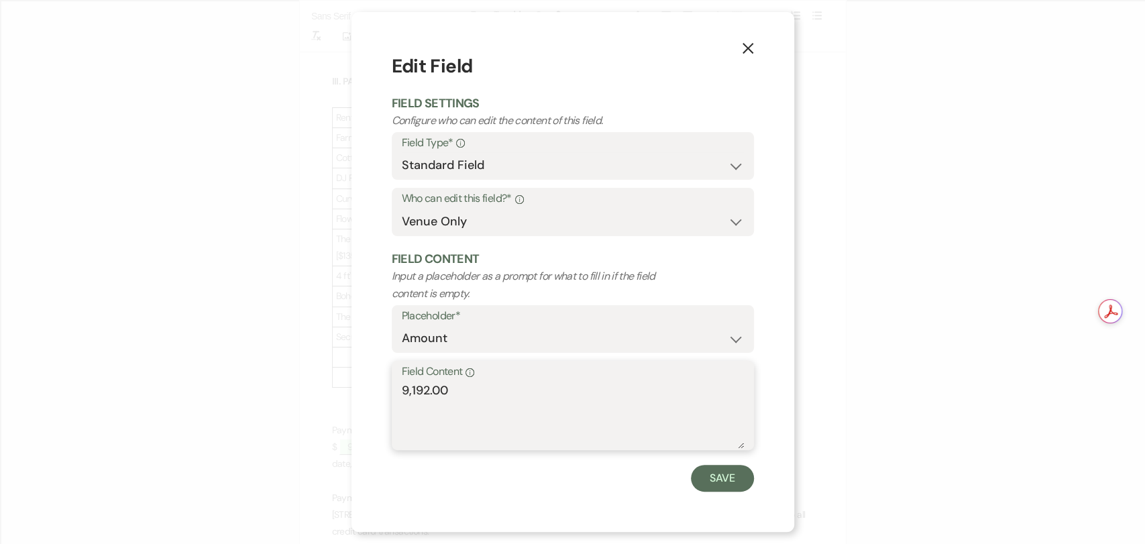
drag, startPoint x: 517, startPoint y: 421, endPoint x: 308, endPoint y: 390, distance: 210.9
click at [308, 390] on div "X Edit Field Field Settings Configure who can edit the content of this field. F…" at bounding box center [572, 272] width 1145 height 544
paste textarea "8,917"
type textarea "8,917.00"
click at [705, 466] on button "Save" at bounding box center [722, 478] width 63 height 27
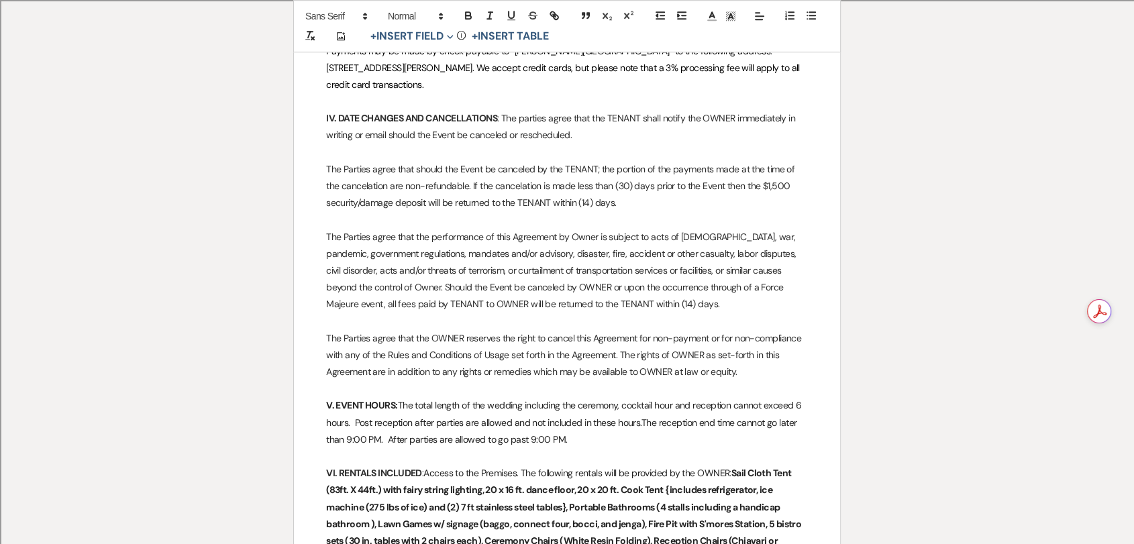
scroll to position [1342, 0]
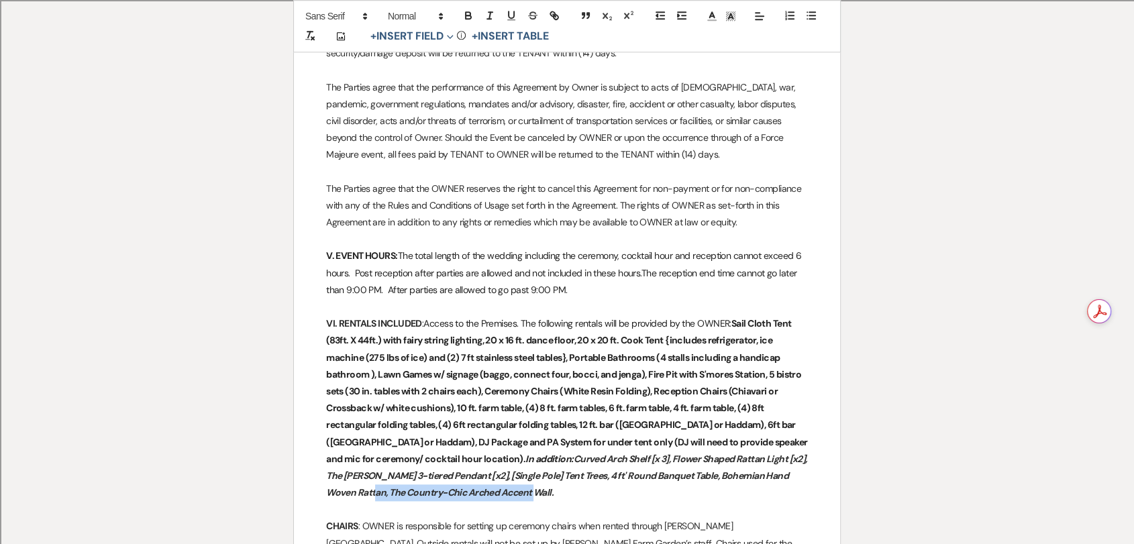
drag, startPoint x: 615, startPoint y: 488, endPoint x: 732, endPoint y: 465, distance: 119.0
click at [732, 465] on p "VI. RENTALS INCLUDED : Access to the Premises. The following rentals will be pr…" at bounding box center [567, 408] width 482 height 186
drag, startPoint x: 382, startPoint y: 470, endPoint x: 483, endPoint y: 467, distance: 100.7
click at [483, 467] on em "Curved Arch Shelf [x 3], Flower Shaped Rattan Light [x2], The [PERSON_NAME] 3-t…" at bounding box center [567, 476] width 482 height 46
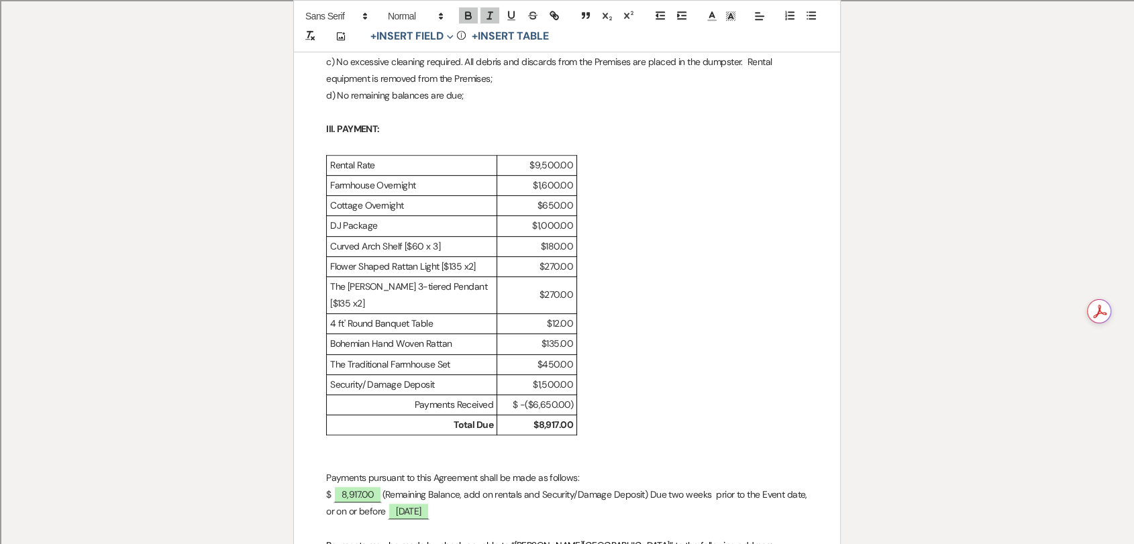
scroll to position [820, 0]
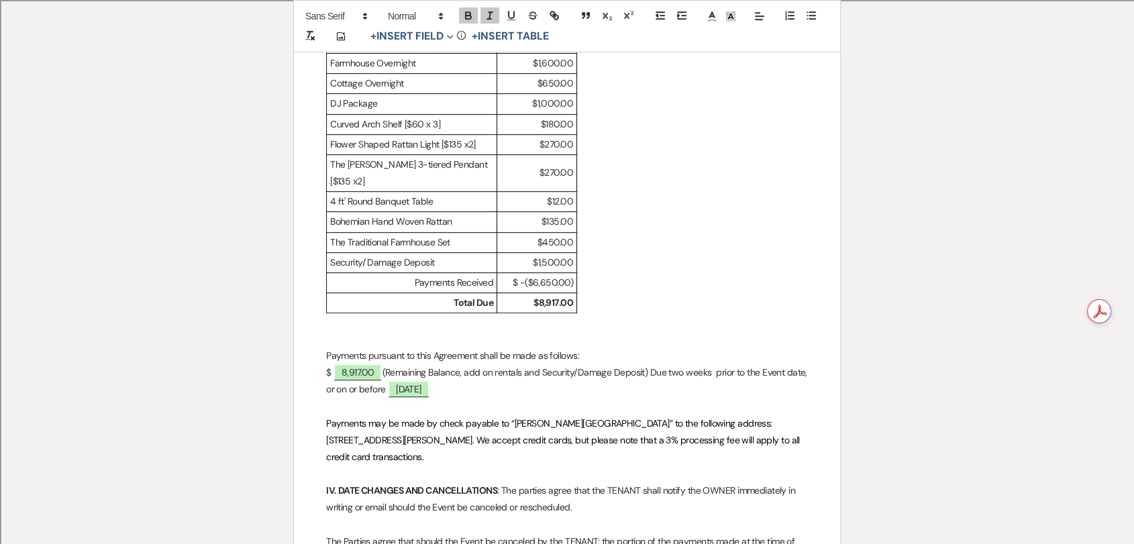
click at [557, 300] on strong "$8,917.00" at bounding box center [553, 303] width 40 height 12
copy strong "8,917.00"
click at [680, 122] on table "Rental Rate $9,500.00 Farmhouse Overnight $1,600.00 Cottage Overnight $650.00 D…" at bounding box center [621, 173] width 591 height 281
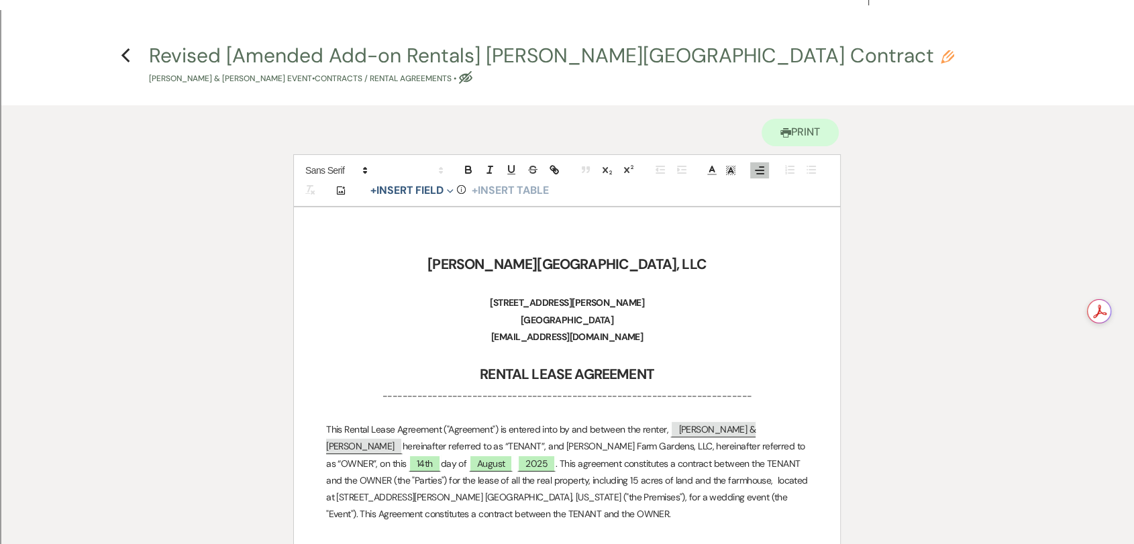
scroll to position [0, 0]
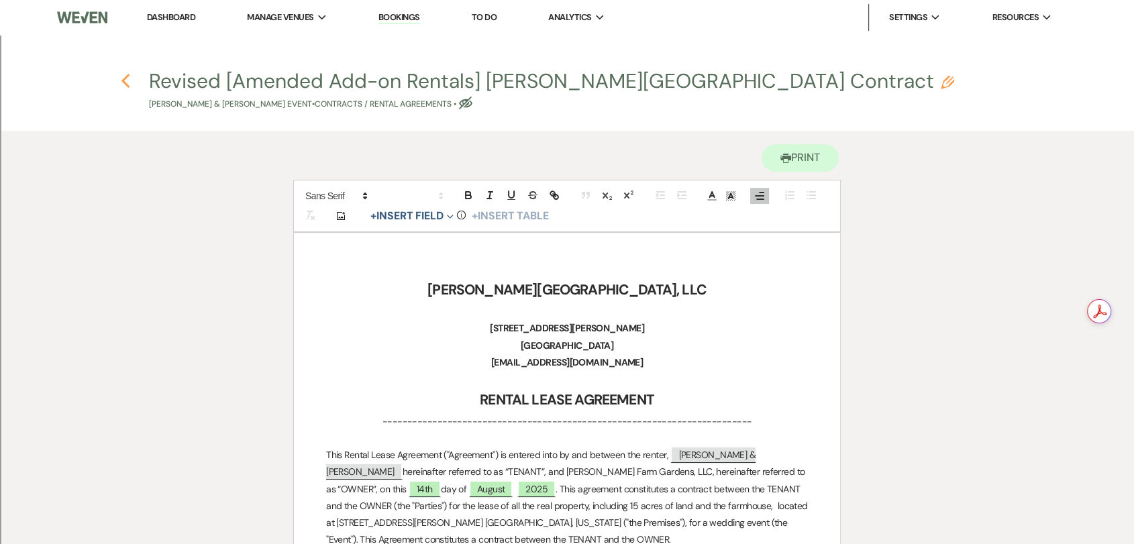
click at [123, 85] on icon "Previous" at bounding box center [126, 81] width 10 height 16
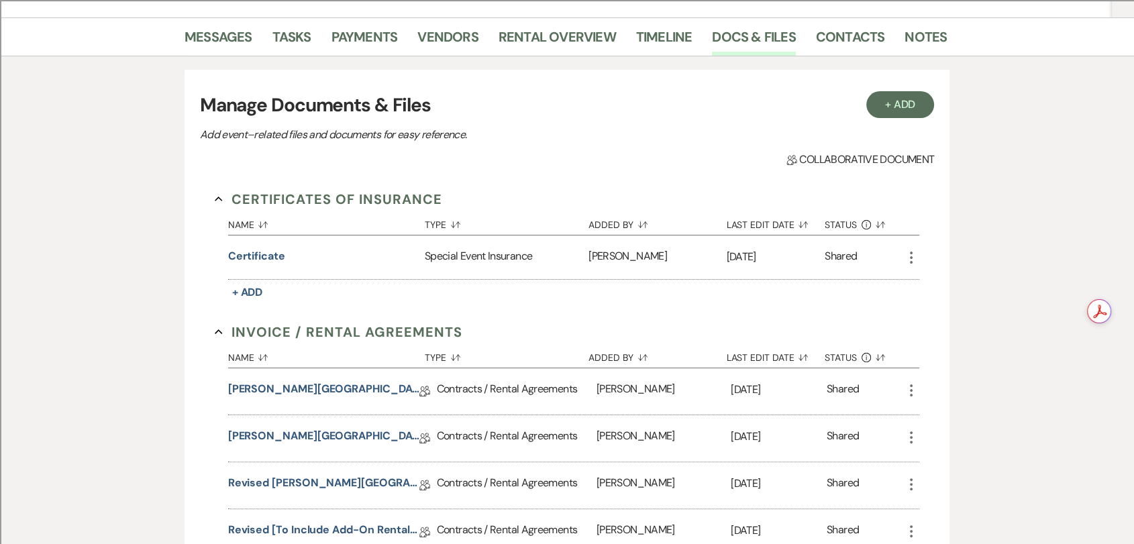
scroll to position [149, 0]
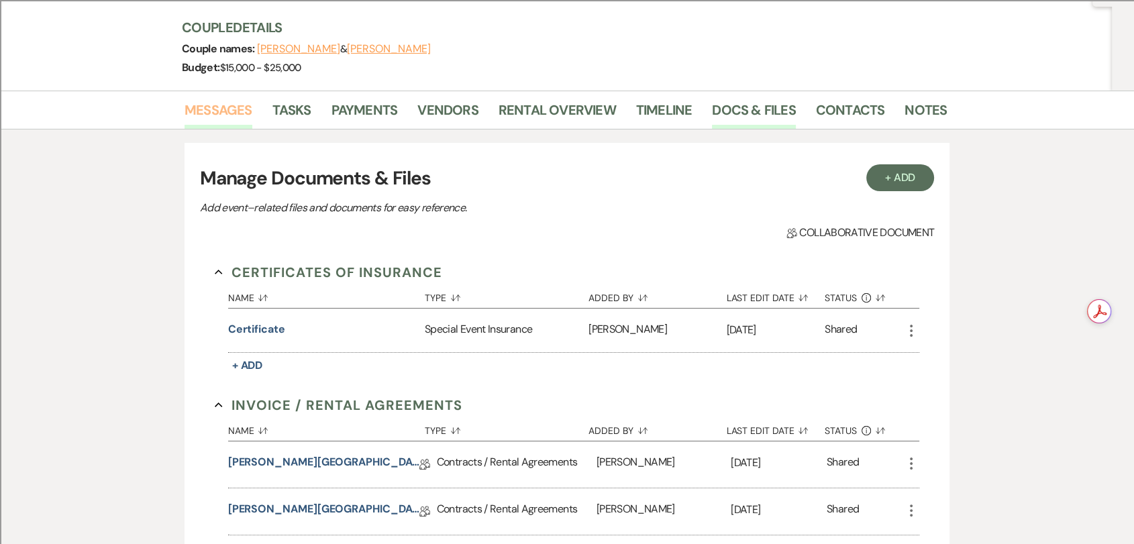
click at [229, 111] on link "Messages" at bounding box center [219, 114] width 68 height 30
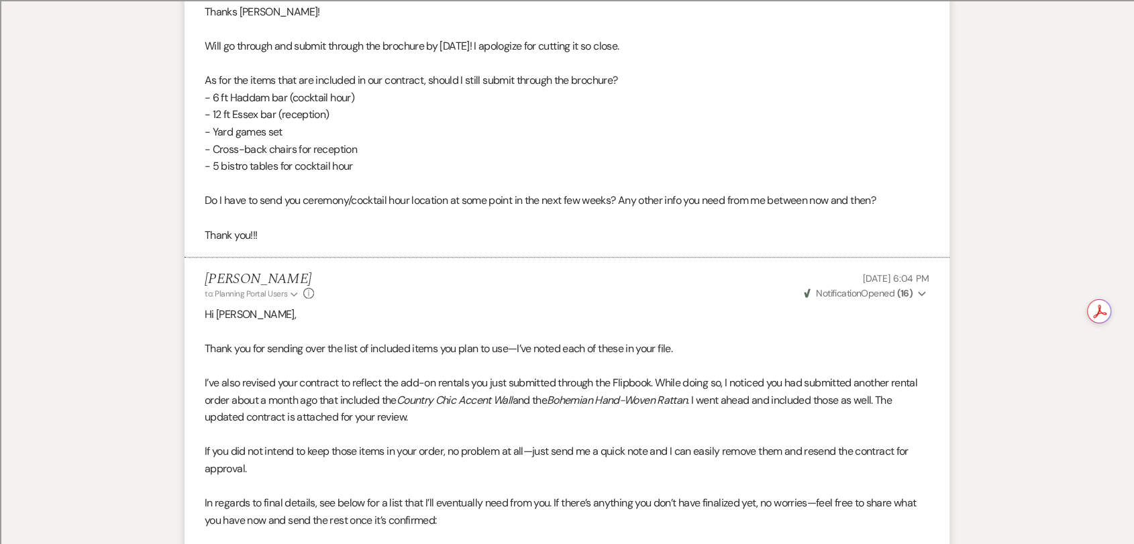
scroll to position [1640, 0]
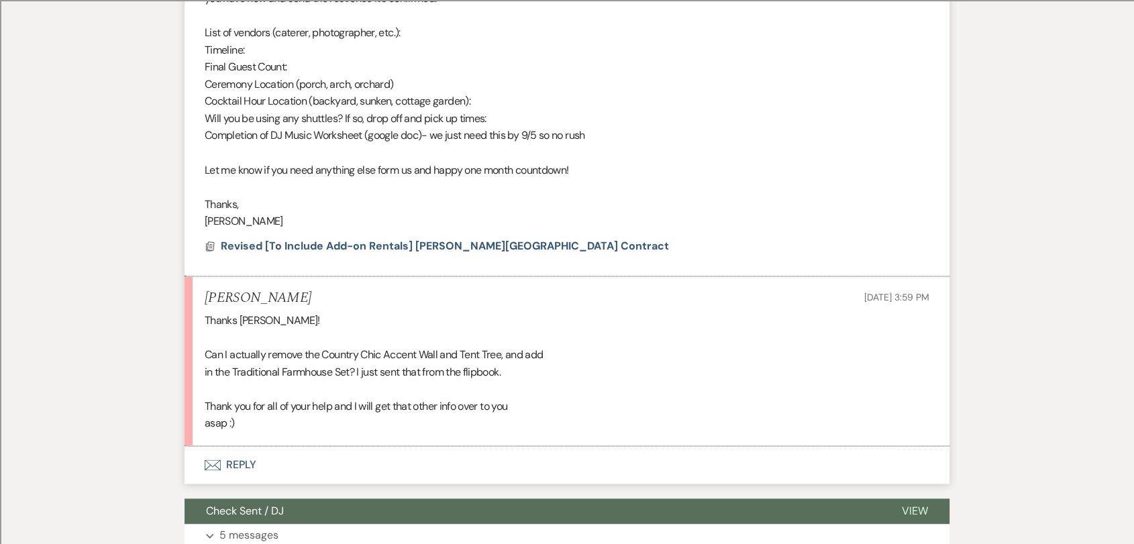
click at [242, 462] on button "Envelope Reply" at bounding box center [567, 465] width 765 height 38
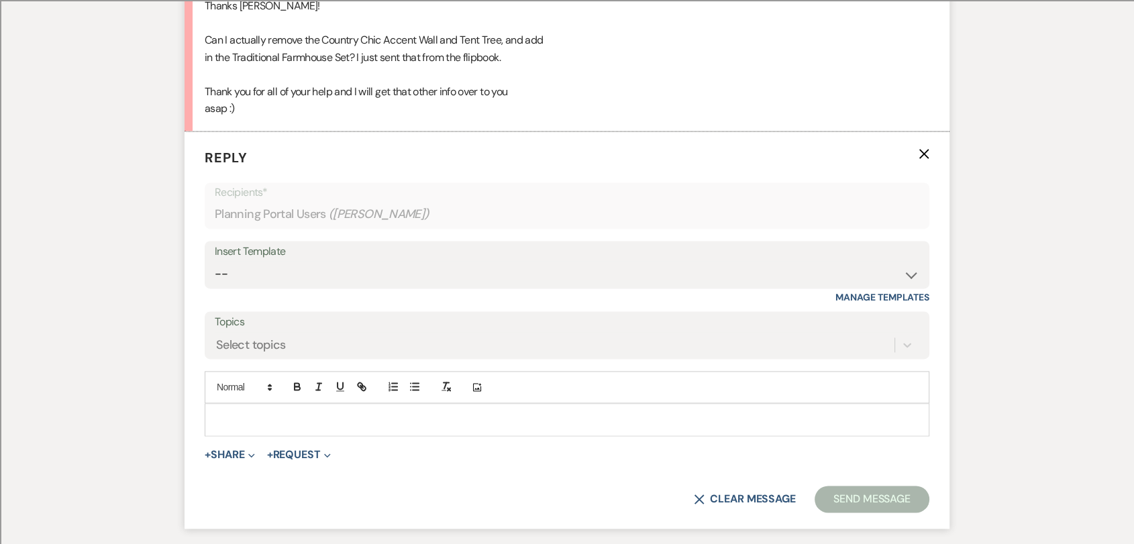
scroll to position [2012, 0]
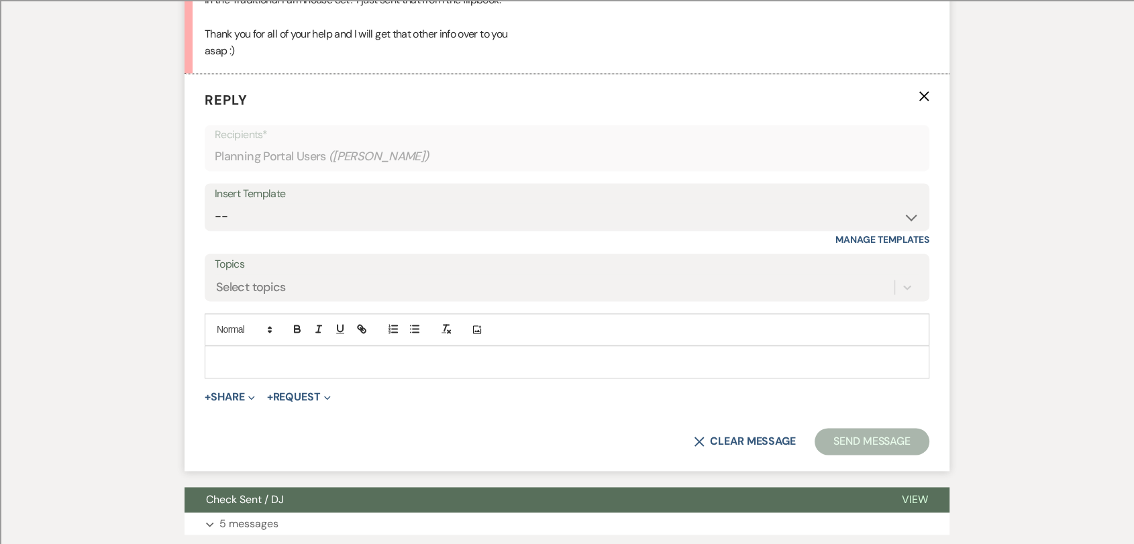
click at [294, 366] on p at bounding box center [566, 361] width 703 height 15
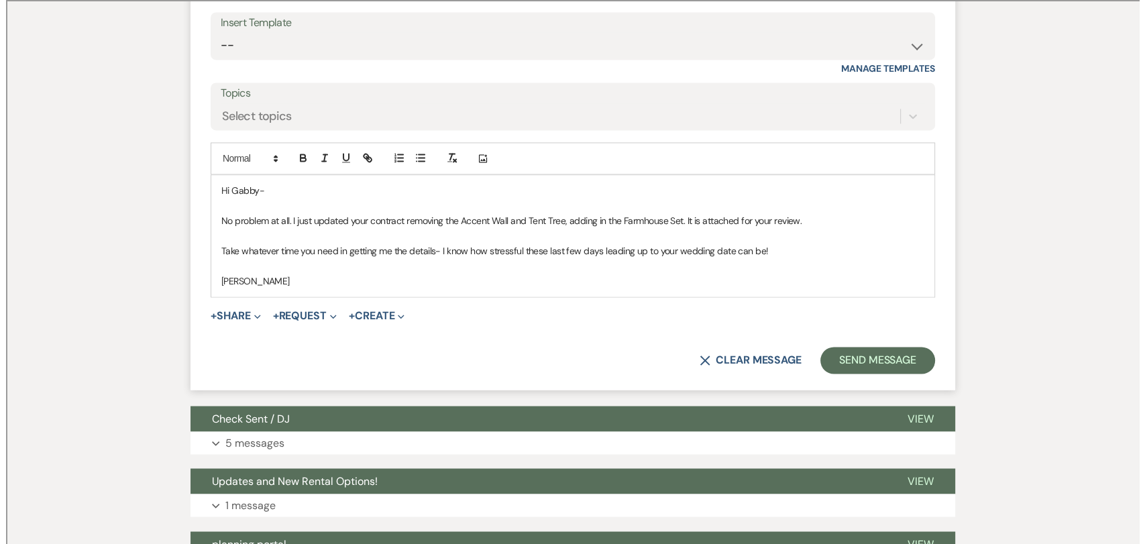
scroll to position [2104, 0]
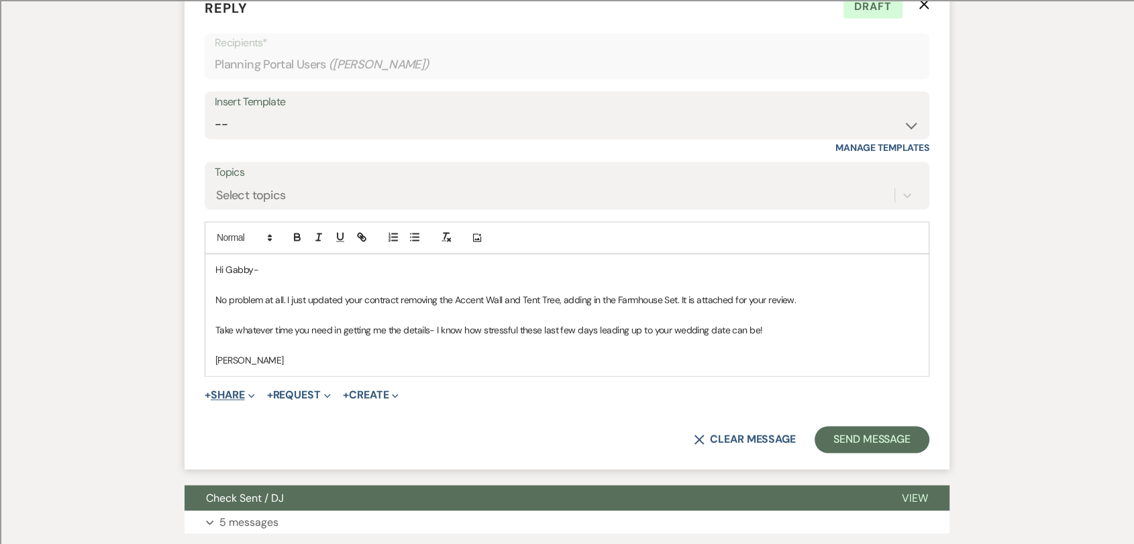
click at [235, 393] on button "+ Share Expand" at bounding box center [230, 395] width 50 height 11
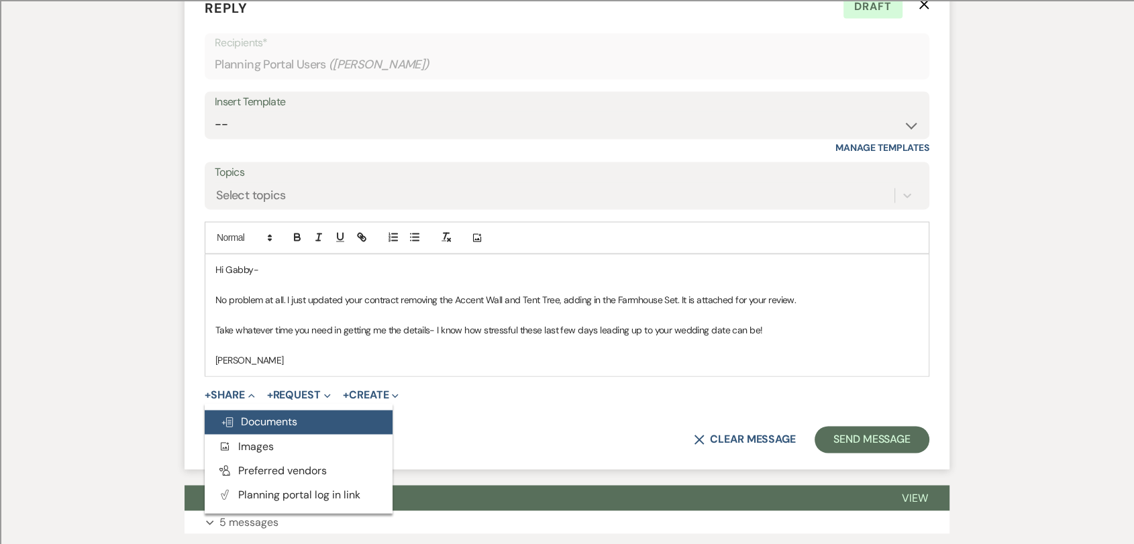
click at [305, 427] on button "Doc Upload Documents" at bounding box center [299, 422] width 188 height 24
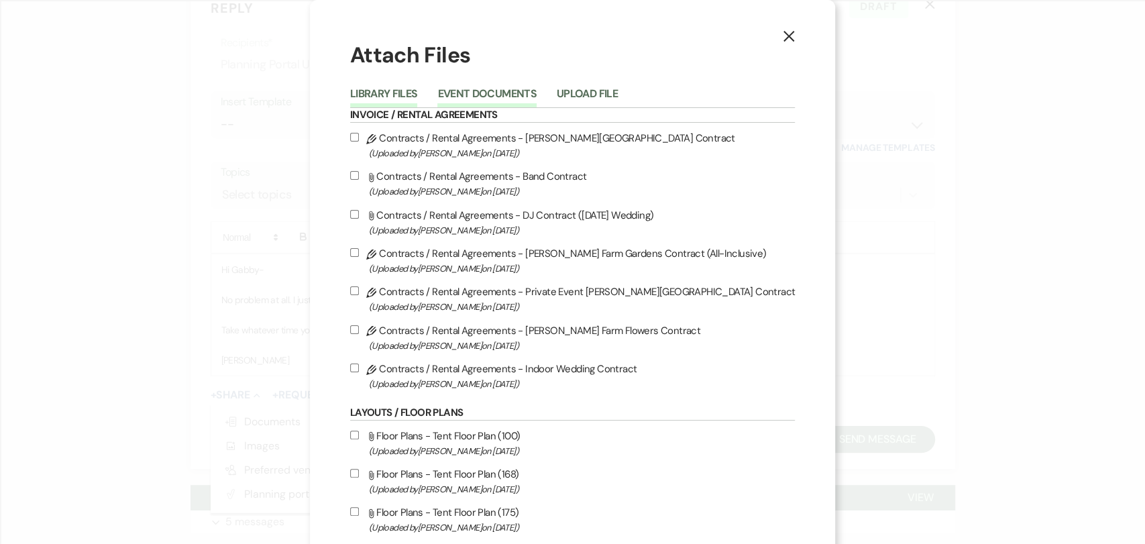
click at [516, 94] on button "Event Documents" at bounding box center [486, 98] width 99 height 19
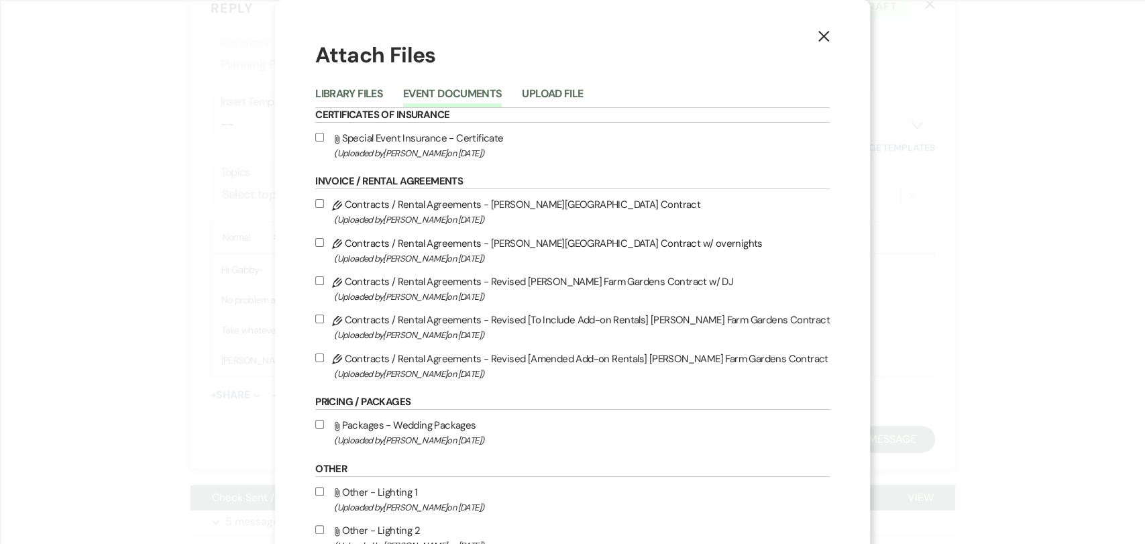
click at [443, 367] on span "(Uploaded by [PERSON_NAME] on [DATE] )" at bounding box center [582, 373] width 496 height 15
click at [324, 362] on input "Pencil Contracts / Rental Agreements - Revised [Amended Add-on Rentals] [PERSON…" at bounding box center [319, 358] width 9 height 9
checkbox input "true"
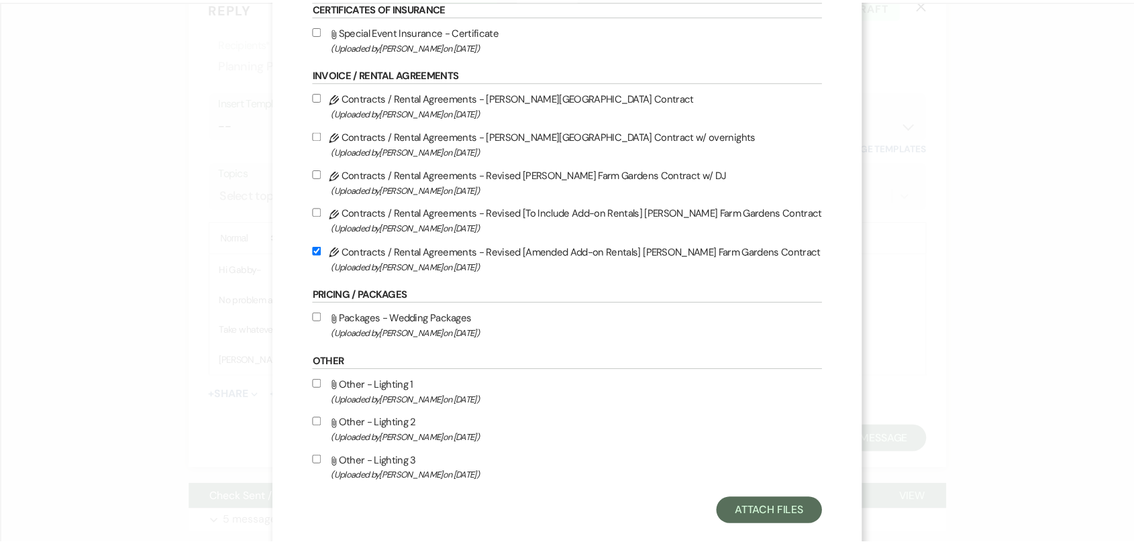
scroll to position [132, 0]
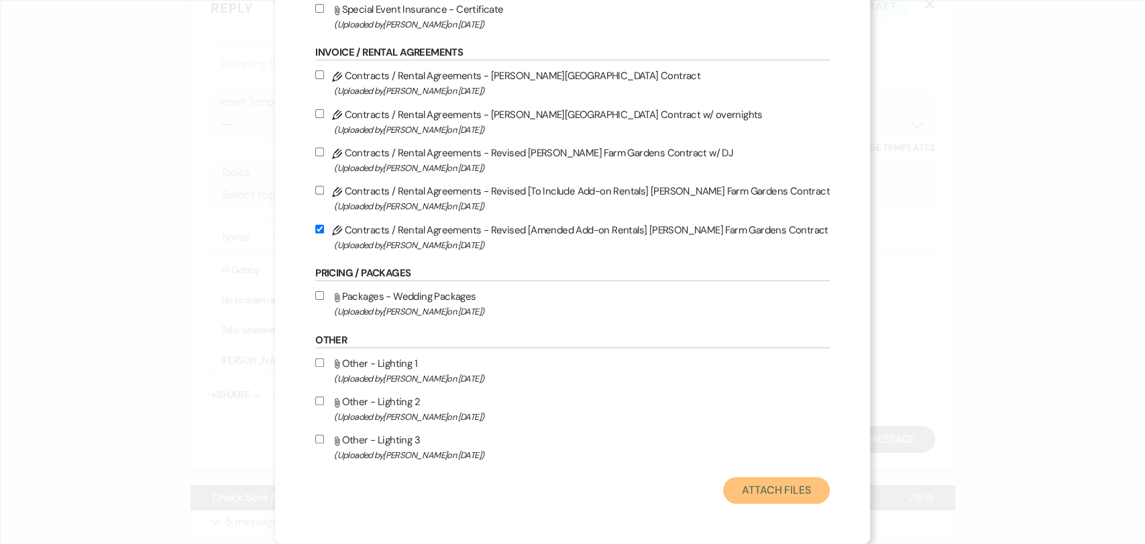
click at [768, 486] on button "Attach Files" at bounding box center [776, 490] width 107 height 27
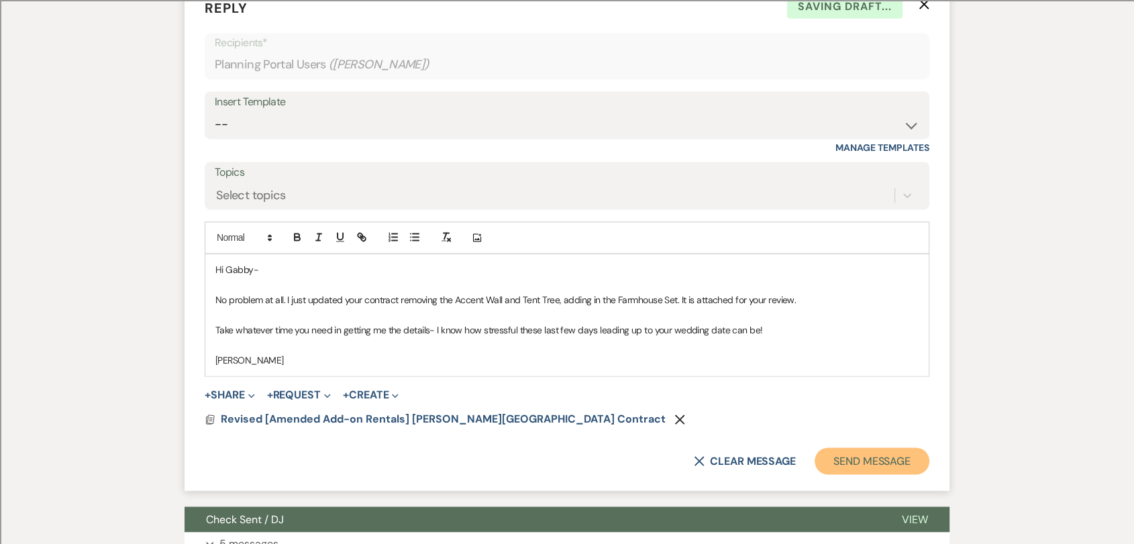
click at [875, 463] on button "Send Message" at bounding box center [872, 461] width 115 height 27
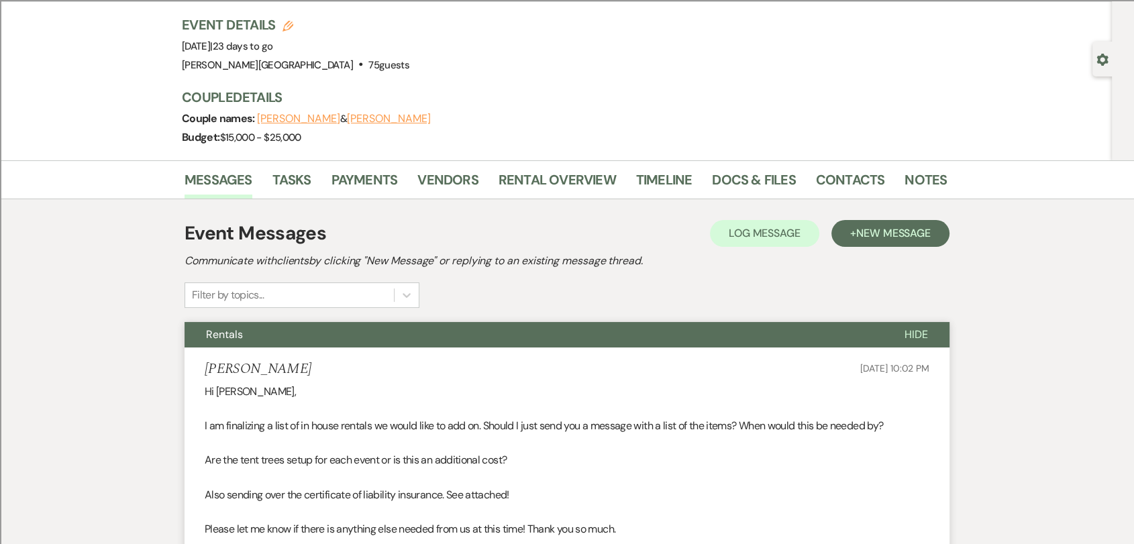
scroll to position [0, 0]
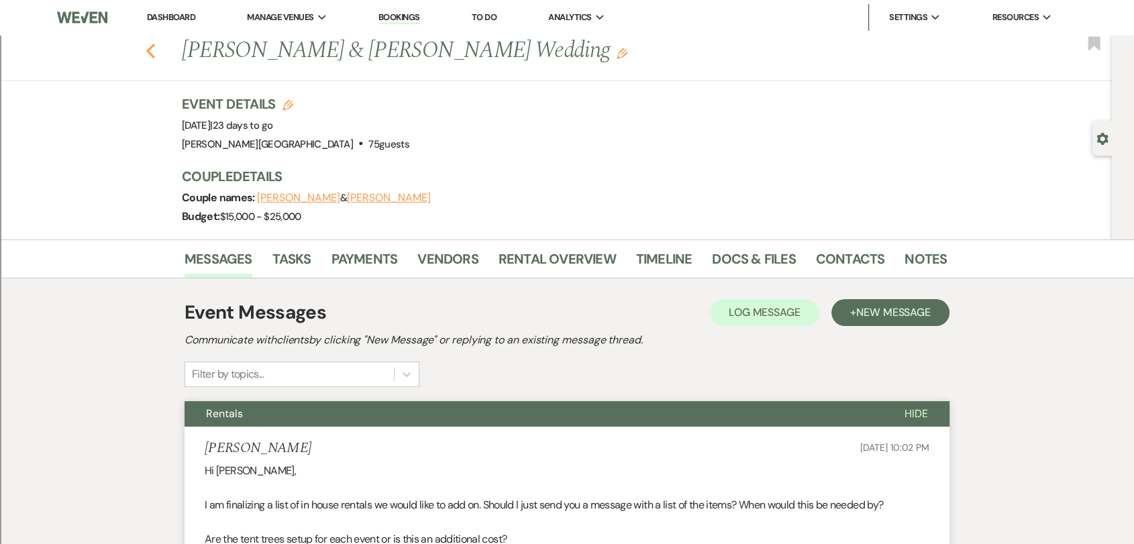
click at [155, 54] on use "button" at bounding box center [150, 51] width 9 height 15
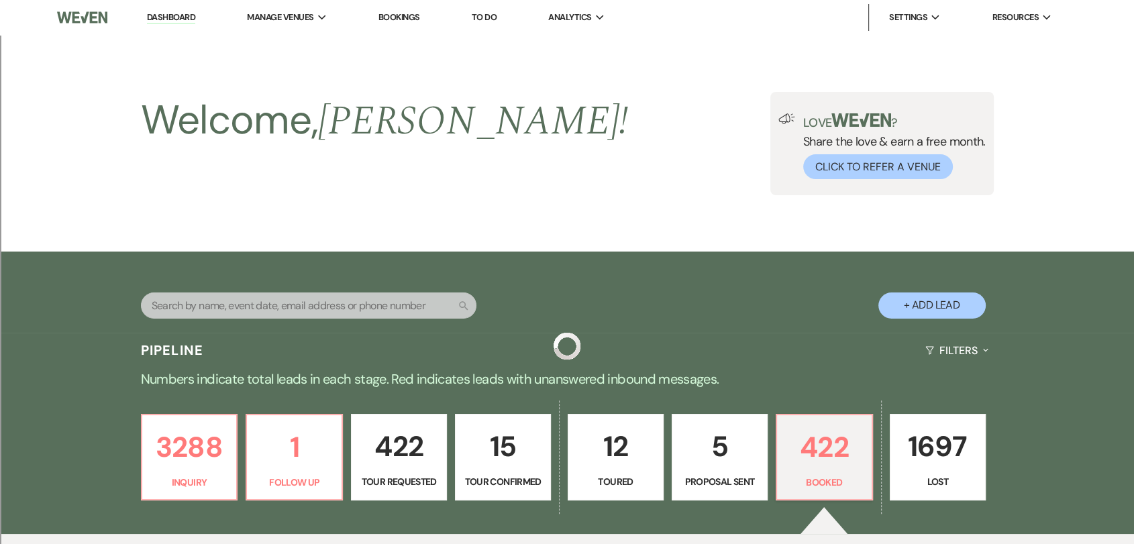
scroll to position [447, 0]
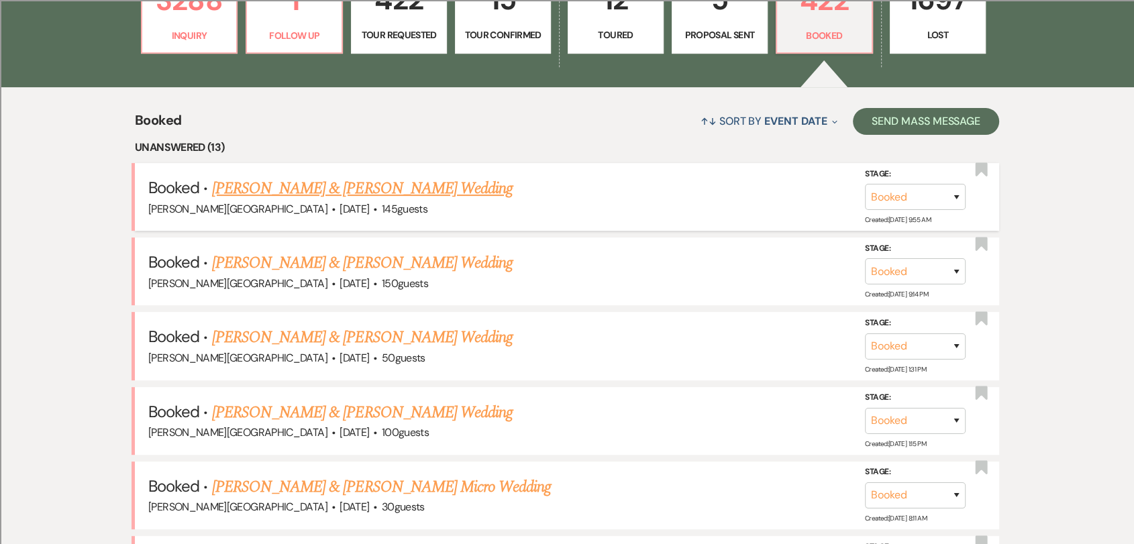
click at [413, 184] on link "[PERSON_NAME] & [PERSON_NAME] Wedding" at bounding box center [362, 188] width 301 height 24
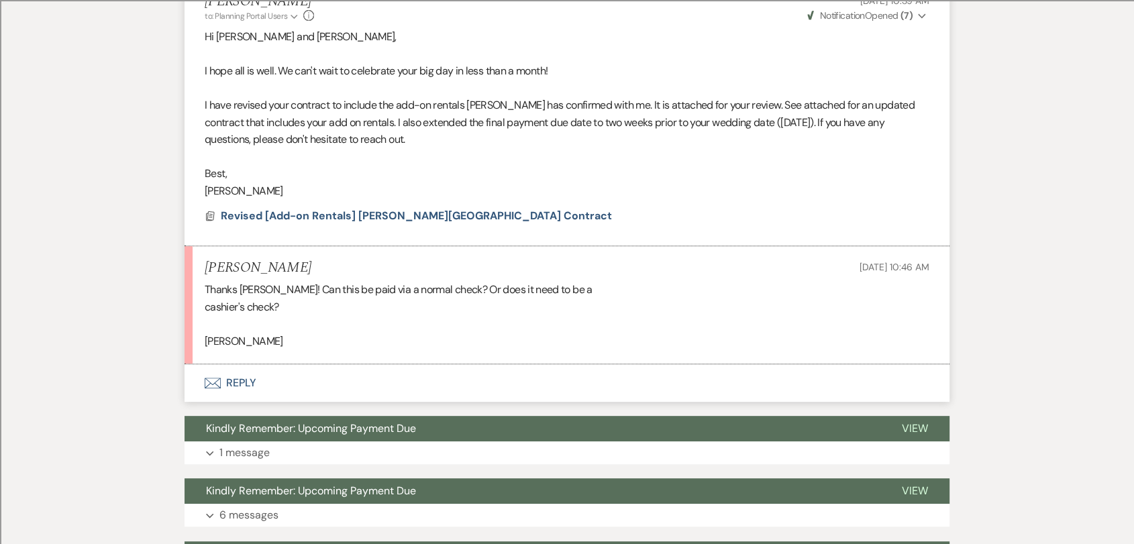
click at [233, 380] on button "Envelope Reply" at bounding box center [567, 383] width 765 height 38
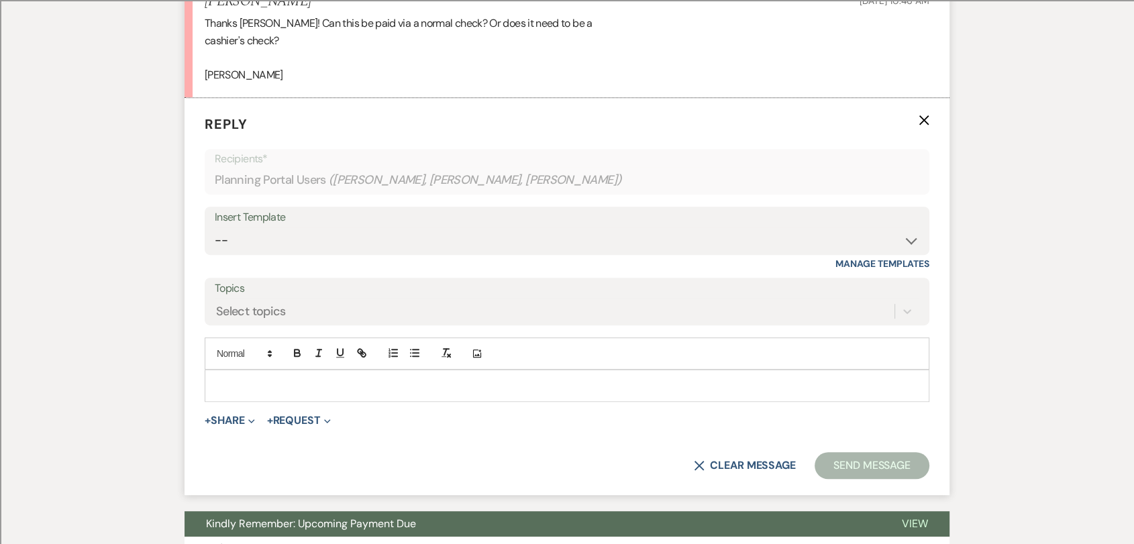
scroll to position [737, 0]
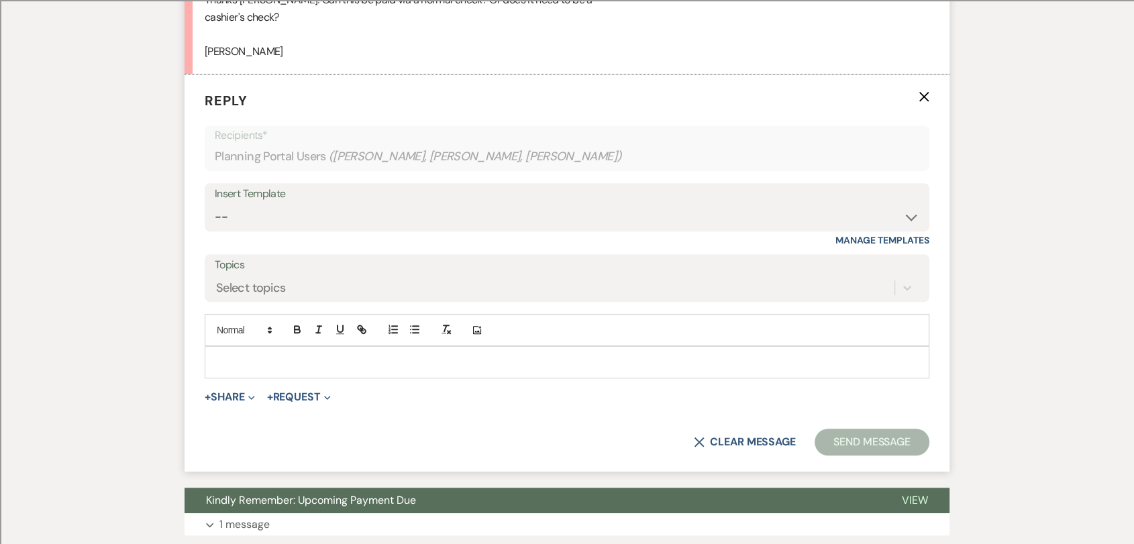
click at [288, 370] on div at bounding box center [566, 362] width 723 height 31
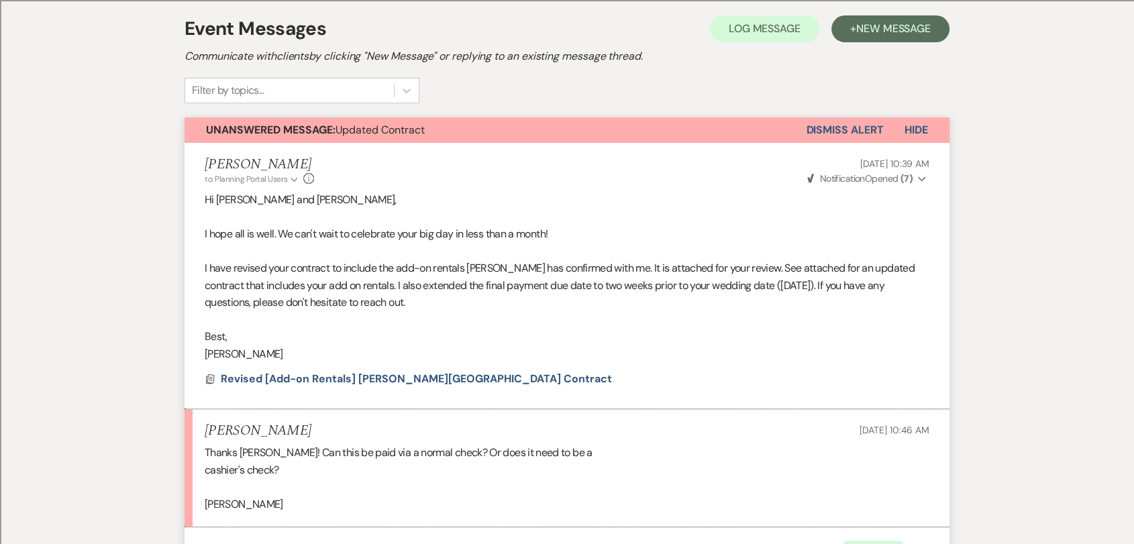
scroll to position [0, 0]
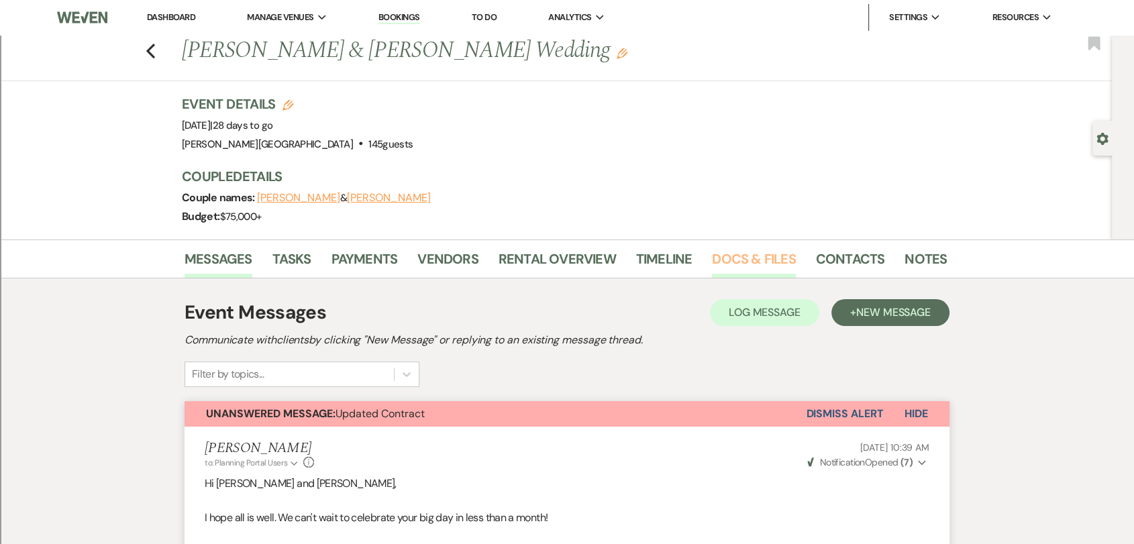
click at [740, 248] on link "Docs & Files" at bounding box center [753, 263] width 83 height 30
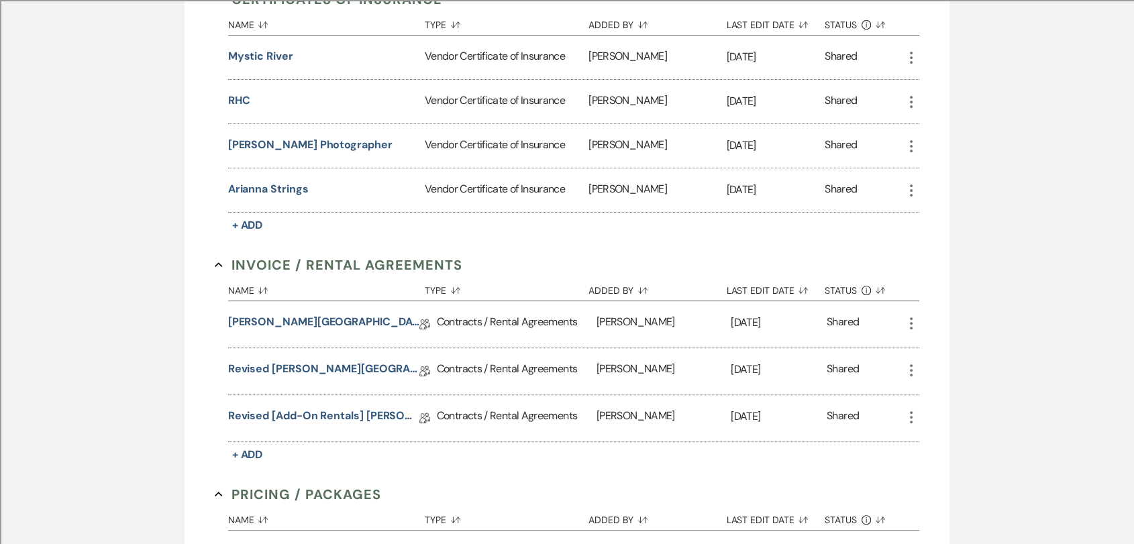
scroll to position [521, 0]
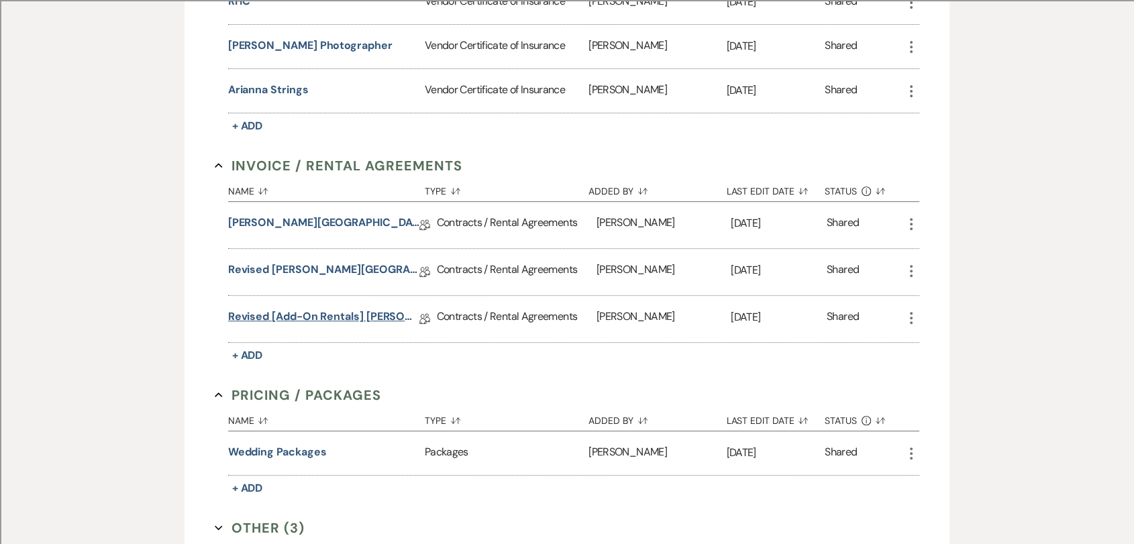
click at [317, 317] on link "Revised [Add-on Rentals] [PERSON_NAME][GEOGRAPHIC_DATA] Contract" at bounding box center [323, 319] width 191 height 21
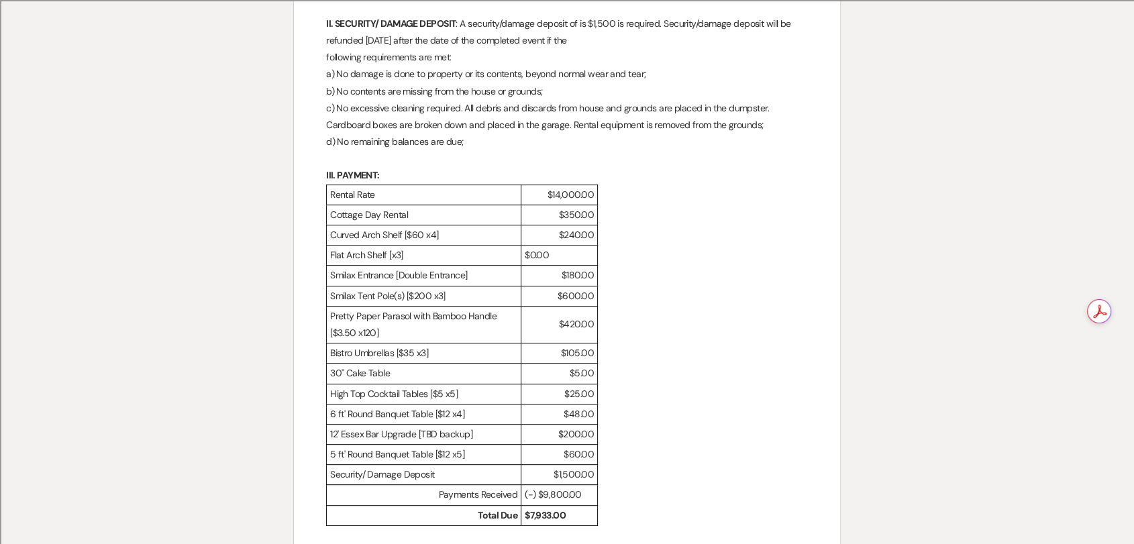
scroll to position [521, 0]
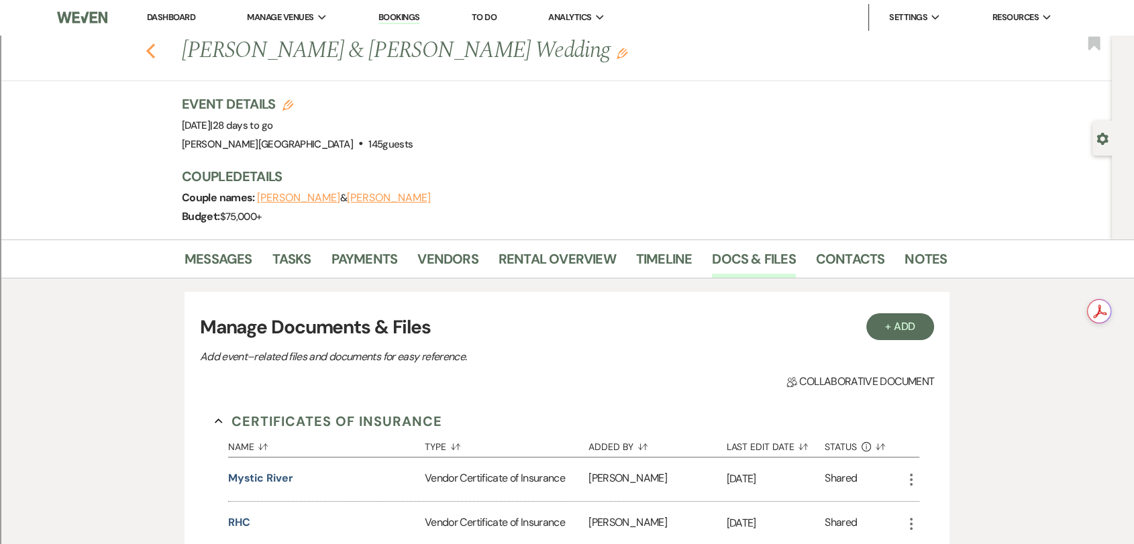
click at [155, 56] on use "button" at bounding box center [150, 51] width 9 height 15
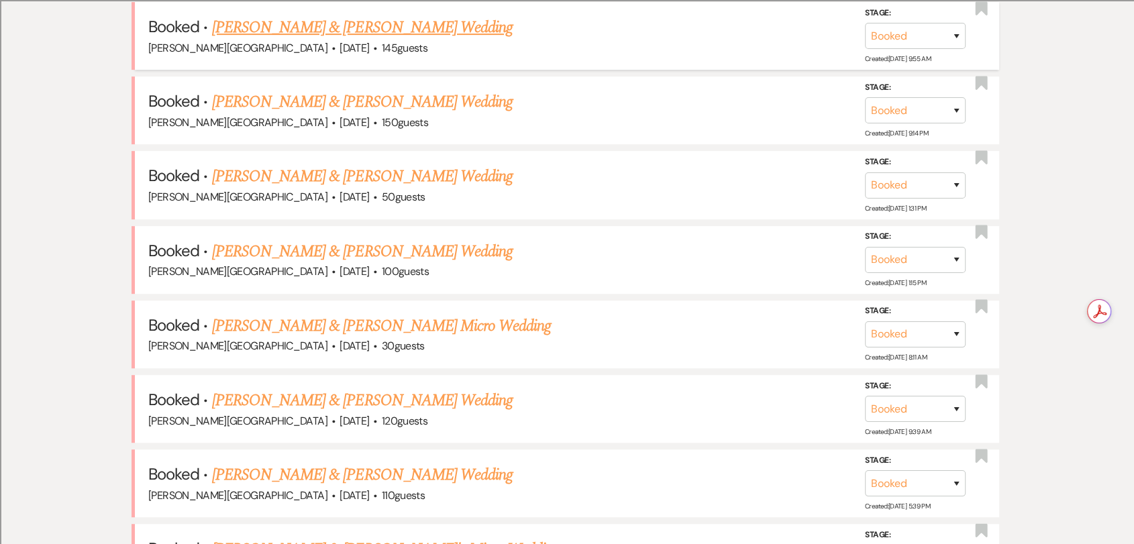
scroll to position [448, 0]
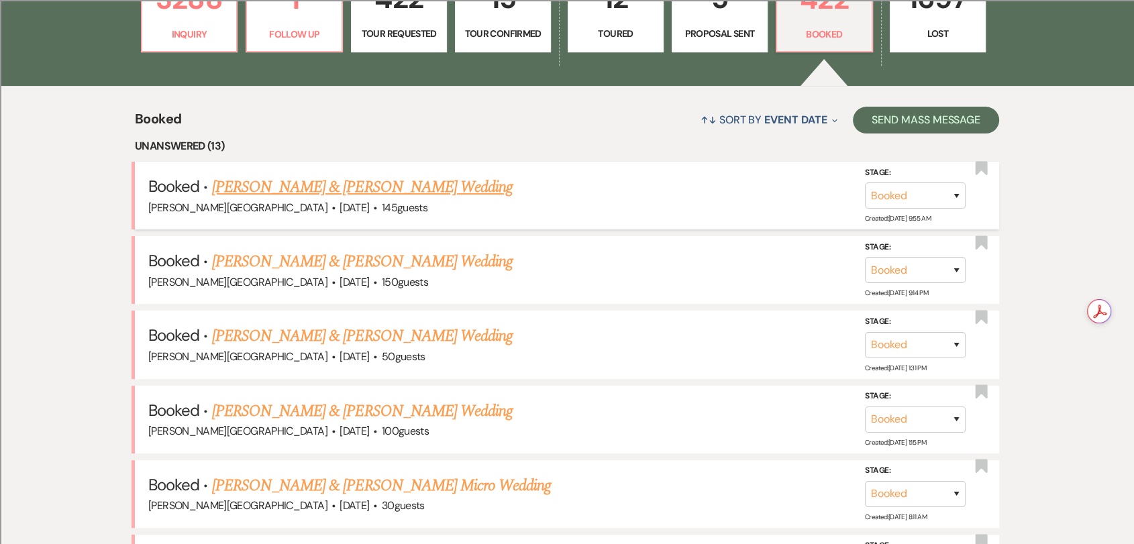
click at [399, 197] on link "[PERSON_NAME] & [PERSON_NAME] Wedding" at bounding box center [362, 187] width 301 height 24
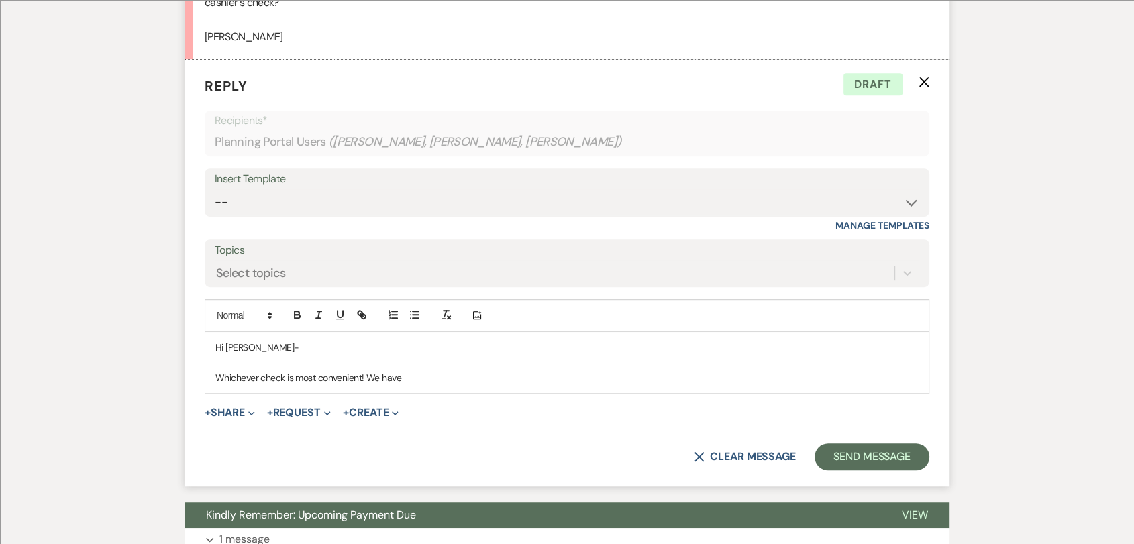
scroll to position [751, 0]
click at [433, 383] on p "Whichever check is most convenient! We have" at bounding box center [566, 377] width 703 height 15
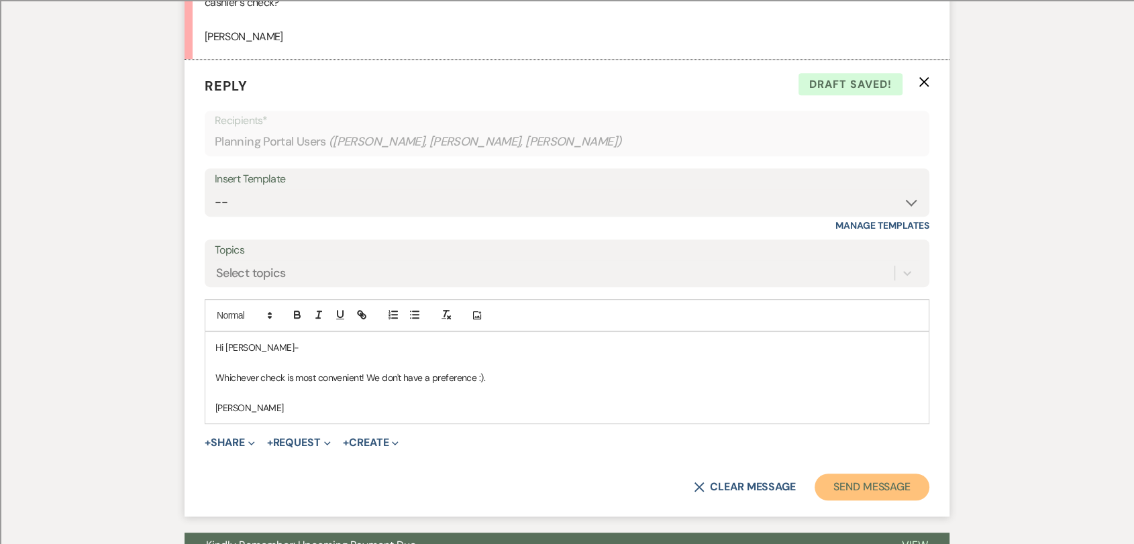
click at [854, 484] on button "Send Message" at bounding box center [872, 487] width 115 height 27
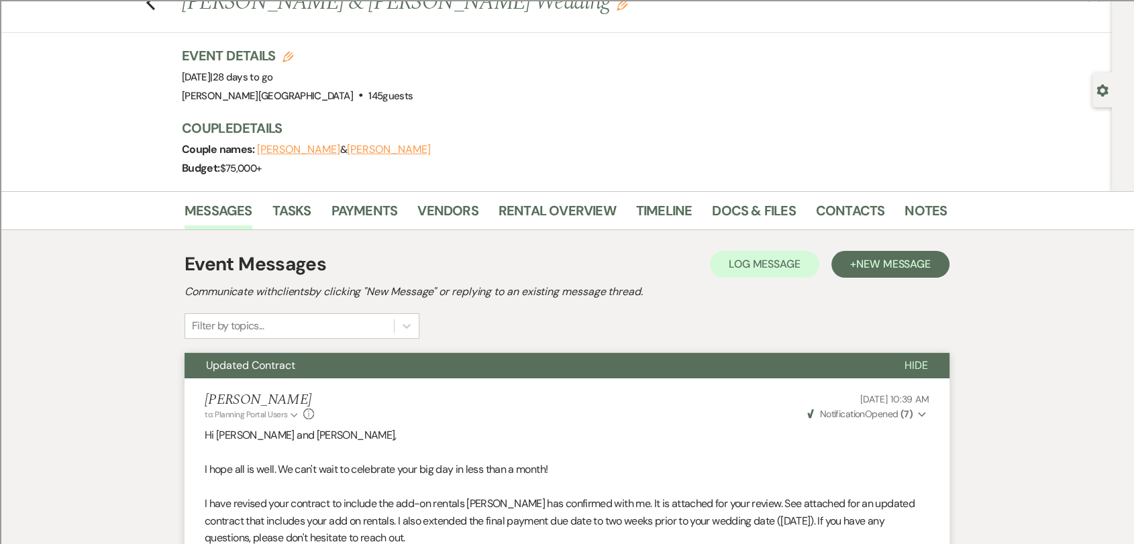
scroll to position [0, 0]
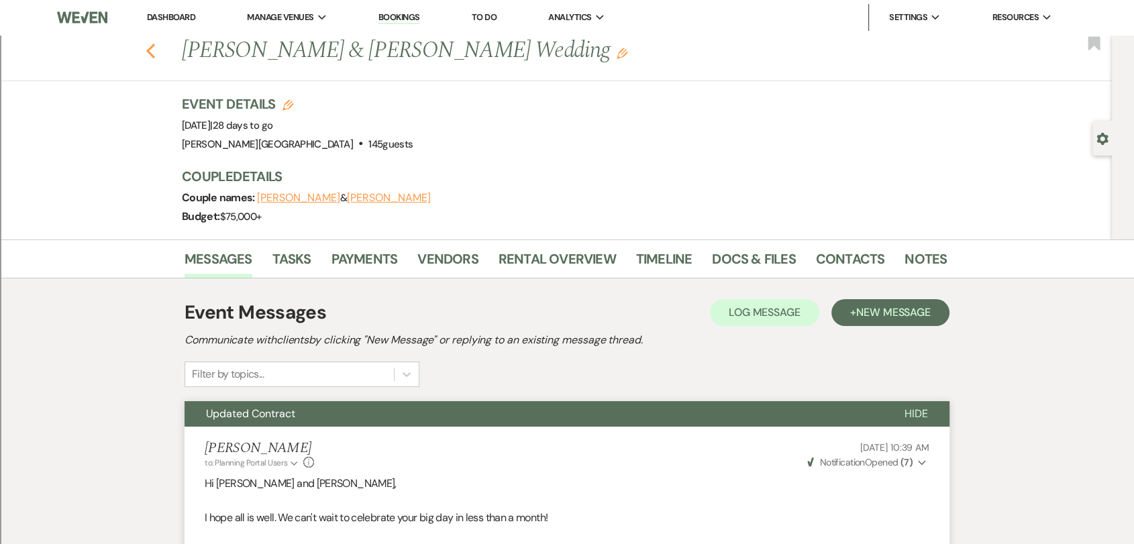
click at [155, 55] on use "button" at bounding box center [150, 51] width 9 height 15
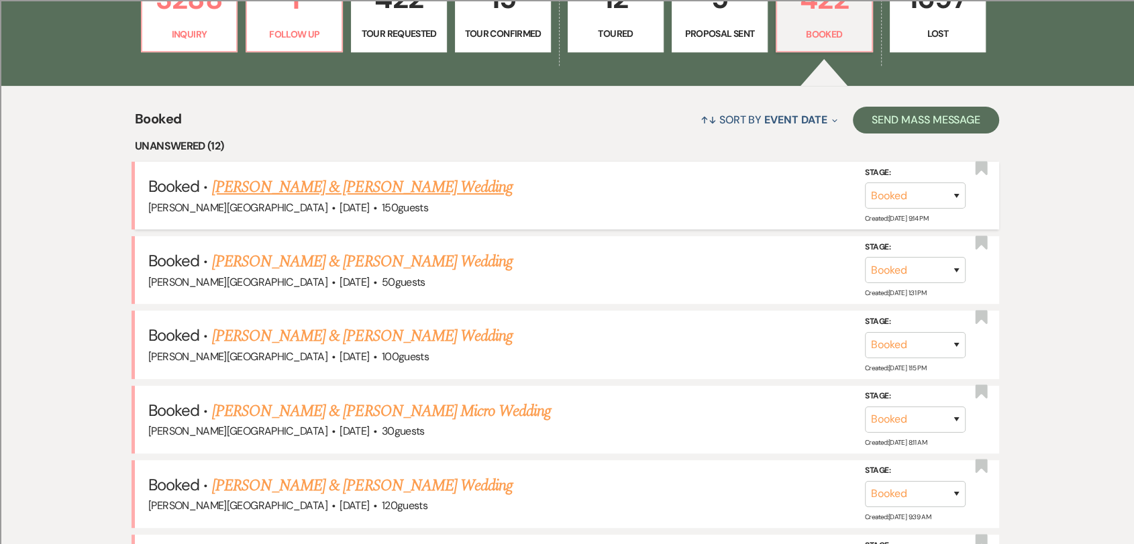
click at [413, 191] on link "[PERSON_NAME] & [PERSON_NAME] Wedding" at bounding box center [362, 187] width 301 height 24
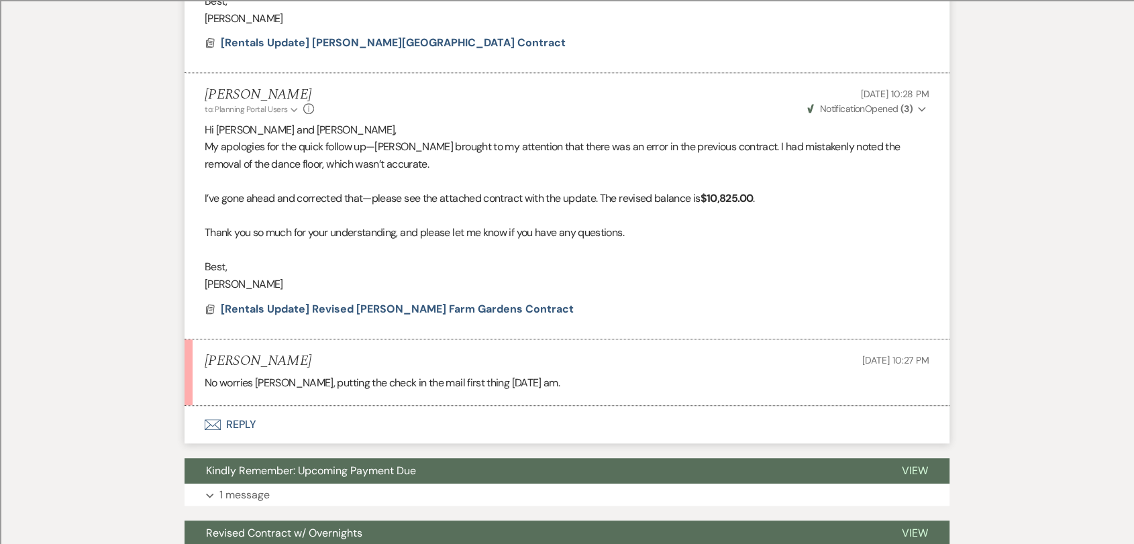
scroll to position [671, 0]
click at [245, 420] on button "Envelope Reply" at bounding box center [567, 425] width 765 height 38
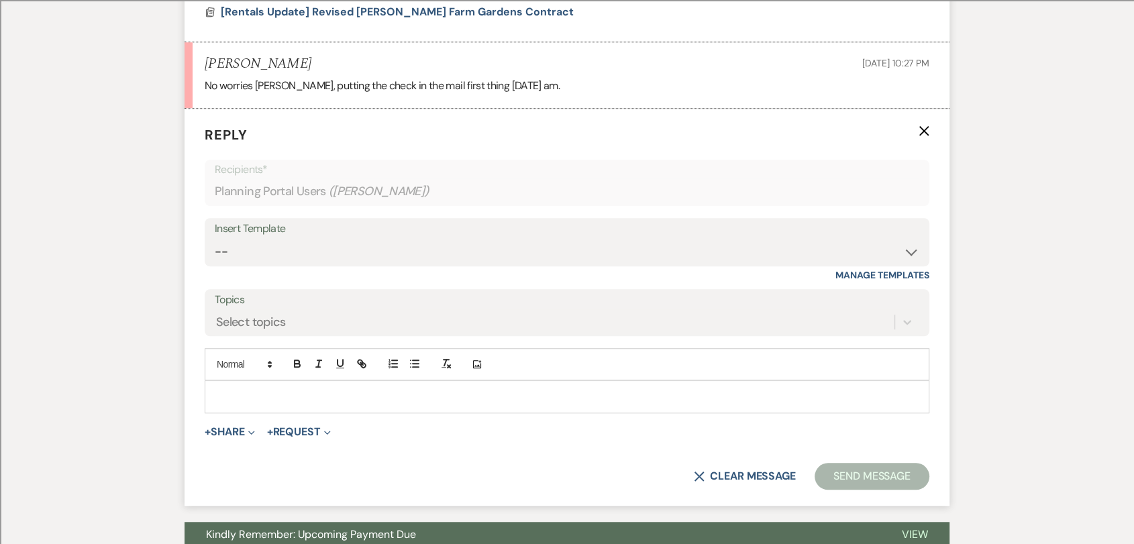
scroll to position [1003, 0]
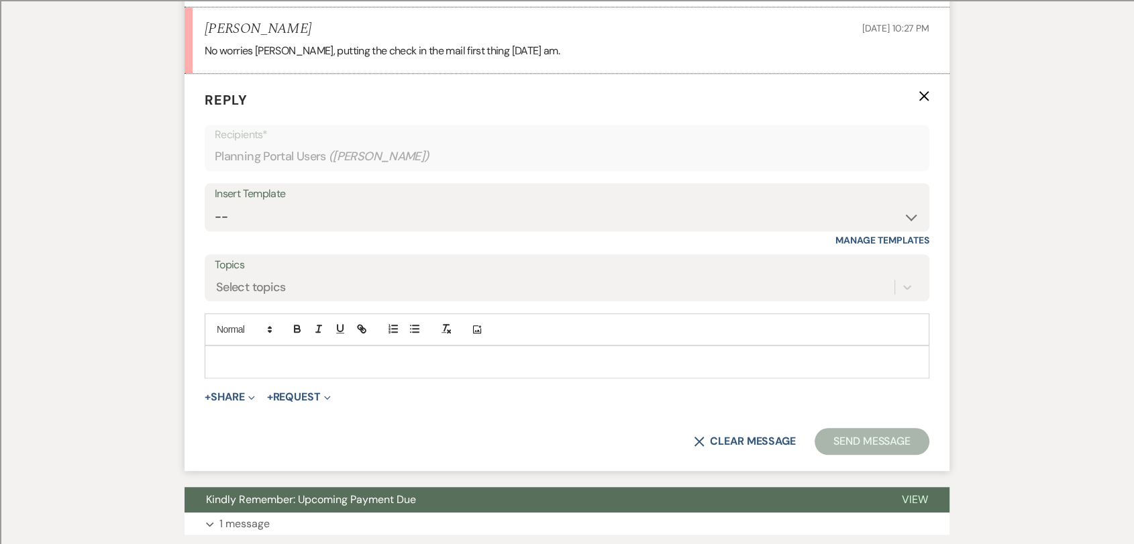
click at [273, 362] on p at bounding box center [566, 361] width 703 height 15
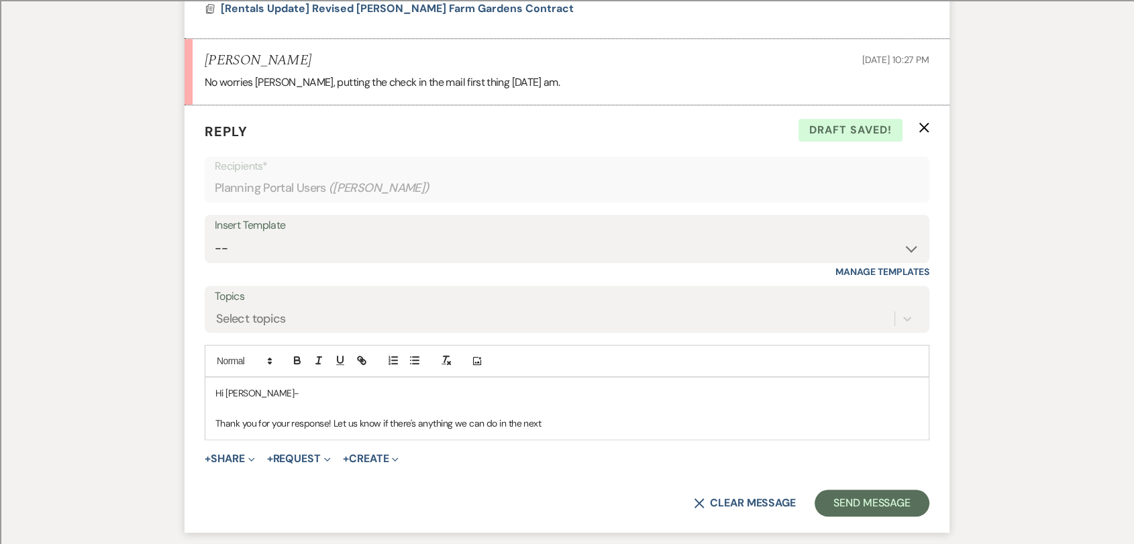
scroll to position [972, 0]
click at [751, 498] on button "X Clear message" at bounding box center [745, 503] width 102 height 11
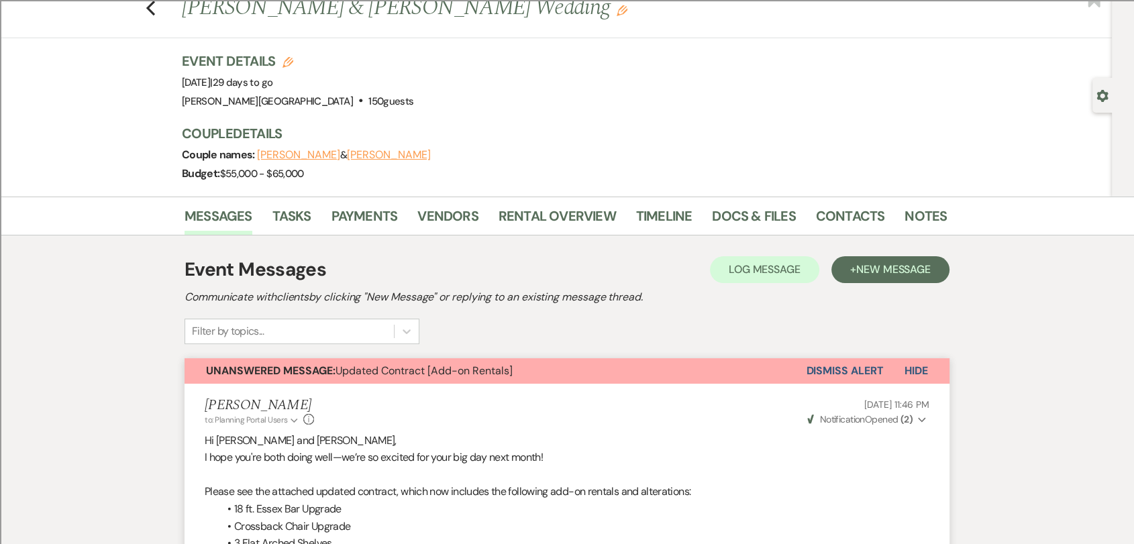
scroll to position [0, 0]
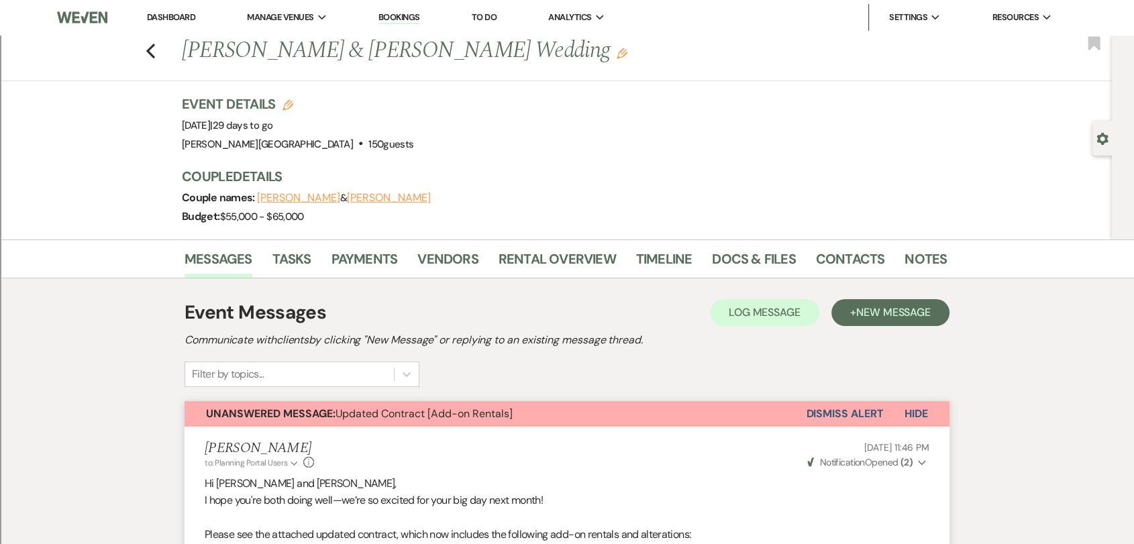
click at [857, 409] on button "Dismiss Alert" at bounding box center [844, 413] width 77 height 25
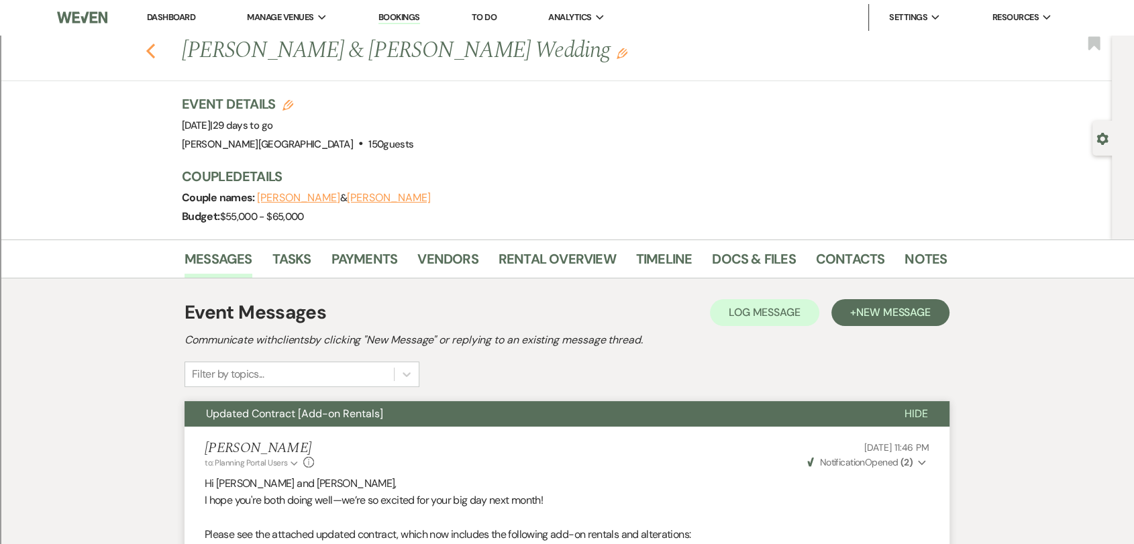
click at [156, 52] on icon "Previous" at bounding box center [151, 51] width 10 height 16
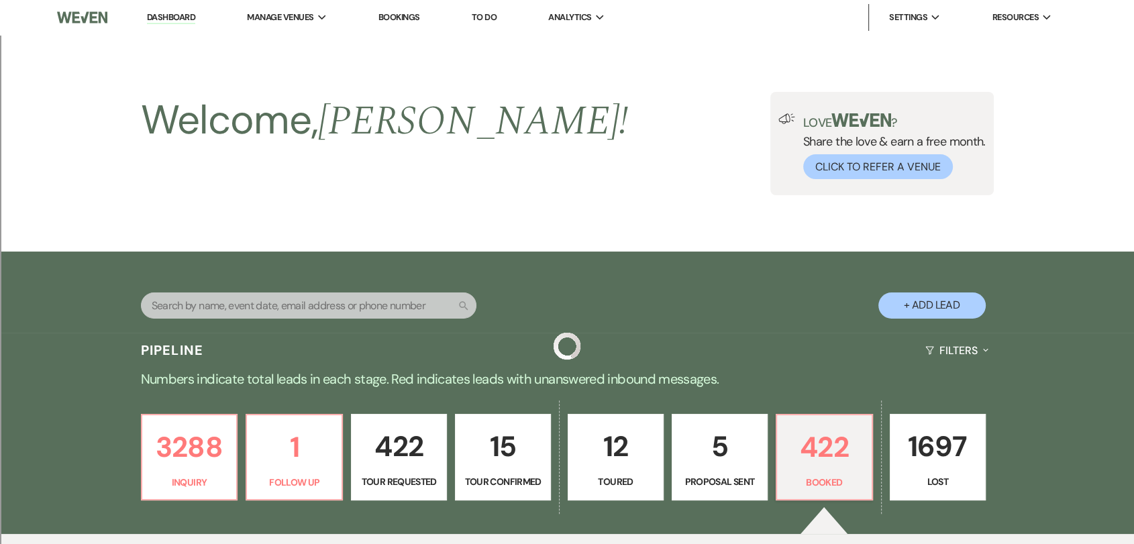
scroll to position [448, 0]
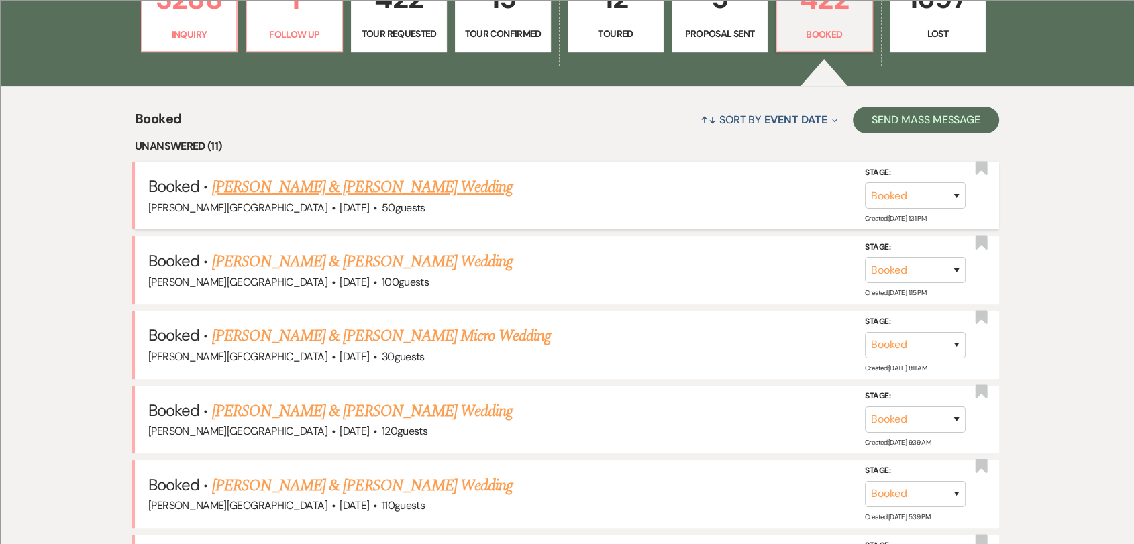
click at [407, 184] on link "[PERSON_NAME] & [PERSON_NAME] Wedding" at bounding box center [362, 187] width 301 height 24
